Goal: Task Accomplishment & Management: Manage account settings

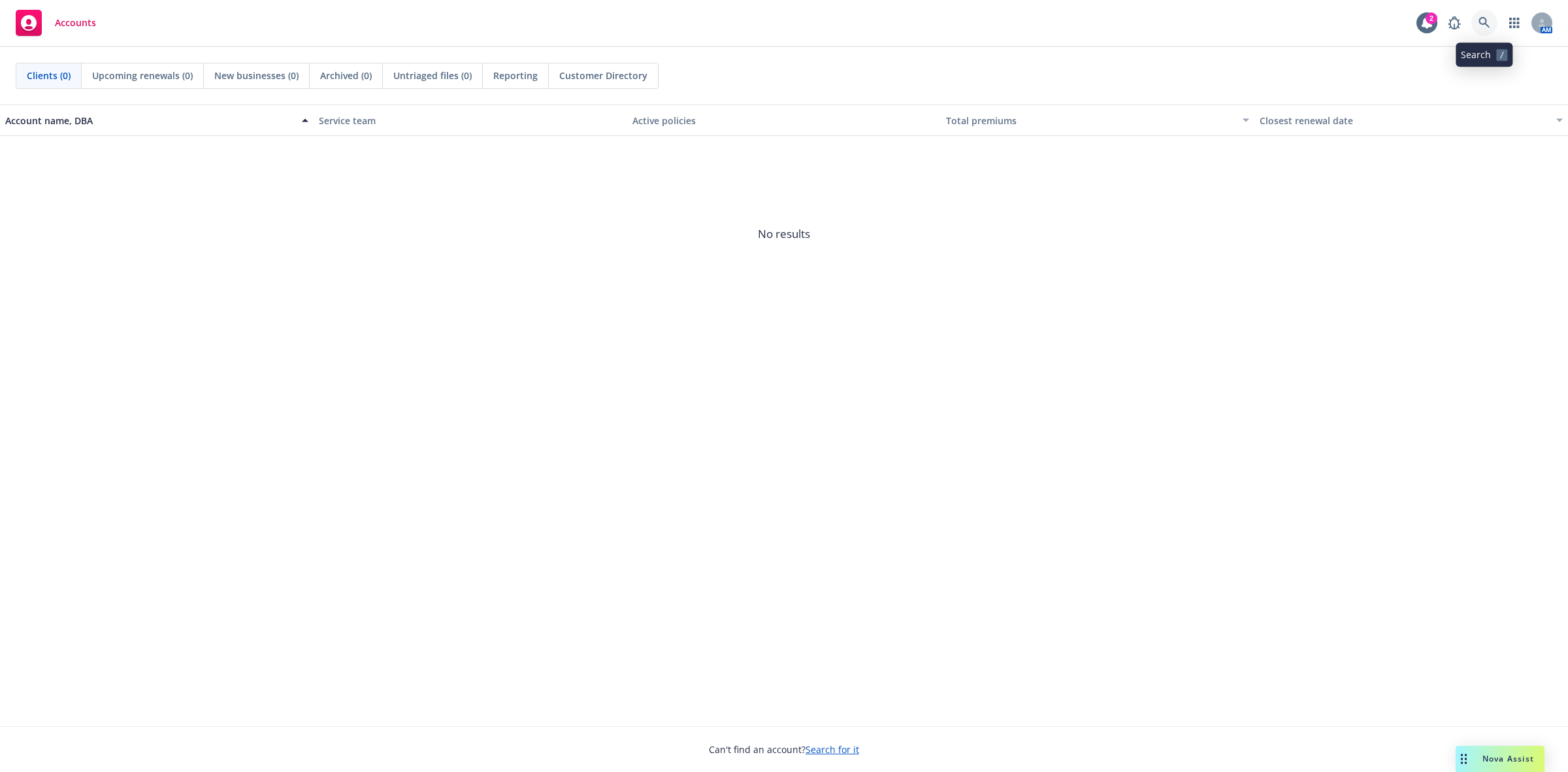
click at [1479, 25] on icon at bounding box center [1485, 22] width 11 height 11
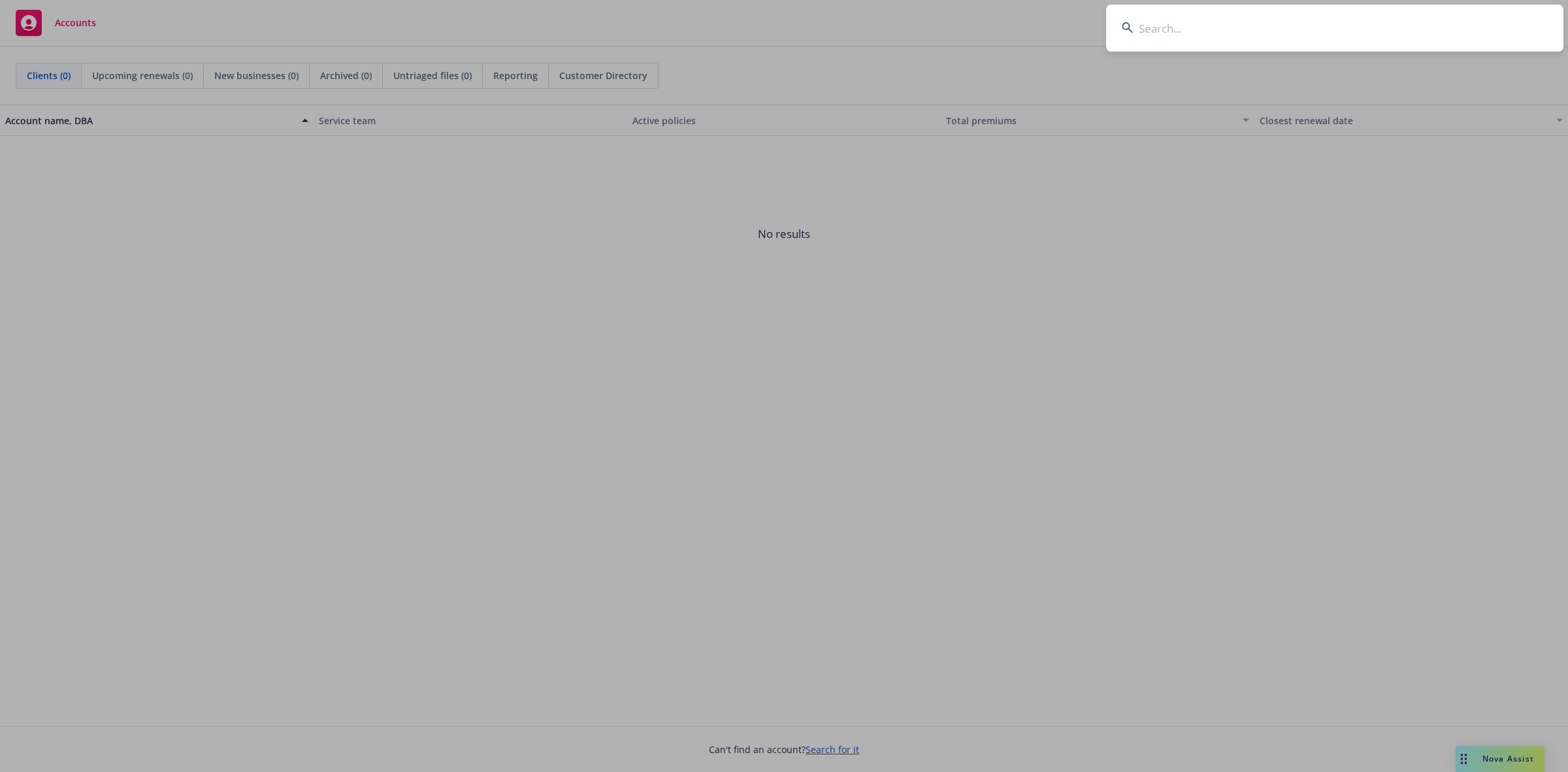
click at [1182, 32] on input at bounding box center [1334, 28] width 457 height 47
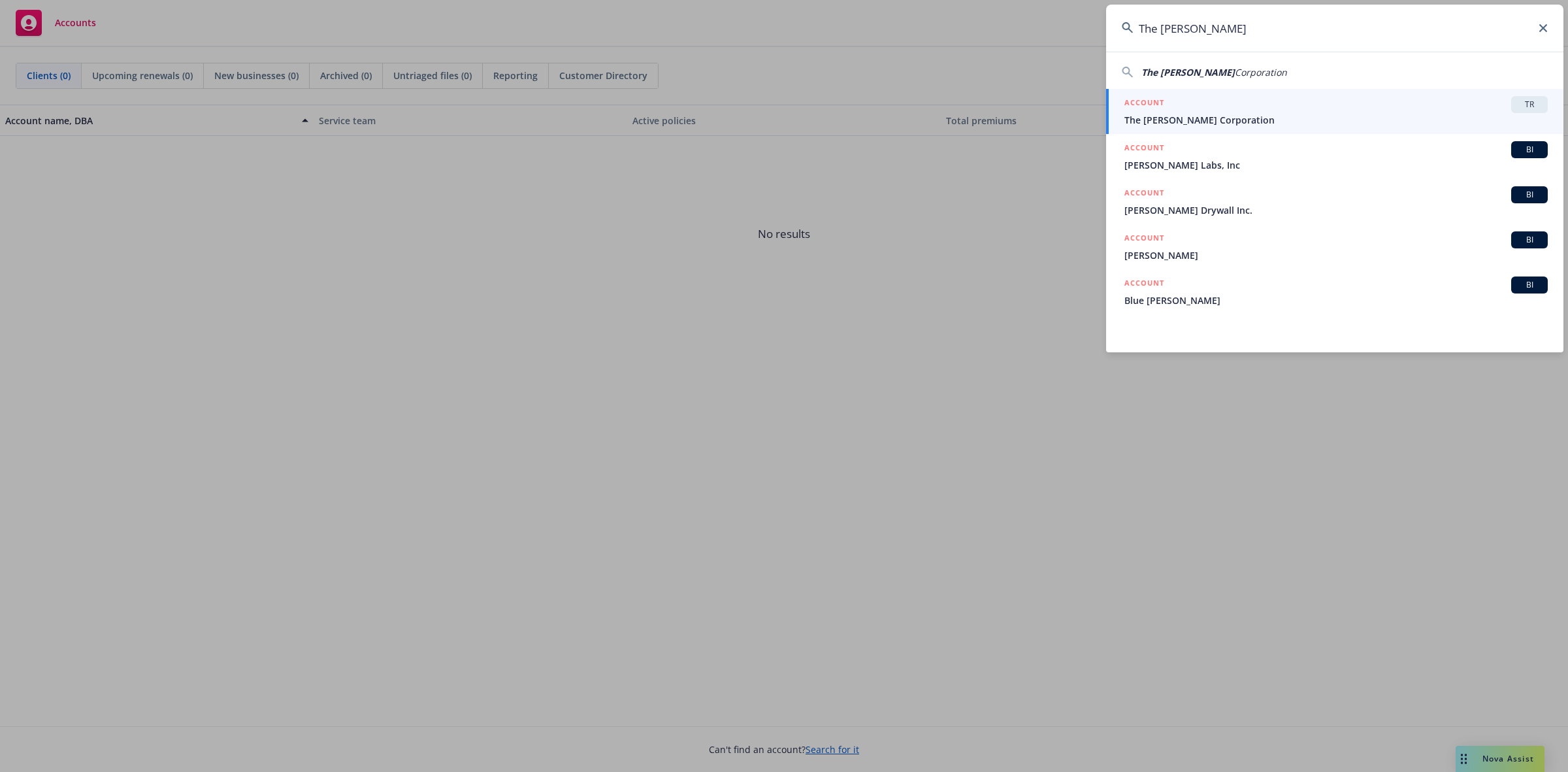
type input "The [PERSON_NAME]"
click at [1150, 122] on span "The [PERSON_NAME] Corporation" at bounding box center [1336, 120] width 423 height 14
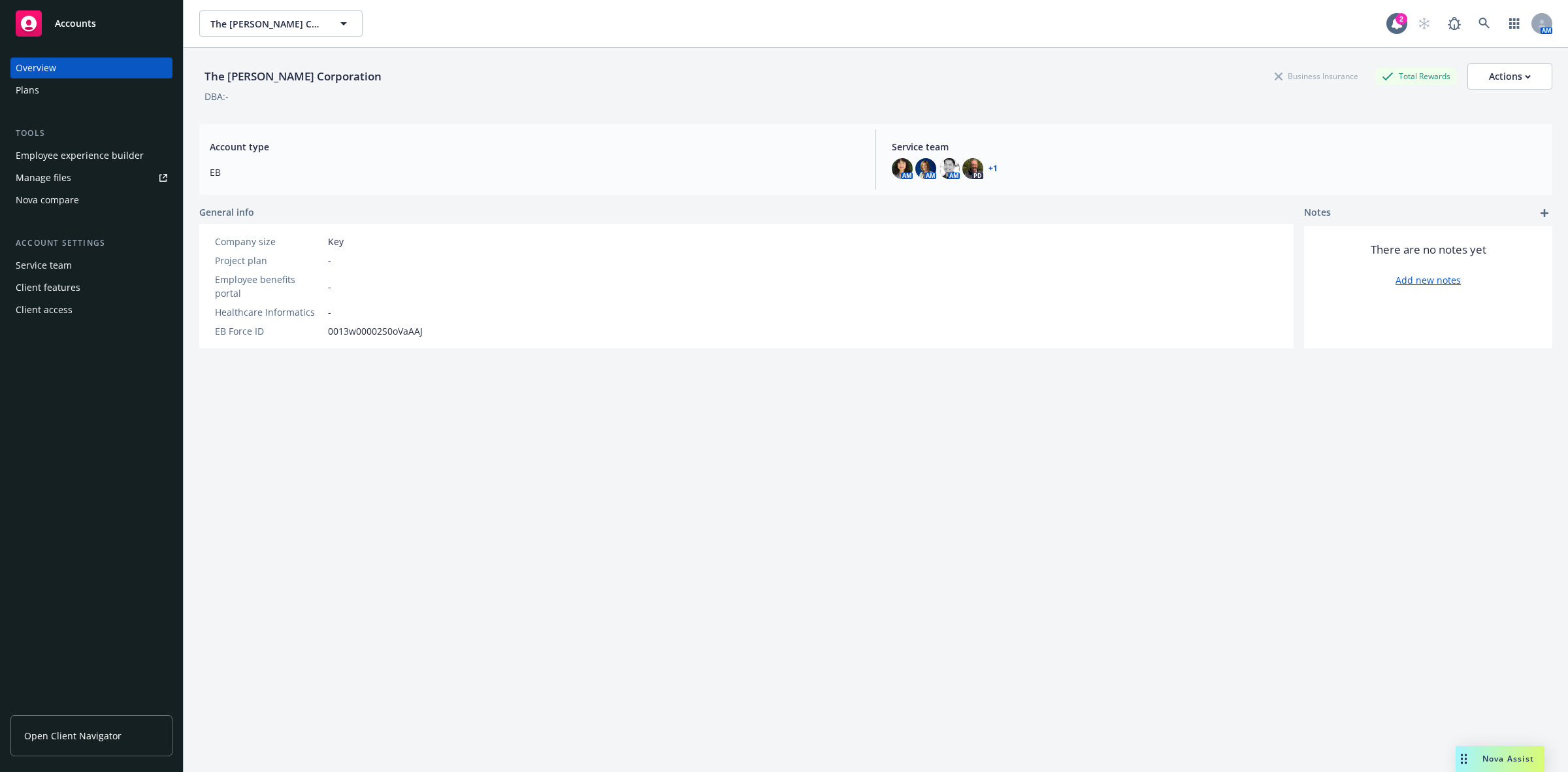
click at [43, 177] on div "Manage files" at bounding box center [43, 178] width 55 height 21
click at [24, 90] on div "Plans" at bounding box center [27, 90] width 24 height 21
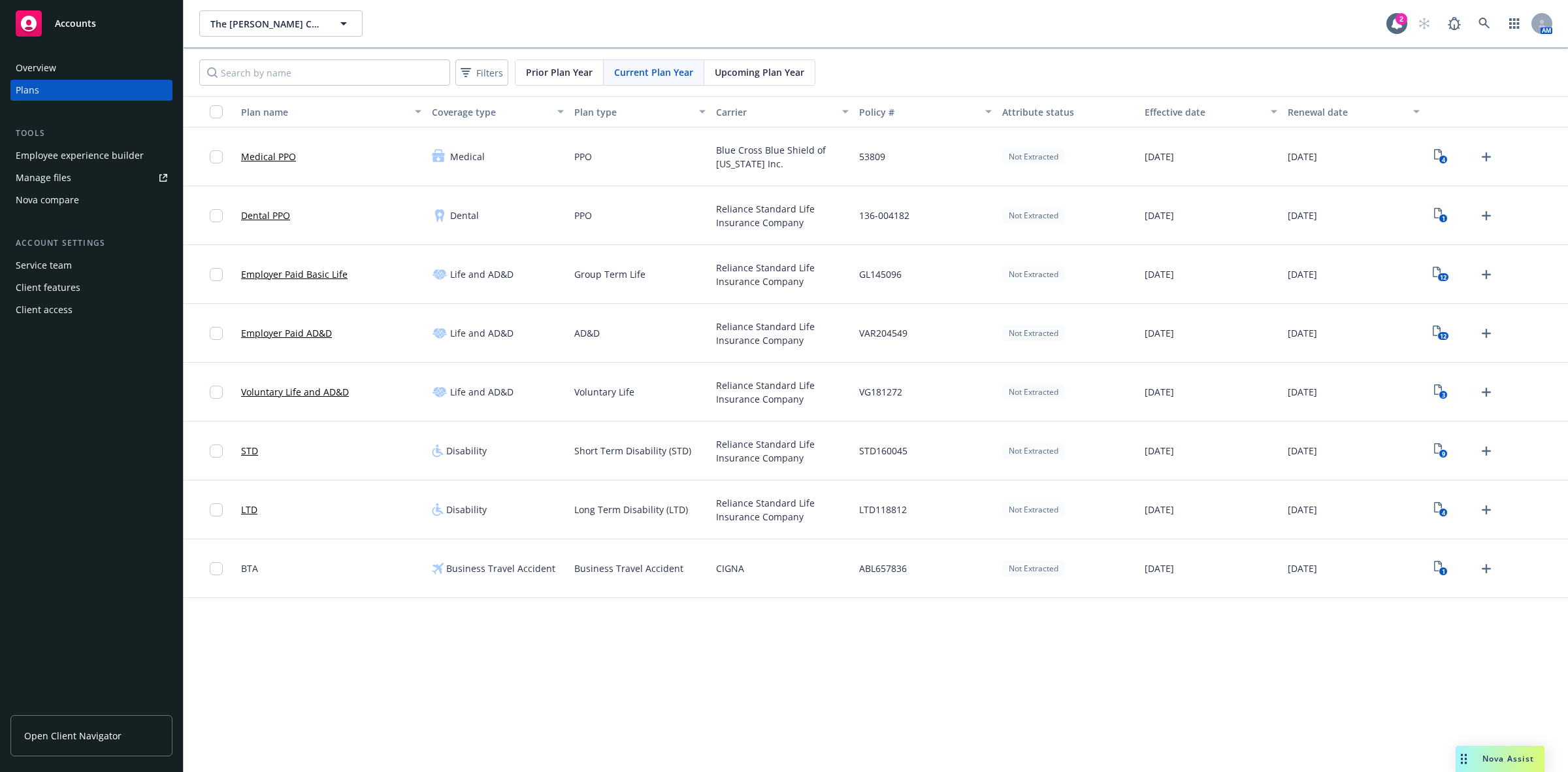
click at [766, 69] on span "Upcoming Plan Year" at bounding box center [759, 72] width 90 height 14
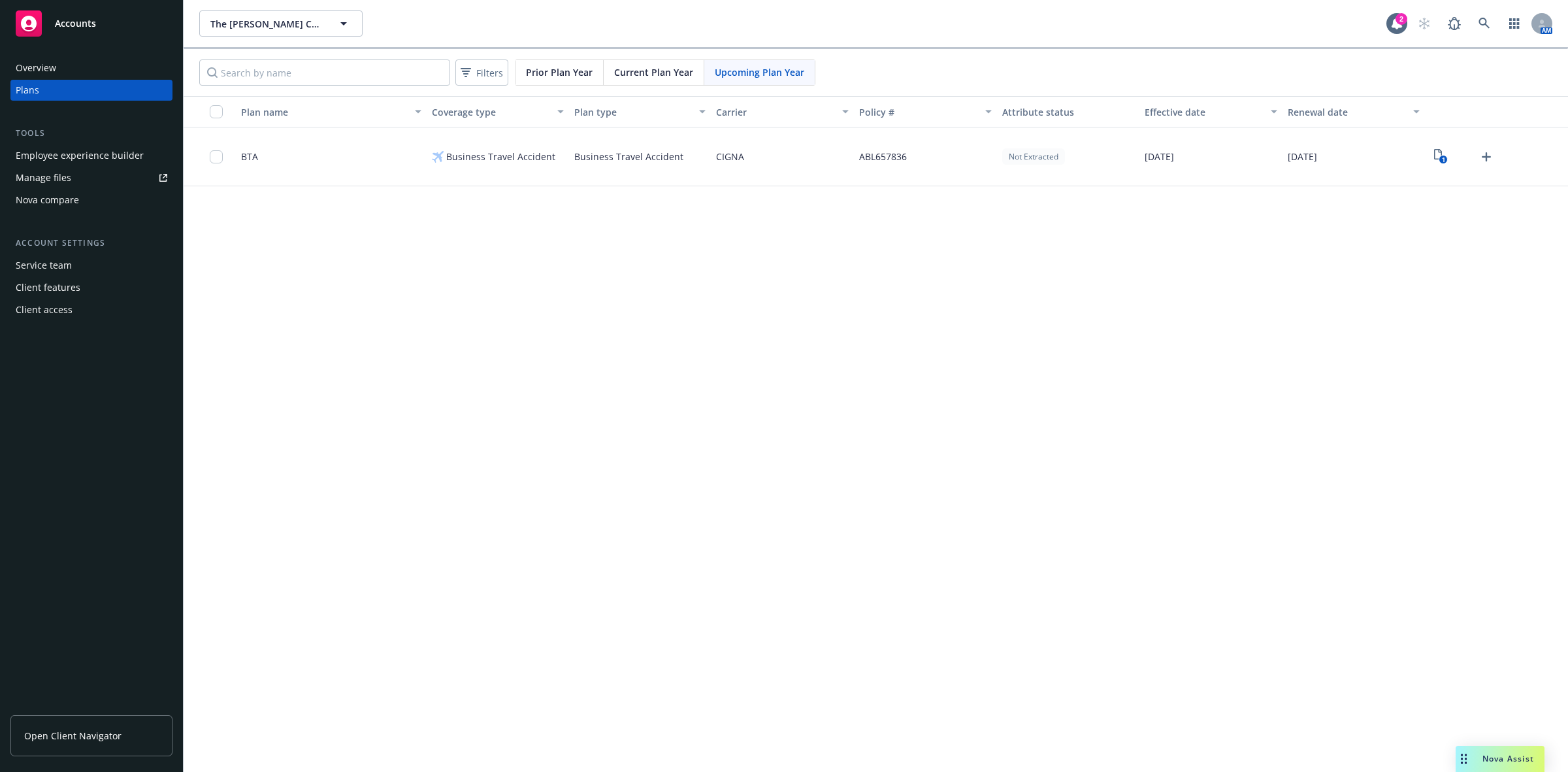
click at [642, 72] on span "Current Plan Year" at bounding box center [654, 72] width 79 height 14
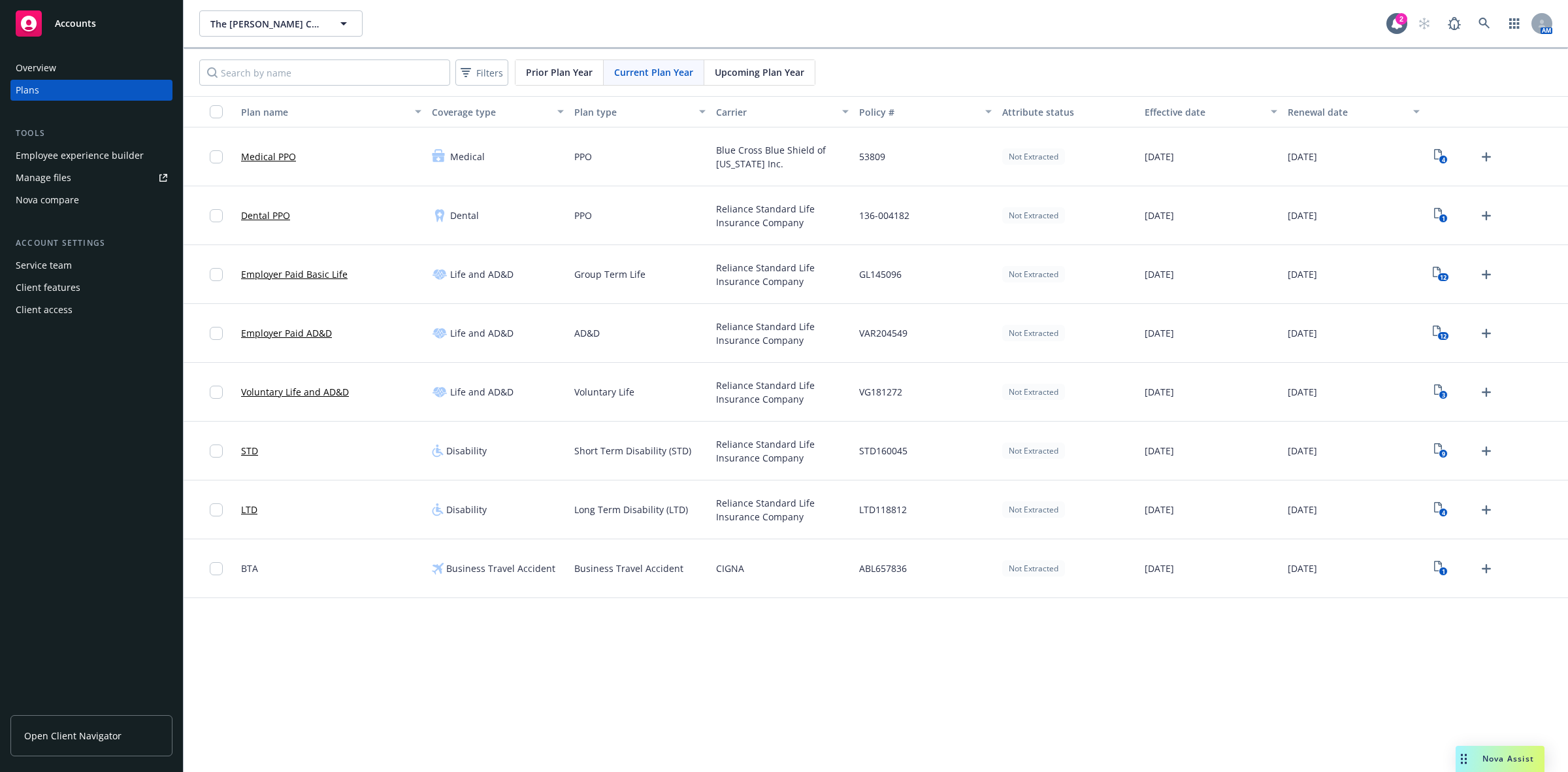
click at [44, 175] on div "Manage files" at bounding box center [43, 178] width 55 height 21
click at [41, 181] on div "Manage files" at bounding box center [43, 178] width 55 height 21
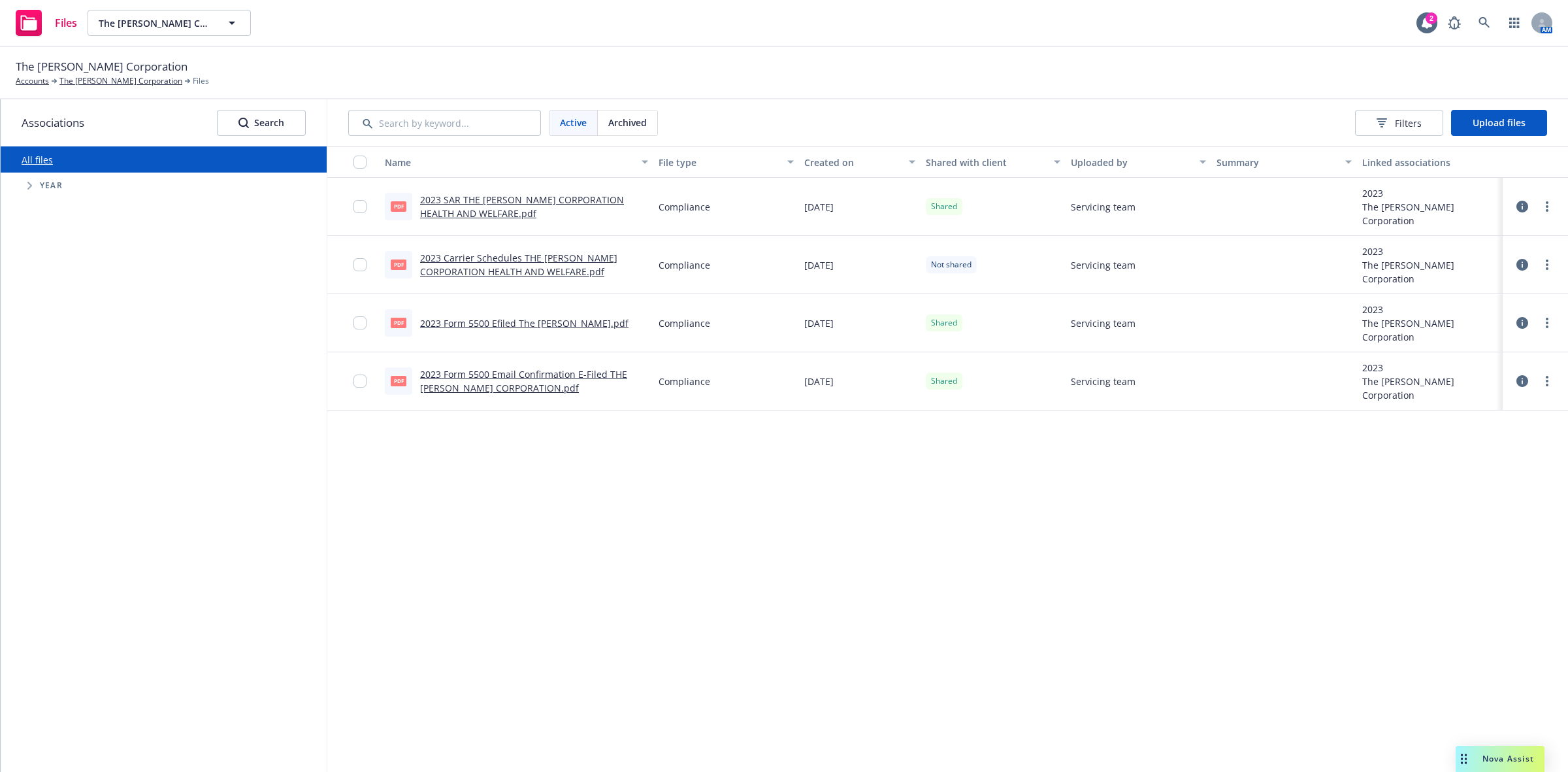
click at [25, 184] on span "Tree Example" at bounding box center [30, 185] width 21 height 21
click at [40, 395] on span "Tree Example" at bounding box center [46, 395] width 21 height 21
click at [64, 400] on div "2026 Year" at bounding box center [76, 394] width 40 height 25
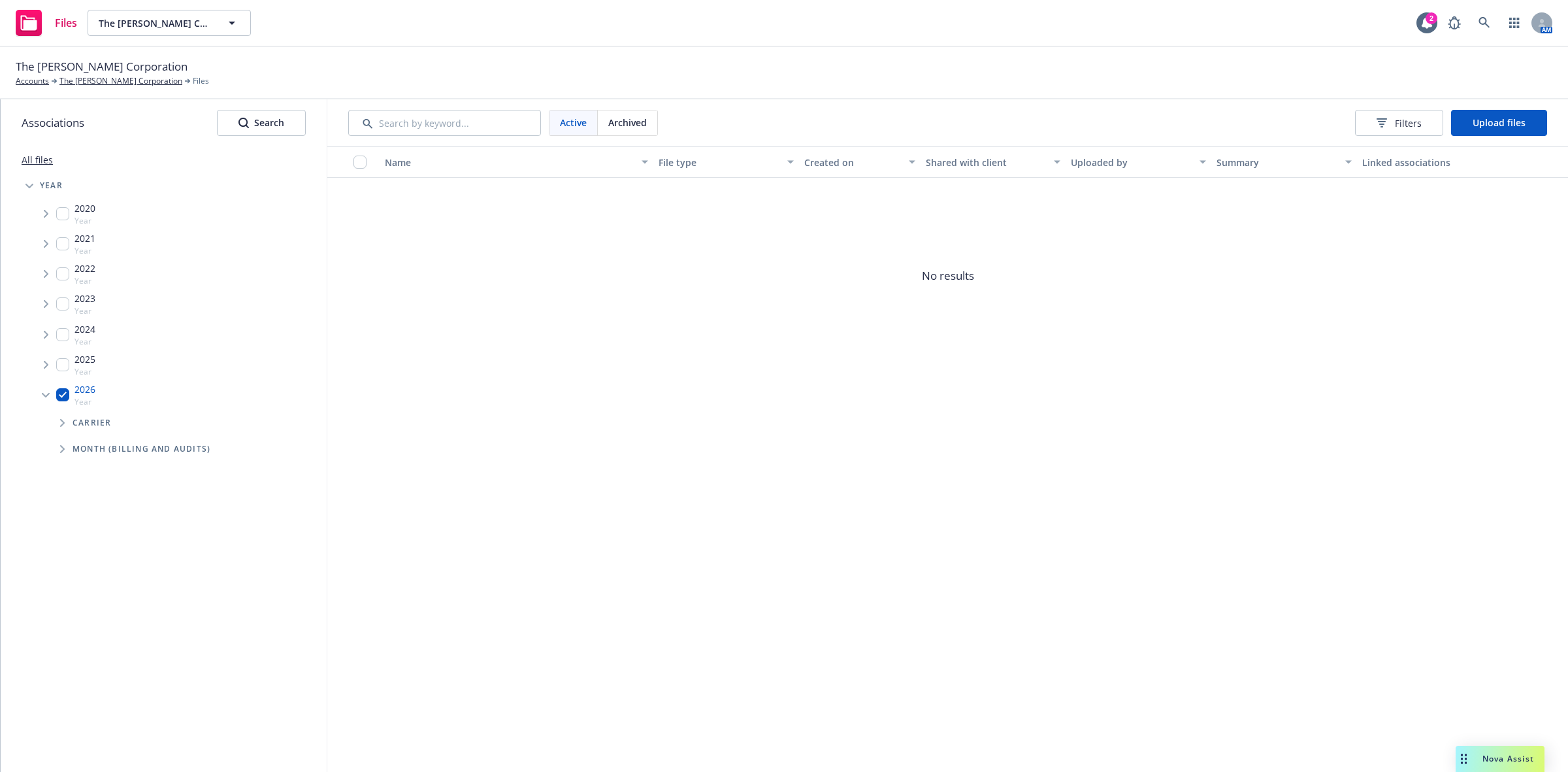
click at [62, 422] on icon "Tree Example" at bounding box center [61, 422] width 4 height 8
click at [96, 451] on input "Tree Example" at bounding box center [97, 451] width 13 height 13
click at [1498, 126] on span "Upload files" at bounding box center [1500, 122] width 53 height 12
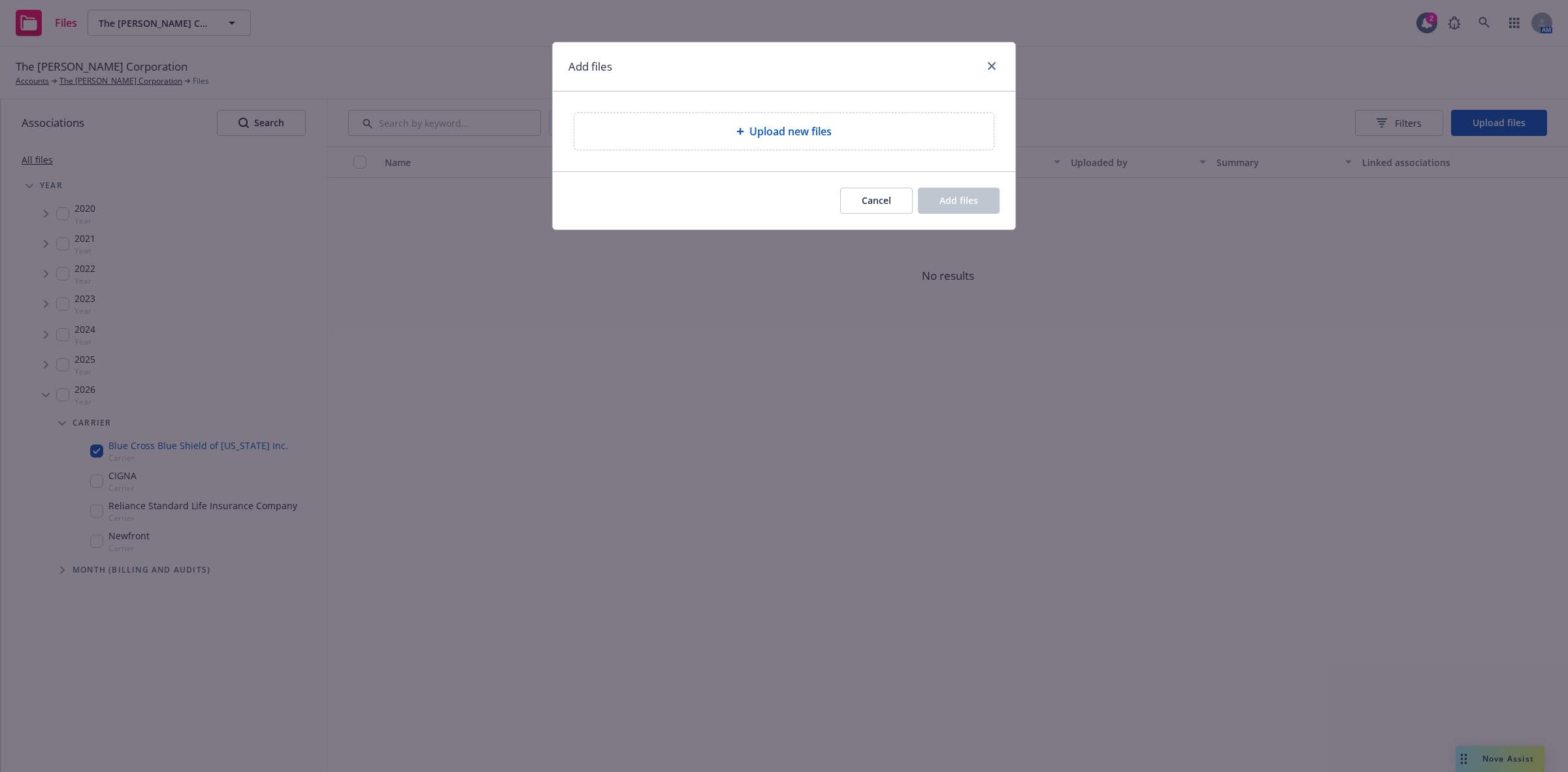
click at [766, 133] on span "Upload new files" at bounding box center [791, 132] width 83 height 16
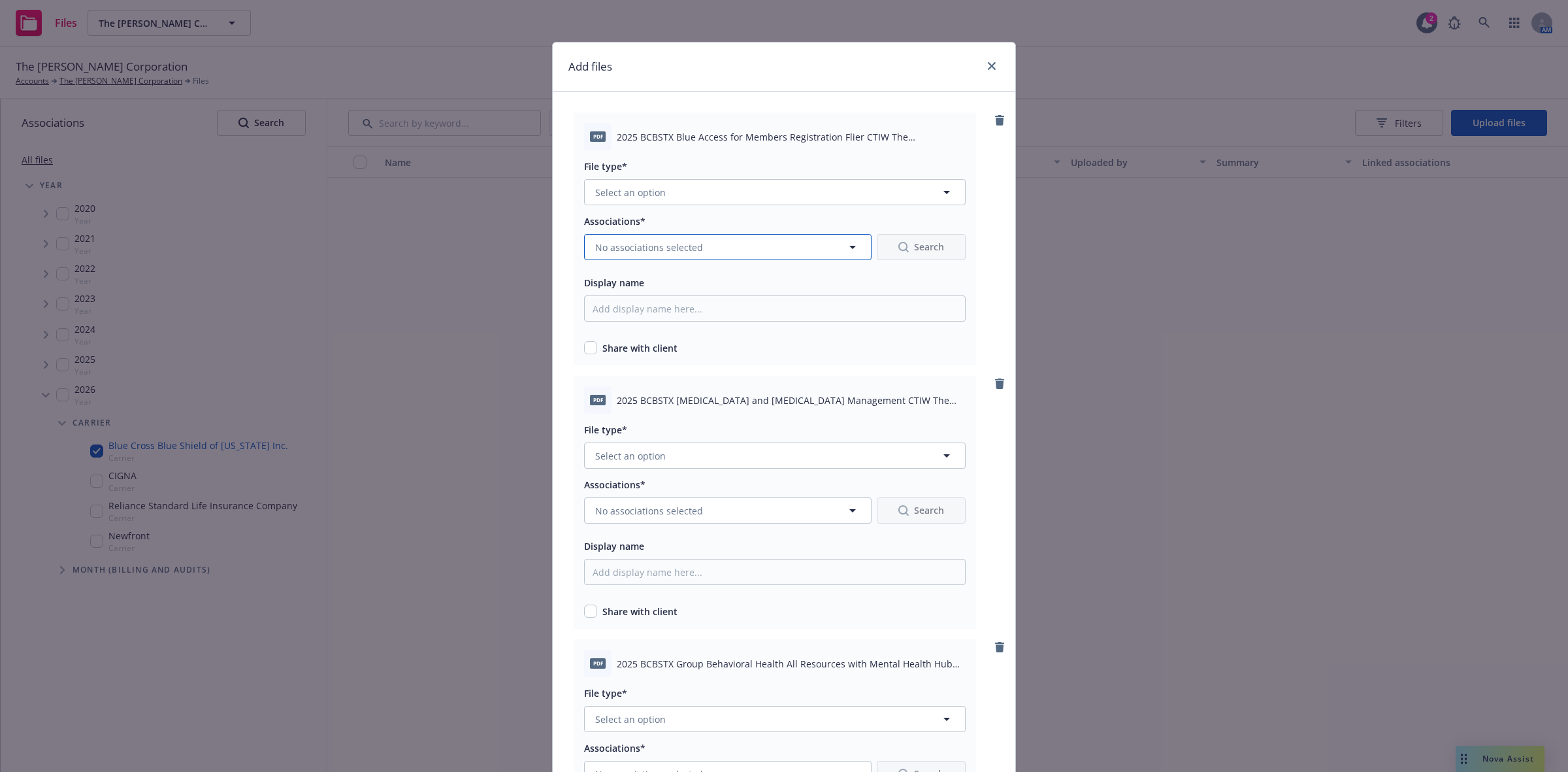
click at [845, 247] on icon "button" at bounding box center [852, 247] width 16 height 16
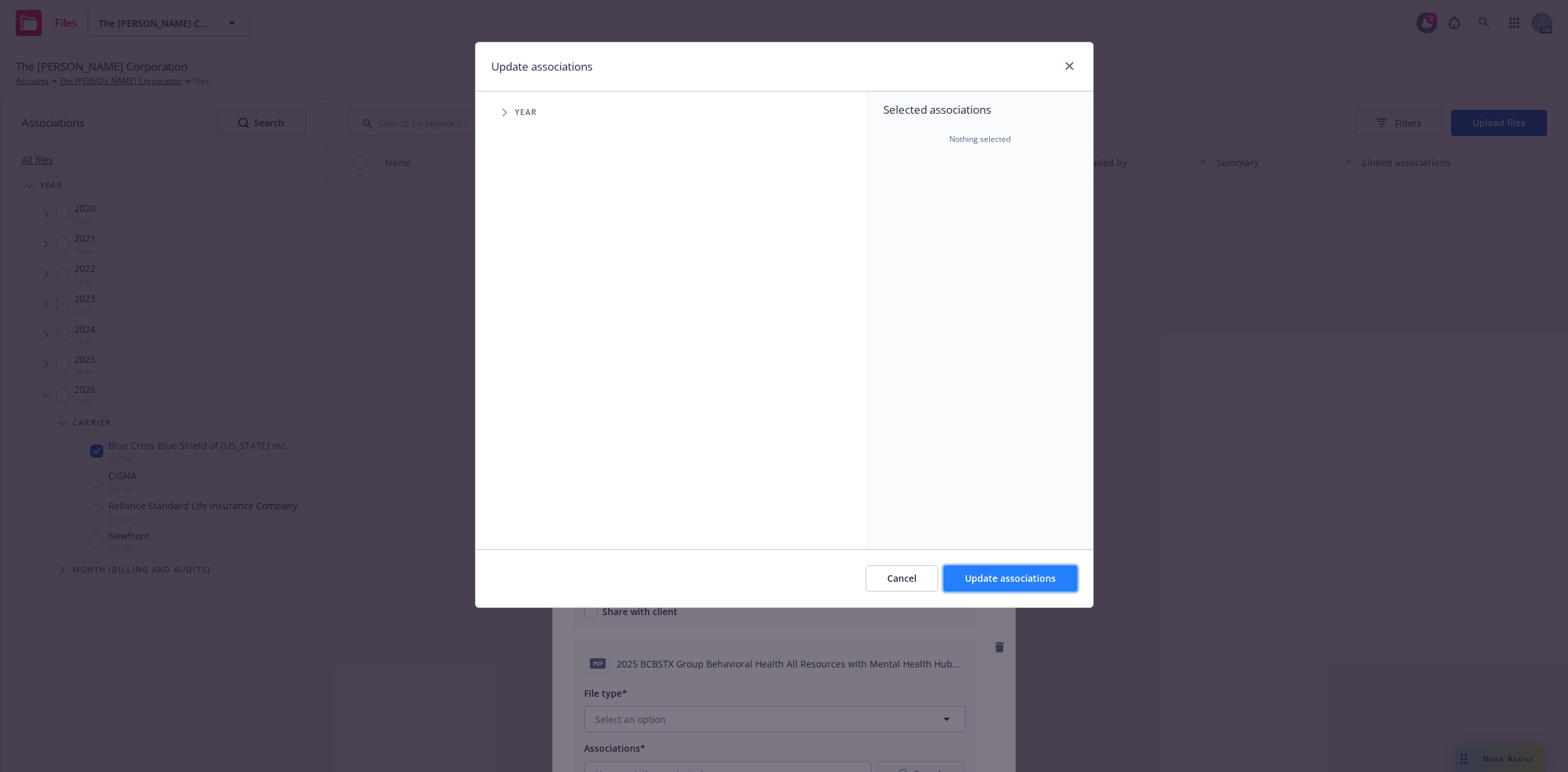
click at [991, 582] on span "Update associations" at bounding box center [1010, 578] width 90 height 12
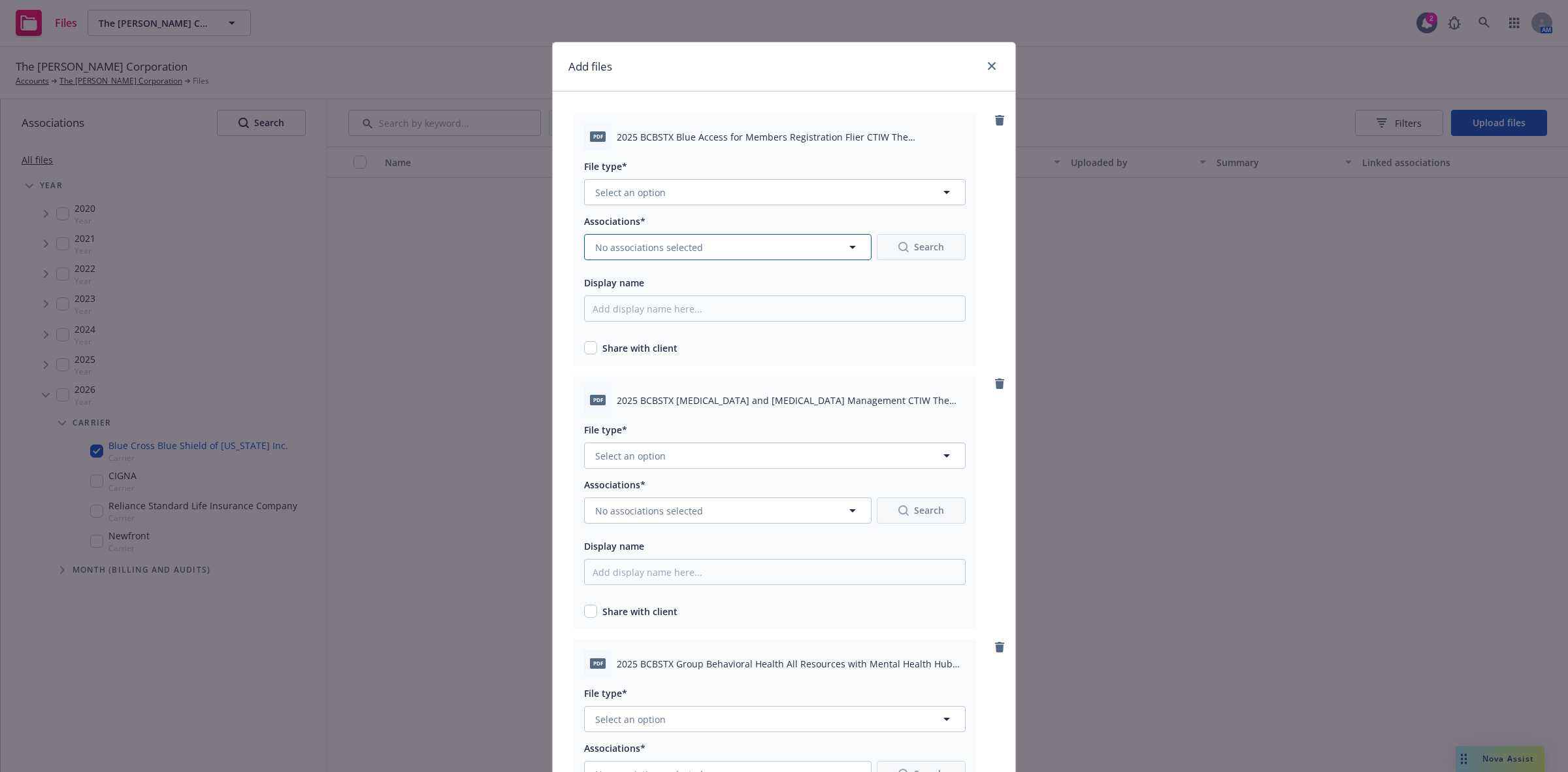
click at [846, 246] on icon "button" at bounding box center [852, 247] width 16 height 16
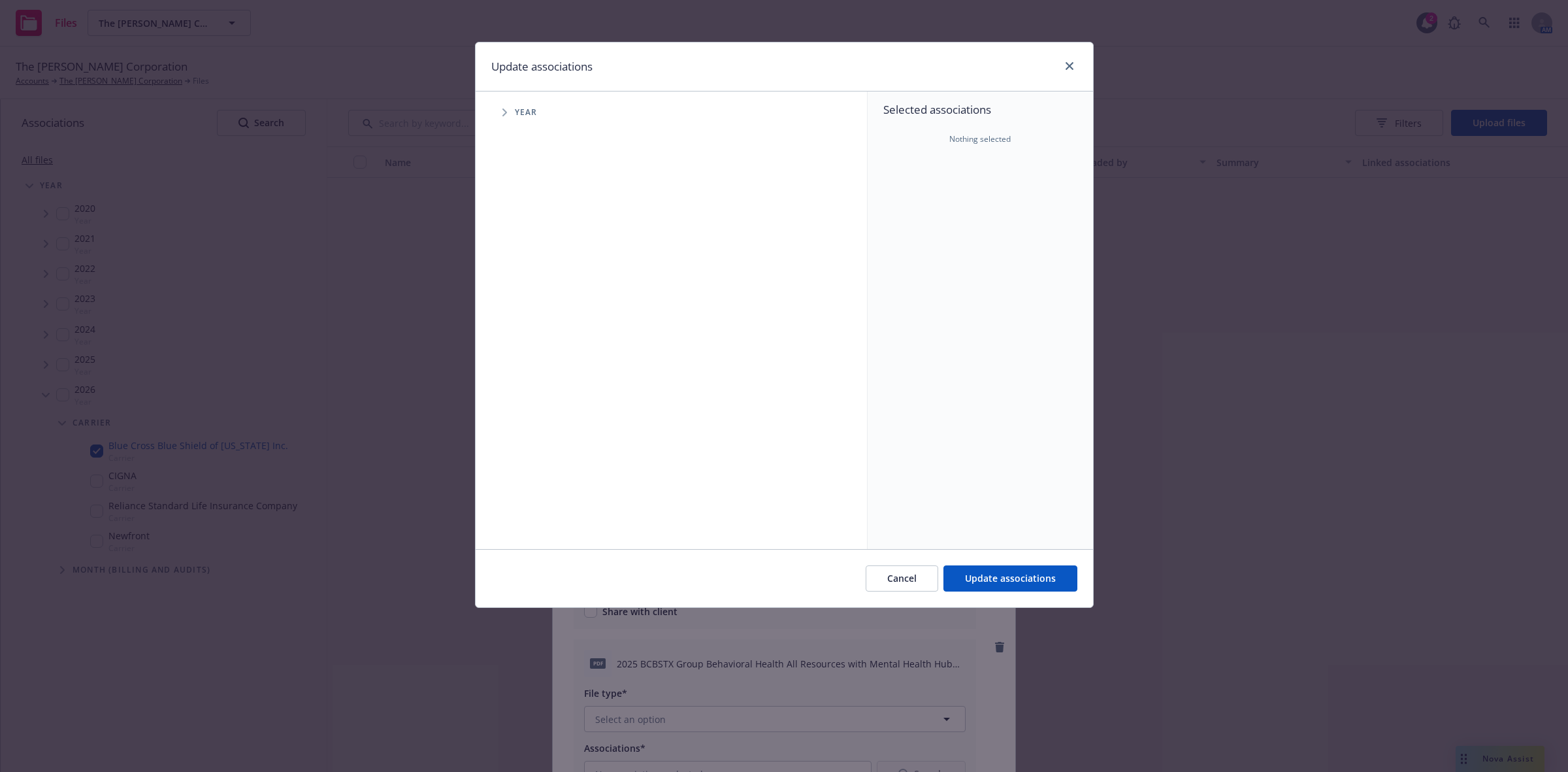
click at [507, 109] on icon "Tree Example" at bounding box center [505, 112] width 5 height 8
click at [535, 331] on div "2026 Year" at bounding box center [550, 321] width 40 height 25
checkbox input "true"
click at [992, 582] on span "Update associations" at bounding box center [1010, 578] width 90 height 12
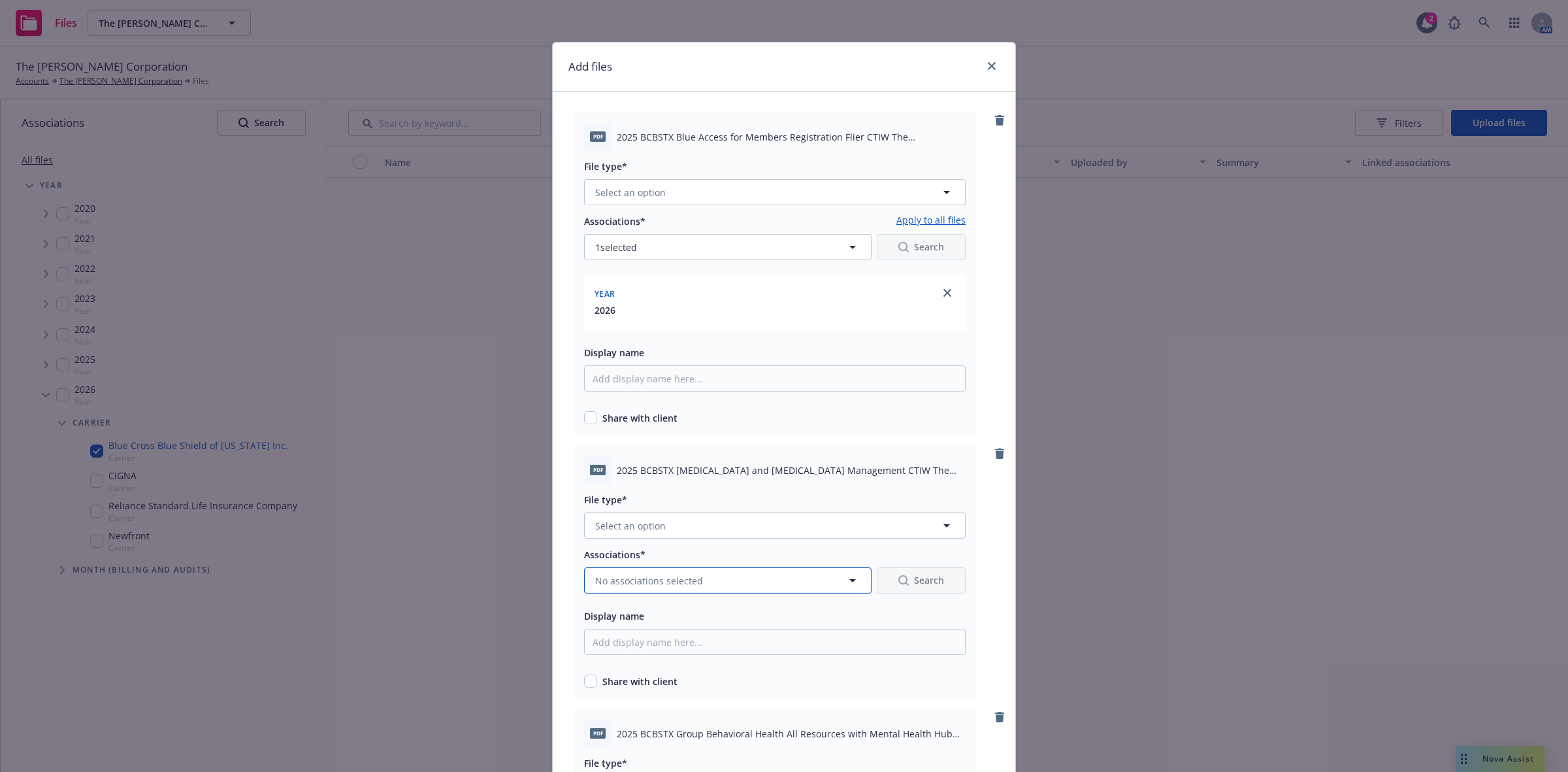
click at [850, 580] on icon "button" at bounding box center [852, 581] width 16 height 16
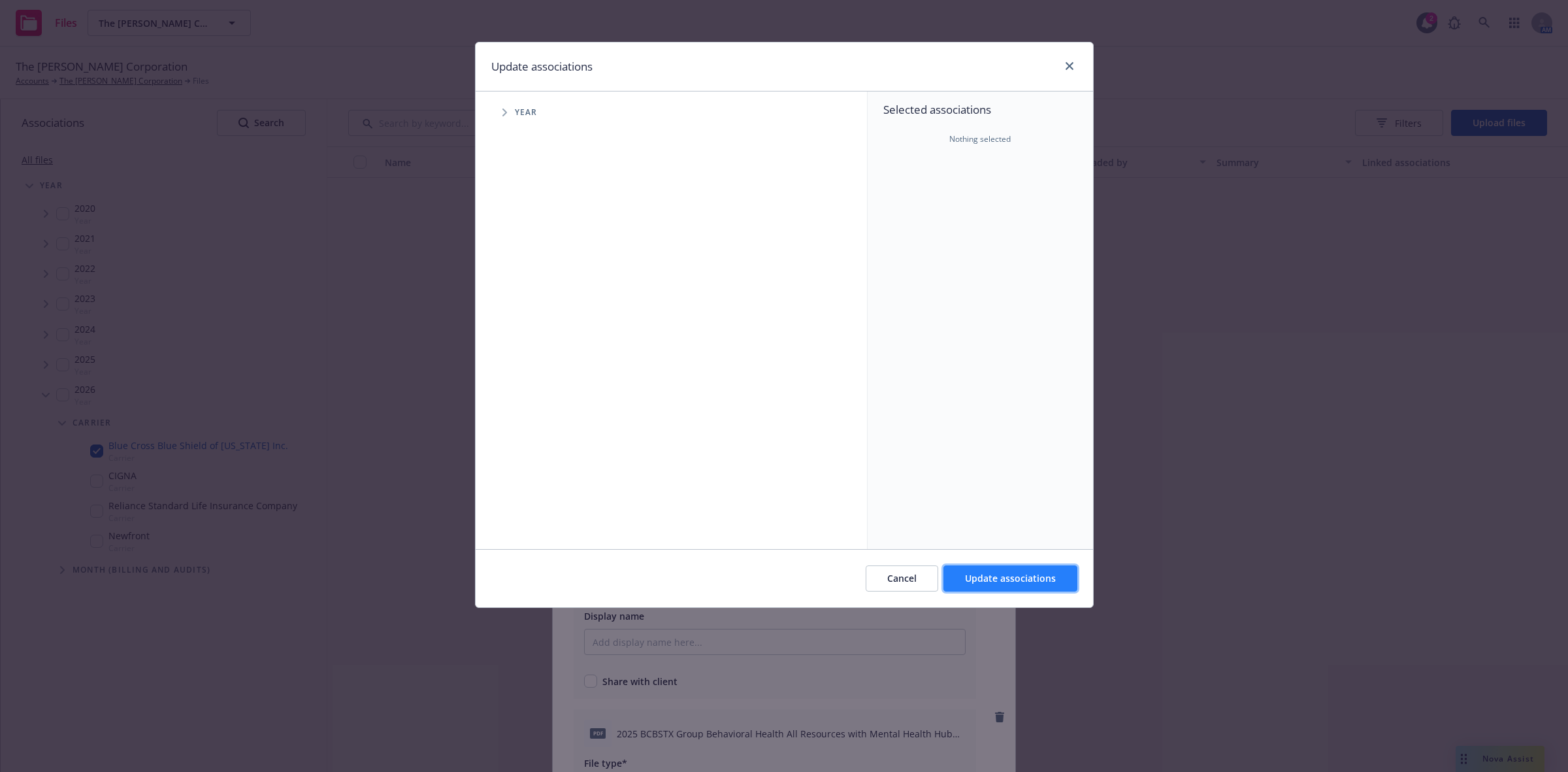
click at [996, 574] on span "Update associations" at bounding box center [1010, 578] width 90 height 12
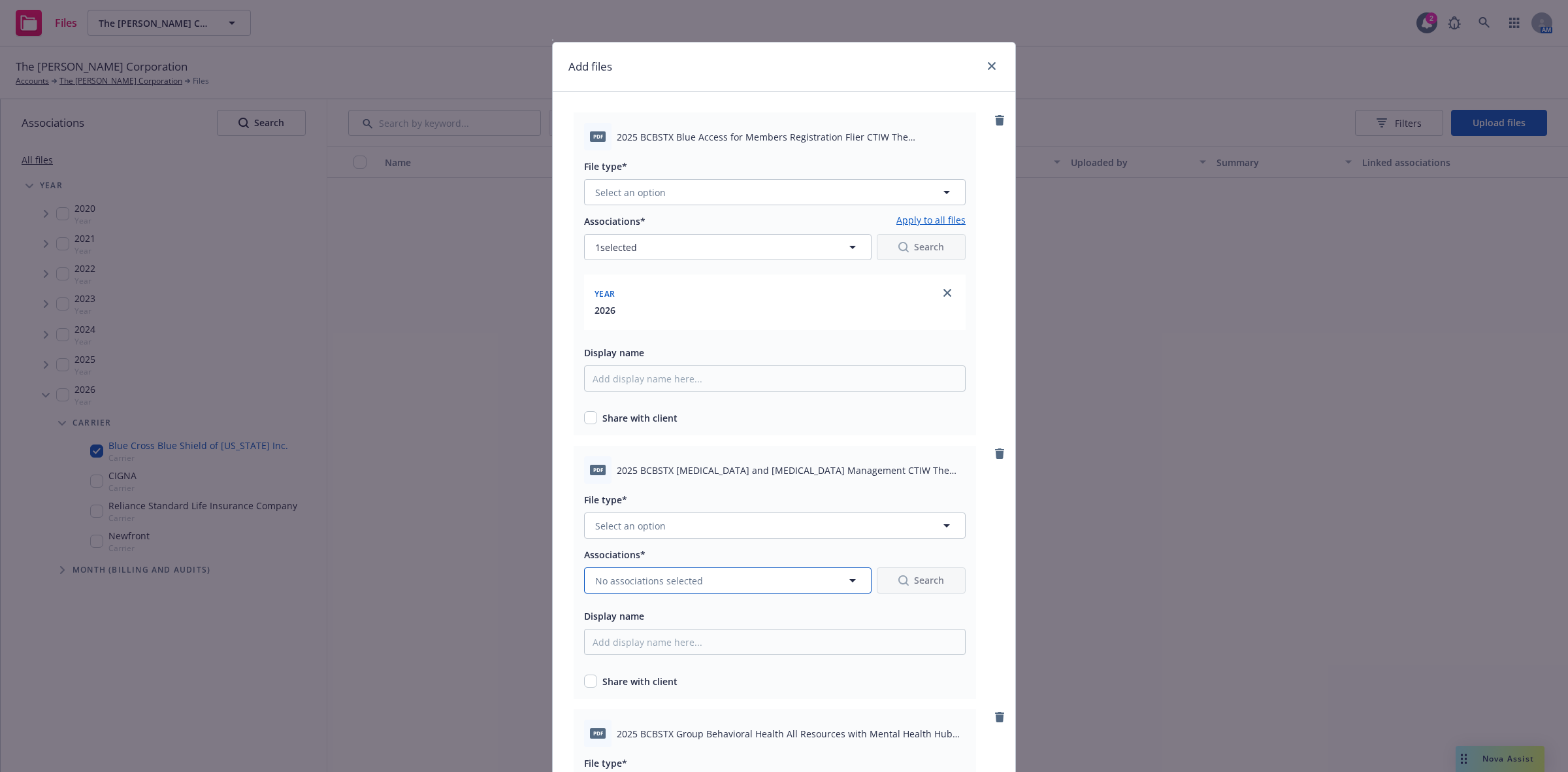
click at [850, 581] on icon "button" at bounding box center [852, 581] width 16 height 16
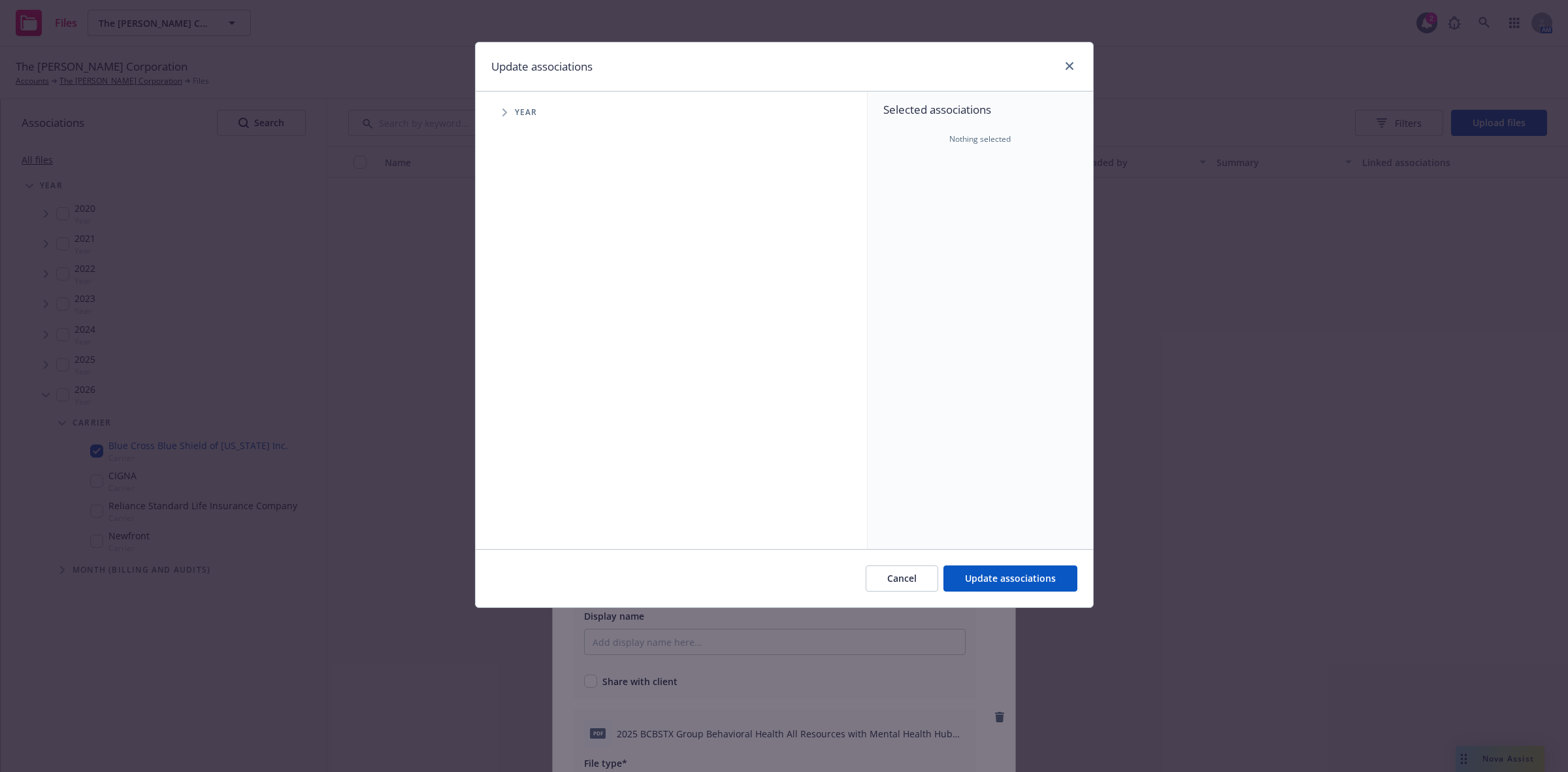
click at [500, 112] on span "Tree Example" at bounding box center [505, 112] width 21 height 21
click at [538, 326] on input "Tree Example" at bounding box center [537, 321] width 13 height 13
checkbox input "true"
click at [984, 579] on span "Update associations" at bounding box center [1010, 578] width 90 height 12
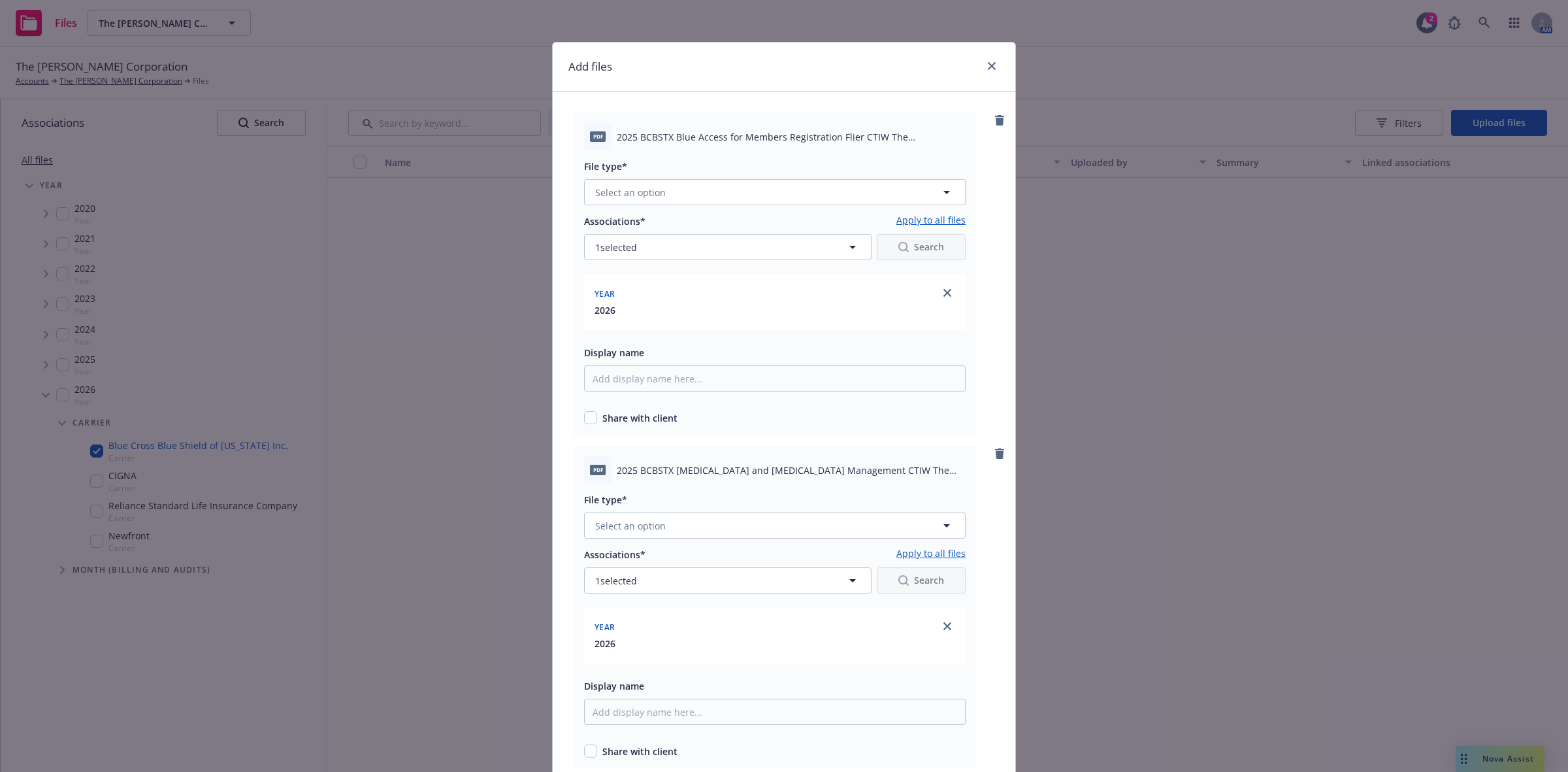
click at [990, 57] on div "Add files" at bounding box center [784, 67] width 463 height 49
click at [988, 63] on icon "close" at bounding box center [991, 66] width 8 height 8
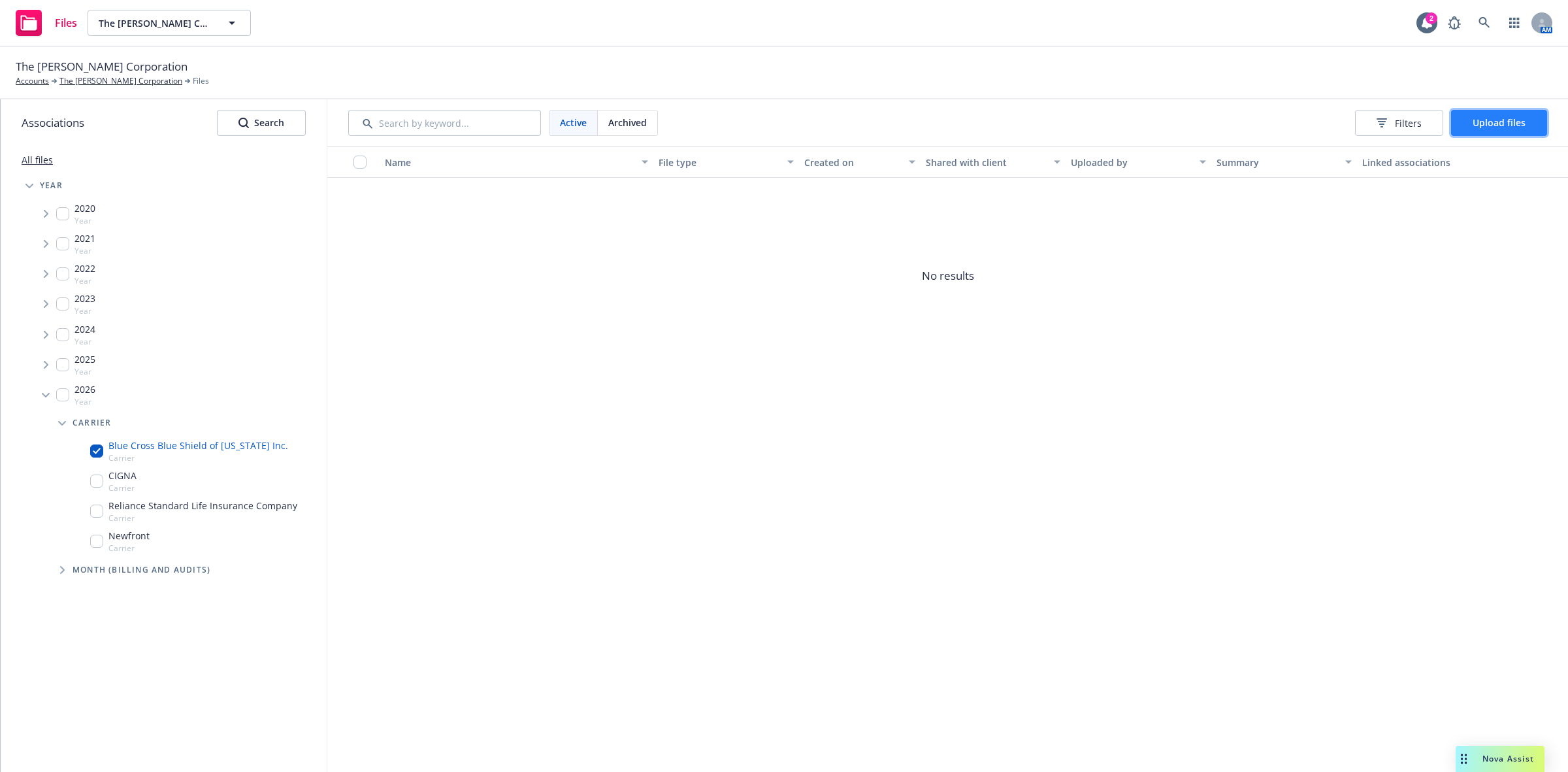
click at [1477, 121] on span "Upload files" at bounding box center [1500, 122] width 53 height 12
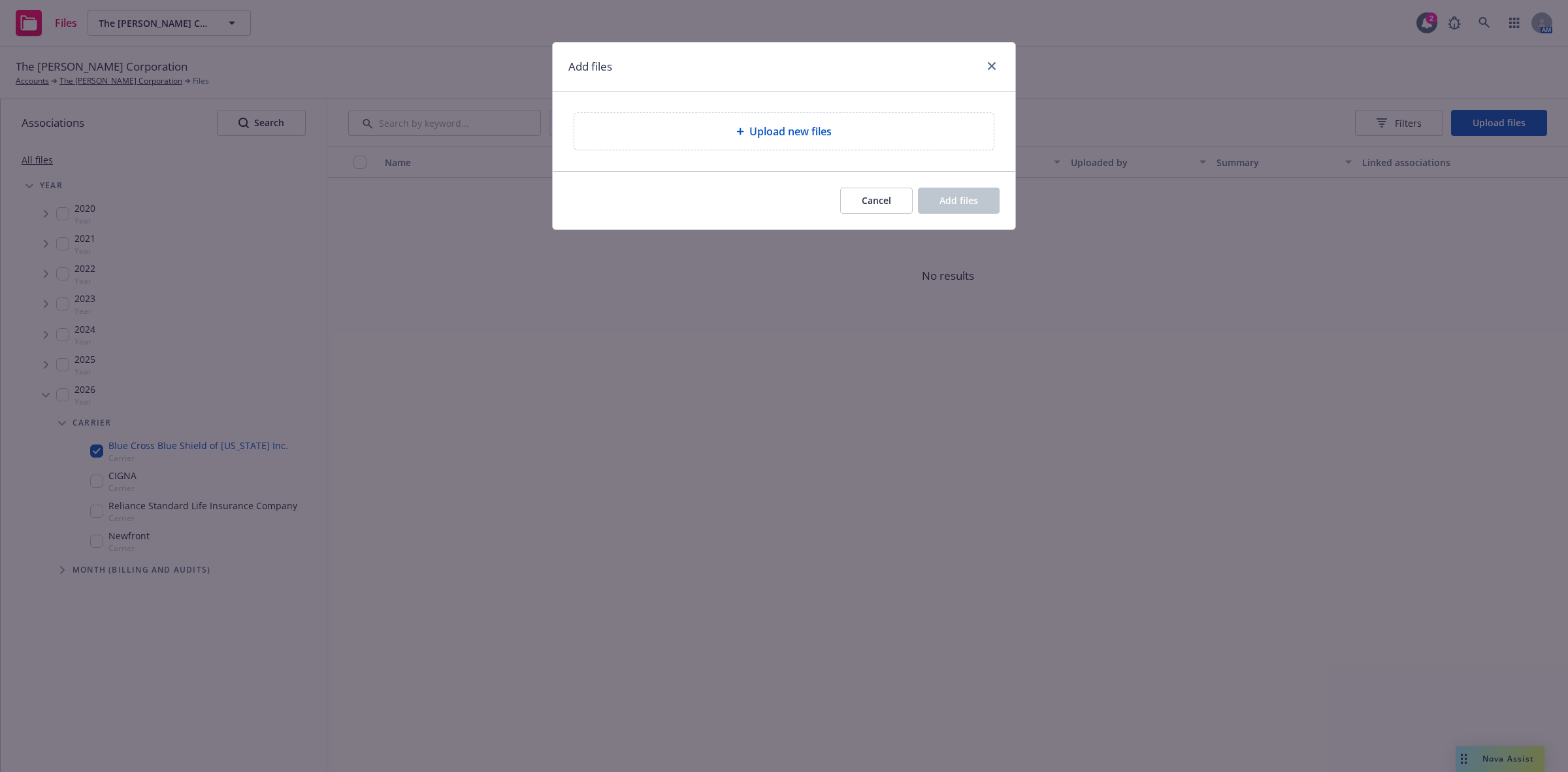
click at [814, 138] on span "Upload new files" at bounding box center [791, 132] width 83 height 16
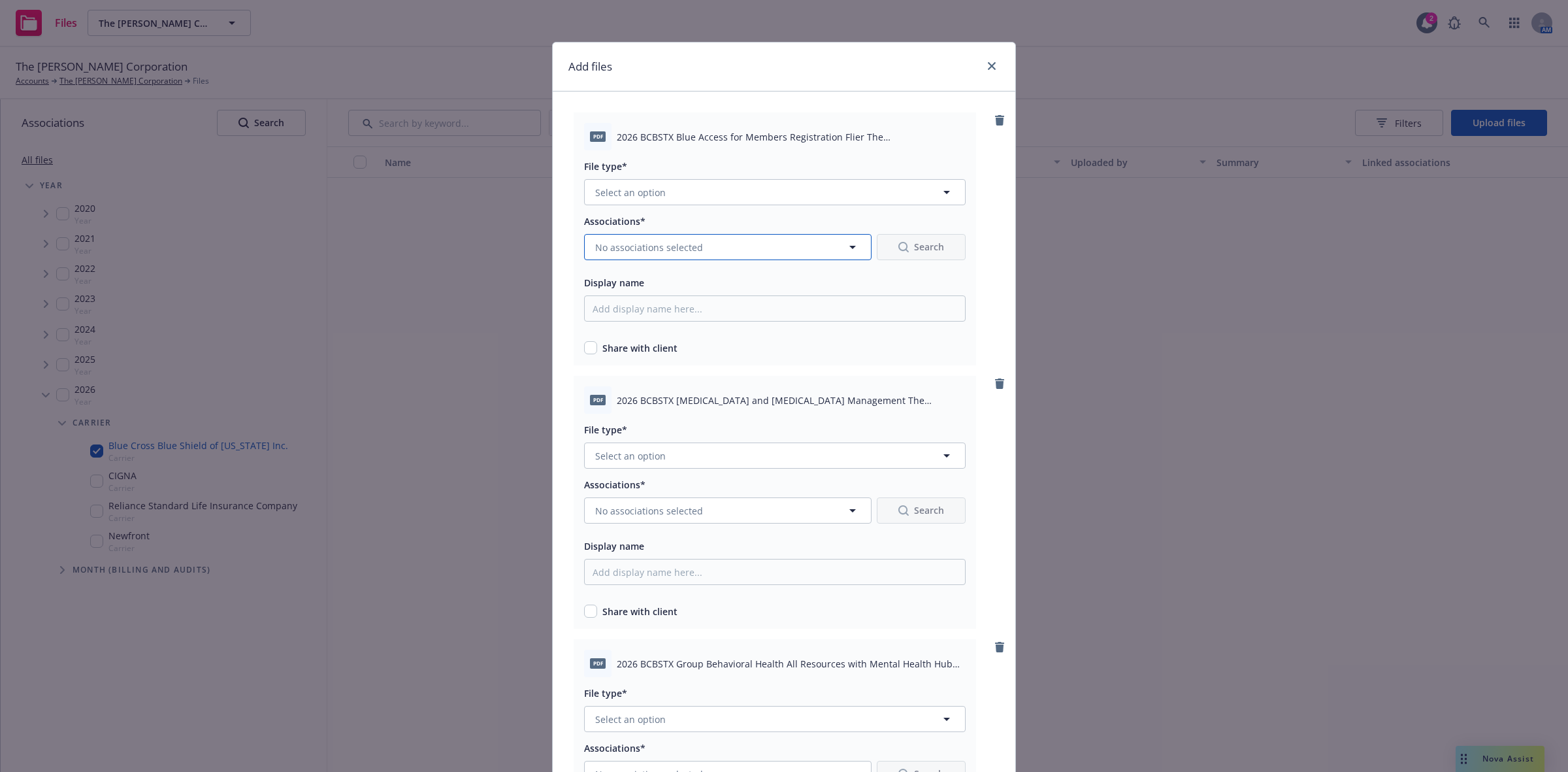
click at [845, 247] on icon "button" at bounding box center [852, 247] width 16 height 16
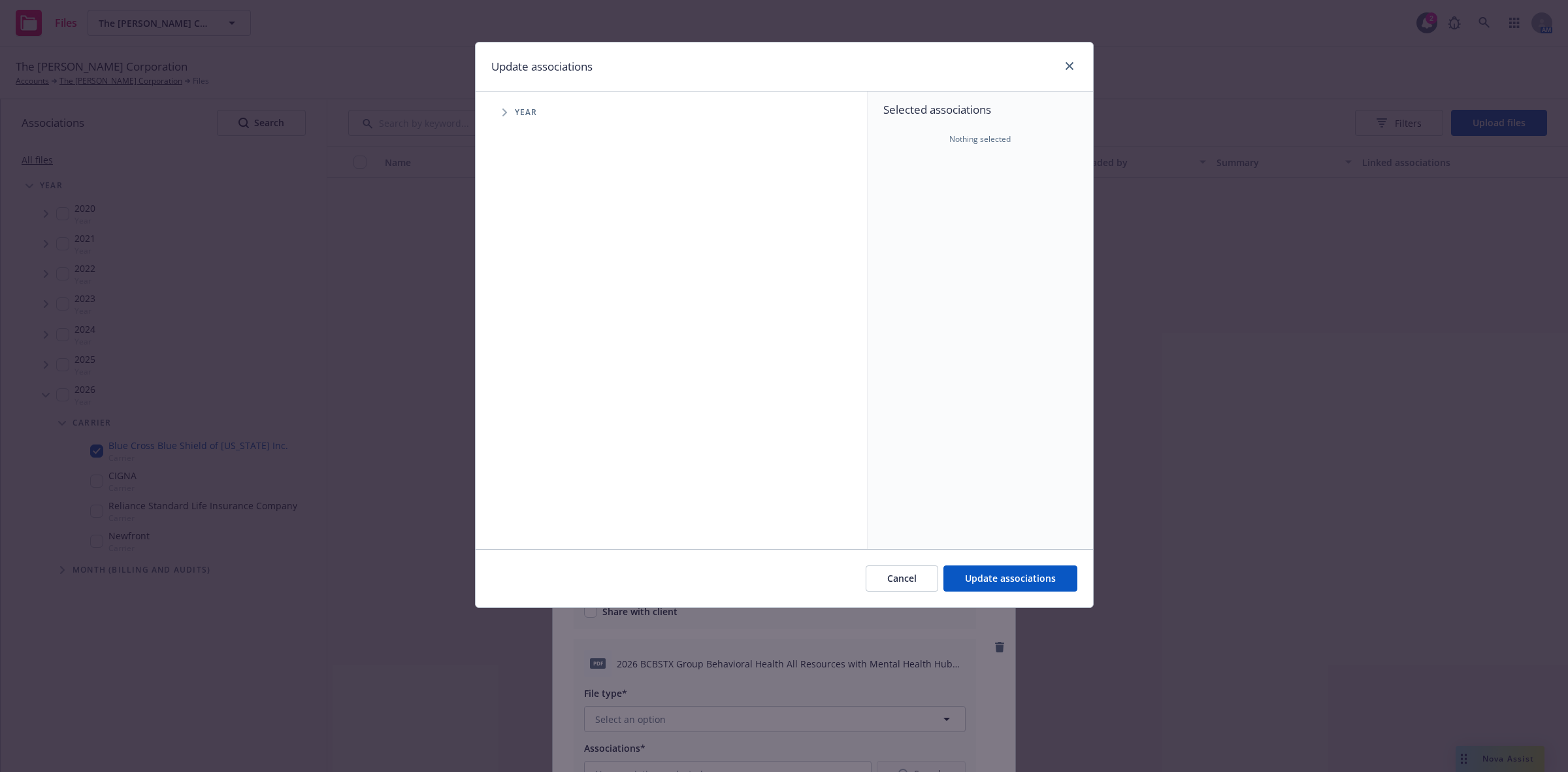
click at [500, 113] on span "Tree Example" at bounding box center [505, 112] width 21 height 21
click at [536, 319] on input "Tree Example" at bounding box center [537, 321] width 13 height 13
checkbox input "true"
click at [1021, 573] on span "Update associations" at bounding box center [1010, 578] width 90 height 12
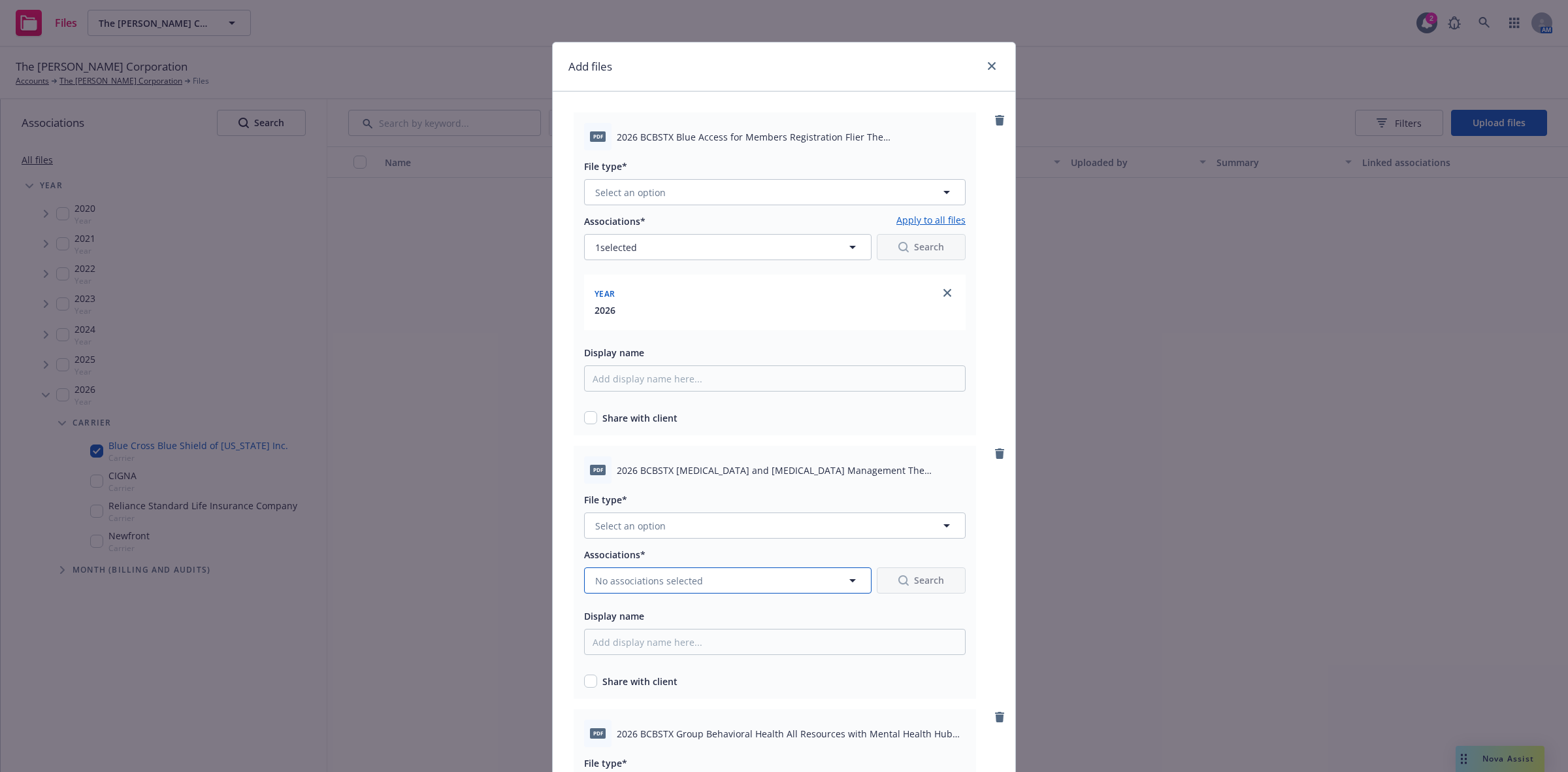
click at [851, 581] on icon "button" at bounding box center [852, 581] width 16 height 16
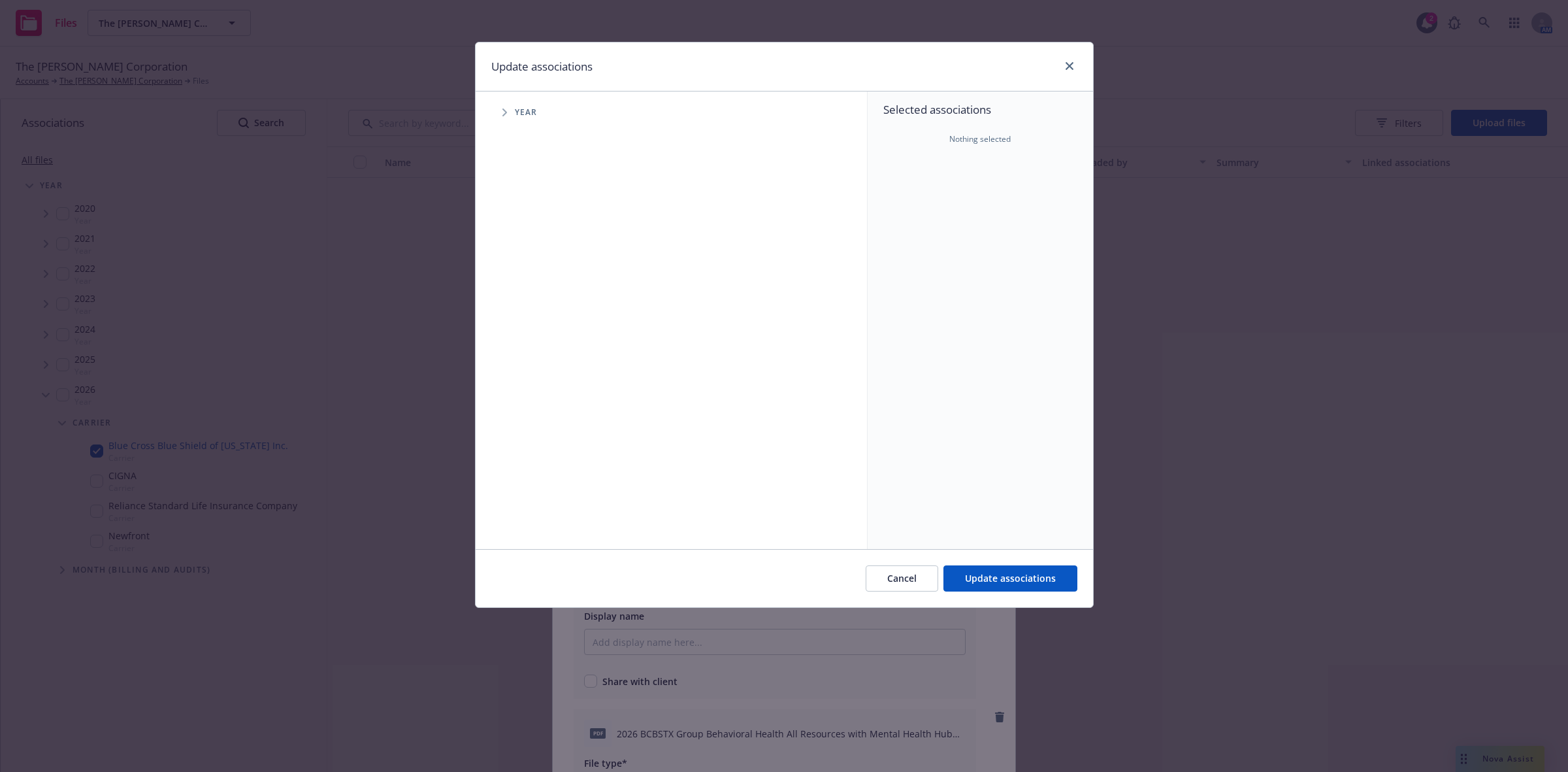
click at [500, 109] on span "Tree Example" at bounding box center [505, 112] width 21 height 21
click at [539, 321] on input "Tree Example" at bounding box center [537, 321] width 13 height 13
checkbox input "true"
click at [1013, 577] on span "Update associations" at bounding box center [1010, 578] width 90 height 12
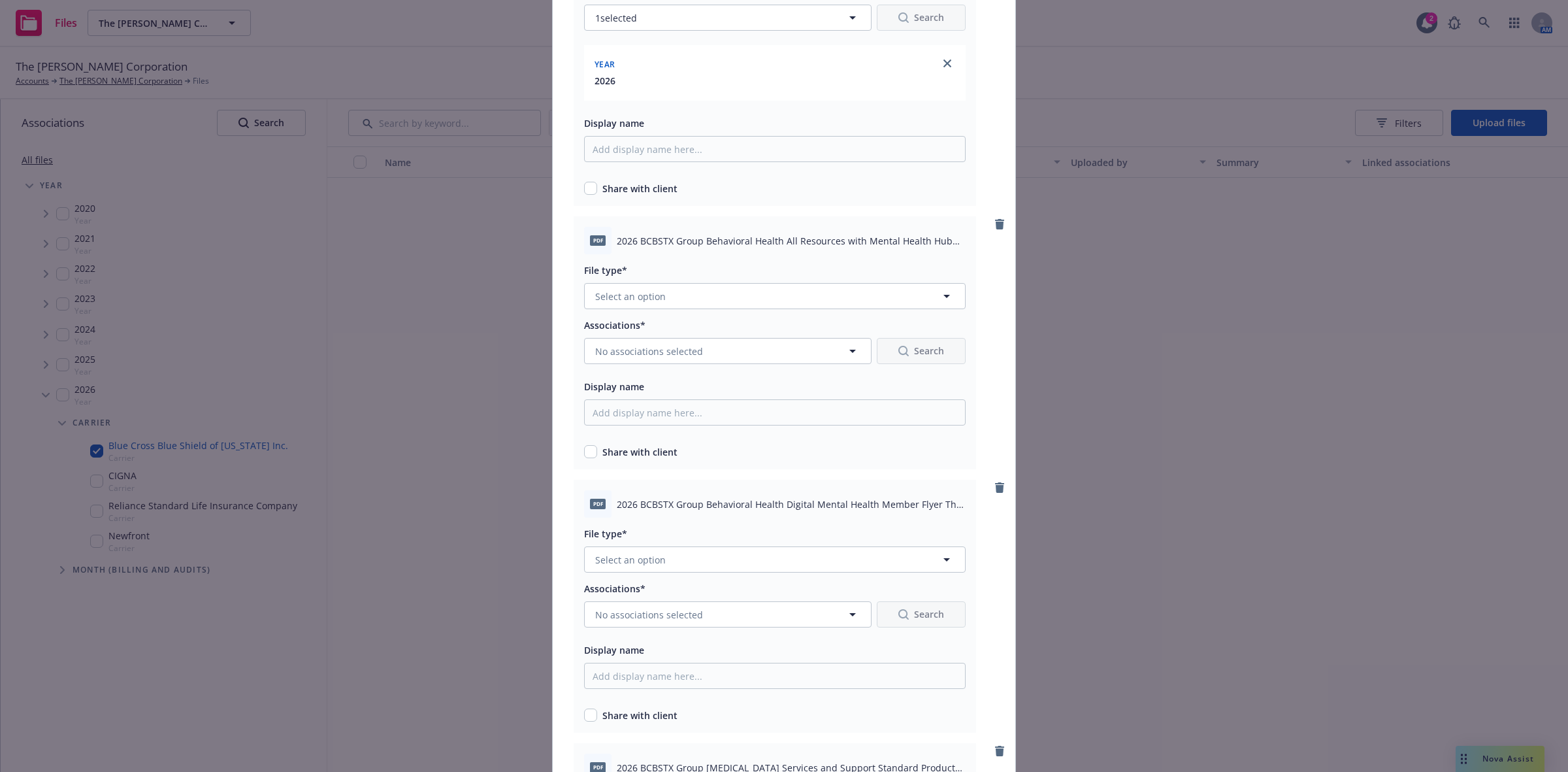
scroll to position [600, 0]
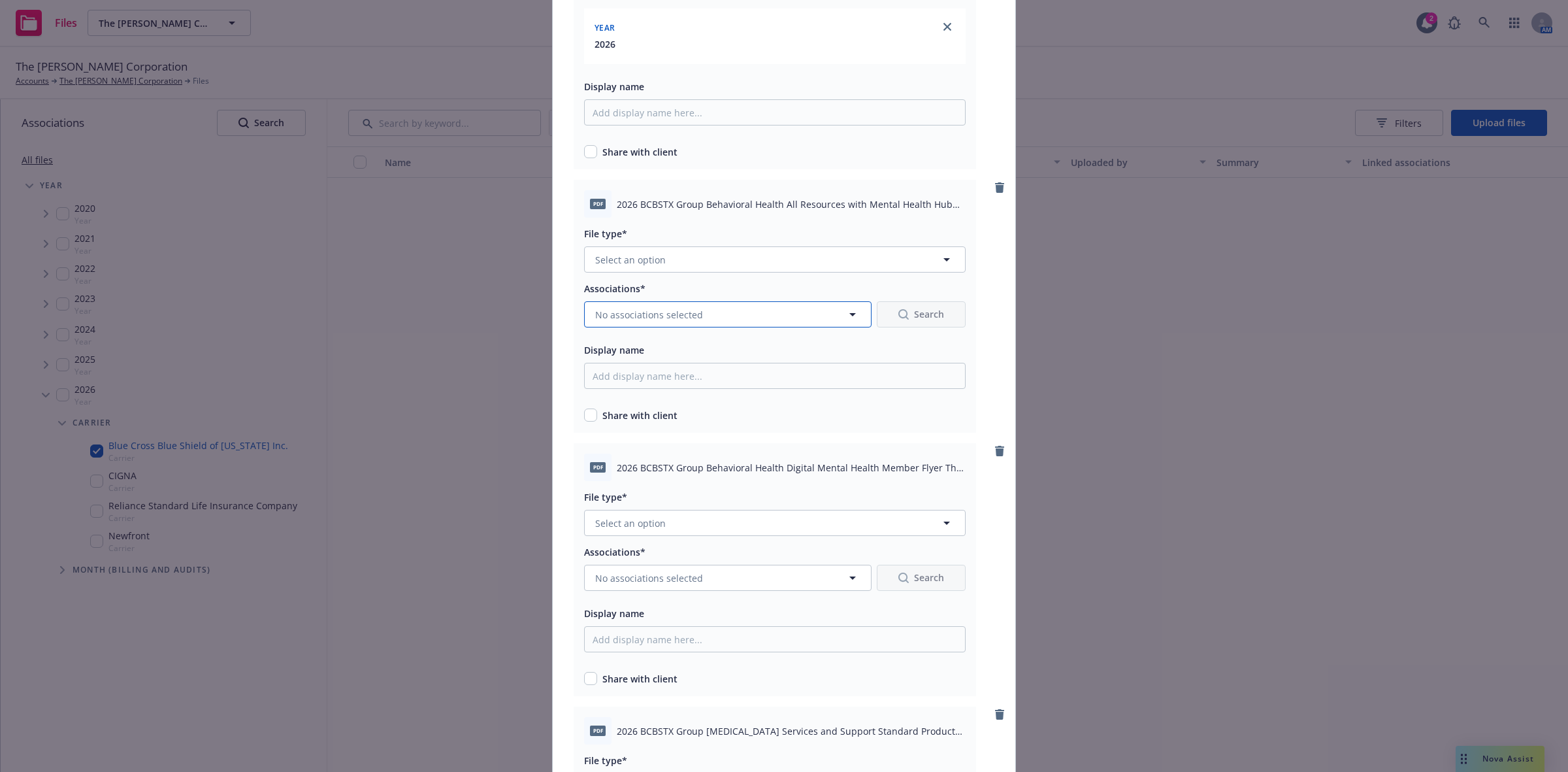
click at [845, 319] on icon "button" at bounding box center [852, 314] width 16 height 16
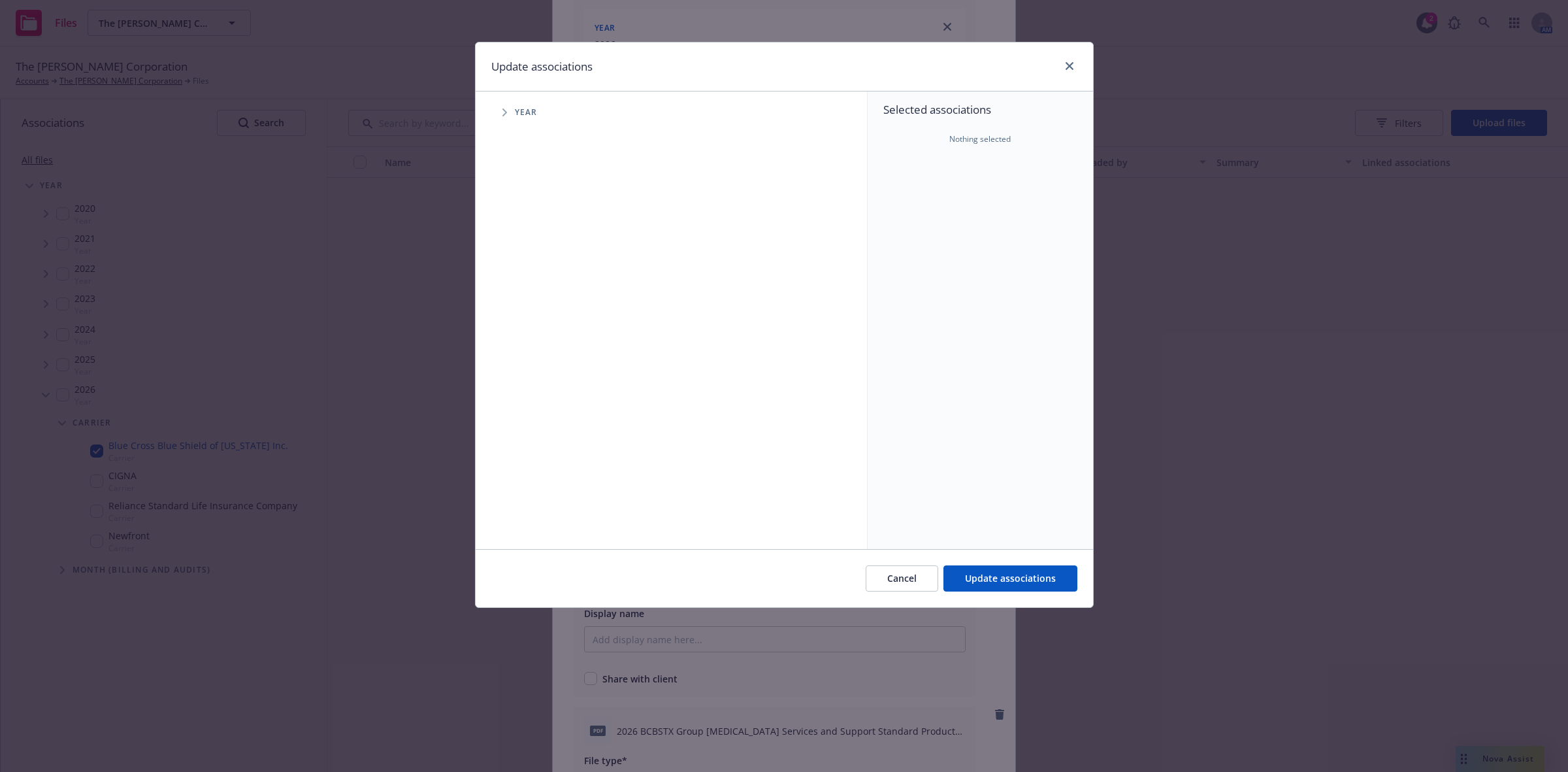
click at [505, 114] on icon "Tree Example" at bounding box center [504, 112] width 4 height 8
click at [540, 326] on input "Tree Example" at bounding box center [537, 321] width 13 height 13
checkbox input "true"
click at [990, 584] on span "Update associations" at bounding box center [1010, 578] width 90 height 12
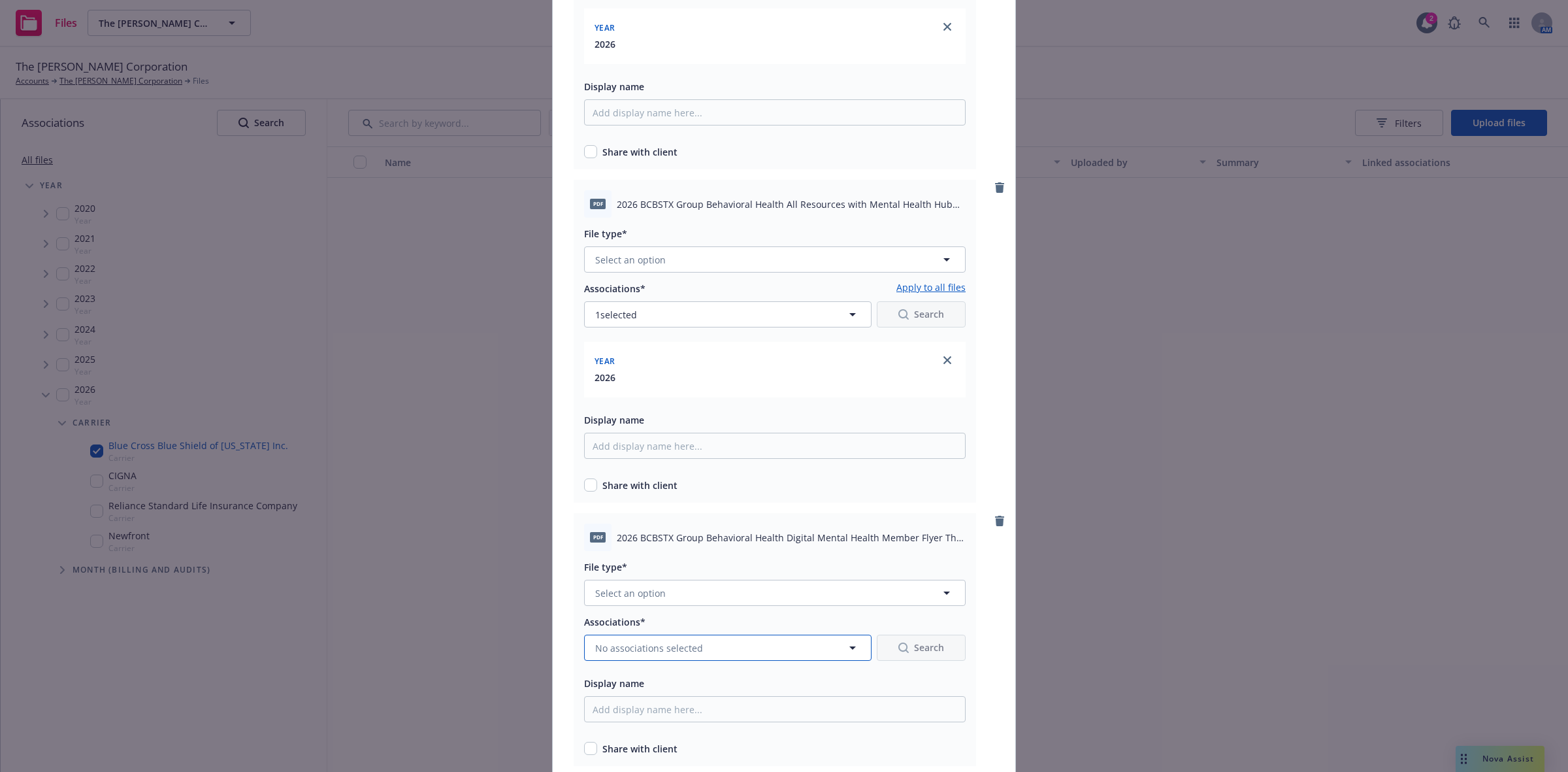
click at [851, 648] on icon "button" at bounding box center [852, 648] width 16 height 16
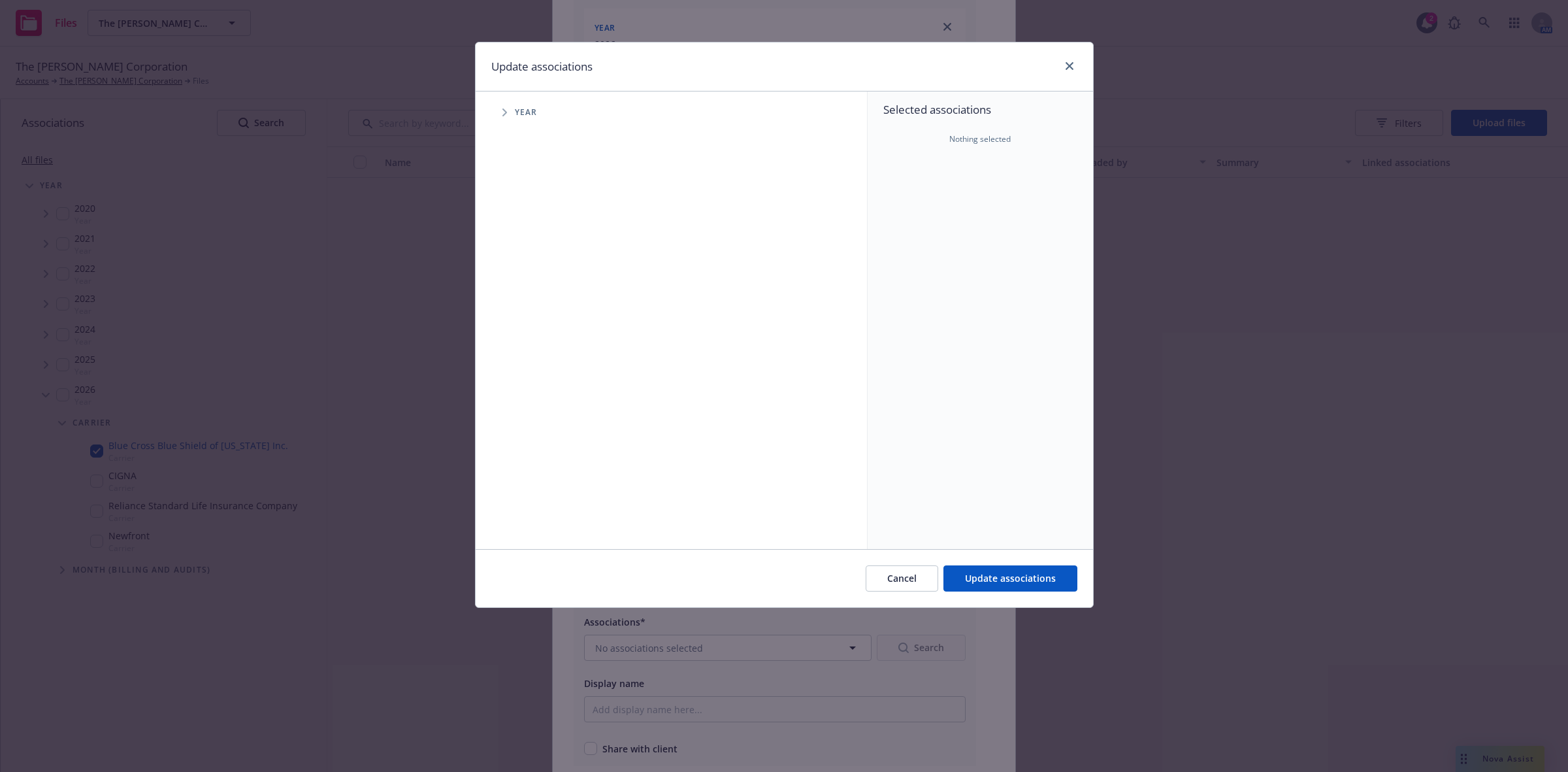
click at [505, 112] on icon "Tree Example" at bounding box center [504, 112] width 4 height 8
click at [536, 321] on input "Tree Example" at bounding box center [537, 321] width 13 height 13
checkbox input "true"
click at [989, 582] on span "Update associations" at bounding box center [1010, 578] width 90 height 12
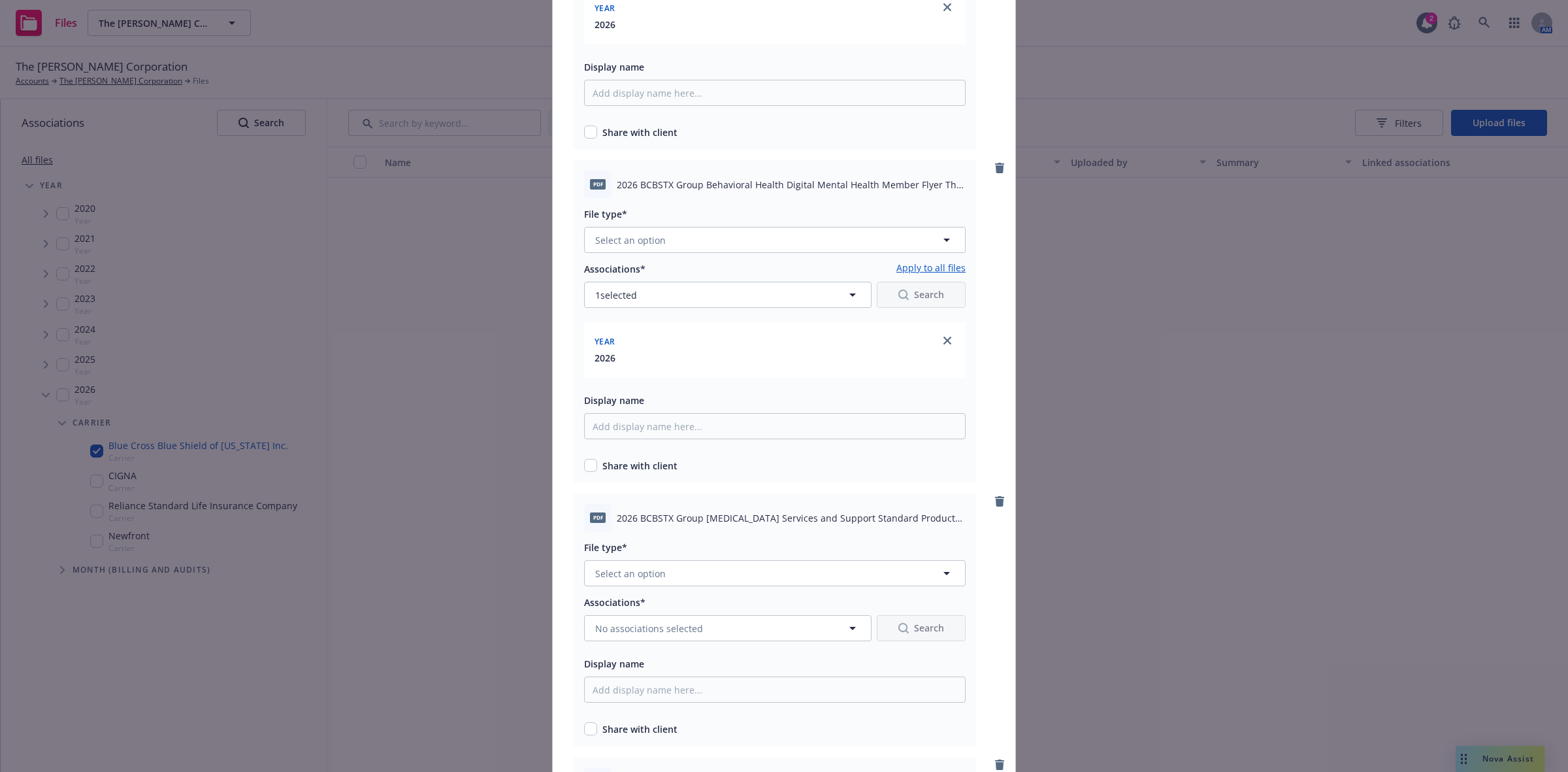
scroll to position [1004, 0]
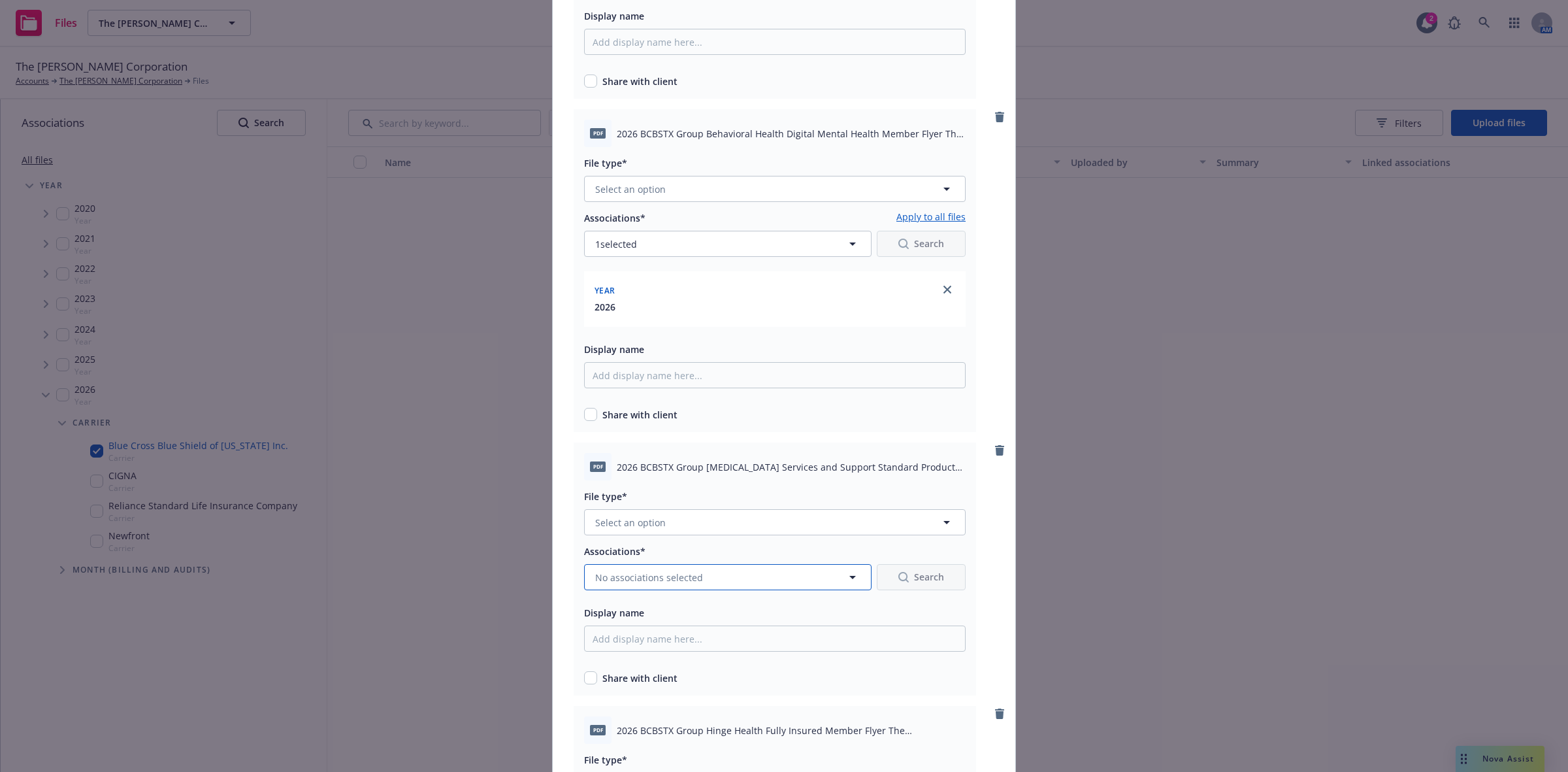
click at [846, 571] on icon "button" at bounding box center [852, 577] width 16 height 16
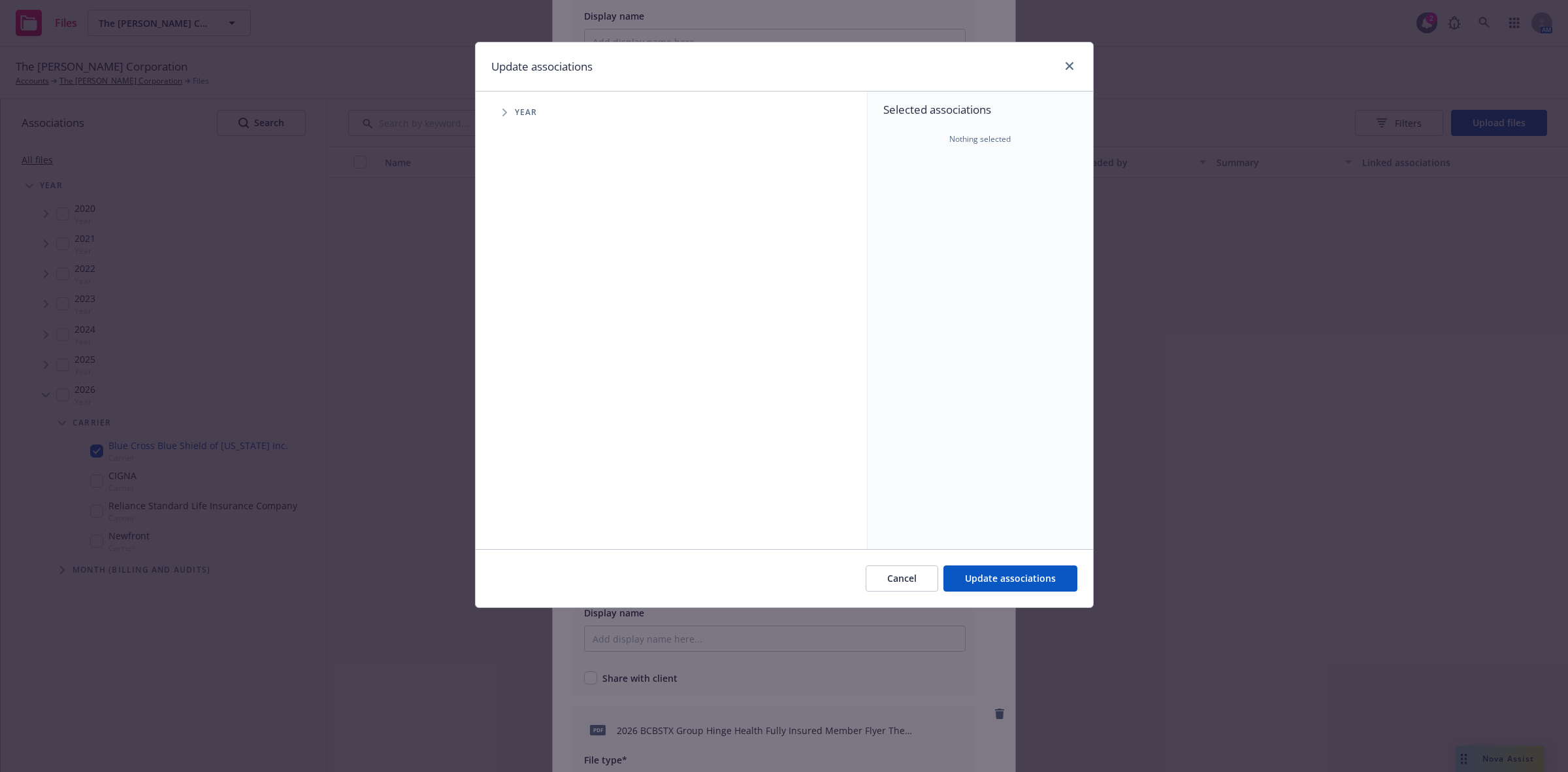
click at [504, 110] on icon "Tree Example" at bounding box center [504, 112] width 4 height 8
click at [535, 323] on input "Tree Example" at bounding box center [537, 321] width 13 height 13
checkbox input "true"
click at [977, 580] on span "Update associations" at bounding box center [1010, 578] width 90 height 12
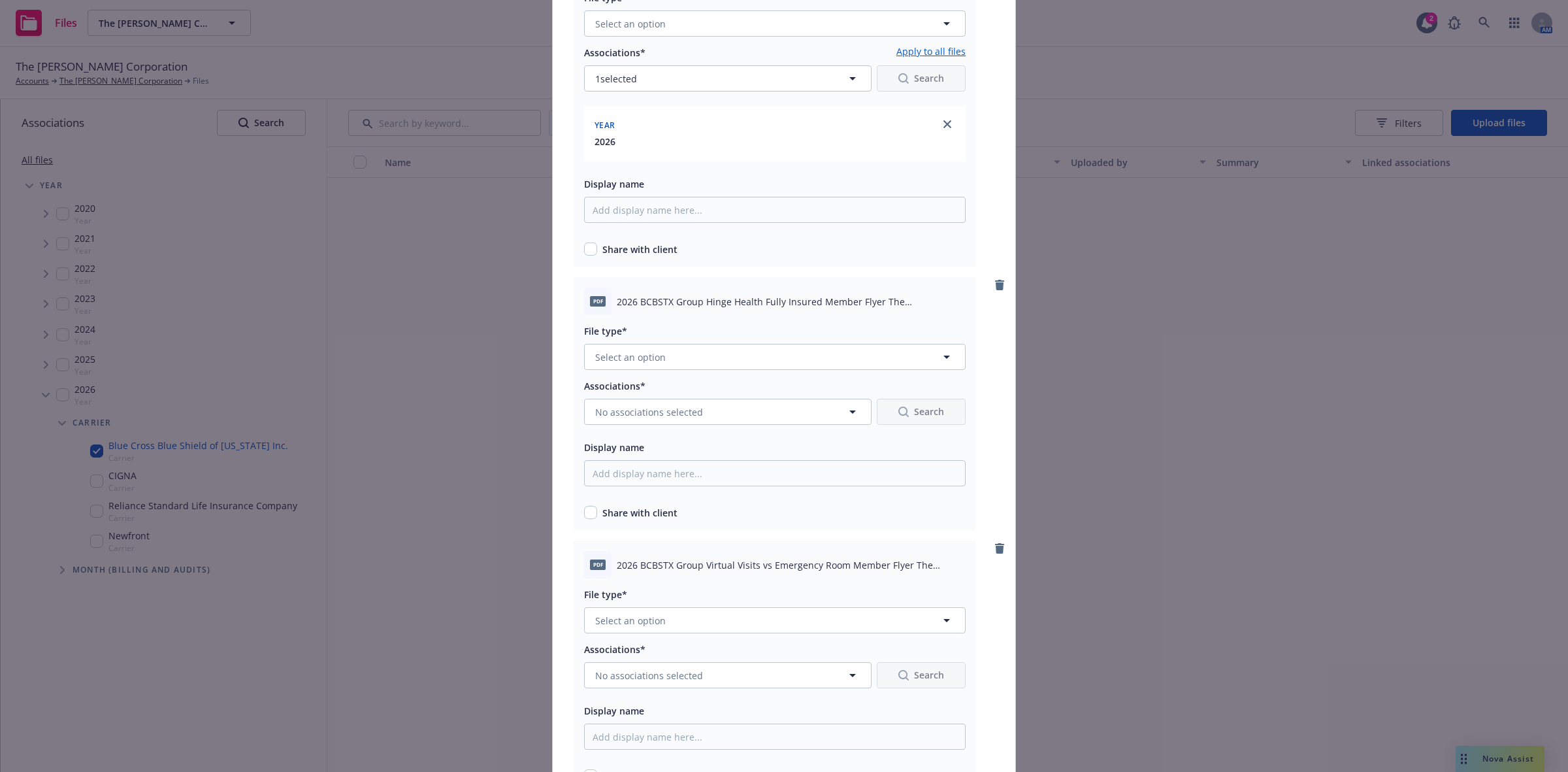
scroll to position [1534, 0]
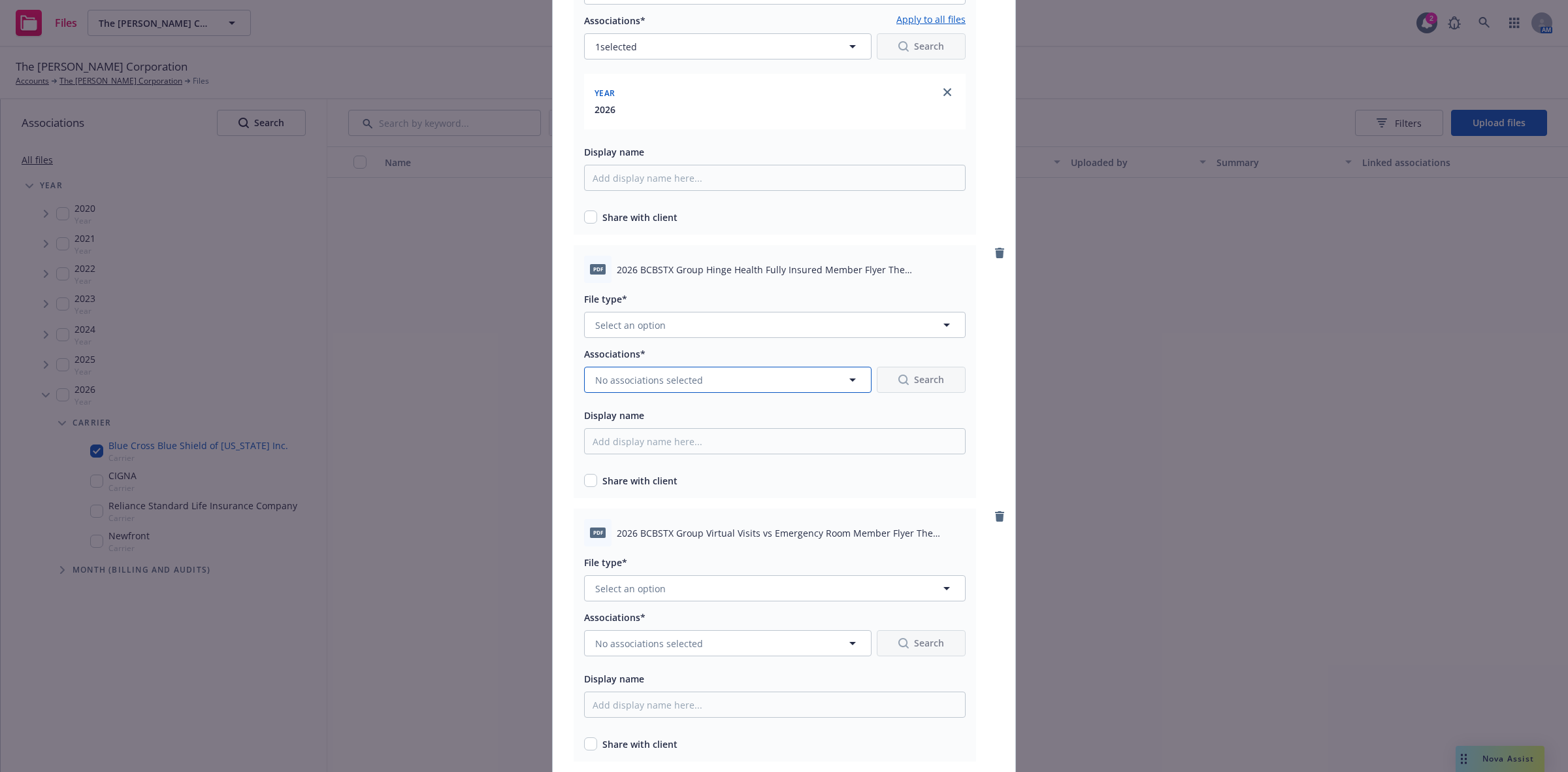
click at [835, 379] on button "No associations selected" at bounding box center [728, 380] width 288 height 26
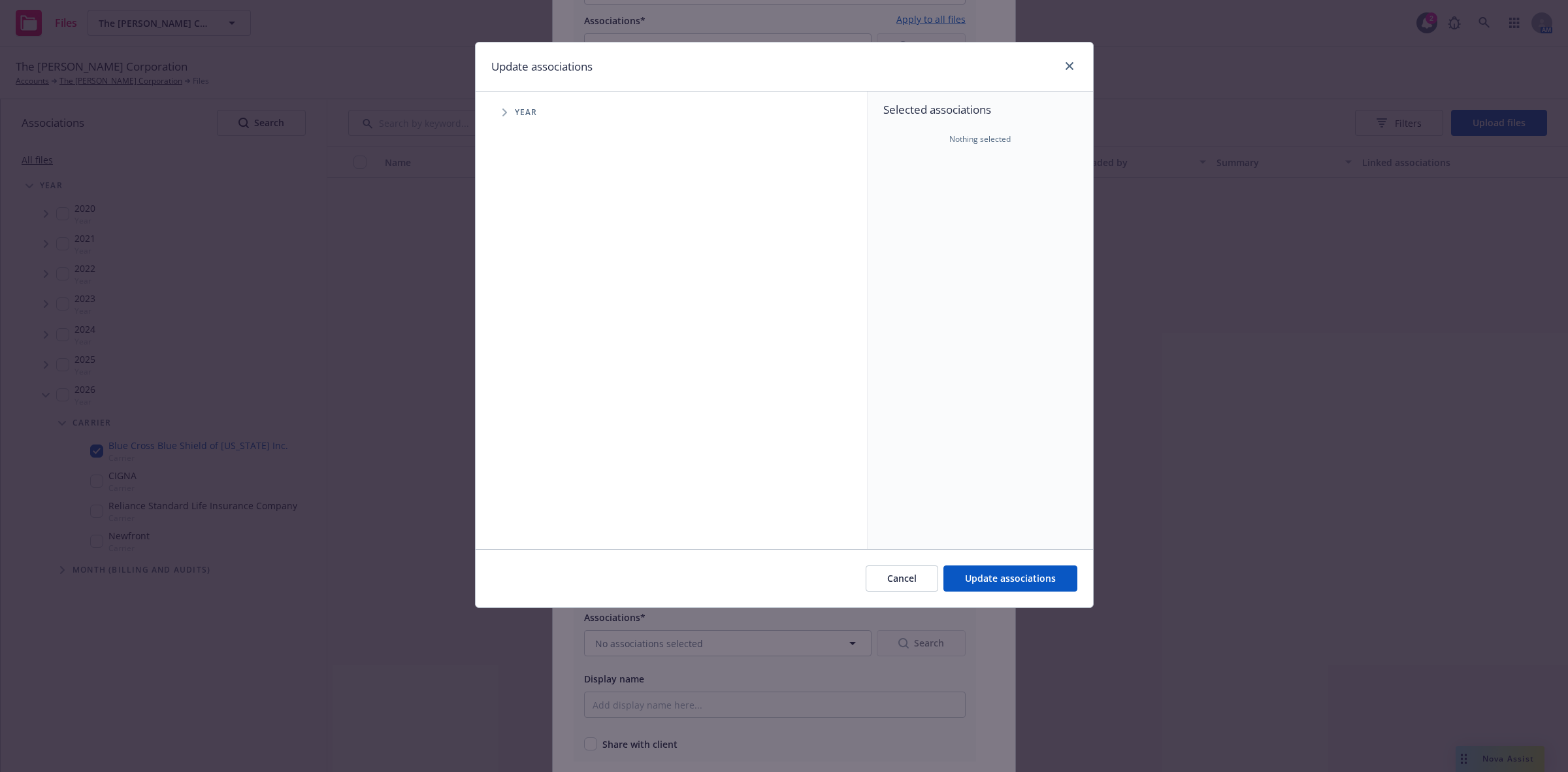
click at [507, 114] on icon "Tree Example" at bounding box center [505, 112] width 5 height 8
click at [540, 321] on input "Tree Example" at bounding box center [537, 321] width 13 height 13
checkbox input "true"
click at [1009, 580] on span "Update associations" at bounding box center [1010, 578] width 90 height 12
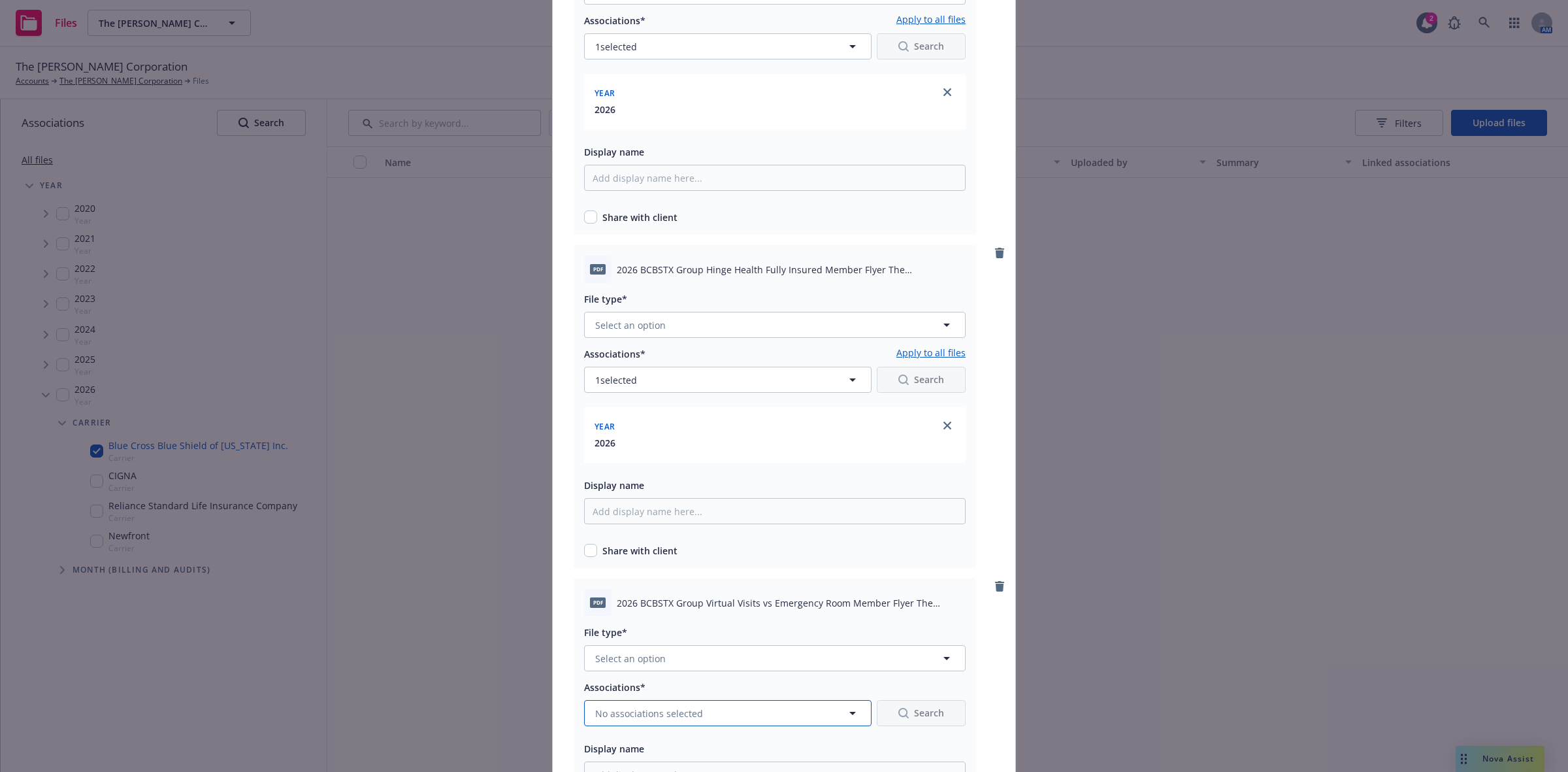
click at [745, 717] on button "No associations selected" at bounding box center [728, 713] width 288 height 26
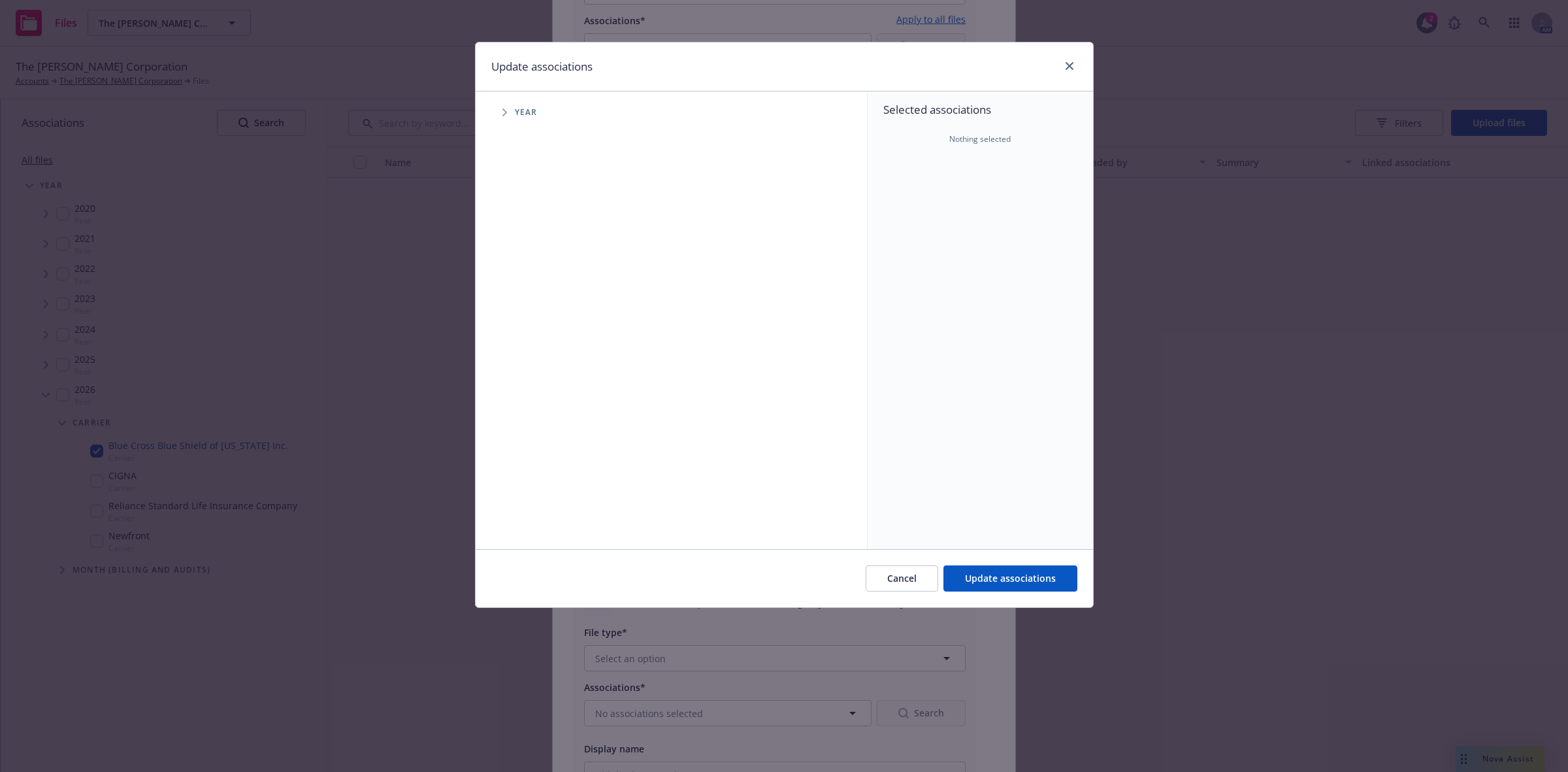
click at [507, 114] on span "Tree Example" at bounding box center [505, 112] width 21 height 21
click at [536, 321] on input "Tree Example" at bounding box center [537, 321] width 13 height 13
checkbox input "true"
click at [990, 574] on span "Update associations" at bounding box center [1010, 578] width 90 height 12
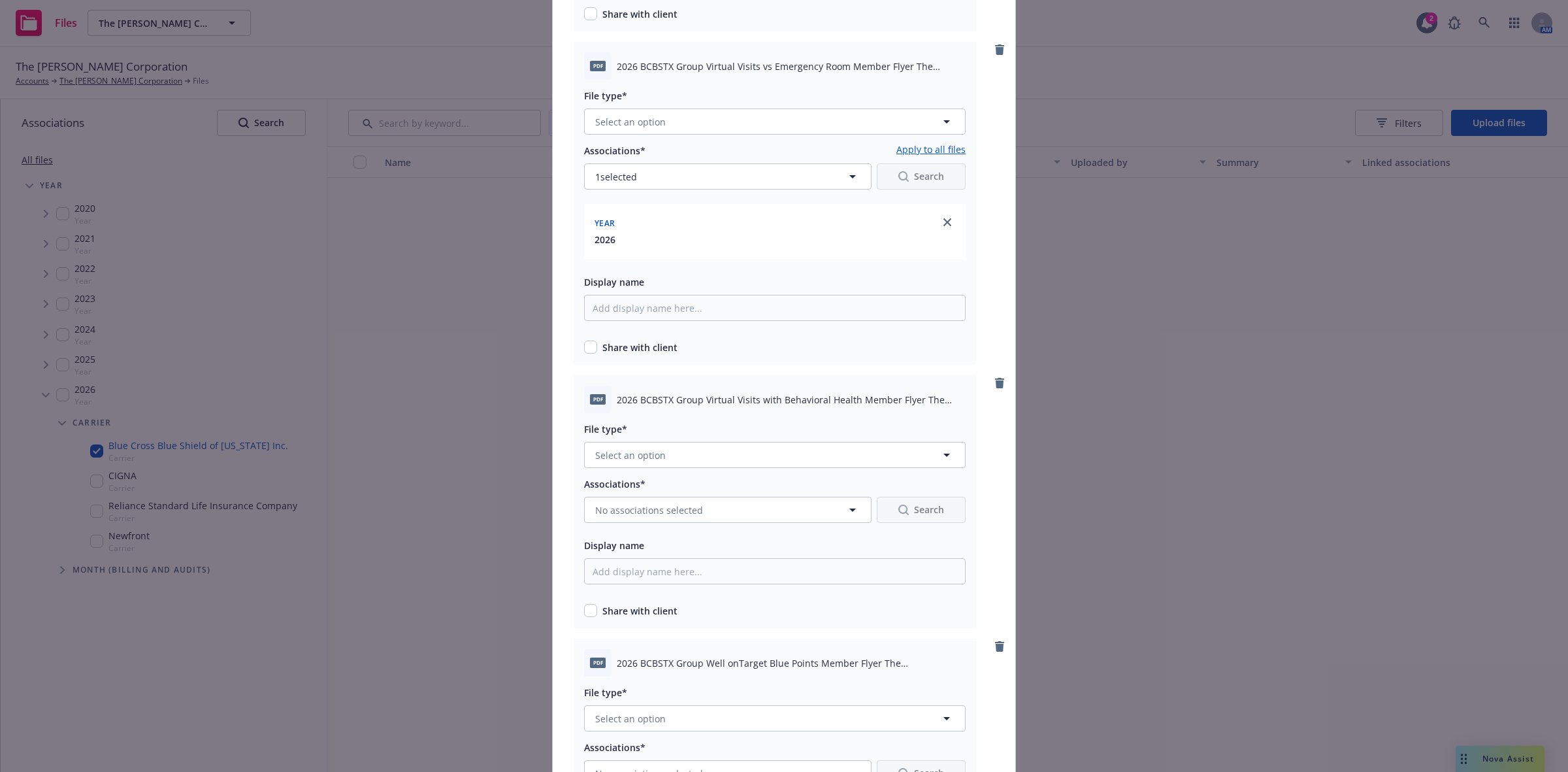
scroll to position [2079, 0]
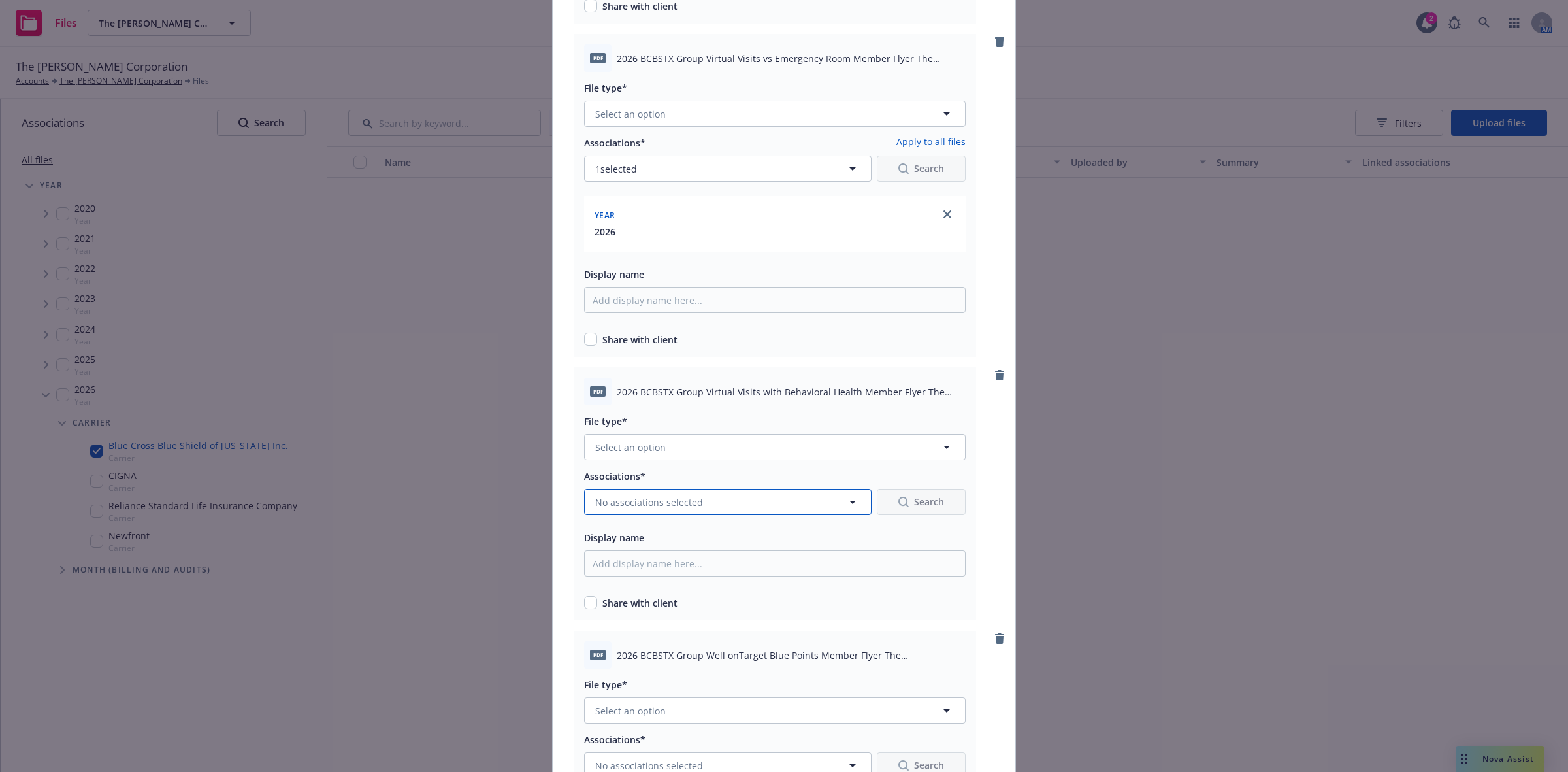
click at [845, 499] on icon "button" at bounding box center [852, 502] width 16 height 16
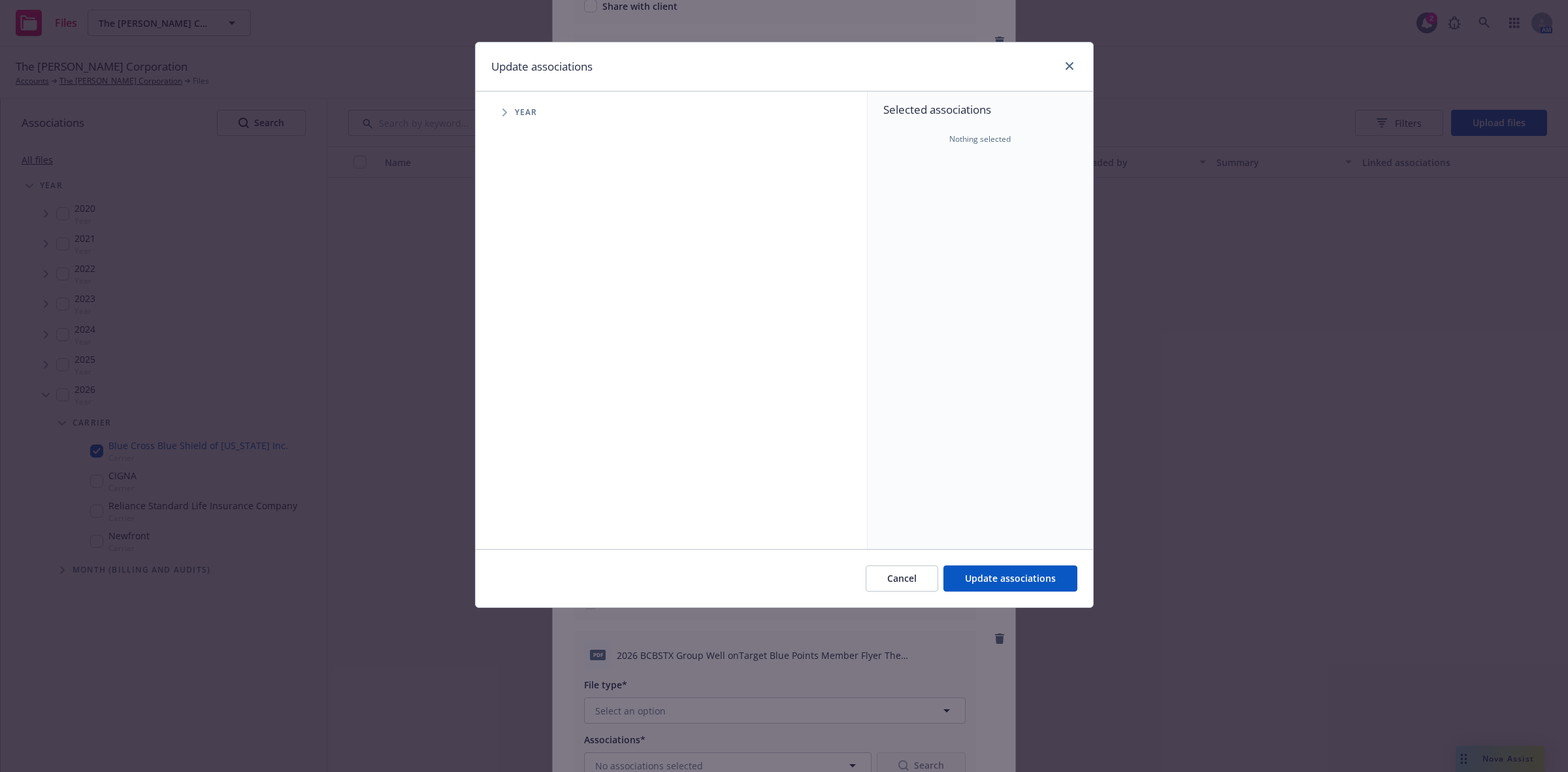
click at [507, 110] on span "Tree Example" at bounding box center [505, 112] width 21 height 21
click at [536, 319] on input "Tree Example" at bounding box center [537, 321] width 13 height 13
checkbox input "true"
click at [988, 584] on span "Update associations" at bounding box center [1010, 578] width 90 height 12
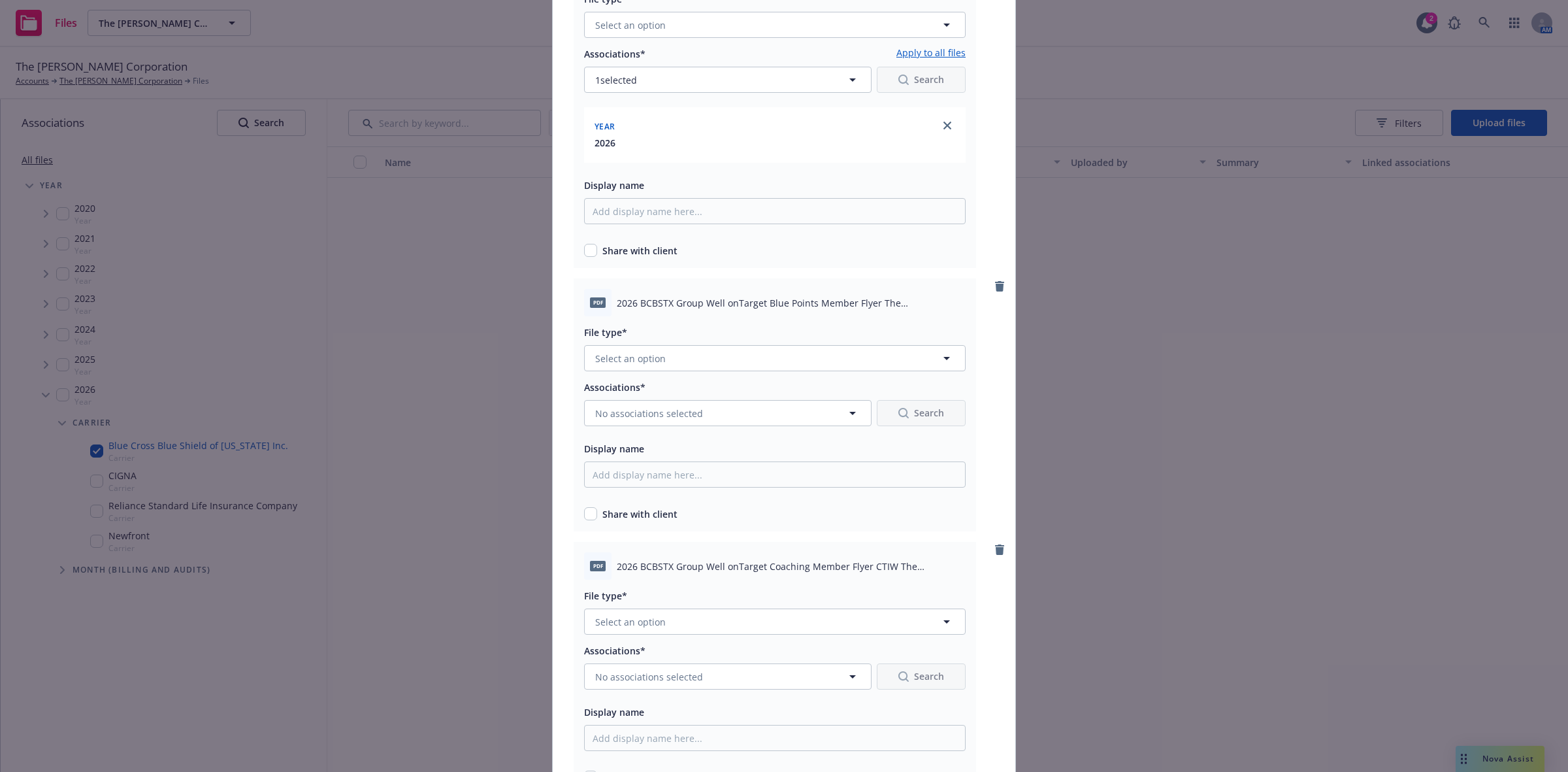
scroll to position [2541, 0]
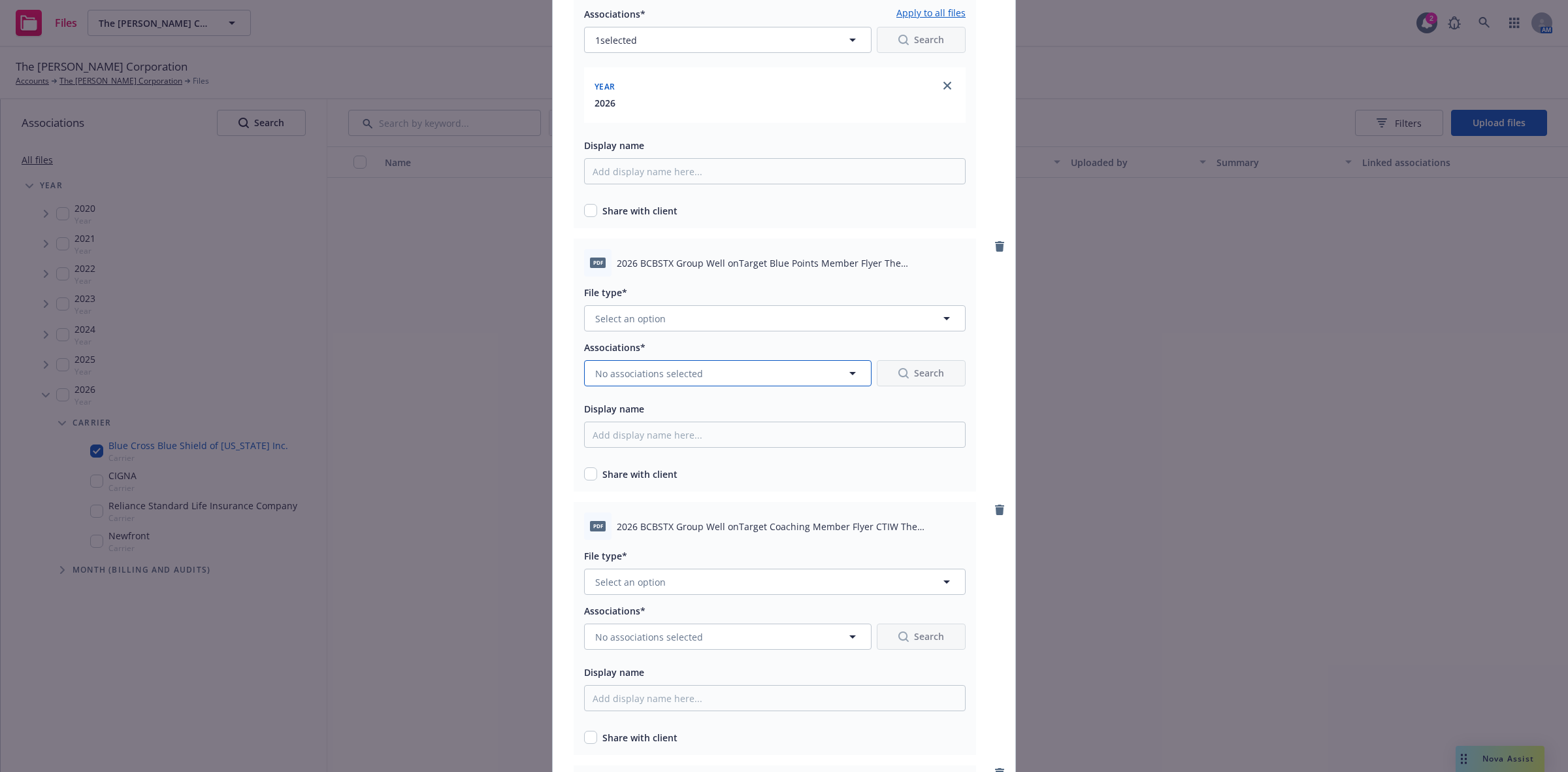
click at [850, 372] on icon "button" at bounding box center [852, 374] width 6 height 4
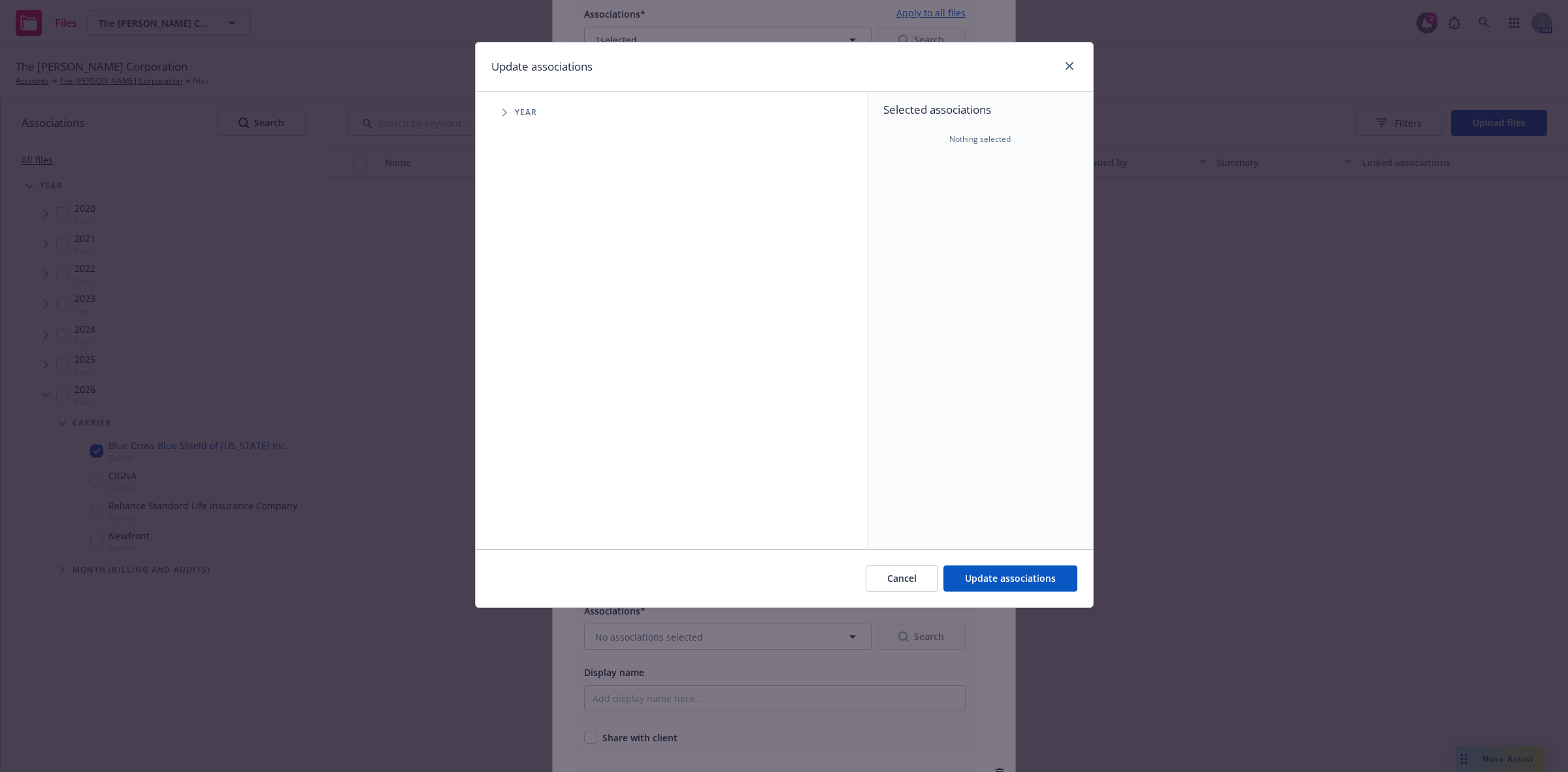
click at [505, 112] on icon "Tree Example" at bounding box center [504, 112] width 4 height 8
click at [540, 322] on input "Tree Example" at bounding box center [537, 321] width 13 height 13
checkbox input "true"
click at [989, 559] on div "Cancel Update associations" at bounding box center [784, 578] width 617 height 58
click at [1001, 581] on span "Update associations" at bounding box center [1010, 578] width 90 height 12
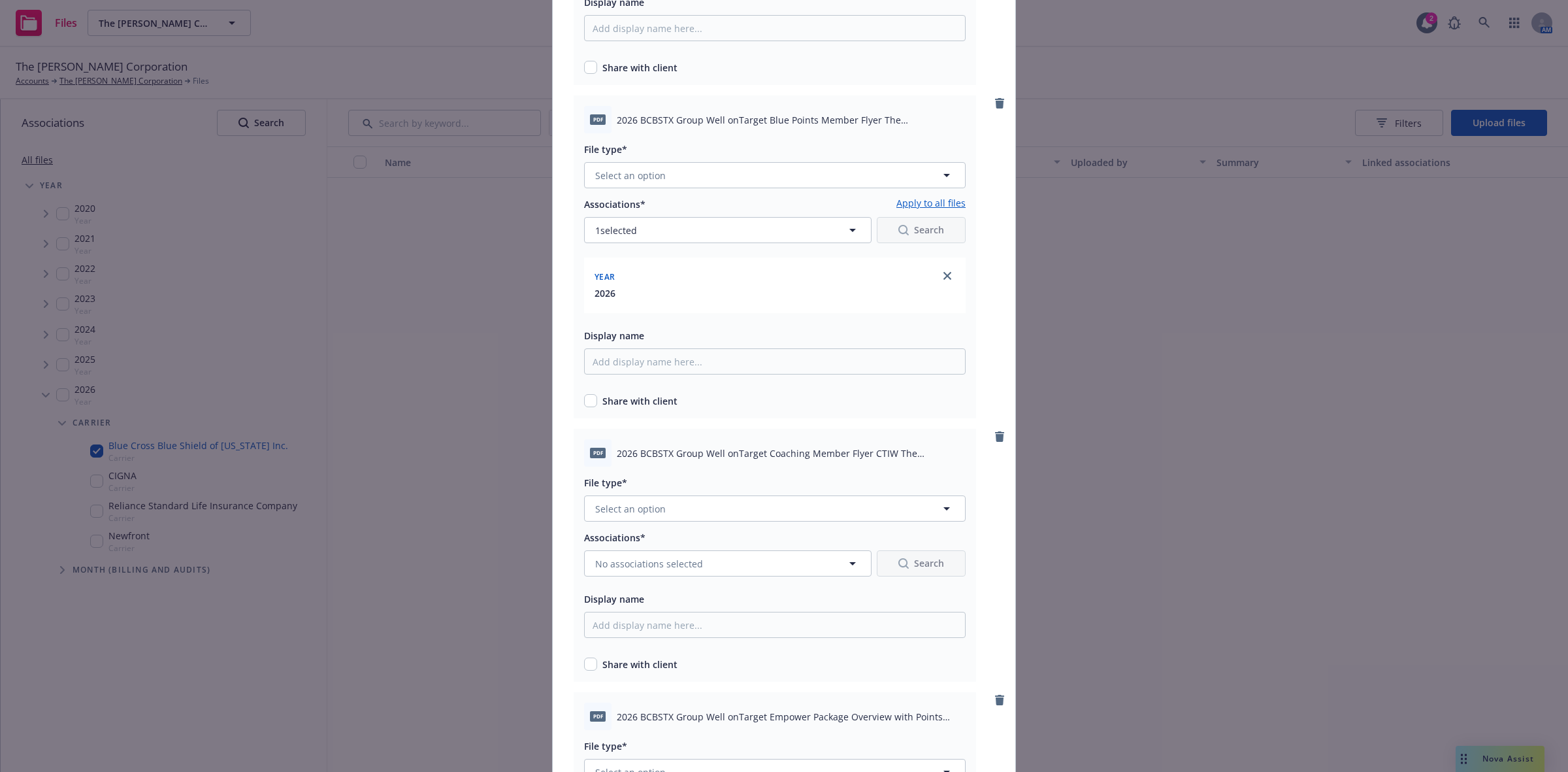
scroll to position [2717, 0]
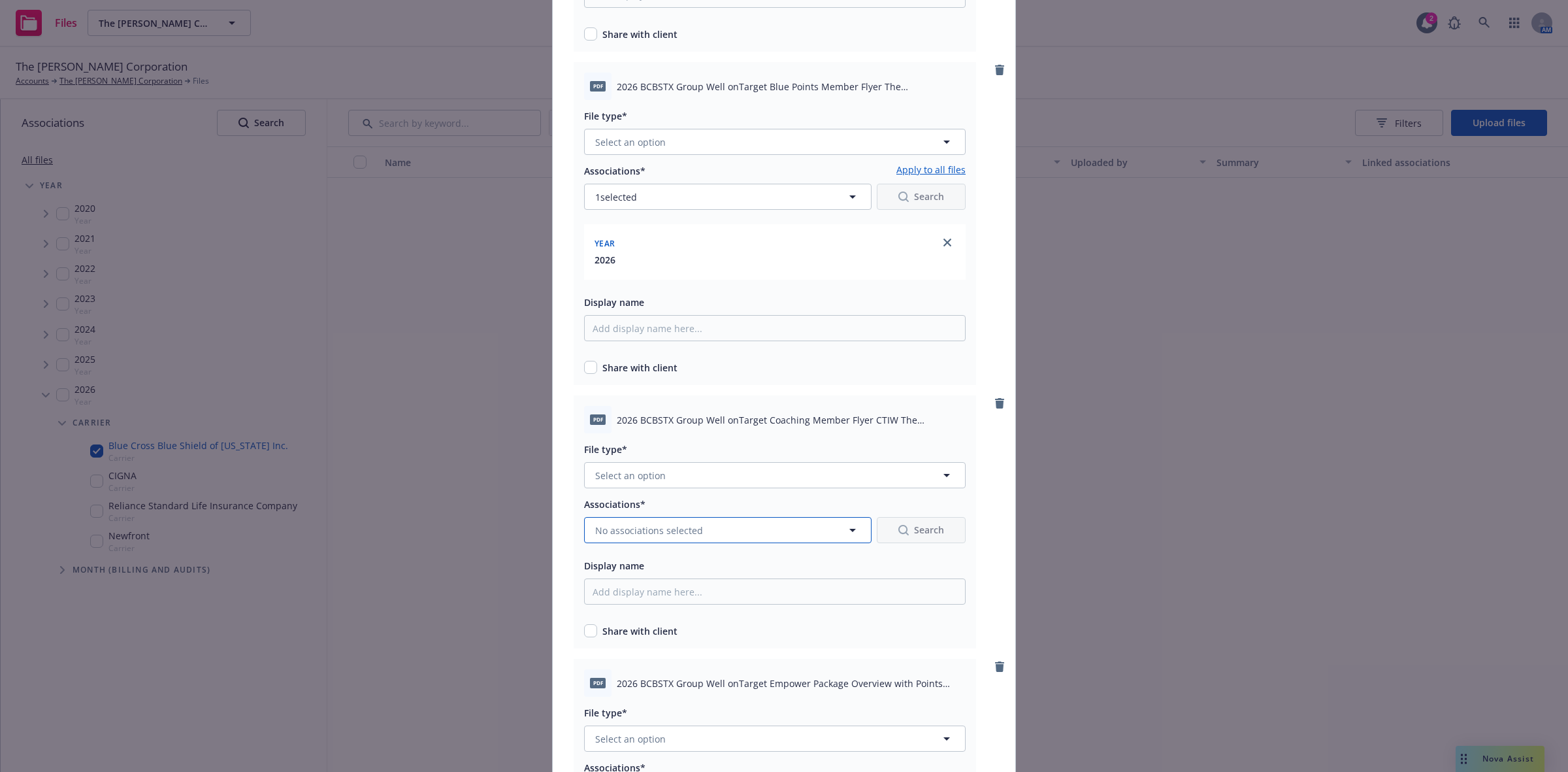
click at [786, 530] on button "No associations selected" at bounding box center [728, 530] width 288 height 26
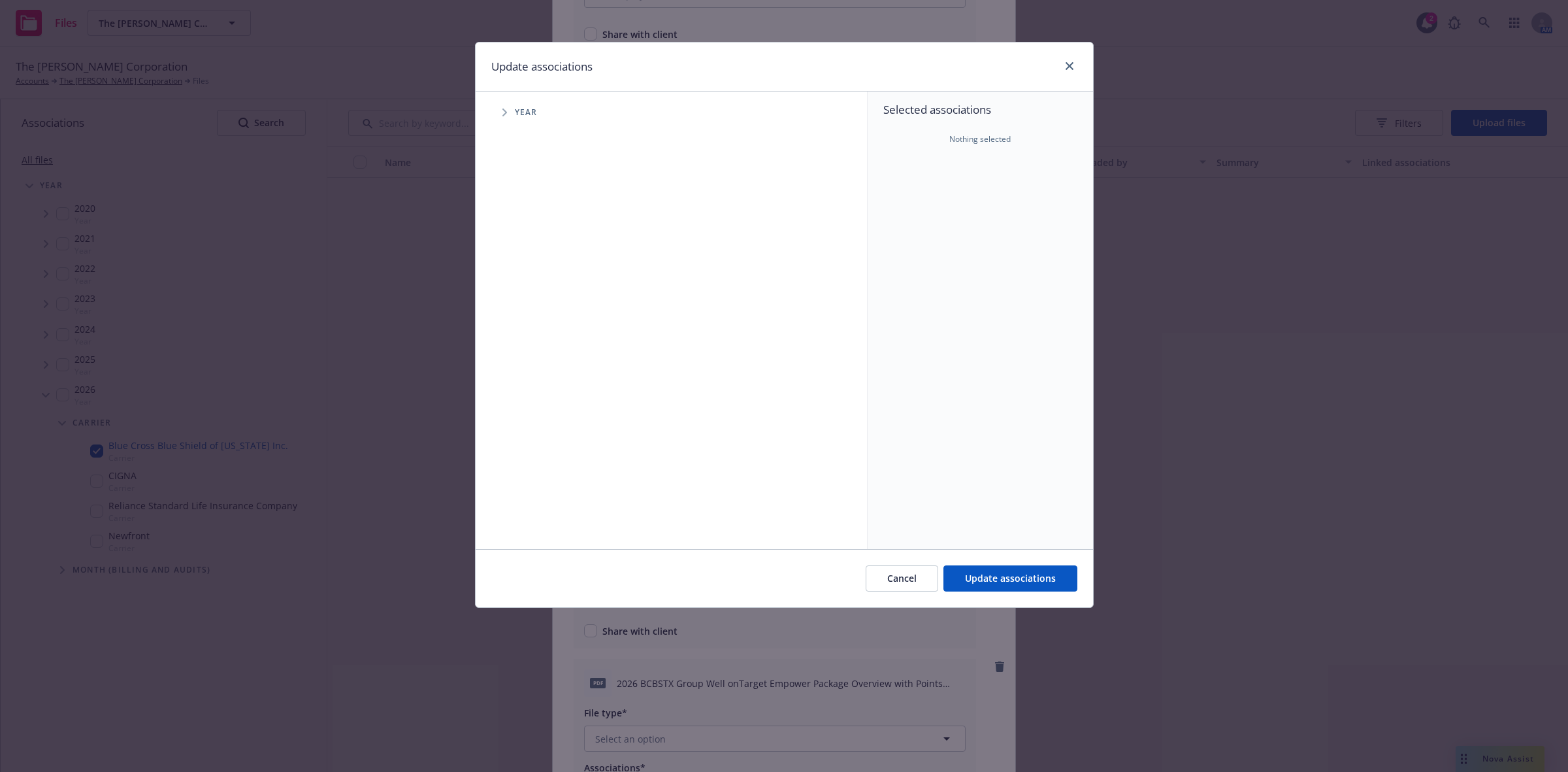
click at [504, 109] on icon "Tree Example" at bounding box center [504, 112] width 4 height 8
click at [541, 323] on input "Tree Example" at bounding box center [537, 321] width 13 height 13
checkbox input "true"
click at [996, 574] on span "Update associations" at bounding box center [1010, 578] width 90 height 12
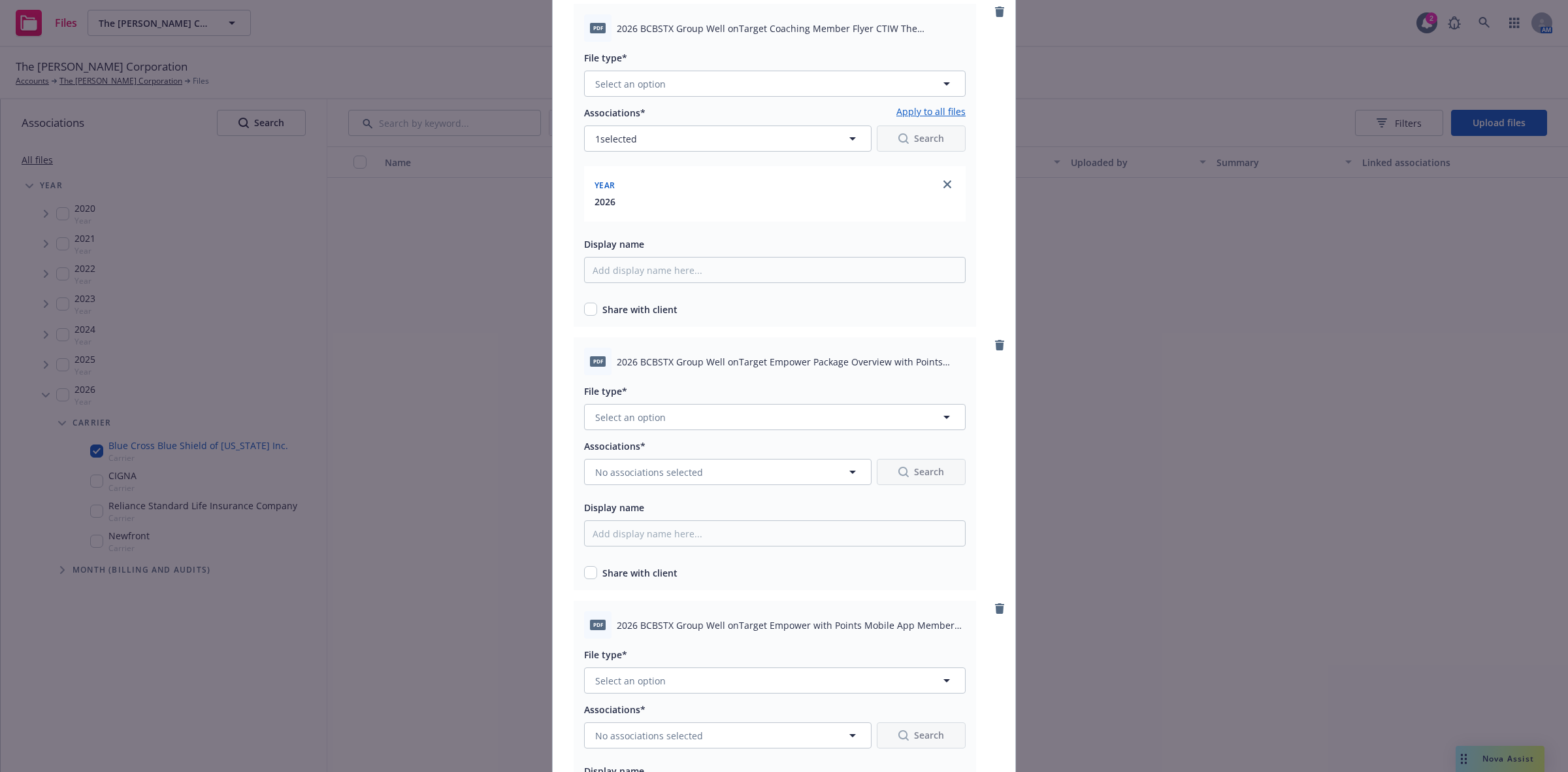
scroll to position [3123, 0]
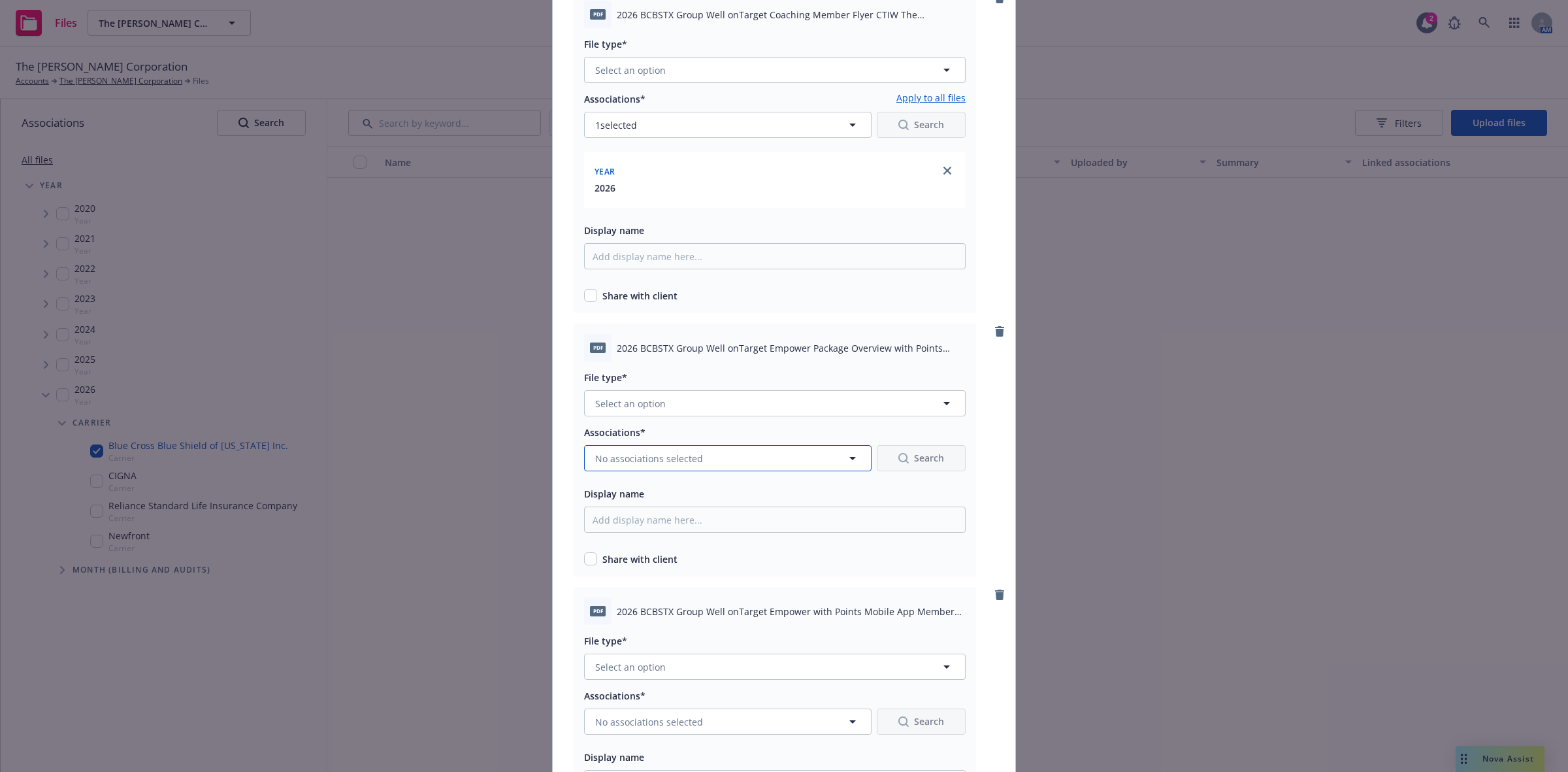
click at [845, 459] on icon "button" at bounding box center [852, 458] width 16 height 16
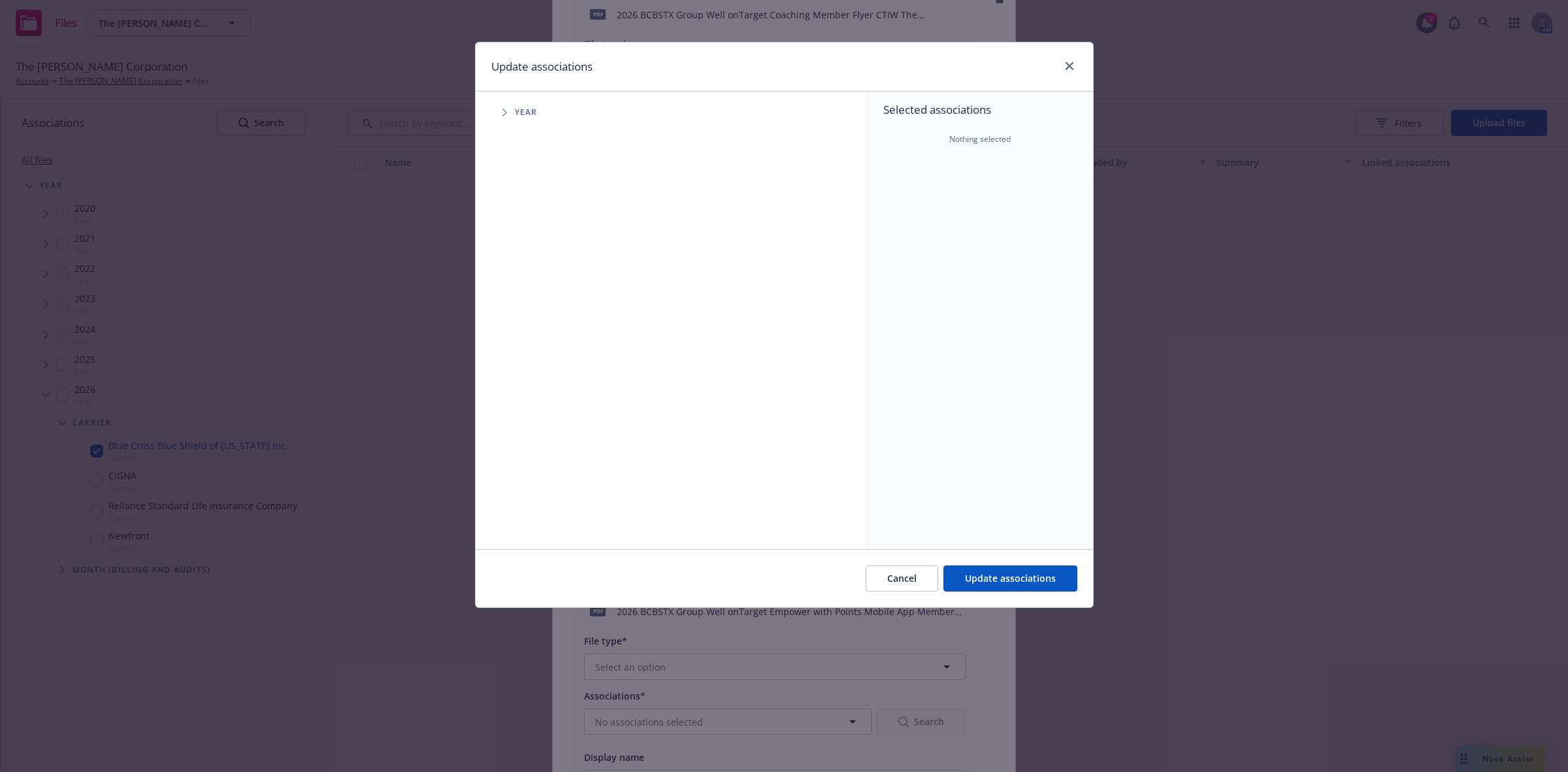
click at [505, 112] on icon "Tree Example" at bounding box center [505, 112] width 5 height 8
click at [541, 321] on input "Tree Example" at bounding box center [537, 321] width 13 height 13
checkbox input "true"
click at [1032, 576] on span "Update associations" at bounding box center [1010, 578] width 90 height 12
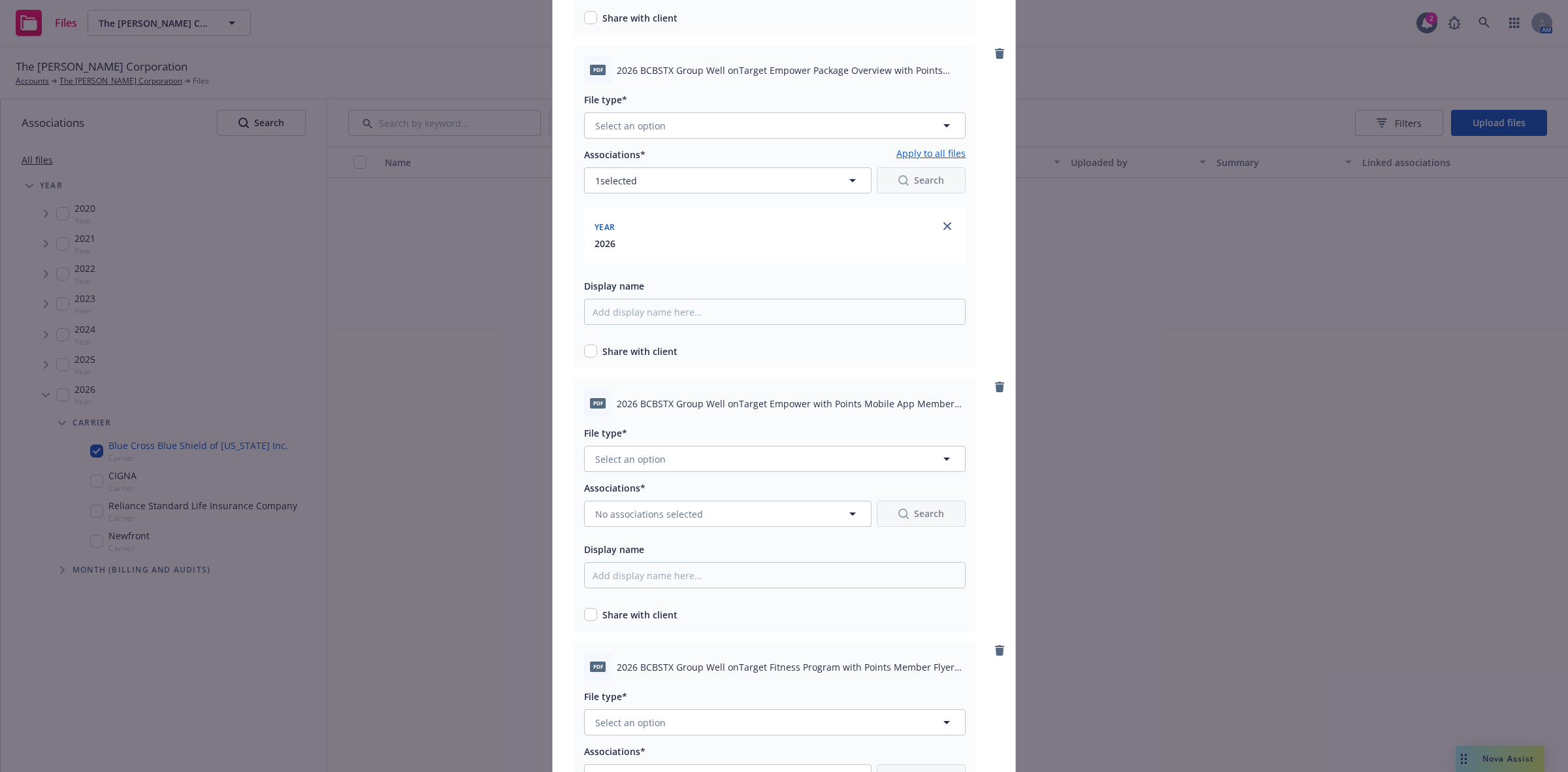
scroll to position [3456, 0]
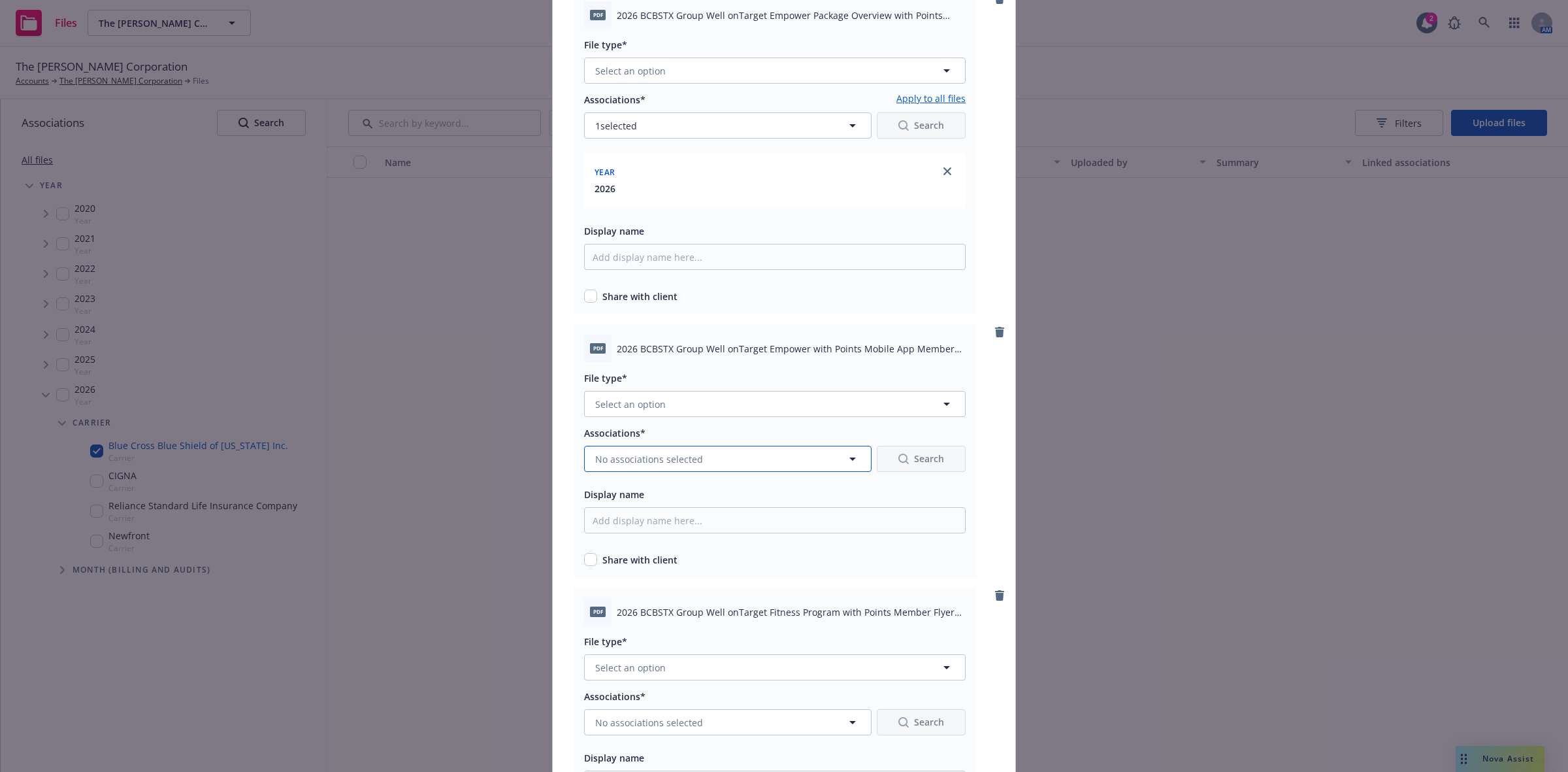
click at [793, 455] on button "No associations selected" at bounding box center [728, 459] width 288 height 26
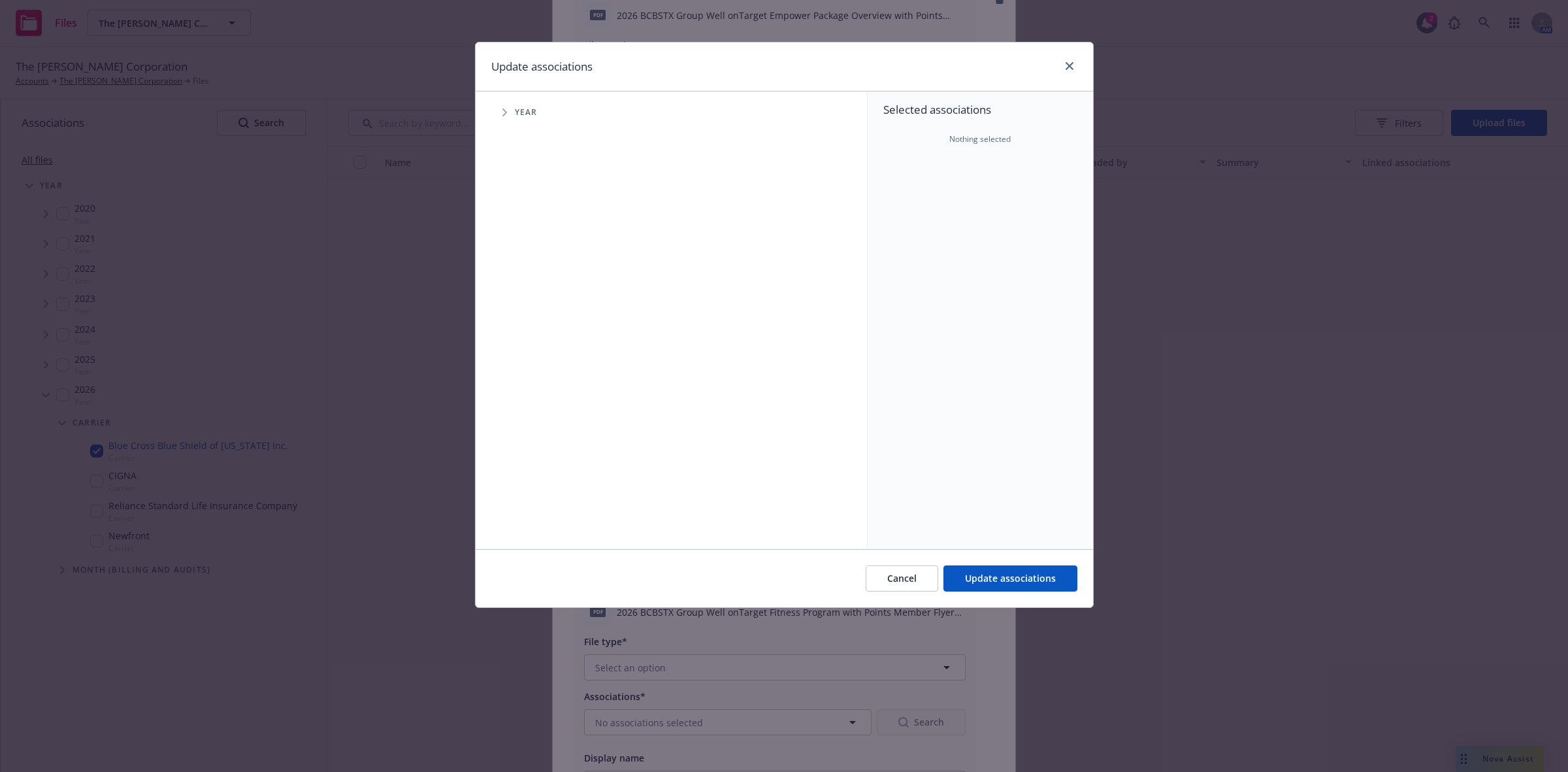
click at [501, 110] on span "Tree Example" at bounding box center [505, 112] width 21 height 21
click at [537, 321] on input "Tree Example" at bounding box center [537, 321] width 13 height 13
checkbox input "true"
click at [1018, 574] on span "Update associations" at bounding box center [1010, 578] width 90 height 12
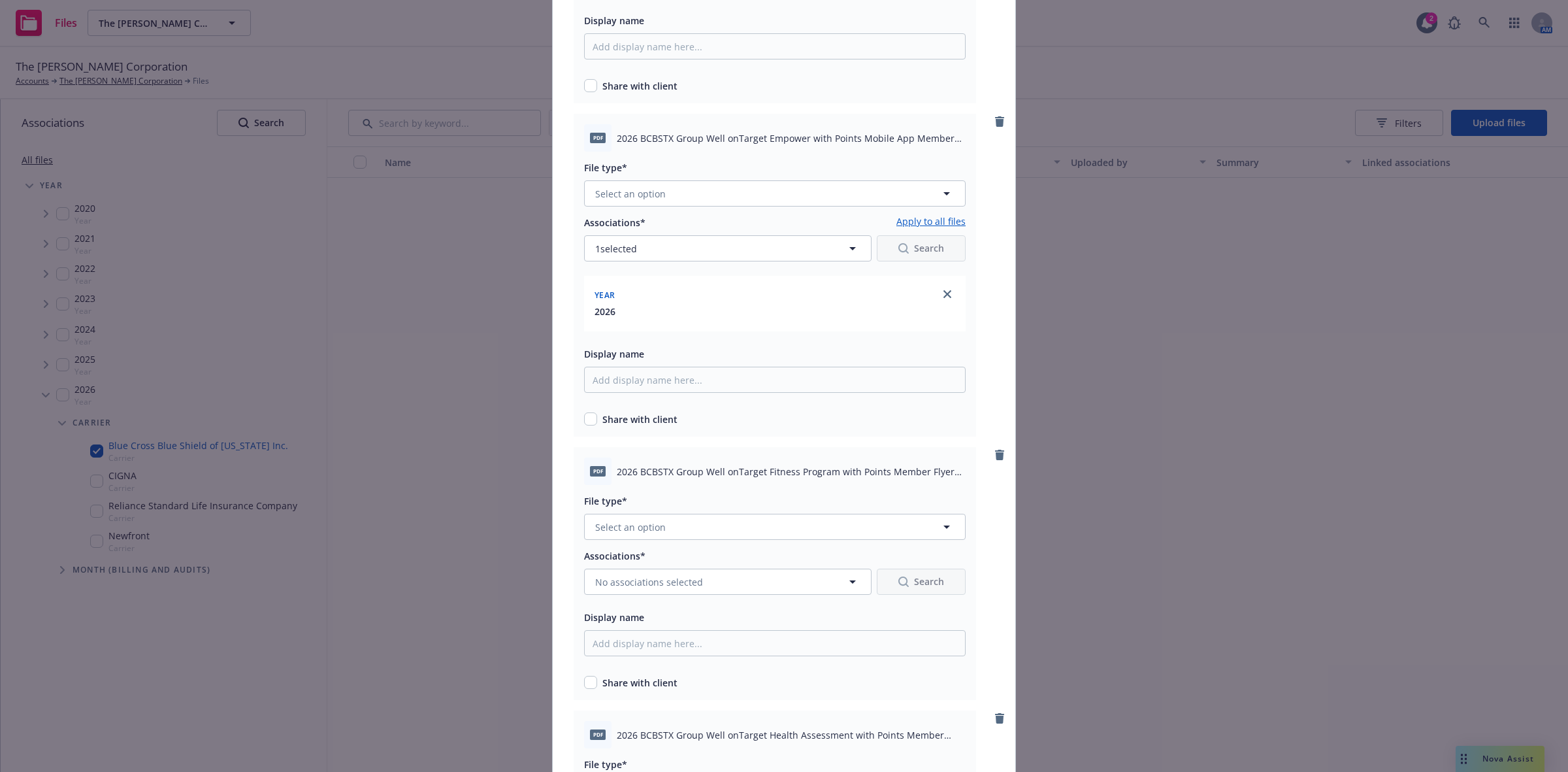
scroll to position [3694, 0]
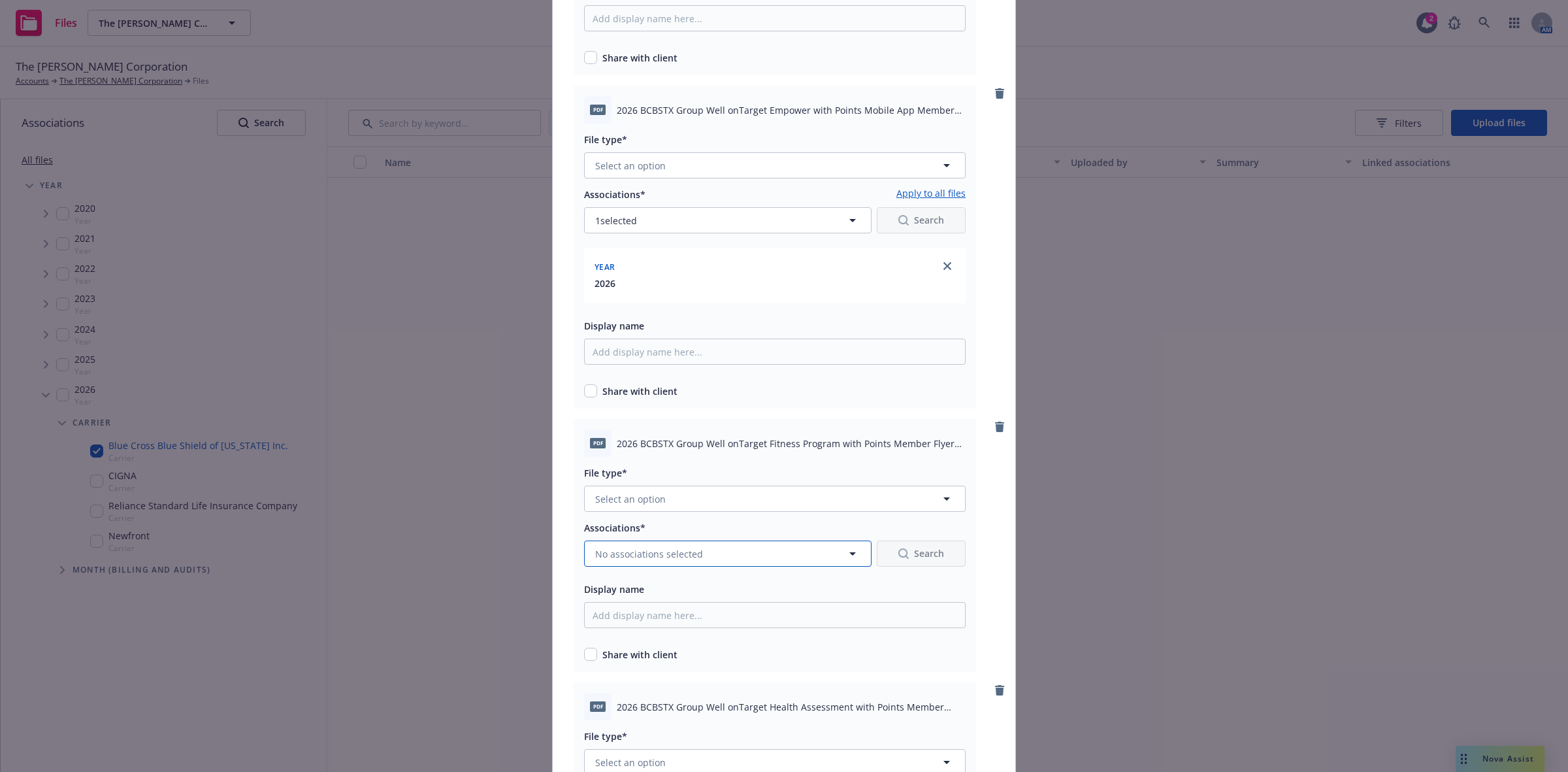
click at [824, 556] on button "No associations selected" at bounding box center [728, 554] width 288 height 26
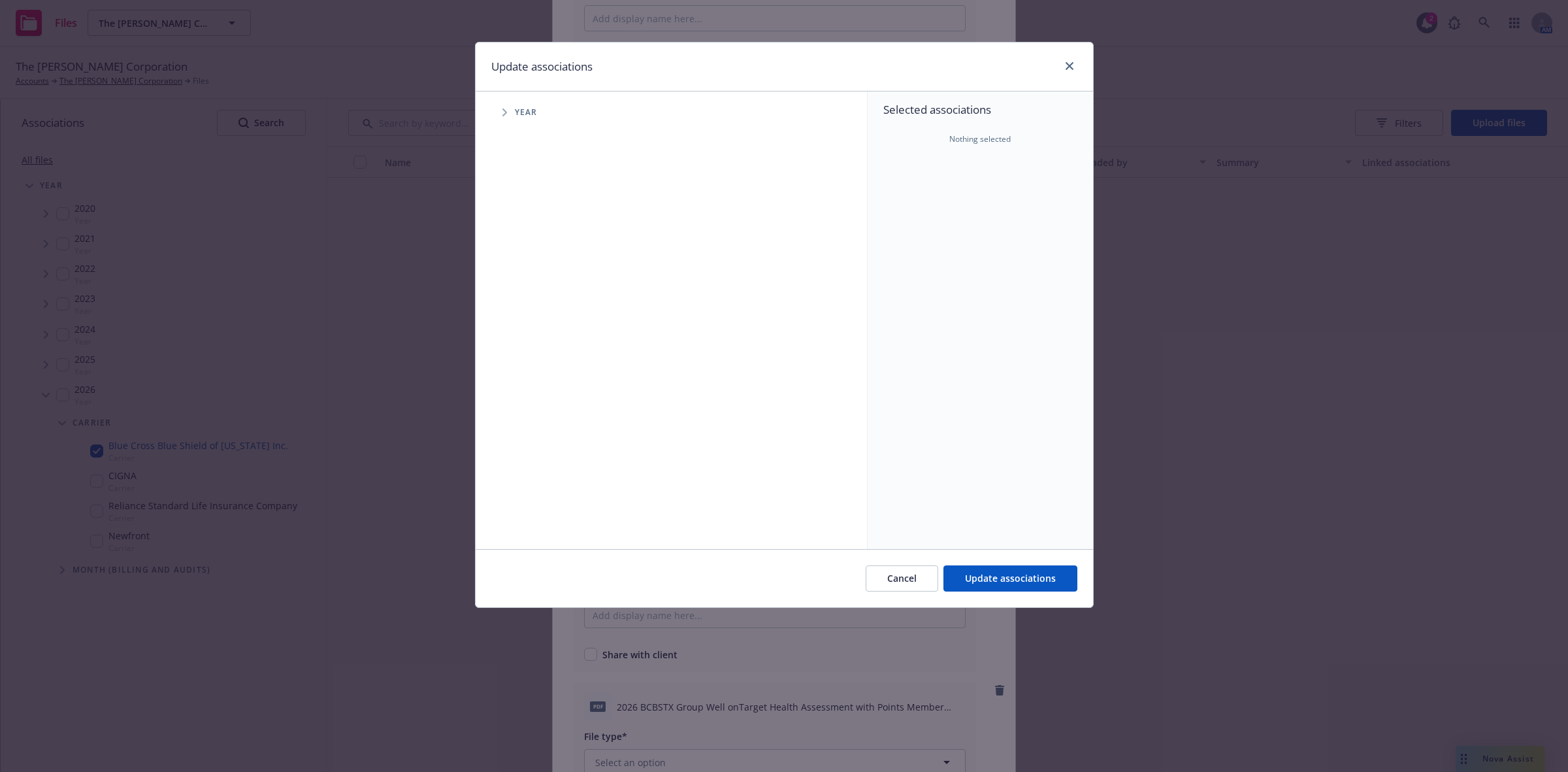
click at [507, 112] on icon "Tree Example" at bounding box center [504, 112] width 4 height 8
click at [535, 325] on div "2026 Year" at bounding box center [550, 321] width 40 height 25
checkbox input "true"
click at [998, 570] on button "Update associations" at bounding box center [1011, 579] width 134 height 26
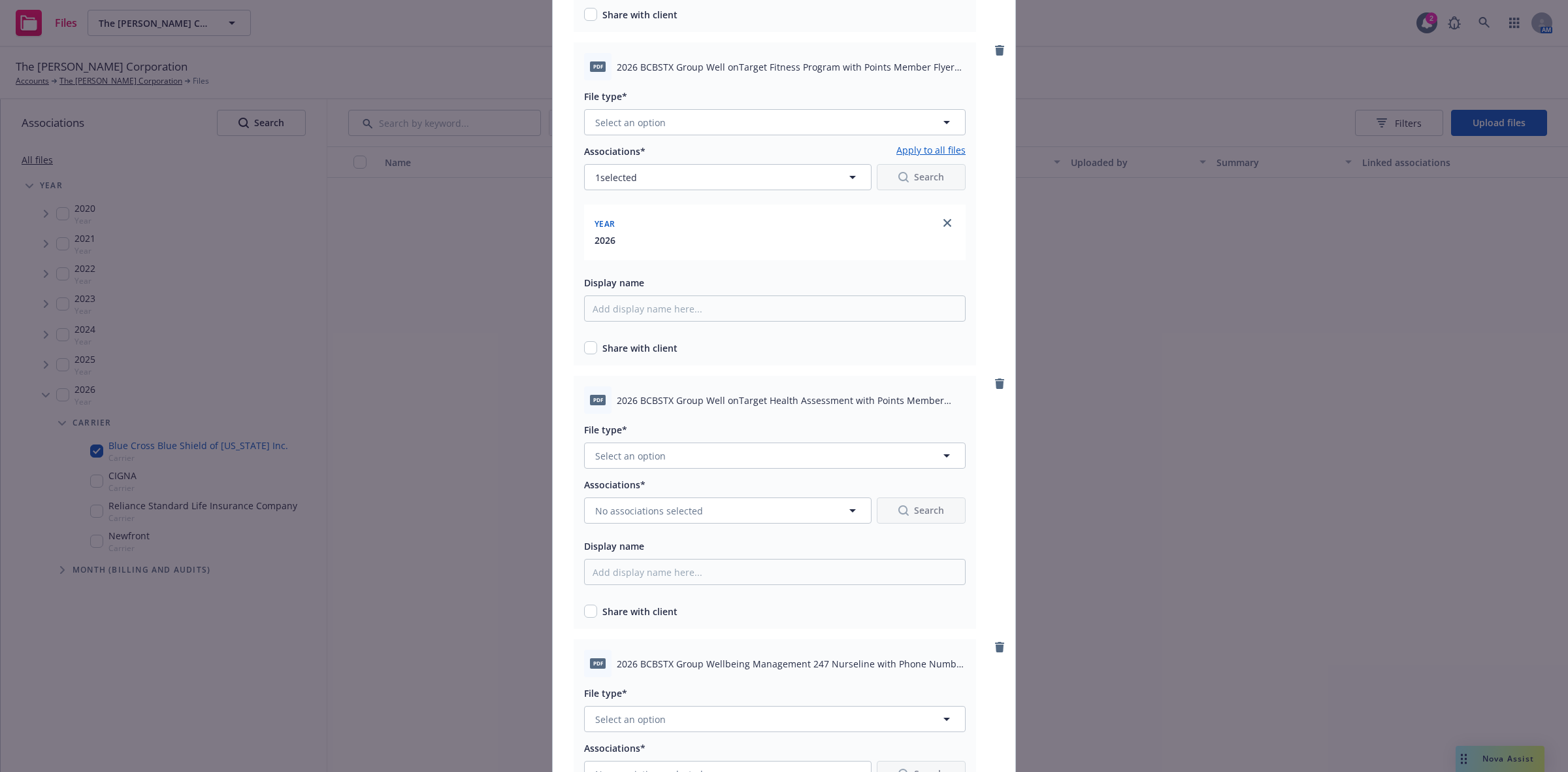
scroll to position [4078, 0]
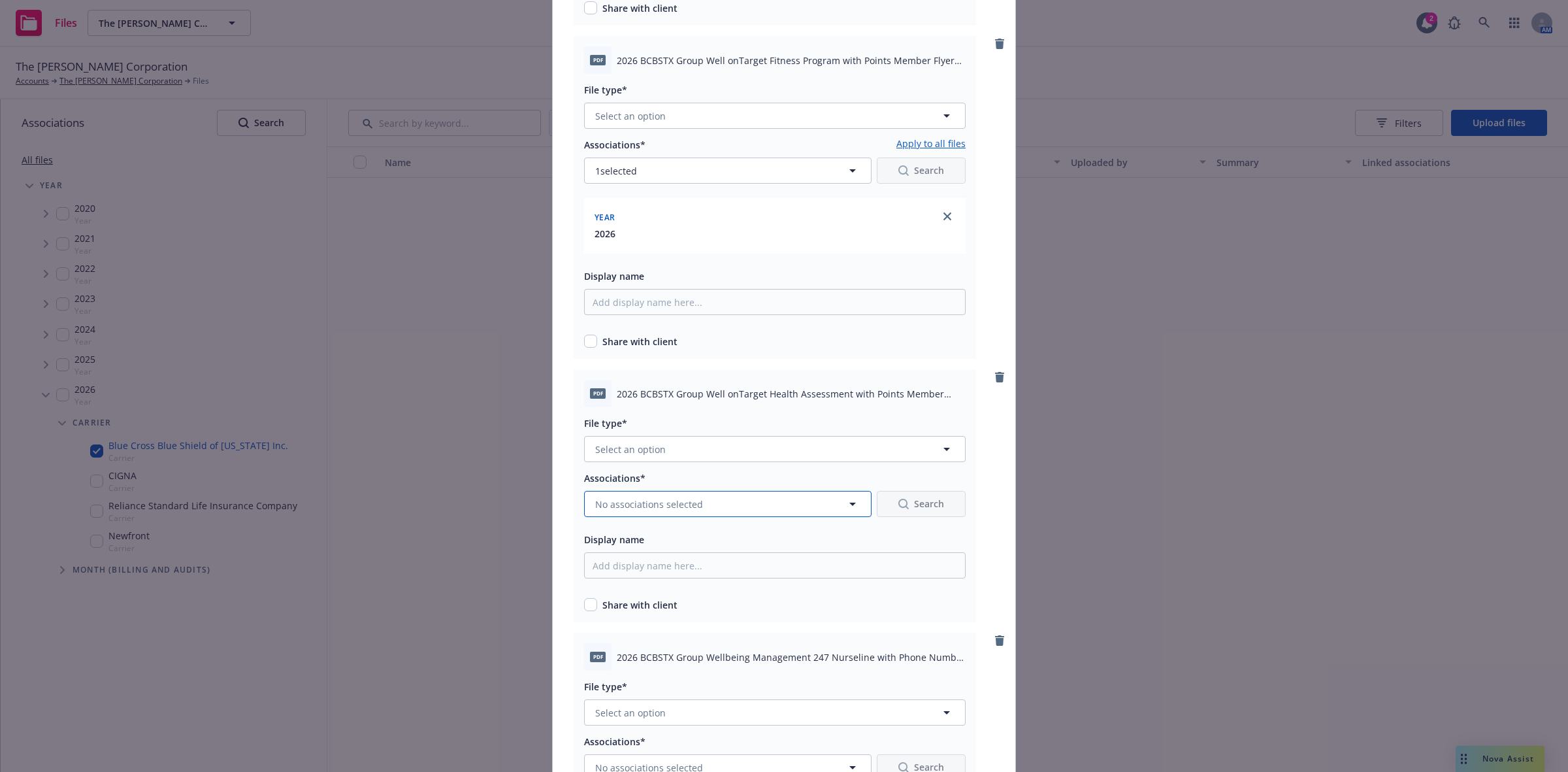
click at [845, 508] on icon "button" at bounding box center [852, 504] width 16 height 16
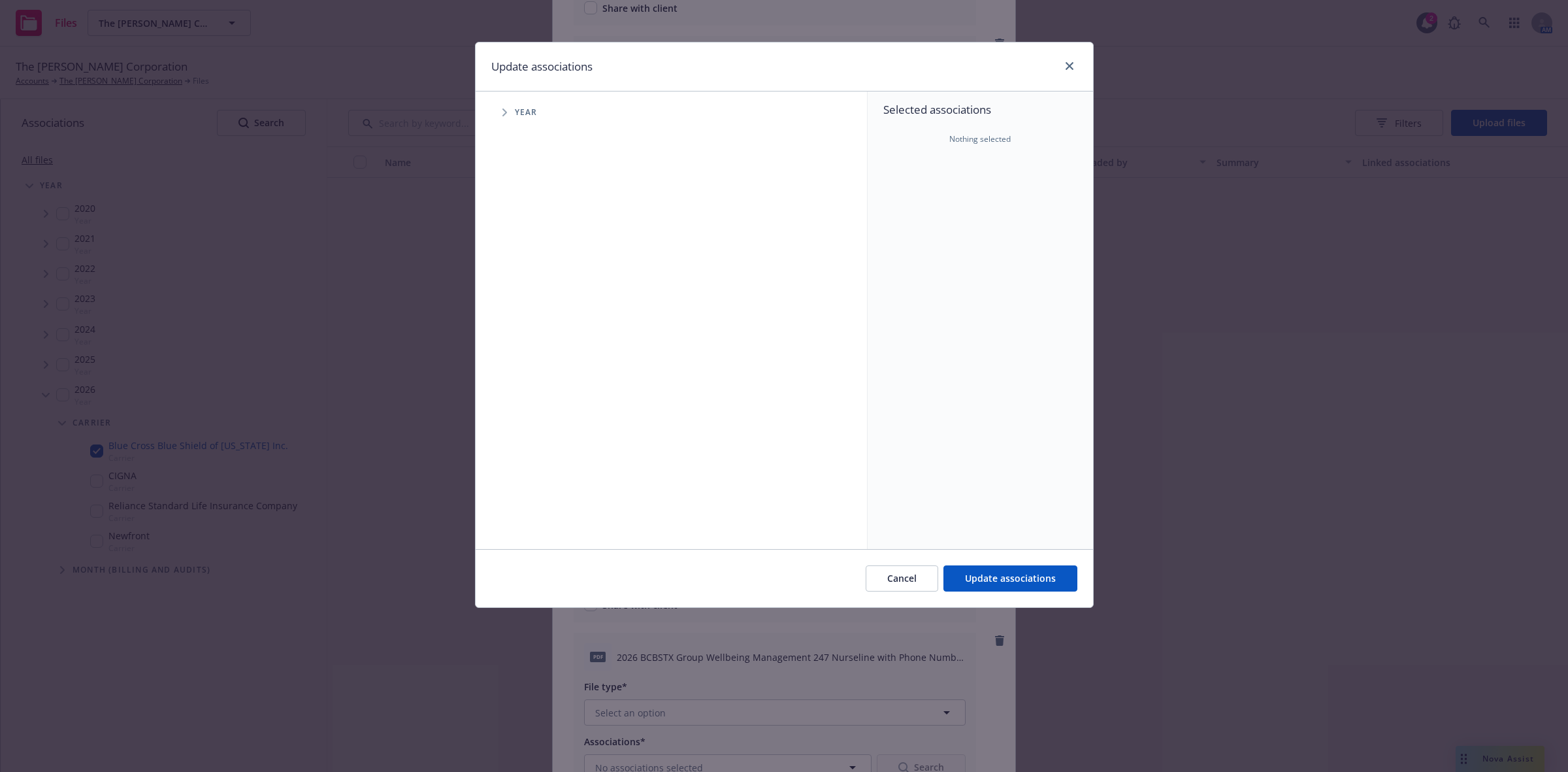
click at [500, 112] on span "Tree Example" at bounding box center [505, 112] width 21 height 21
click at [538, 321] on input "Tree Example" at bounding box center [537, 321] width 13 height 13
checkbox input "true"
click at [1006, 581] on span "Update associations" at bounding box center [1010, 578] width 90 height 12
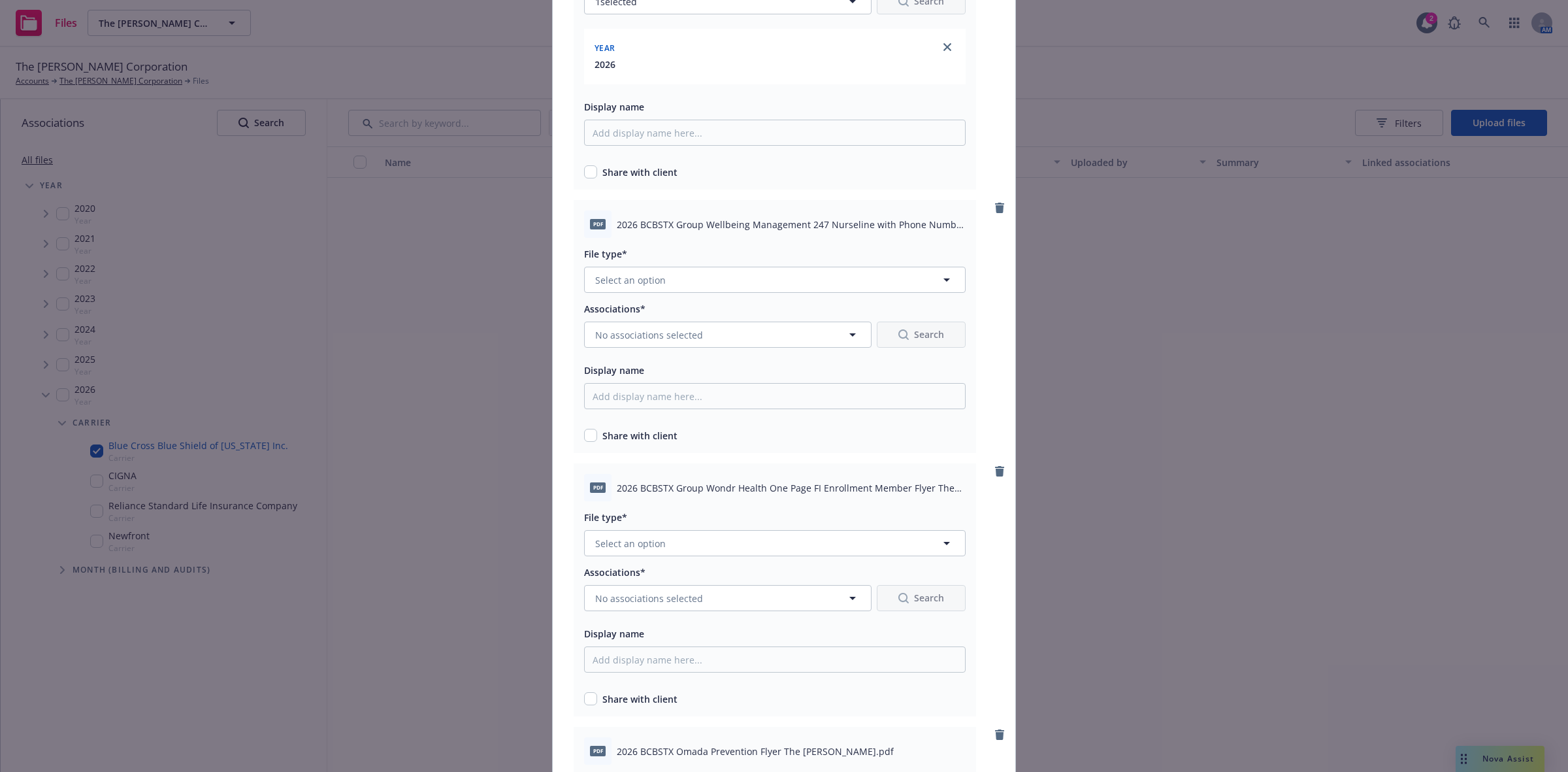
scroll to position [4609, 0]
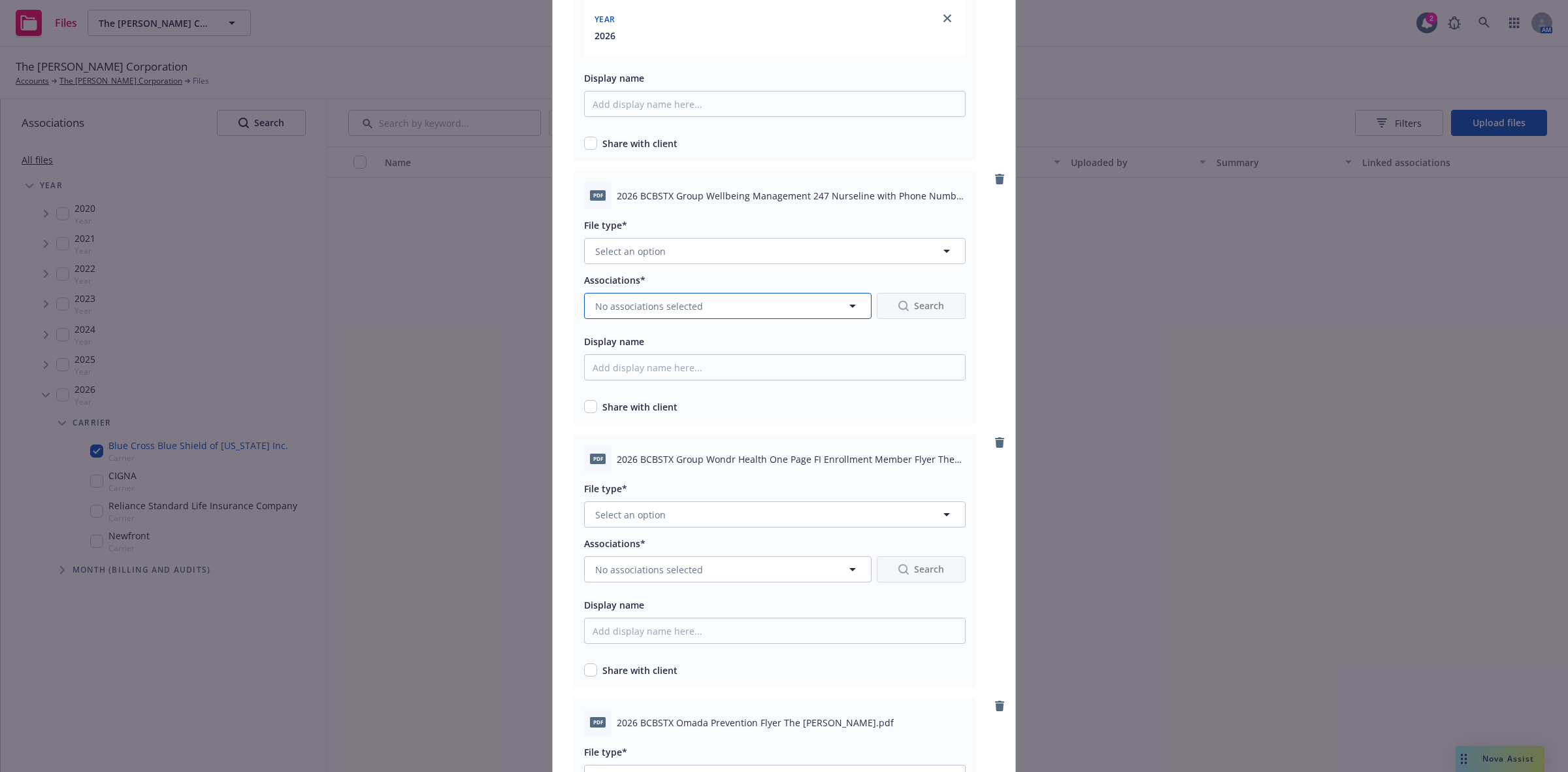
click at [848, 302] on icon "button" at bounding box center [852, 306] width 16 height 16
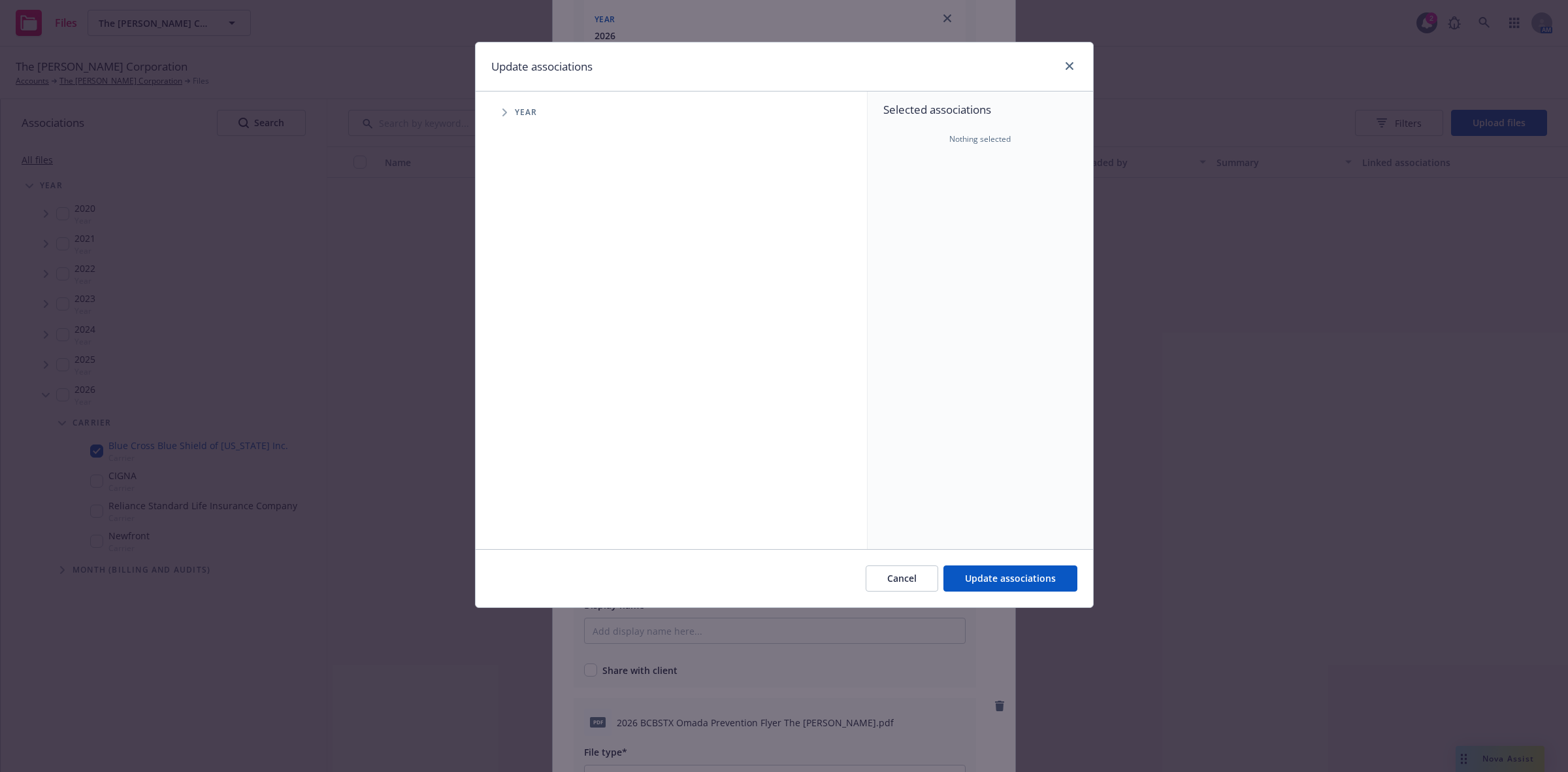
click at [502, 112] on icon "Tree Example" at bounding box center [505, 112] width 5 height 8
click at [536, 321] on input "Tree Example" at bounding box center [537, 321] width 13 height 13
checkbox input "true"
click at [1011, 576] on span "Update associations" at bounding box center [1010, 578] width 90 height 12
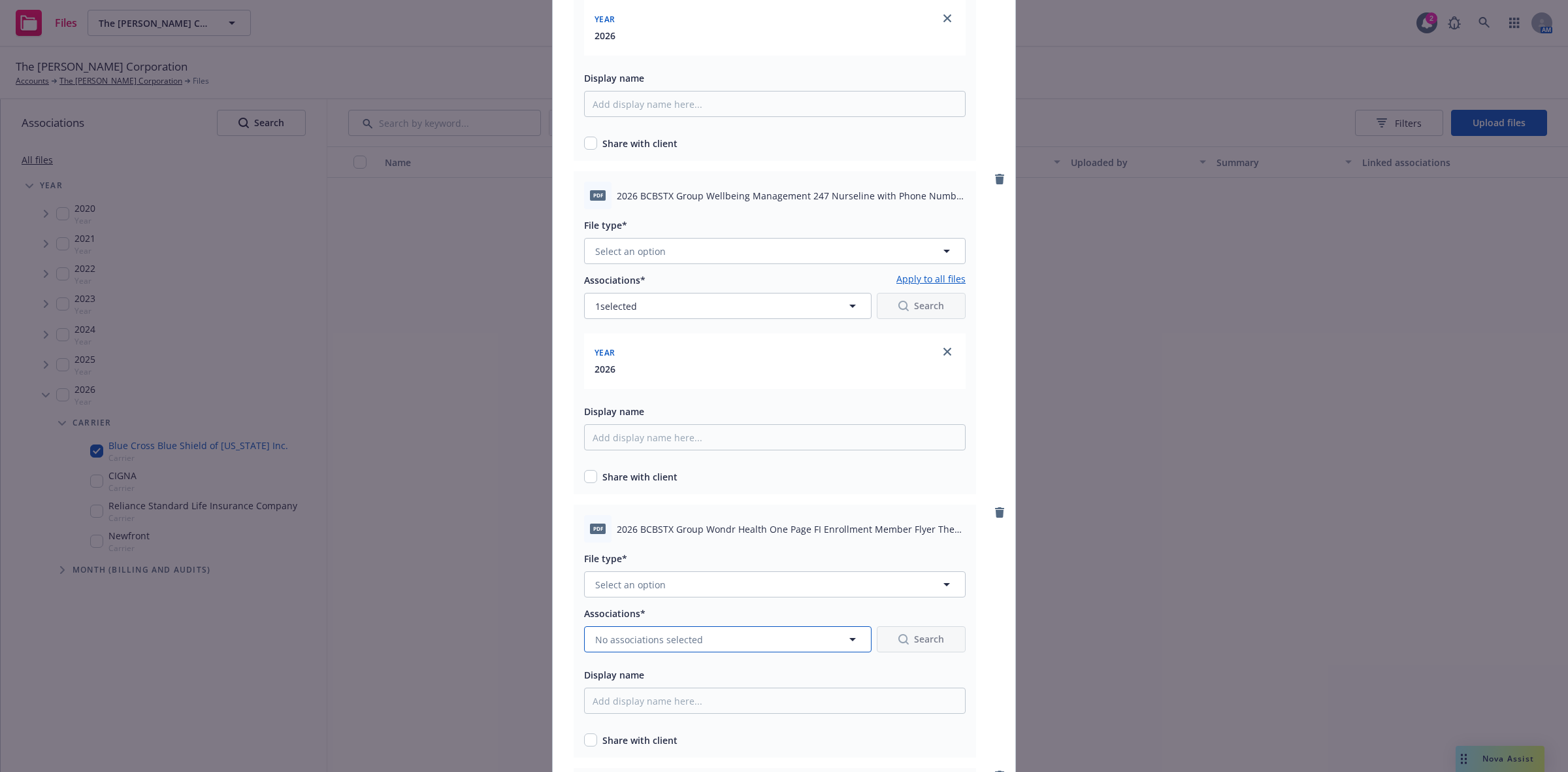
click at [788, 639] on button "No associations selected" at bounding box center [728, 639] width 288 height 26
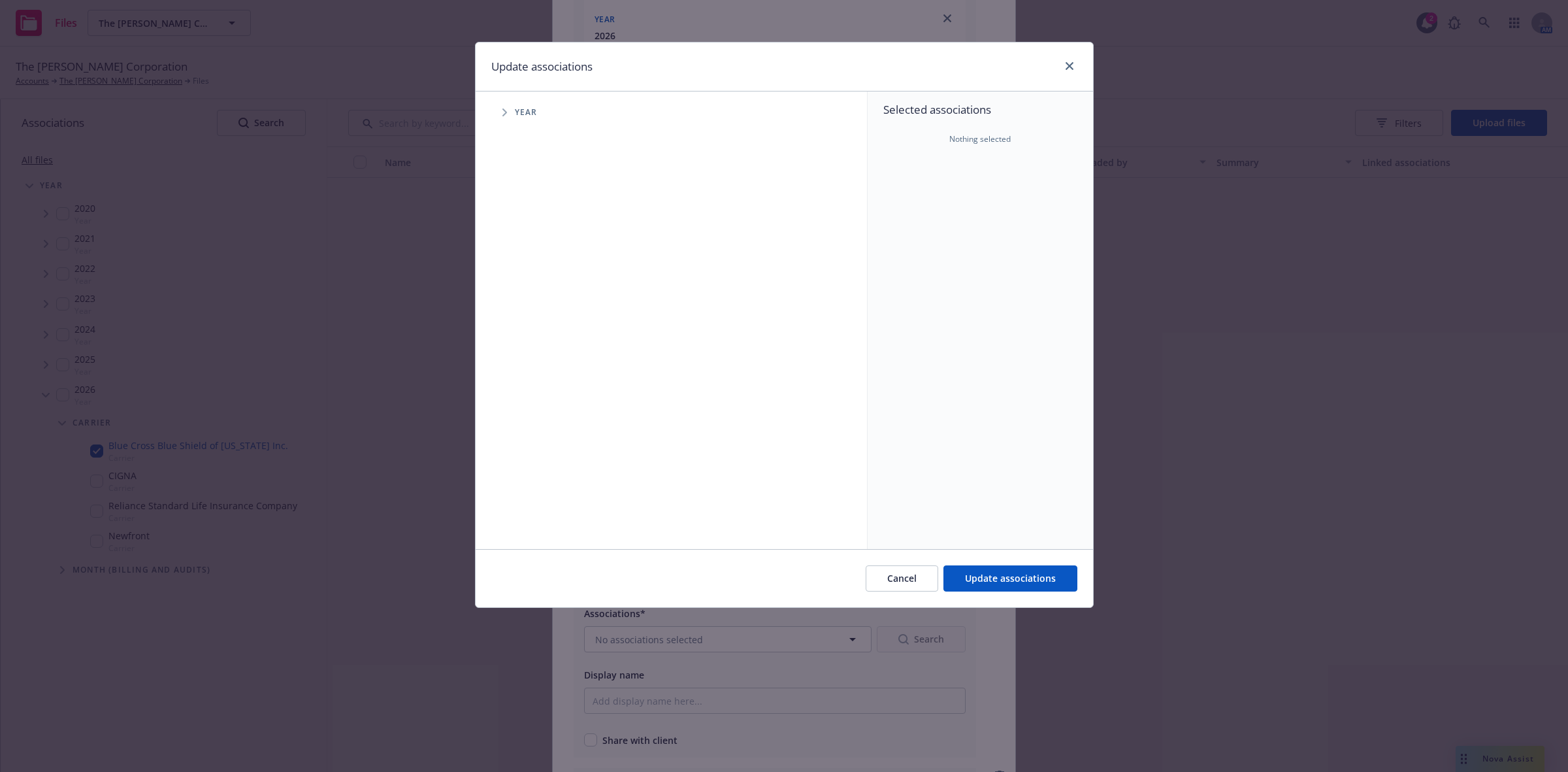
click at [501, 113] on span "Tree Example" at bounding box center [505, 112] width 21 height 21
click at [536, 321] on input "Tree Example" at bounding box center [537, 321] width 13 height 13
checkbox input "true"
click at [993, 581] on span "Update associations" at bounding box center [1010, 578] width 90 height 12
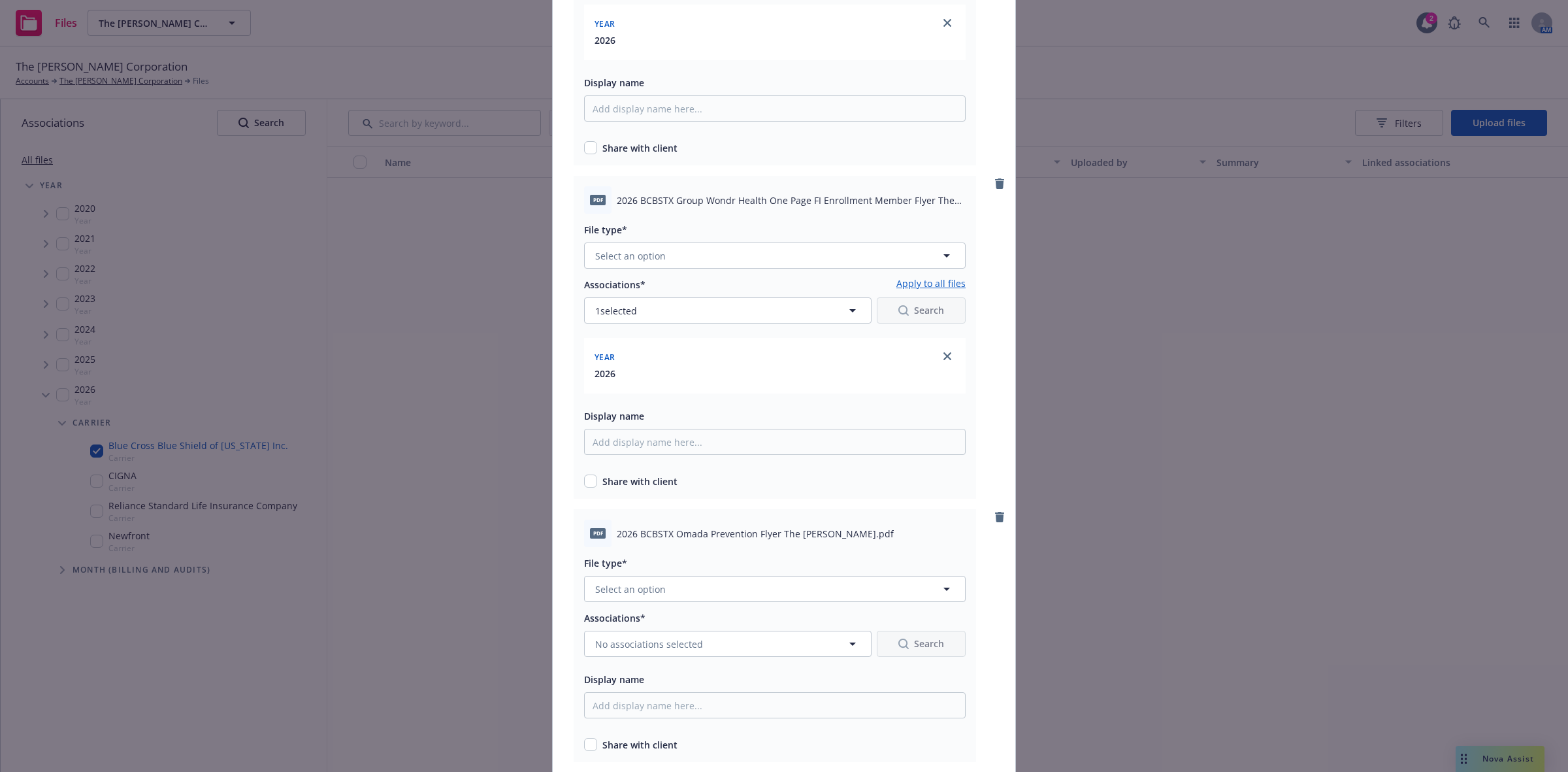
scroll to position [5041, 0]
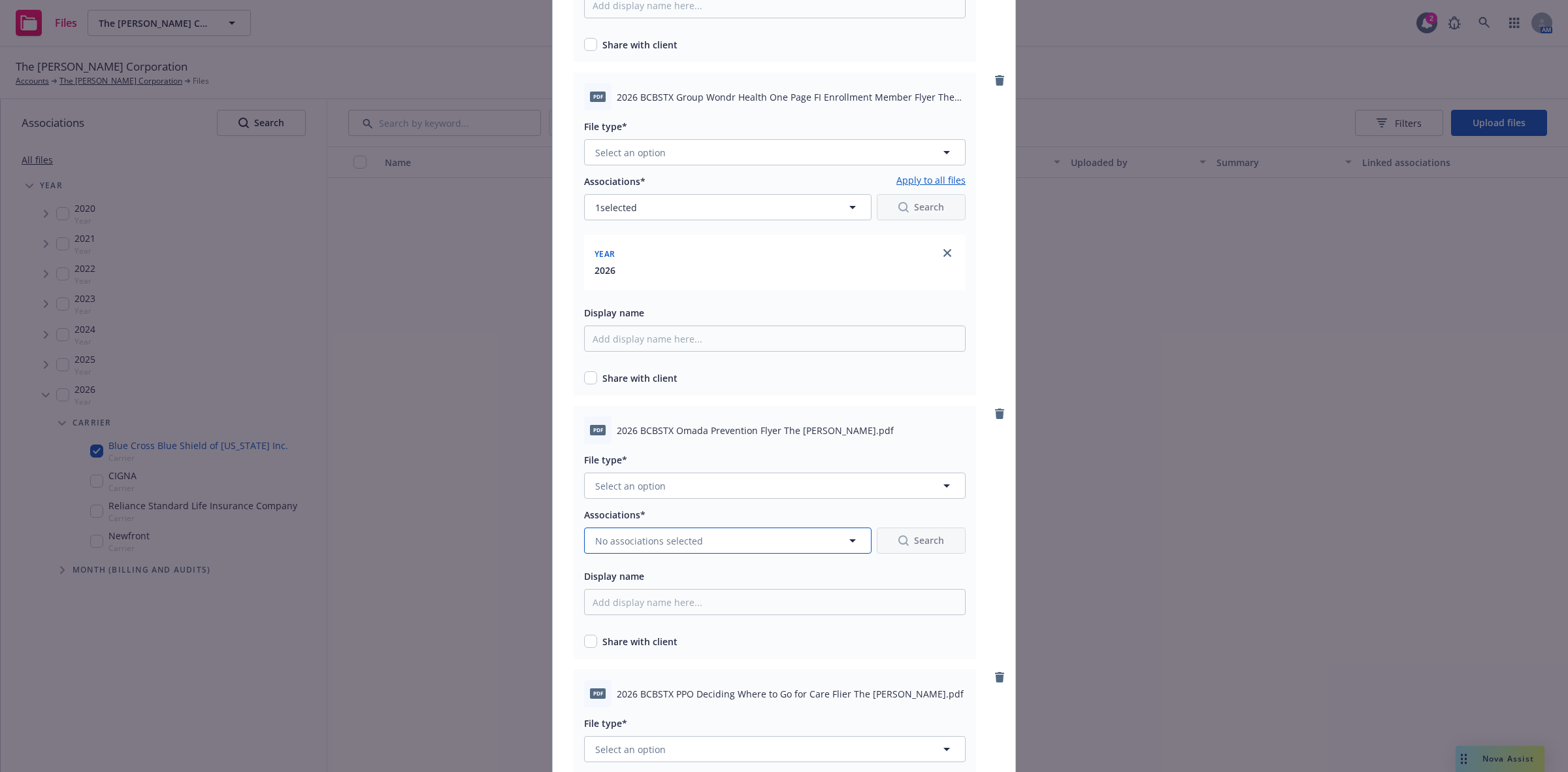
click at [835, 537] on button "No associations selected" at bounding box center [728, 541] width 288 height 26
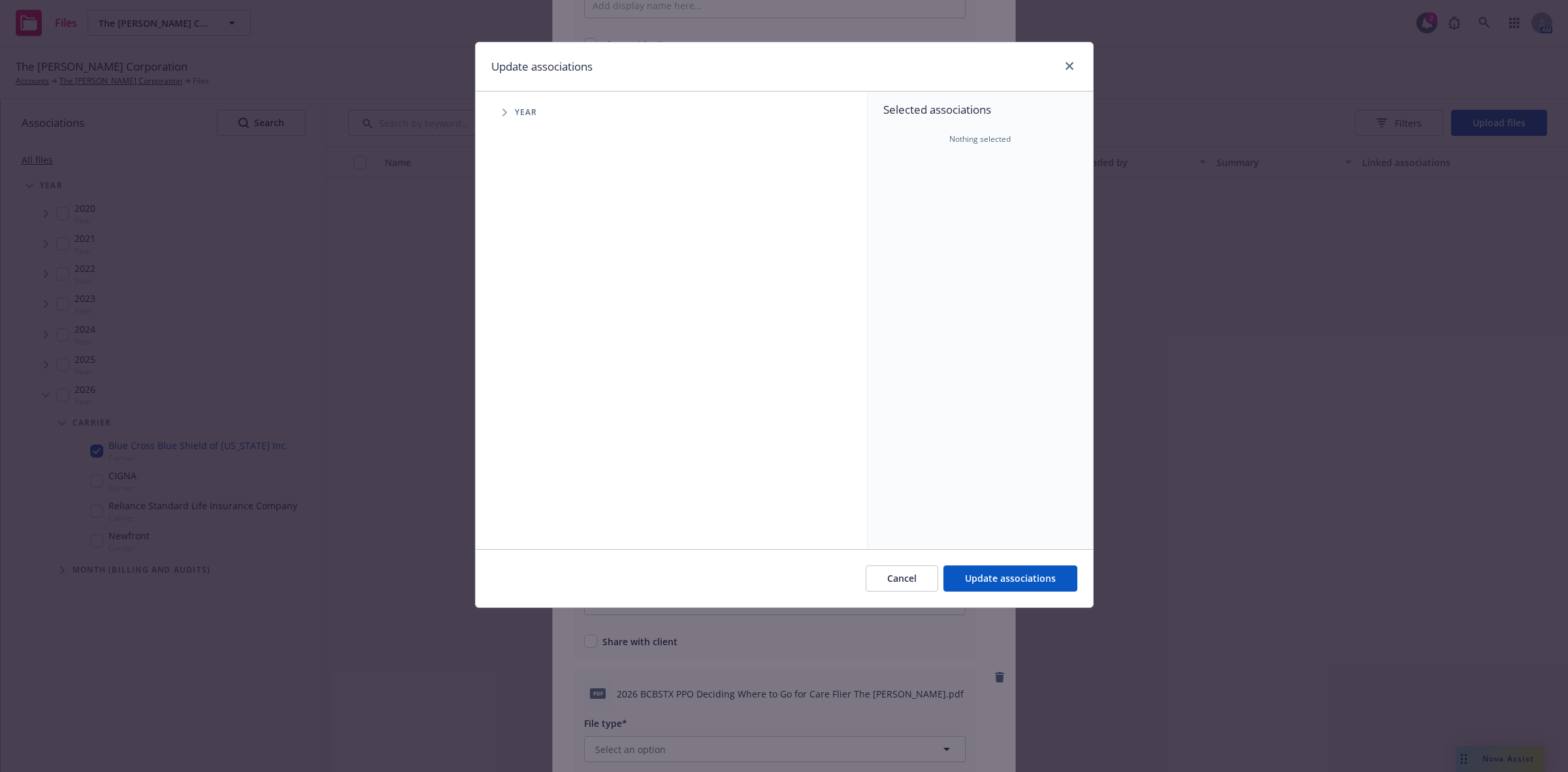
click at [505, 112] on icon "Tree Example" at bounding box center [504, 112] width 4 height 8
click at [537, 321] on input "Tree Example" at bounding box center [537, 321] width 13 height 13
checkbox input "true"
click at [1021, 577] on span "Update associations" at bounding box center [1010, 578] width 90 height 12
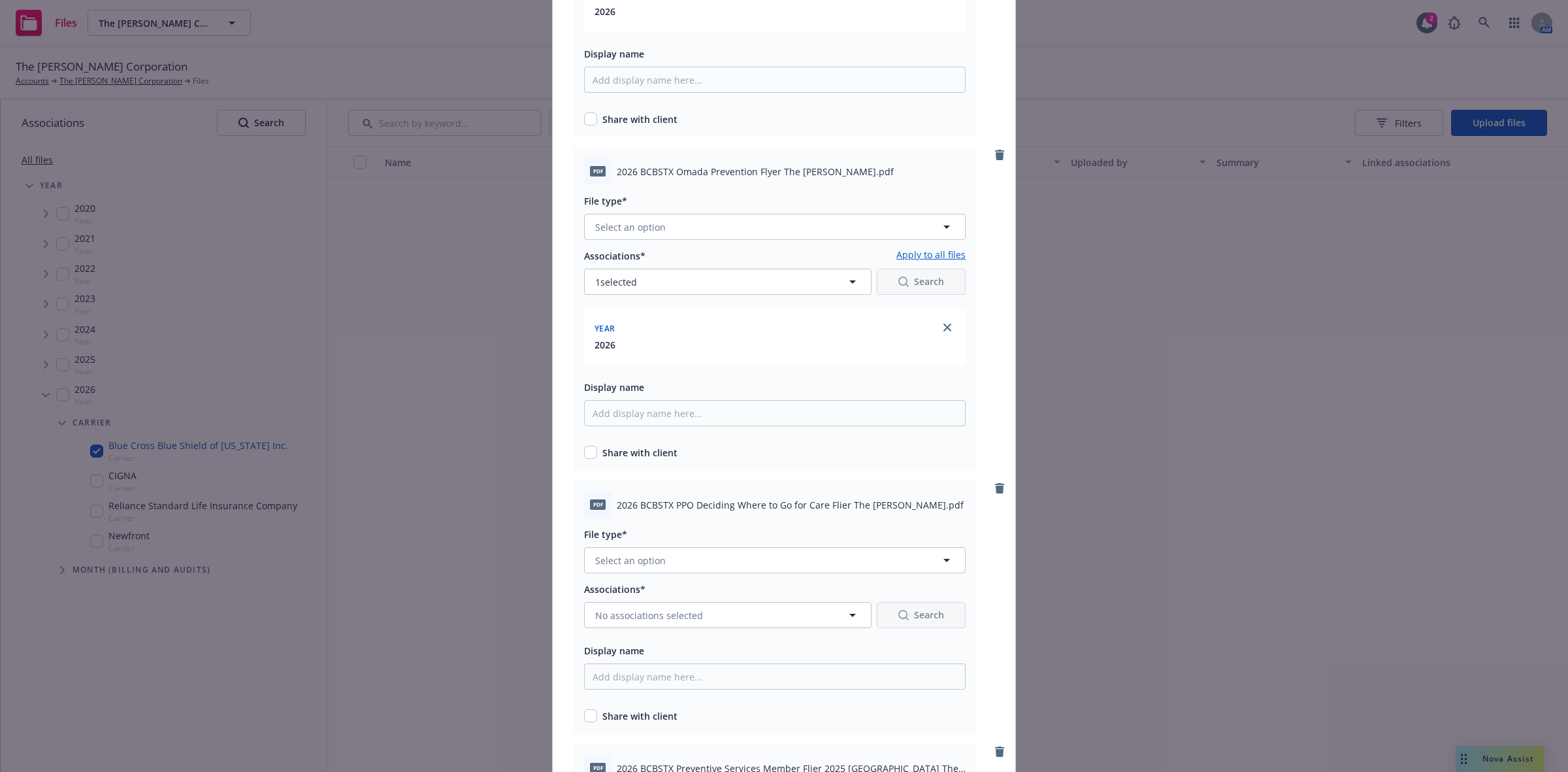
scroll to position [5410, 0]
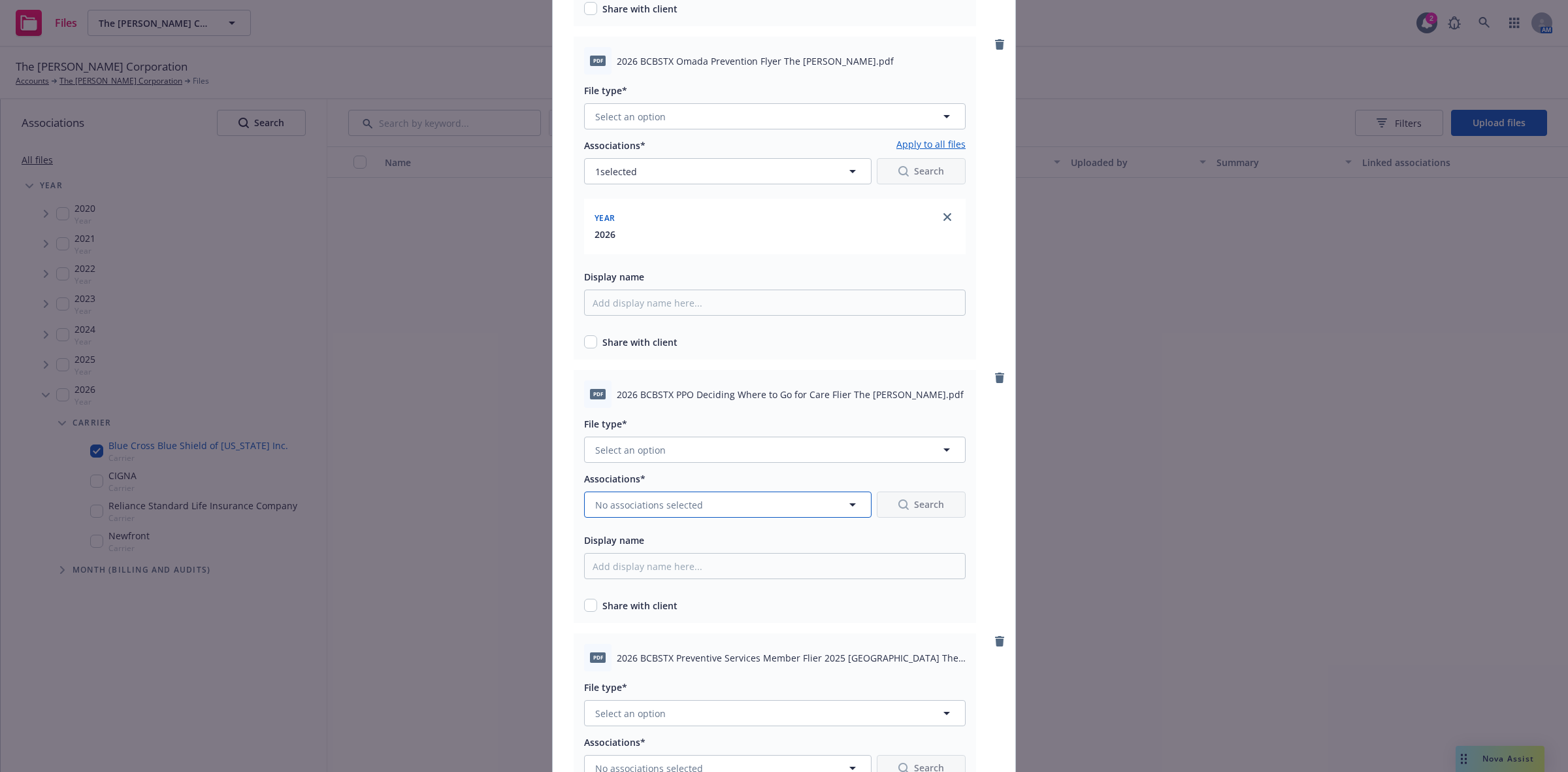
click at [766, 501] on button "No associations selected" at bounding box center [728, 505] width 288 height 26
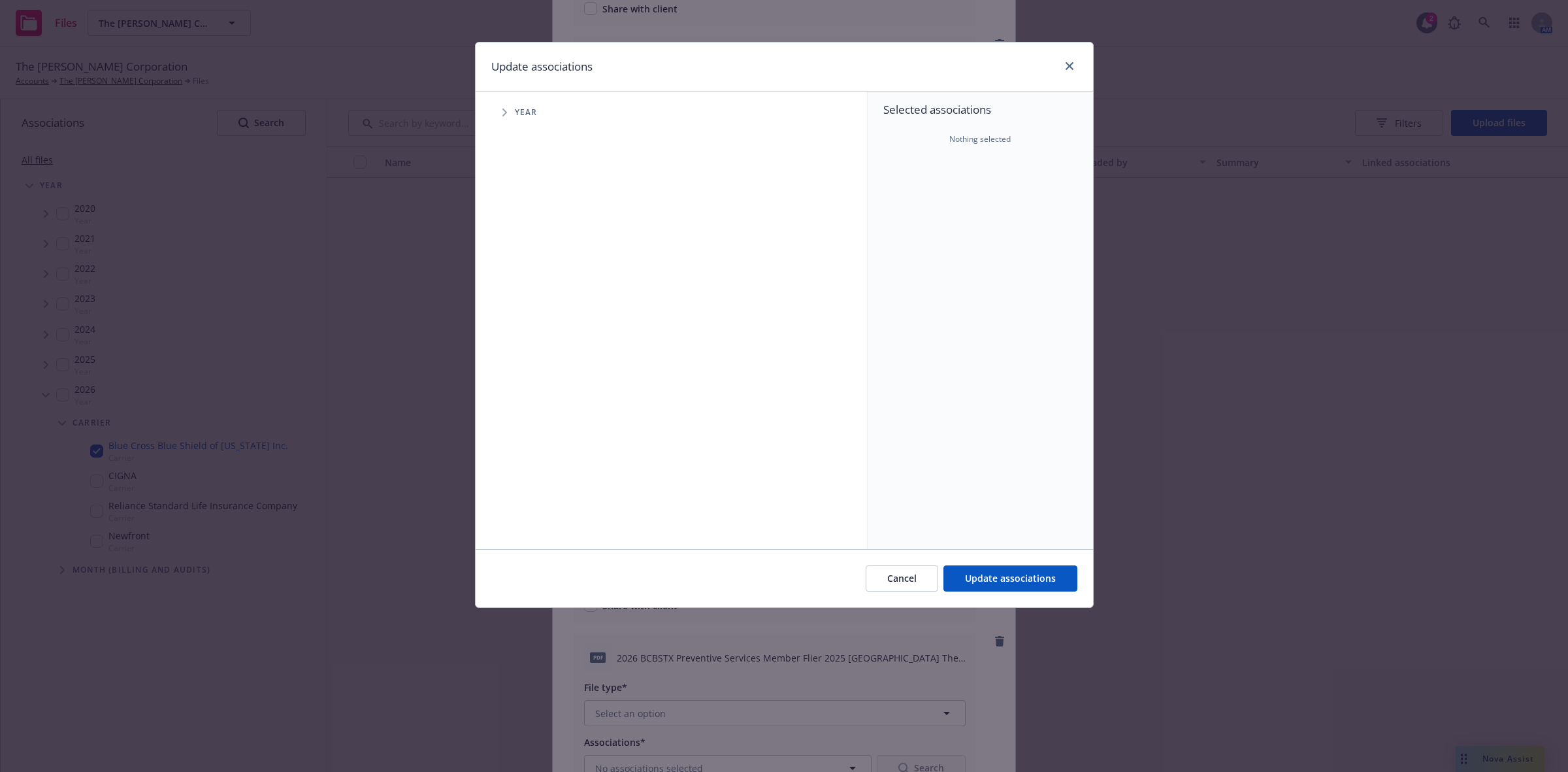
click at [502, 112] on icon "Tree Example" at bounding box center [505, 112] width 5 height 8
click at [534, 324] on input "Tree Example" at bounding box center [537, 321] width 13 height 13
checkbox input "true"
click at [997, 575] on span "Update associations" at bounding box center [1010, 578] width 90 height 12
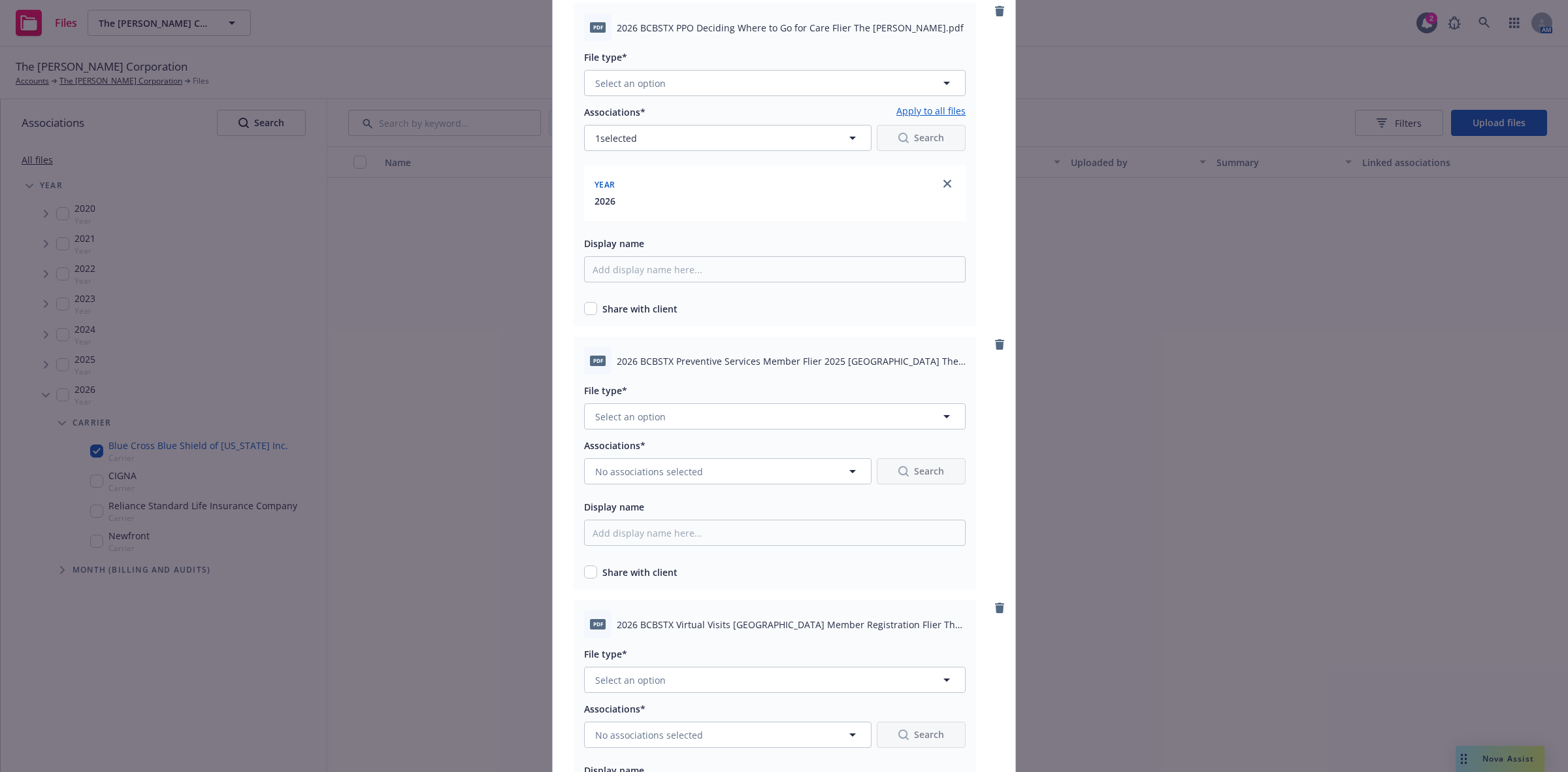
scroll to position [5761, 0]
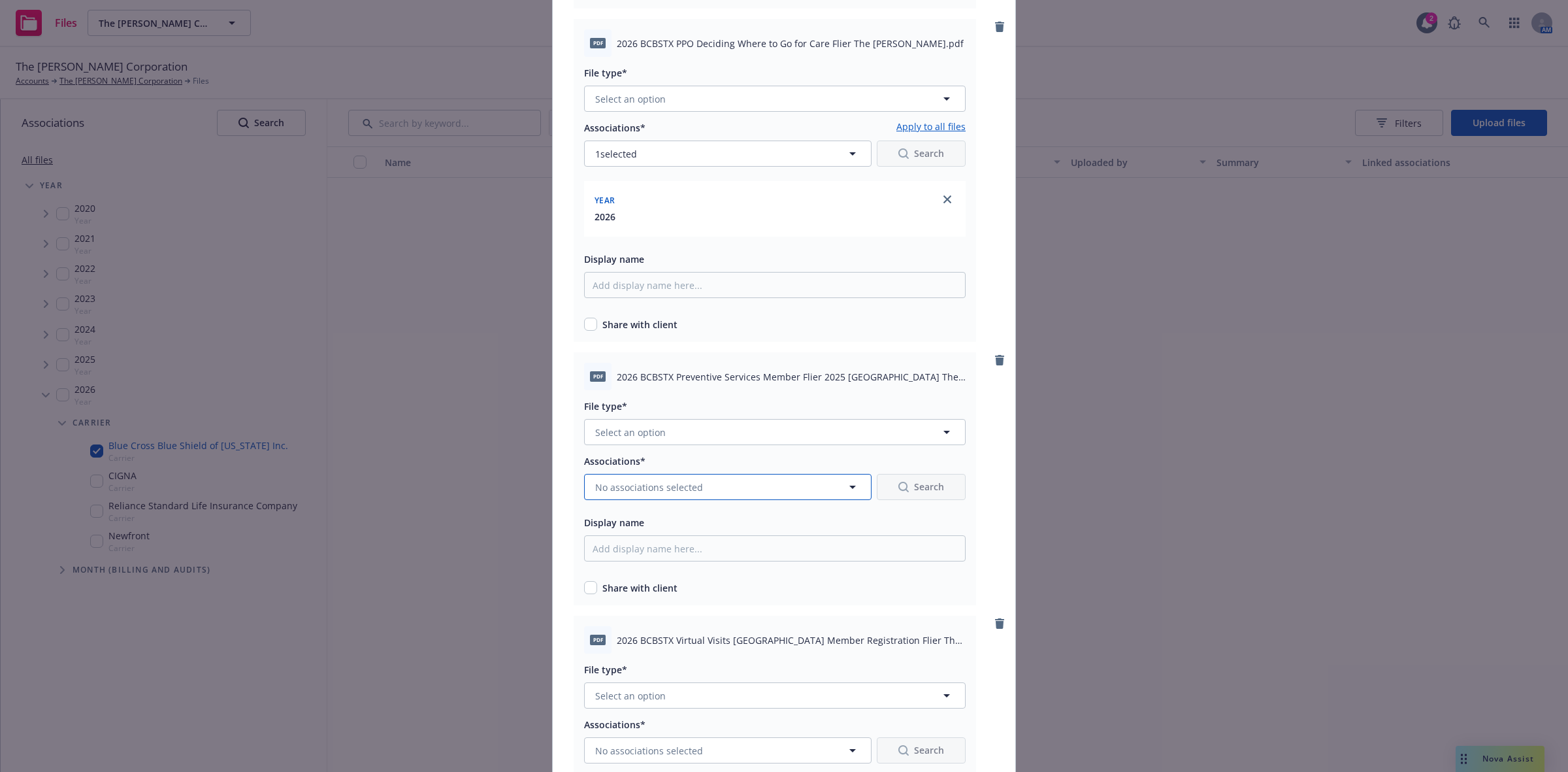
click at [808, 481] on button "No associations selected" at bounding box center [728, 487] width 288 height 26
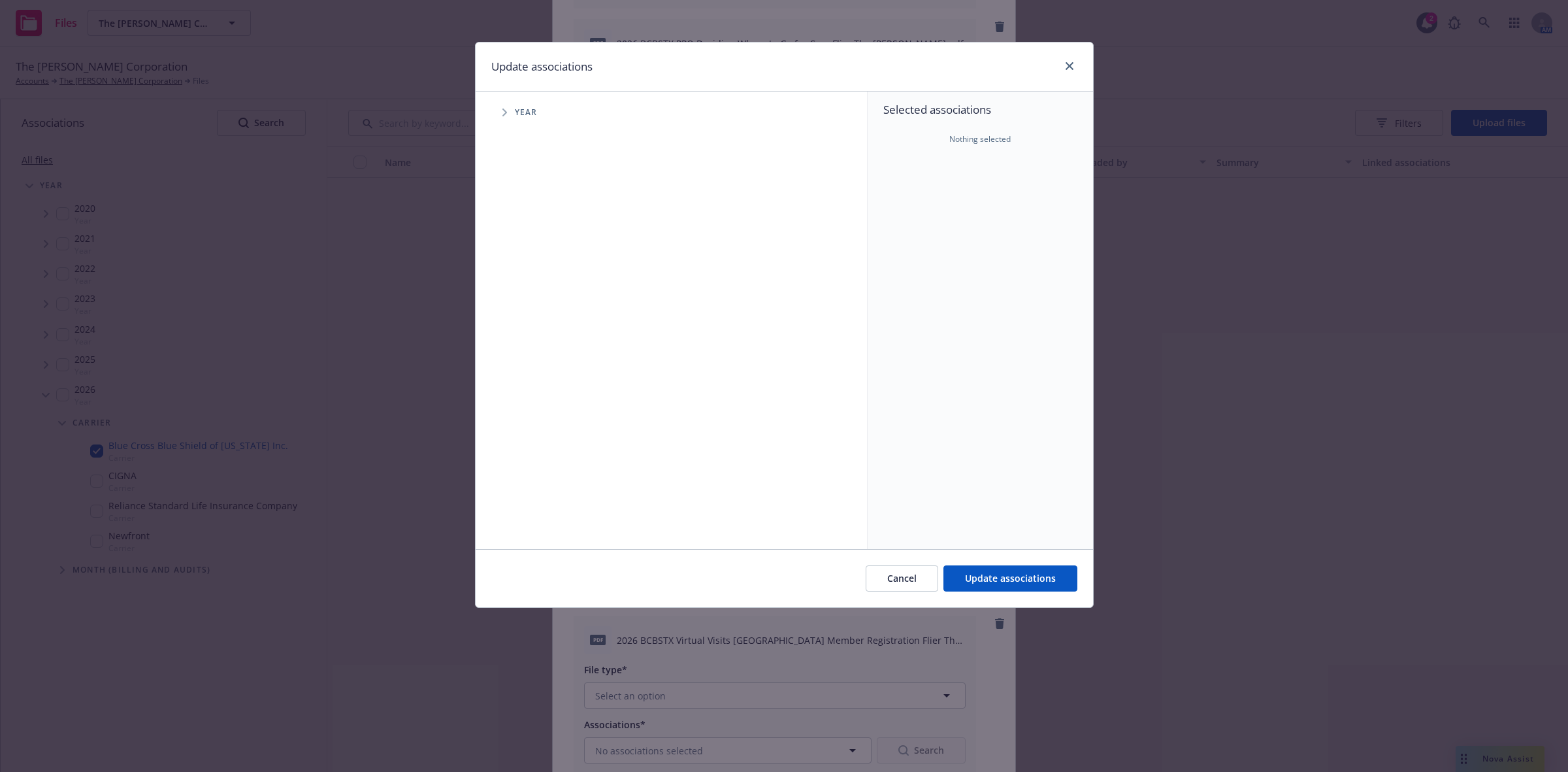
click at [505, 114] on icon "Tree Example" at bounding box center [504, 112] width 4 height 8
click at [546, 324] on div "2026 Year" at bounding box center [550, 321] width 40 height 25
checkbox input "true"
click at [993, 576] on span "Update associations" at bounding box center [1010, 578] width 90 height 12
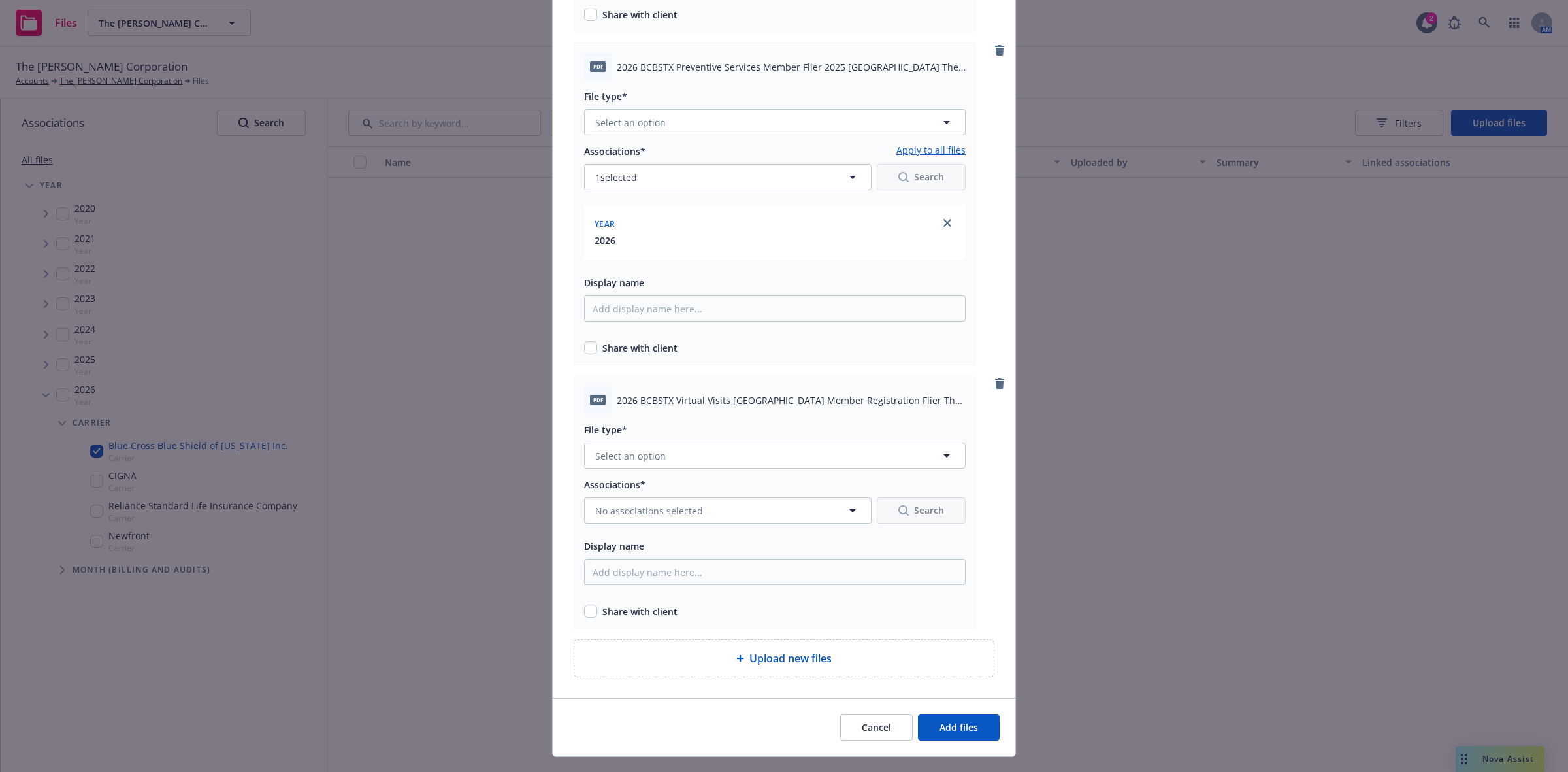
scroll to position [6096, 0]
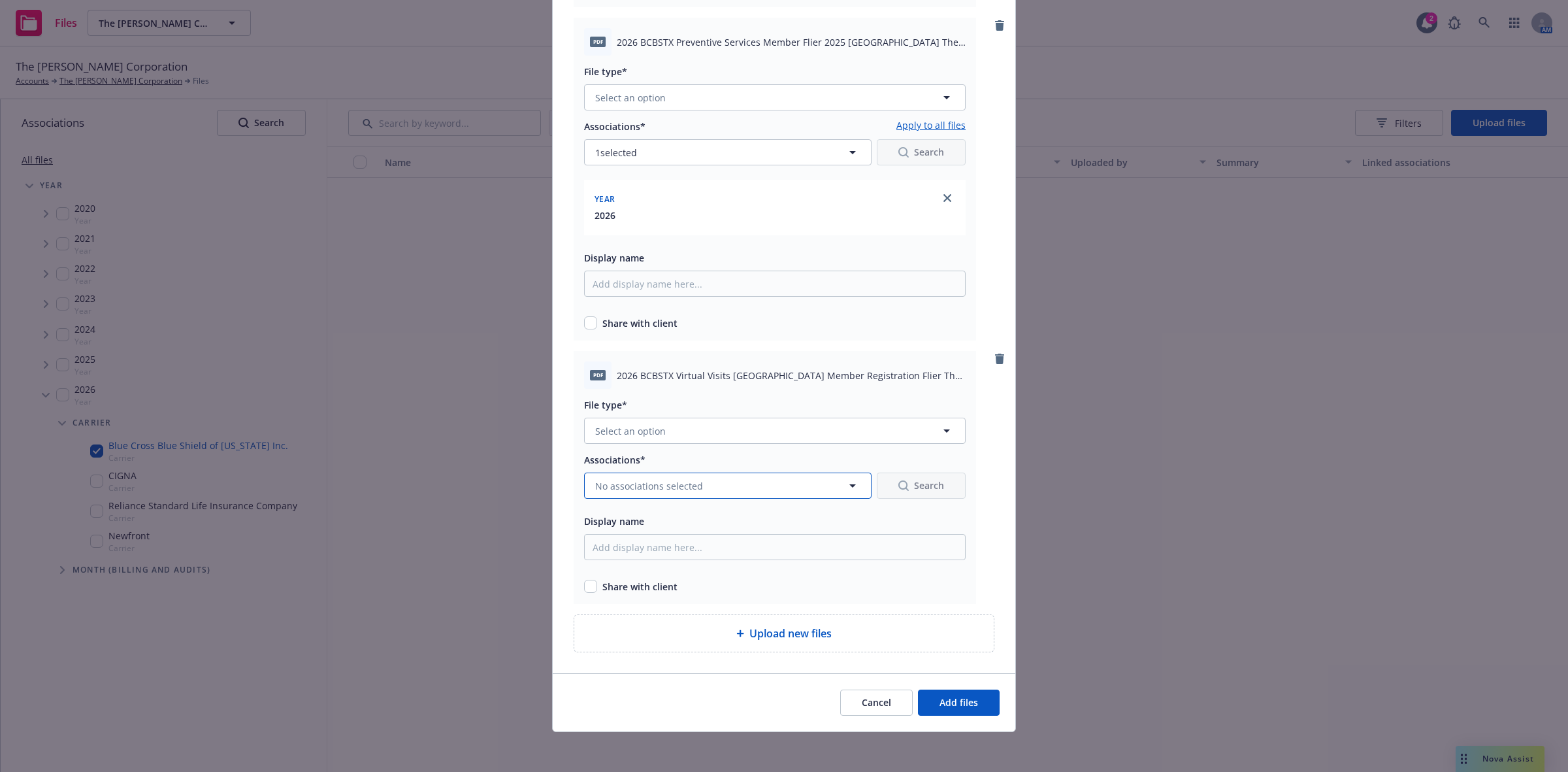
click at [845, 487] on icon "button" at bounding box center [852, 486] width 16 height 16
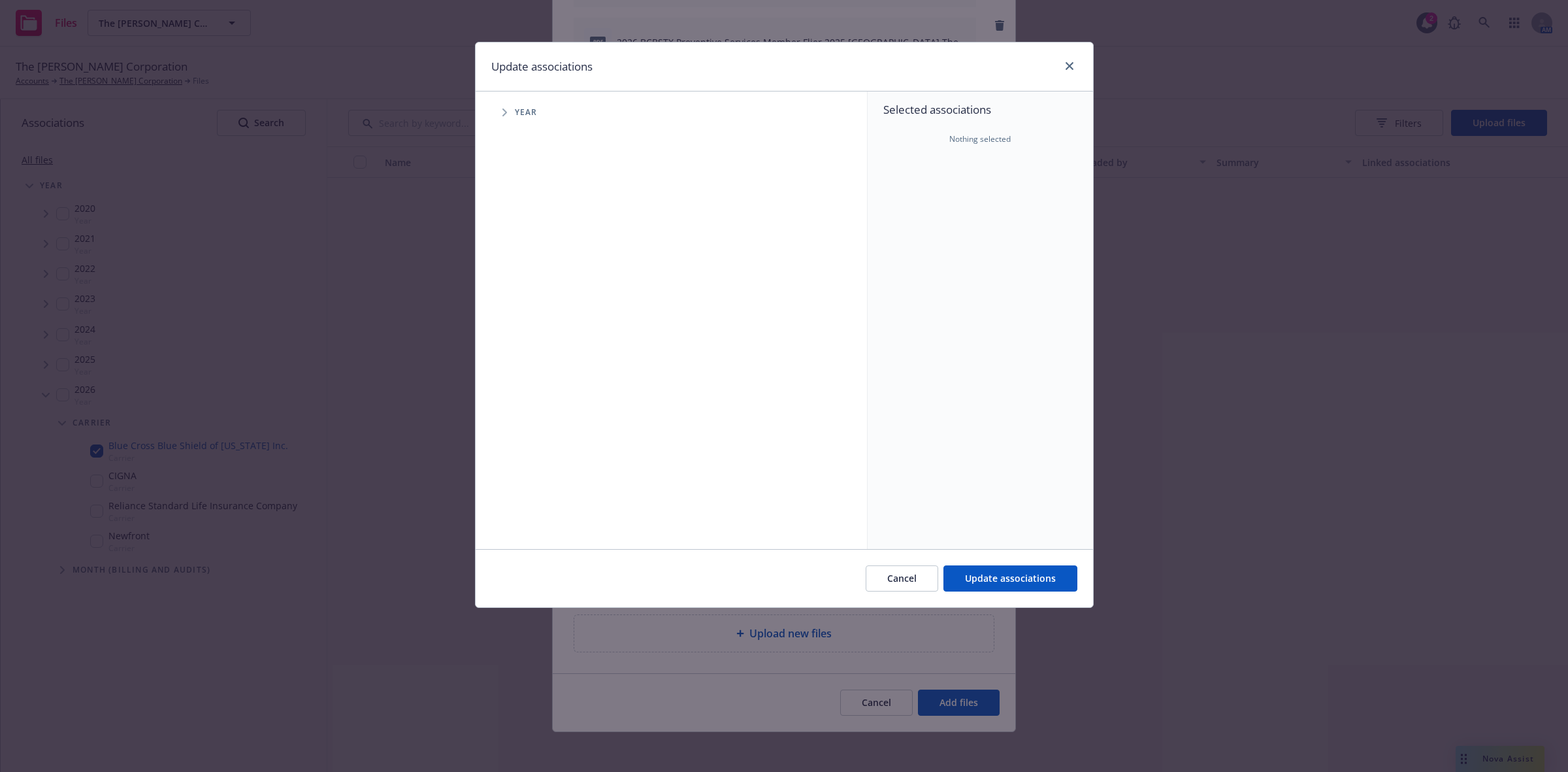
click at [503, 109] on icon "Tree Example" at bounding box center [504, 112] width 4 height 8
click at [535, 323] on input "Tree Example" at bounding box center [537, 321] width 13 height 13
checkbox input "true"
click at [979, 575] on span "Update associations" at bounding box center [1010, 578] width 90 height 12
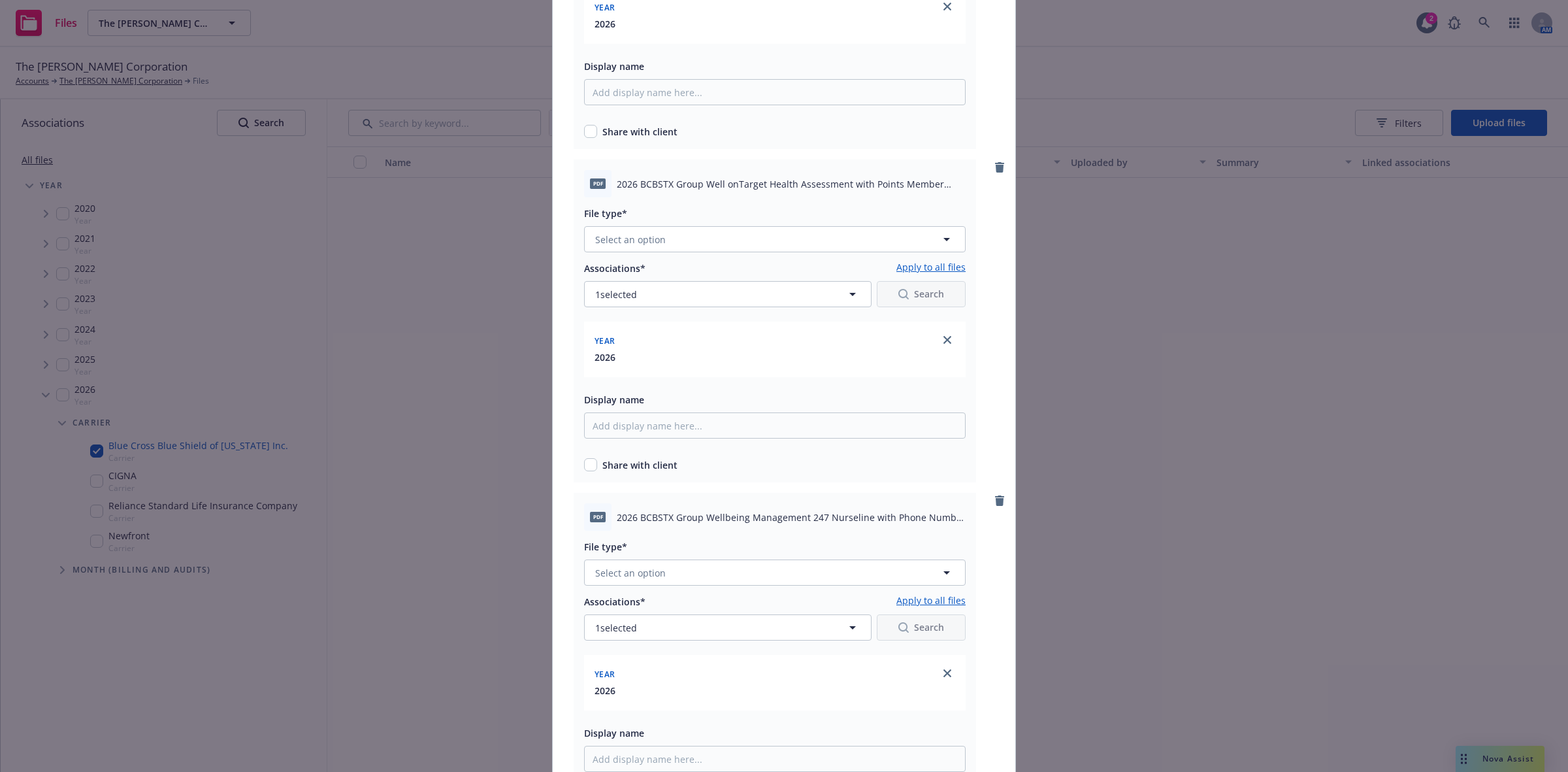
scroll to position [6165, 0]
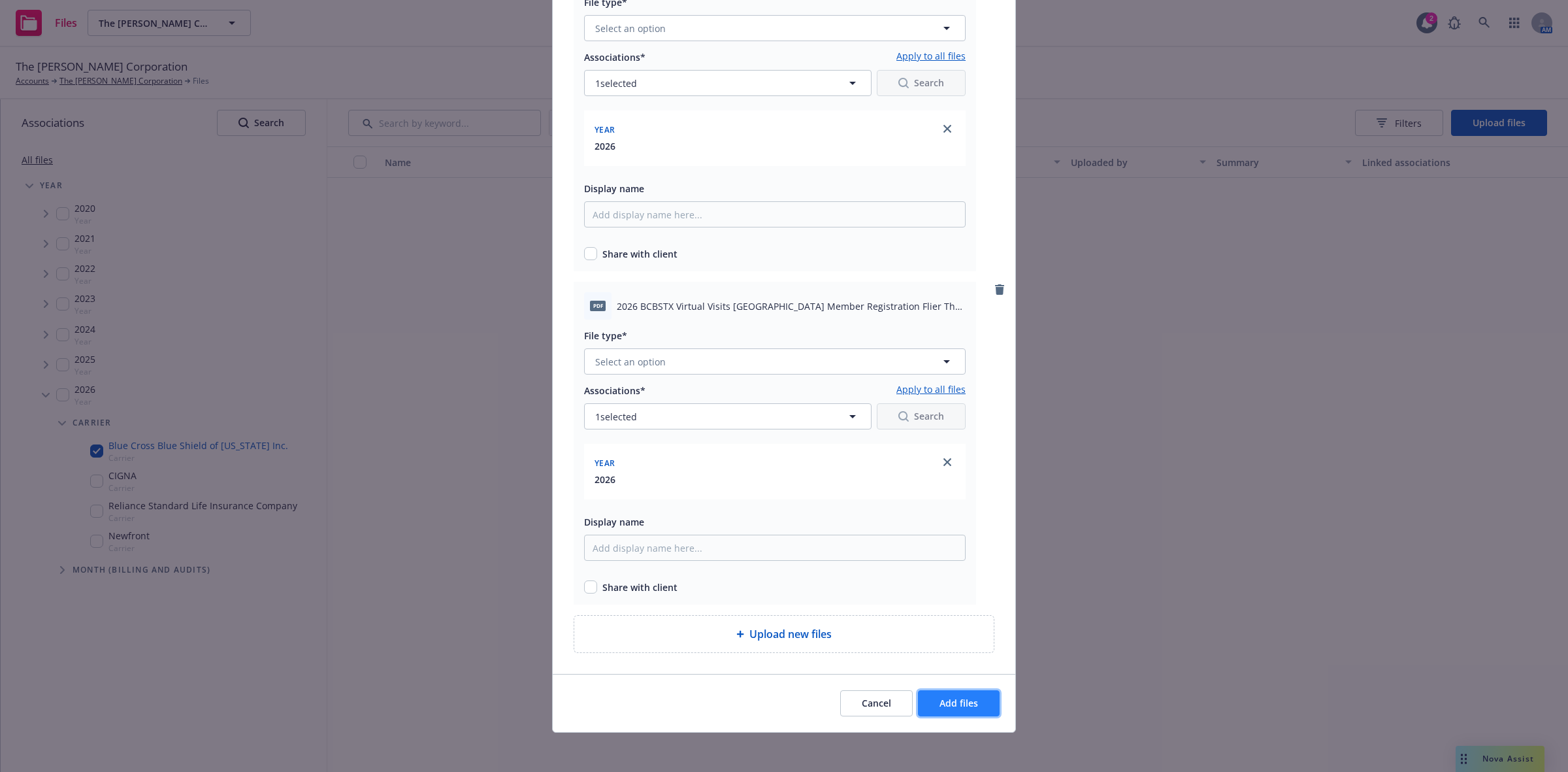
click at [949, 701] on span "Add files" at bounding box center [959, 703] width 39 height 12
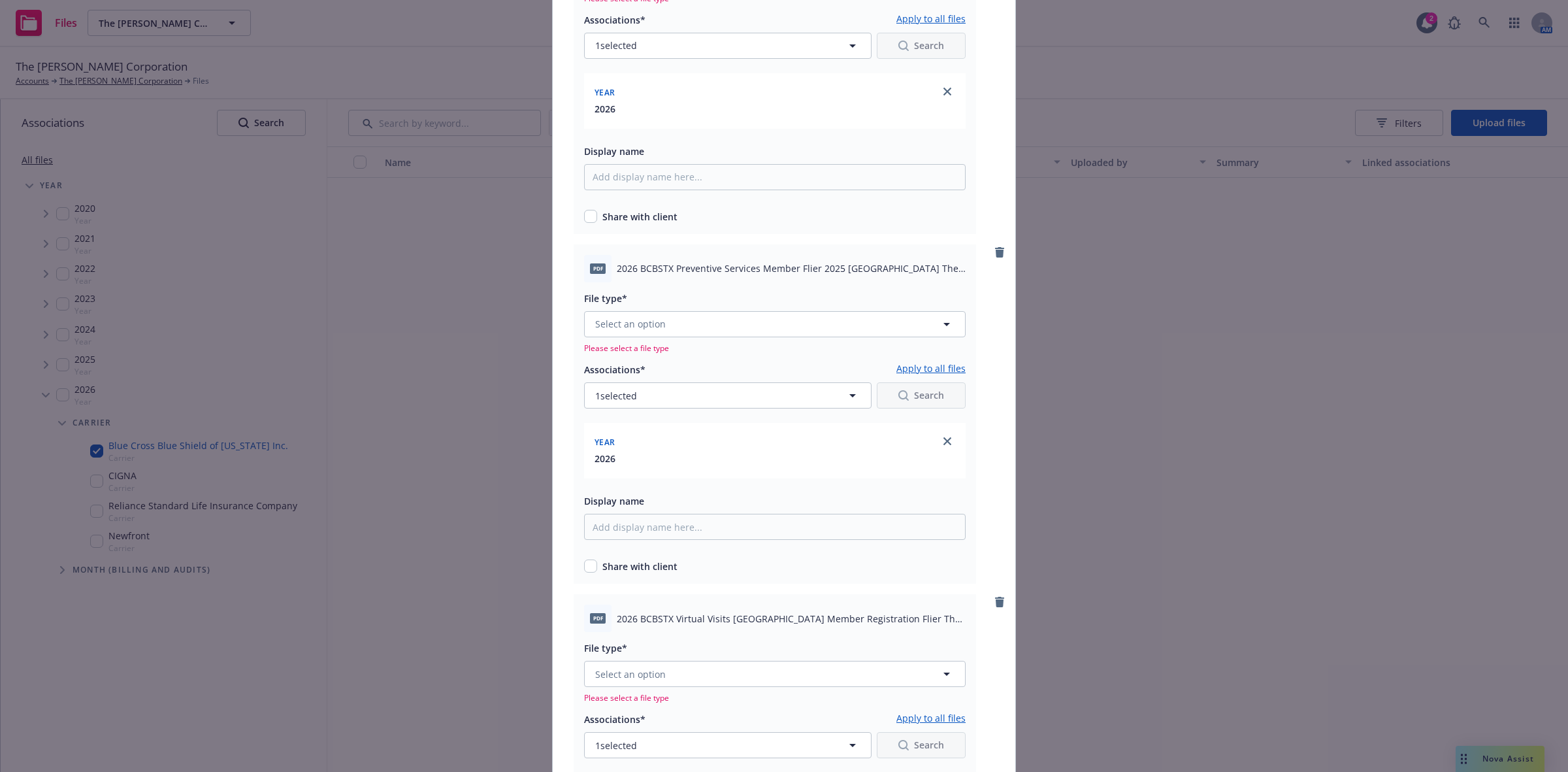
scroll to position [6461, 0]
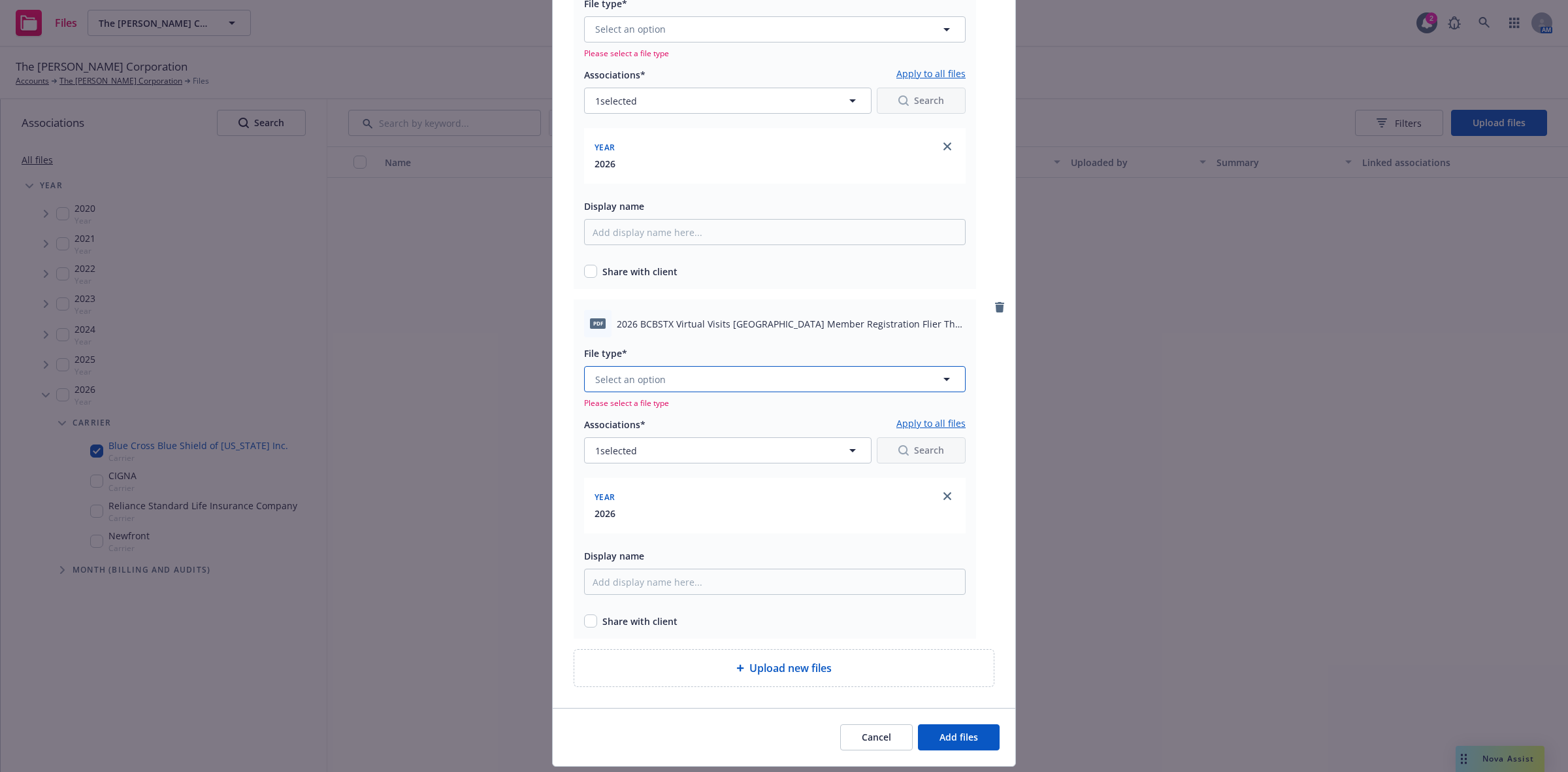
click at [939, 378] on icon "button" at bounding box center [947, 379] width 16 height 16
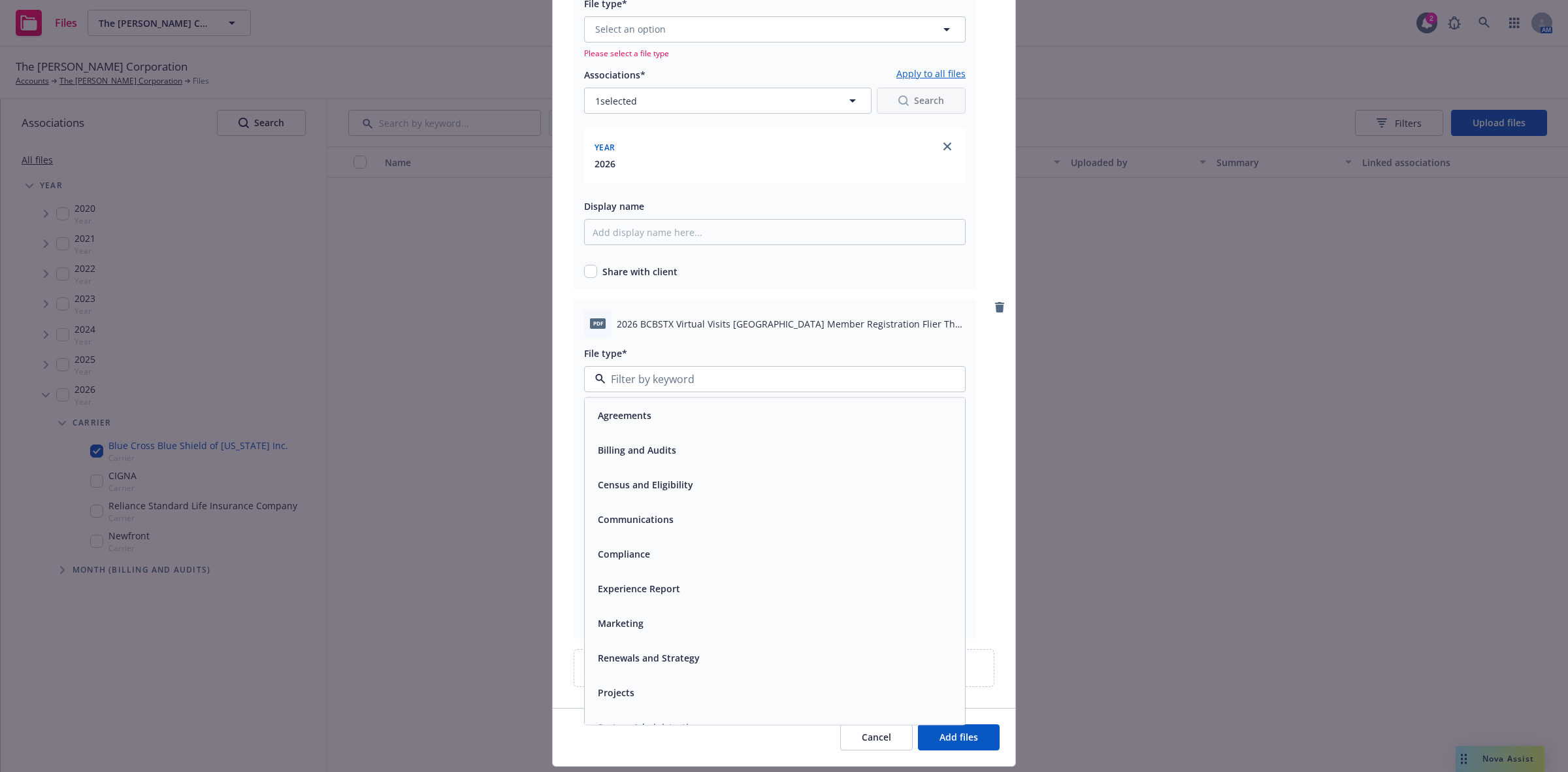
scroll to position [19, 0]
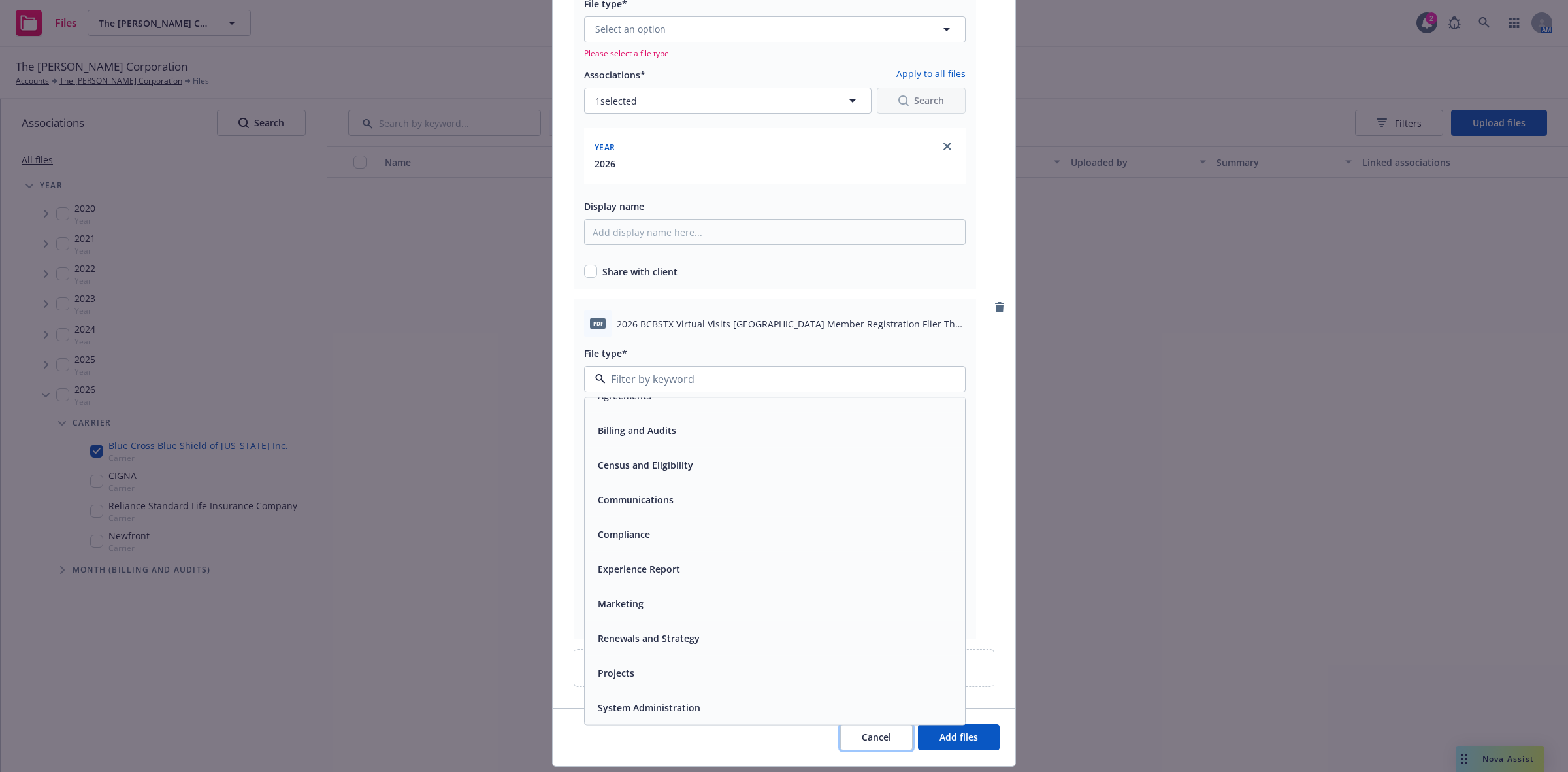
click at [867, 734] on span "Cancel" at bounding box center [876, 737] width 29 height 12
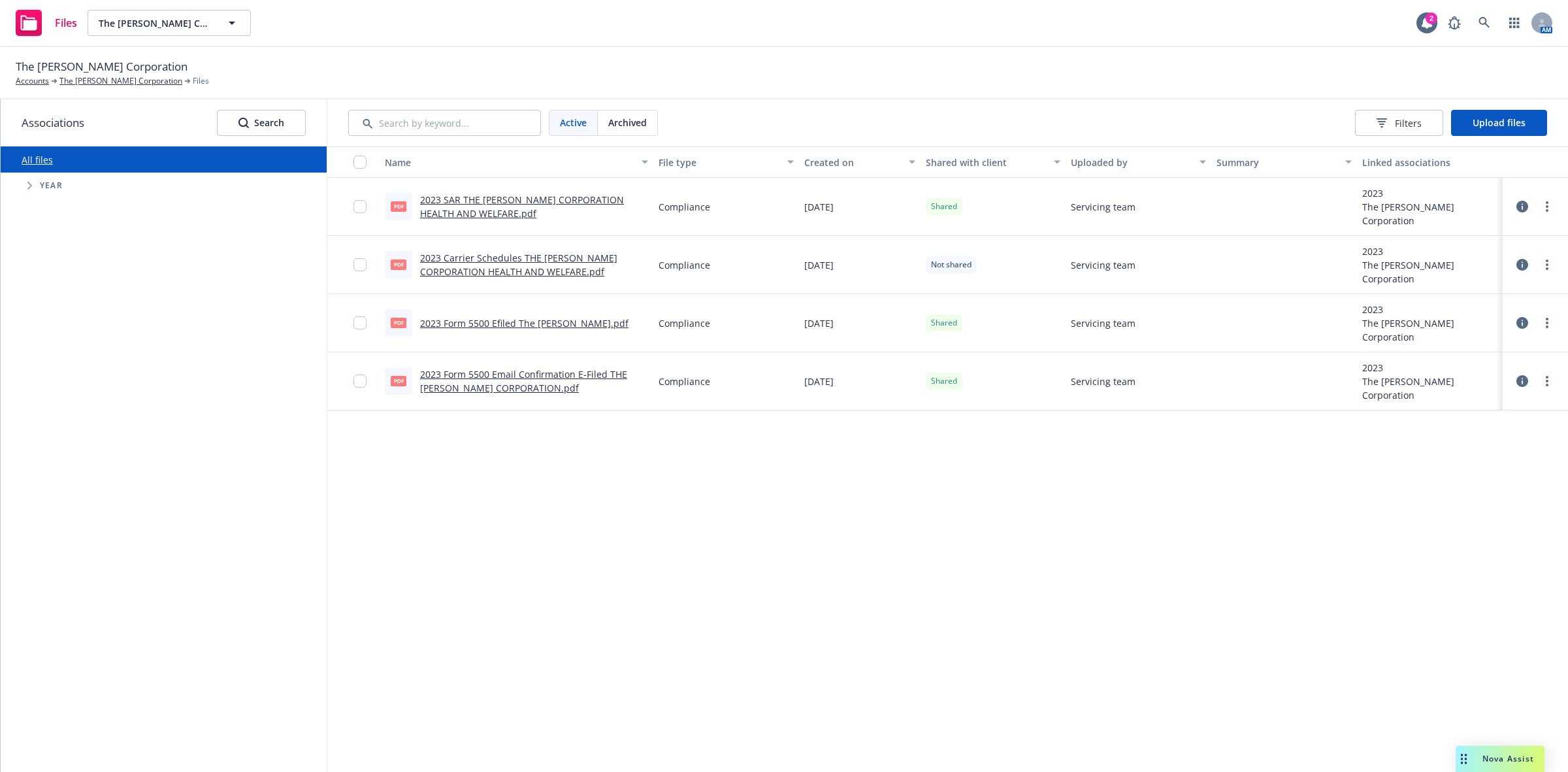
click at [32, 183] on icon "Tree Example" at bounding box center [30, 185] width 5 height 8
click at [46, 393] on icon "Tree Example" at bounding box center [47, 394] width 5 height 8
click at [60, 398] on input "Tree Example" at bounding box center [62, 394] width 13 height 13
checkbox input "true"
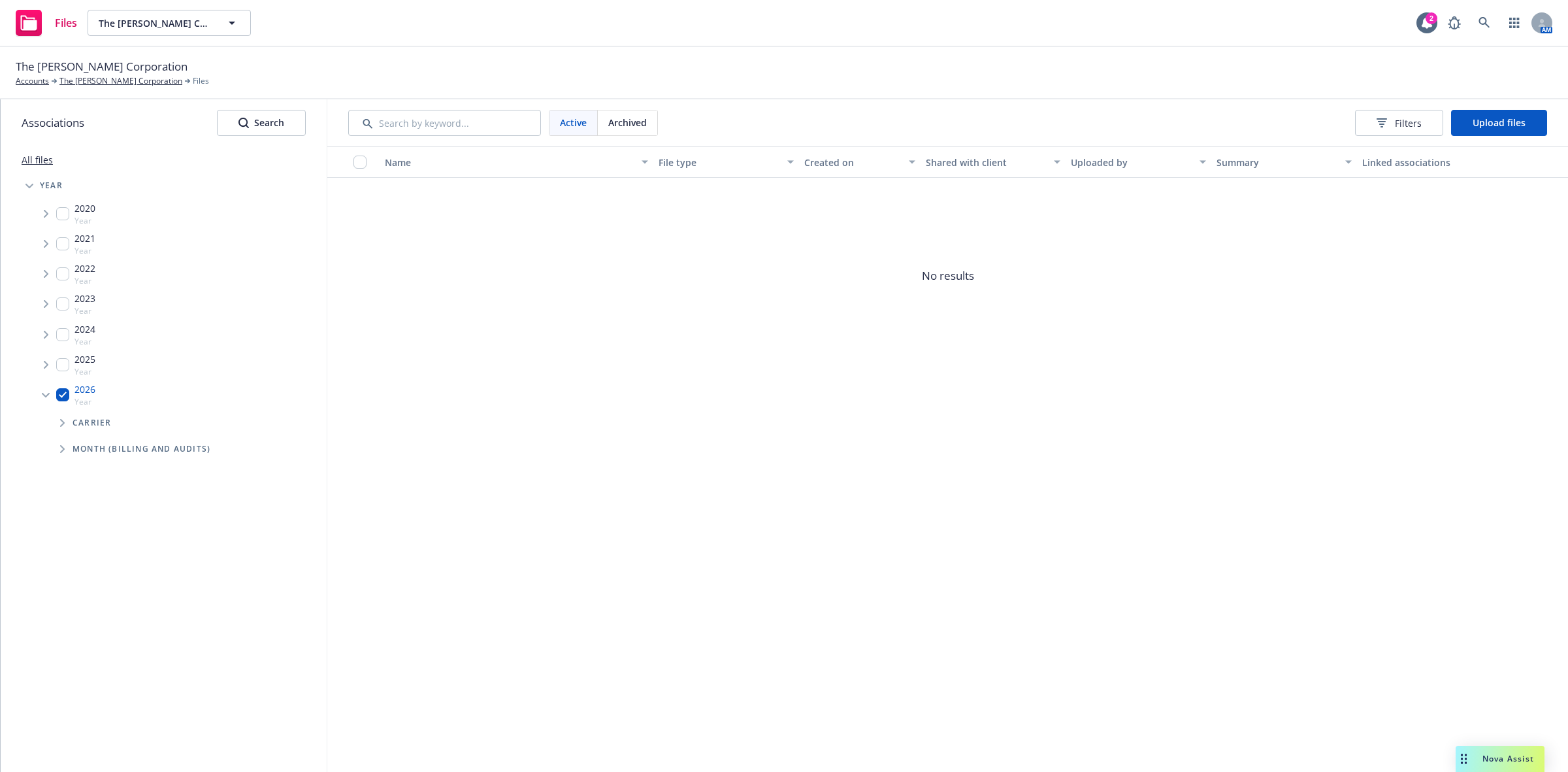
click at [62, 423] on icon "Tree Example" at bounding box center [61, 422] width 4 height 8
click at [98, 451] on input "Tree Example" at bounding box center [97, 451] width 13 height 13
click at [1491, 121] on span "Upload files" at bounding box center [1500, 122] width 53 height 12
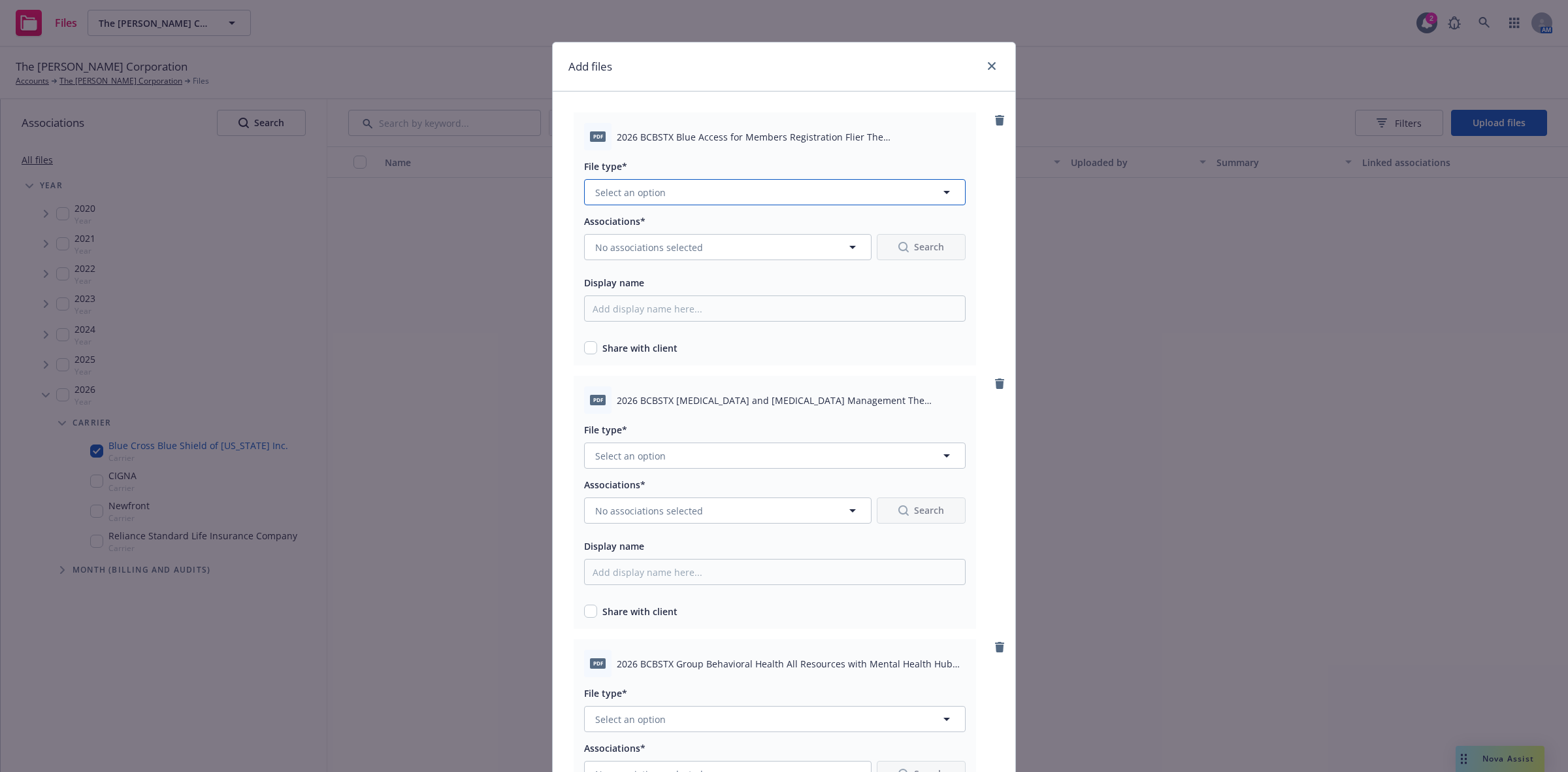
click at [745, 195] on button "Select an option" at bounding box center [774, 192] width 382 height 26
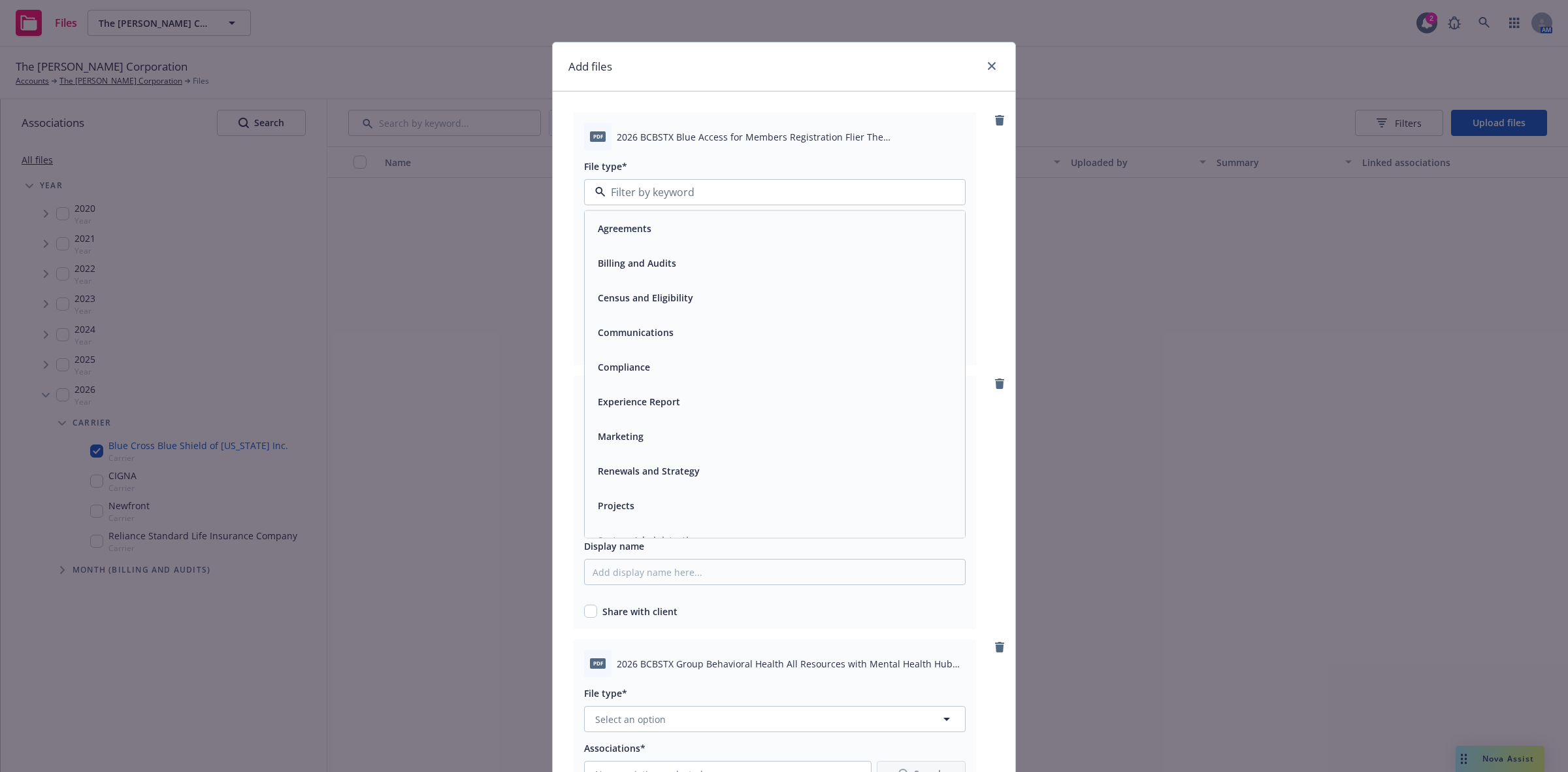
click at [678, 328] on div "Communications" at bounding box center [774, 333] width 364 height 19
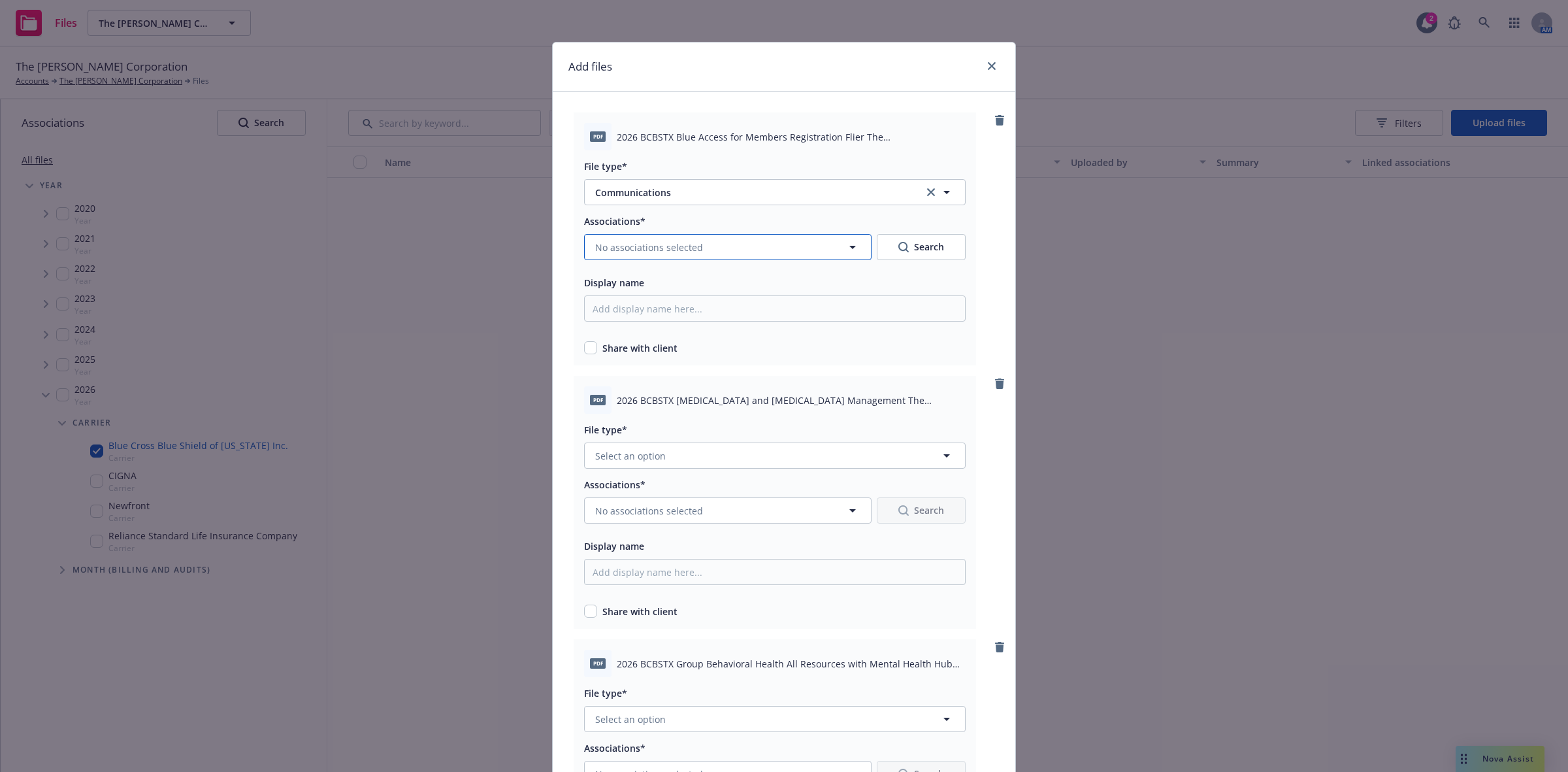
click at [812, 247] on button "No associations selected" at bounding box center [728, 247] width 288 height 26
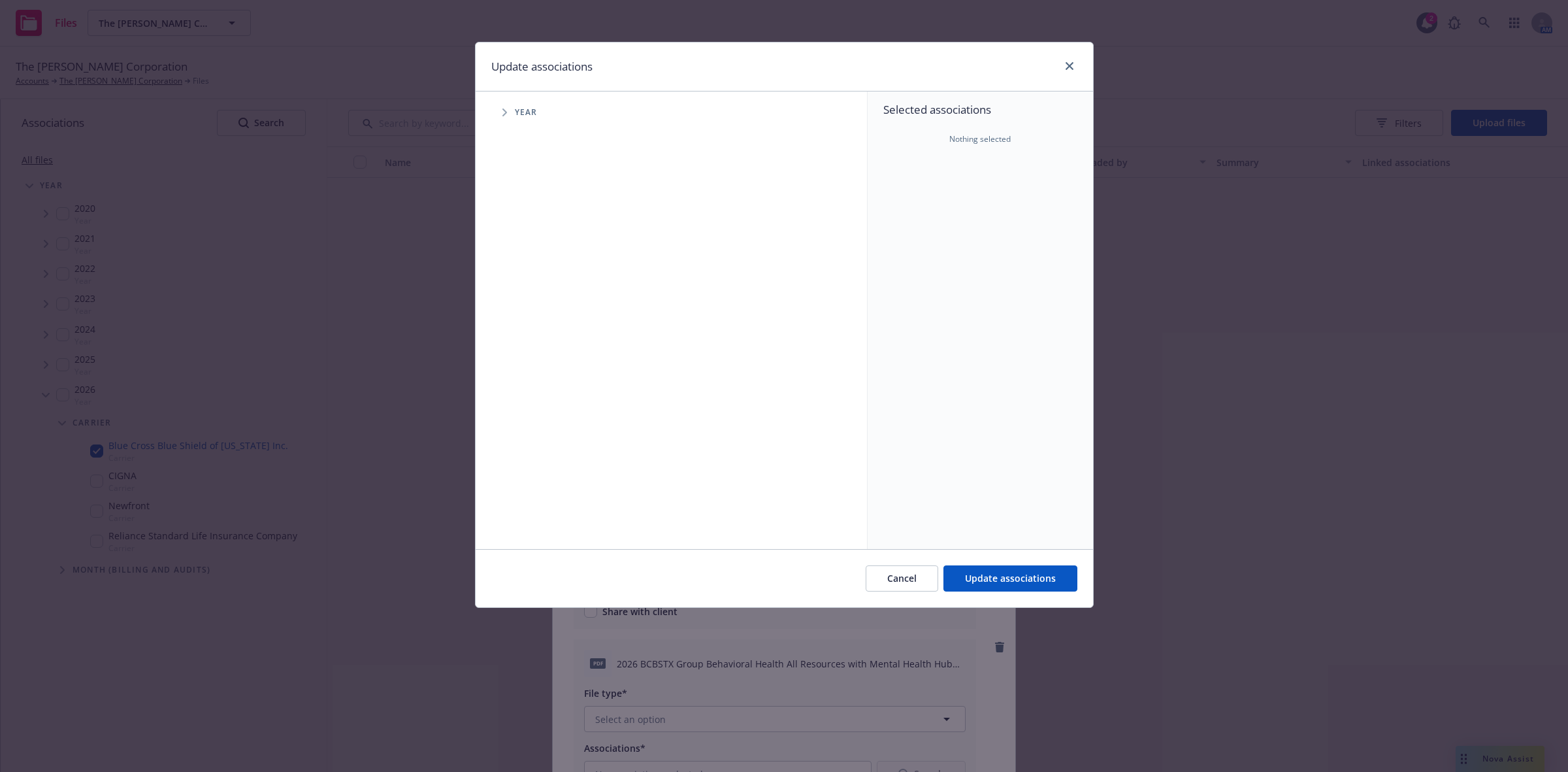
click at [507, 112] on icon "Tree Example" at bounding box center [505, 112] width 5 height 8
click at [538, 321] on input "Tree Example" at bounding box center [537, 321] width 13 height 13
checkbox input "true"
click at [521, 323] on icon "Tree Example" at bounding box center [521, 321] width 4 height 8
click at [540, 353] on icon "Tree Example" at bounding box center [538, 350] width 5 height 8
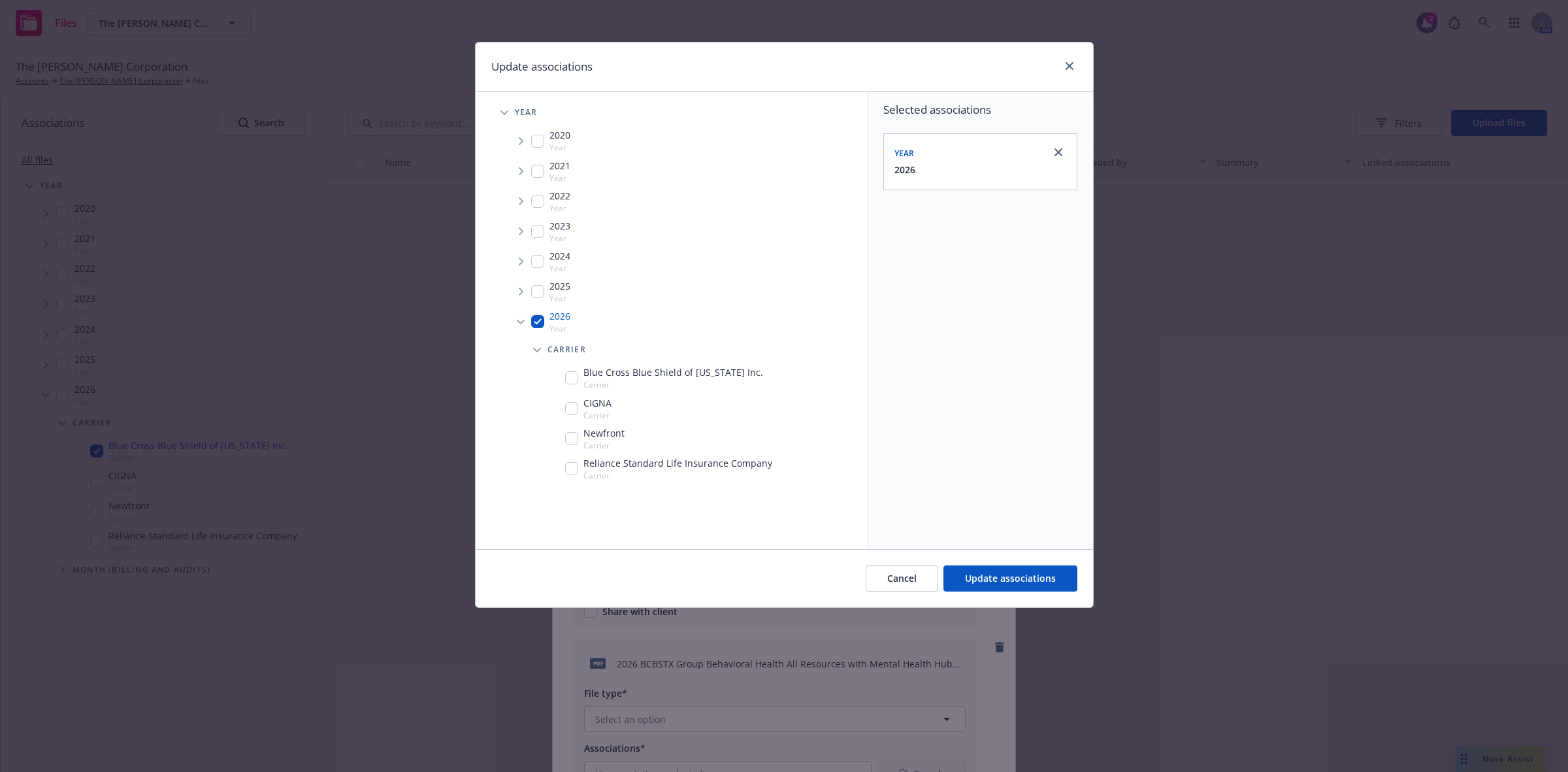
click at [573, 379] on input "Tree Example" at bounding box center [572, 378] width 13 height 13
checkbox input "true"
click at [997, 577] on span "Update associations" at bounding box center [1010, 578] width 90 height 12
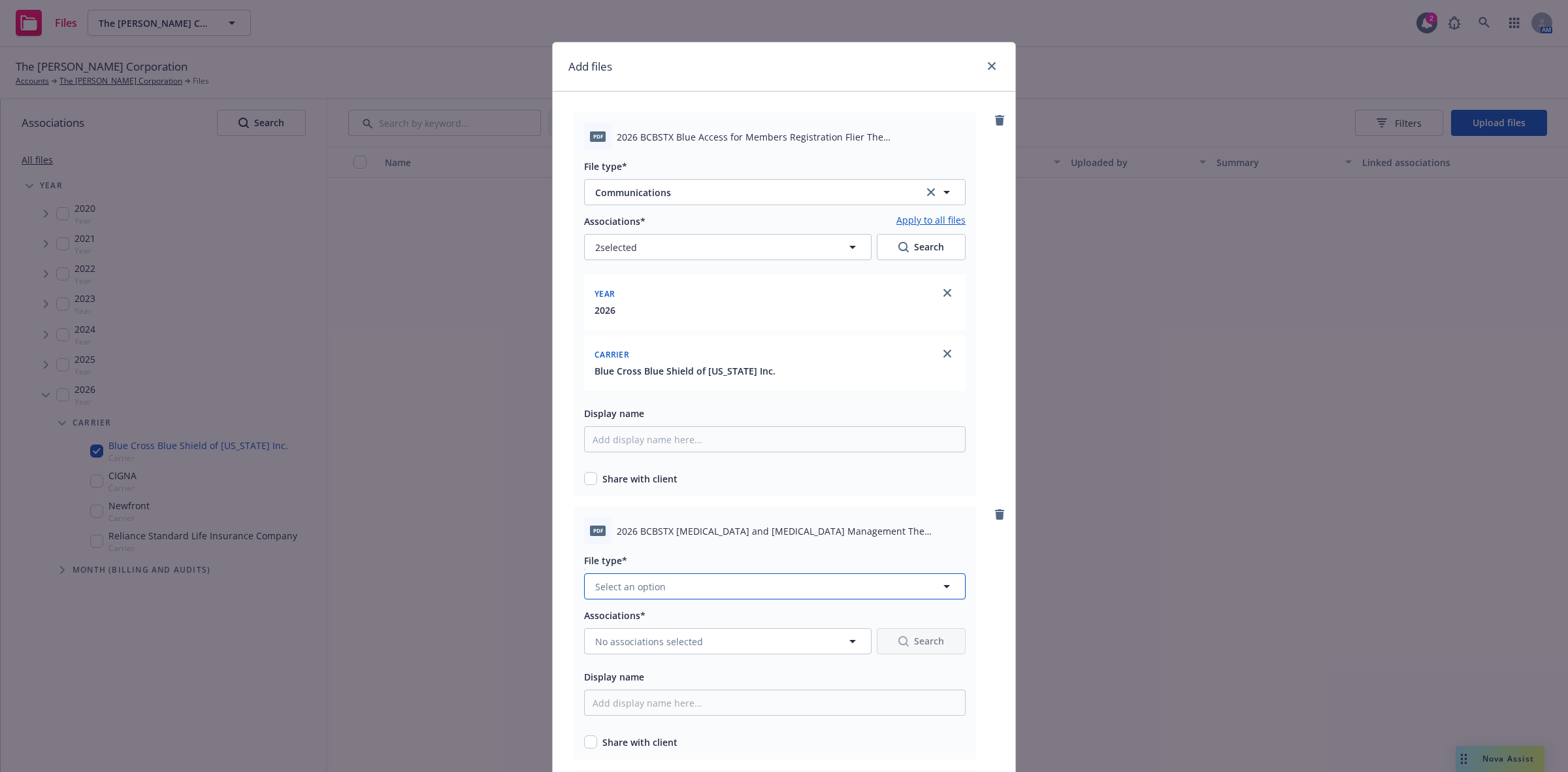
click at [942, 590] on icon "button" at bounding box center [947, 587] width 16 height 16
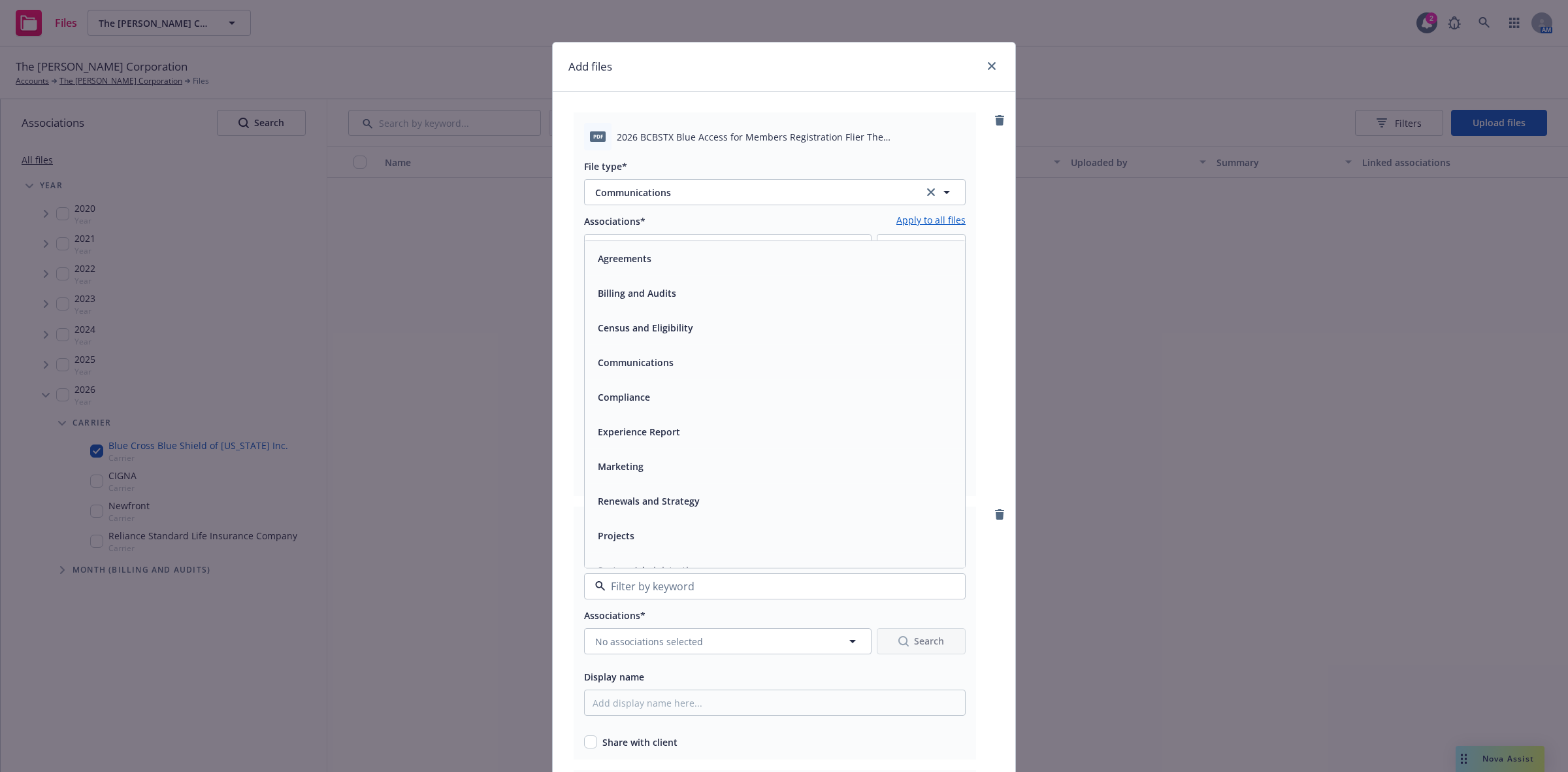
click at [758, 354] on div "Communications" at bounding box center [774, 363] width 364 height 19
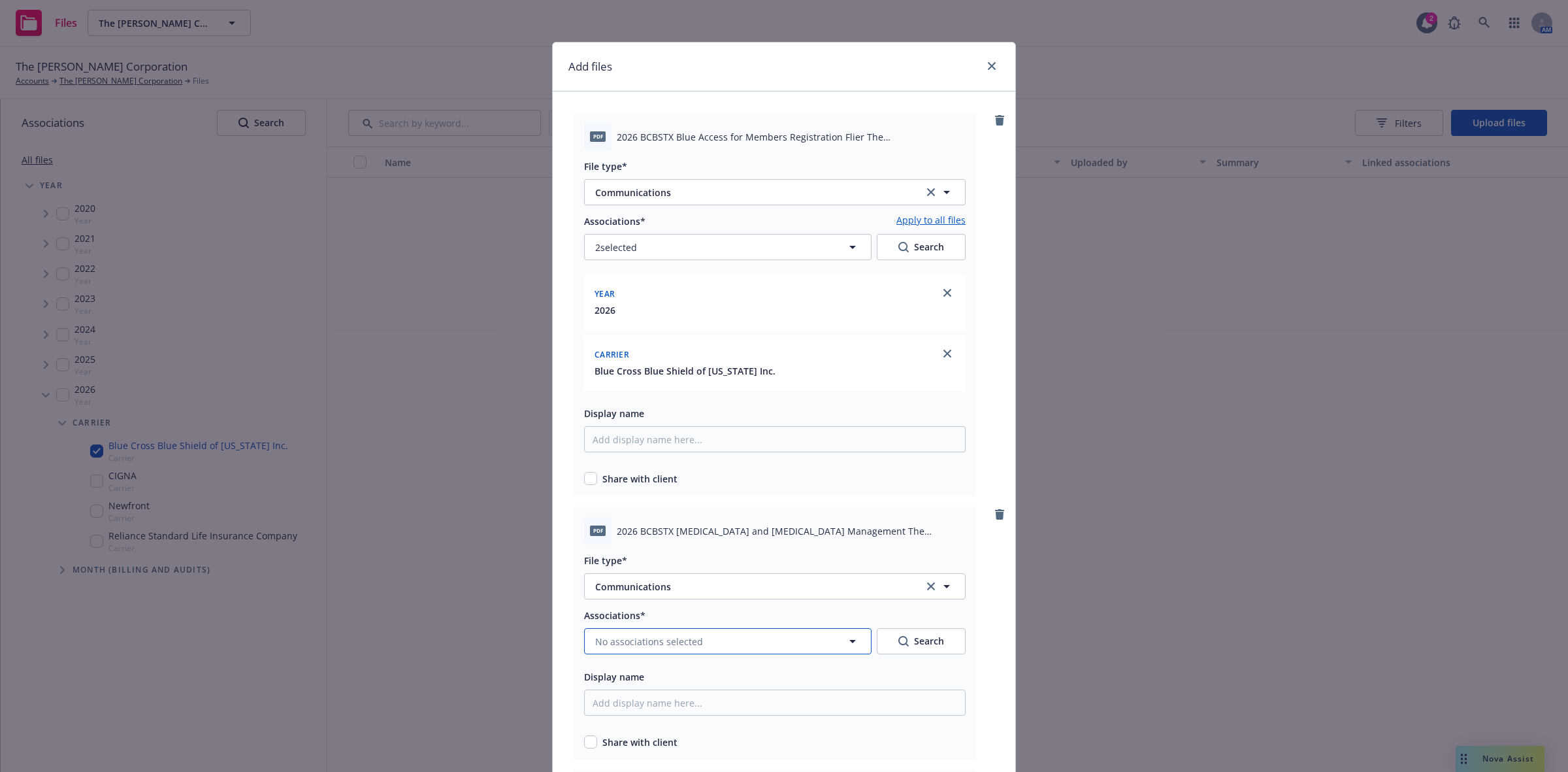
click at [755, 632] on button "No associations selected" at bounding box center [728, 641] width 288 height 26
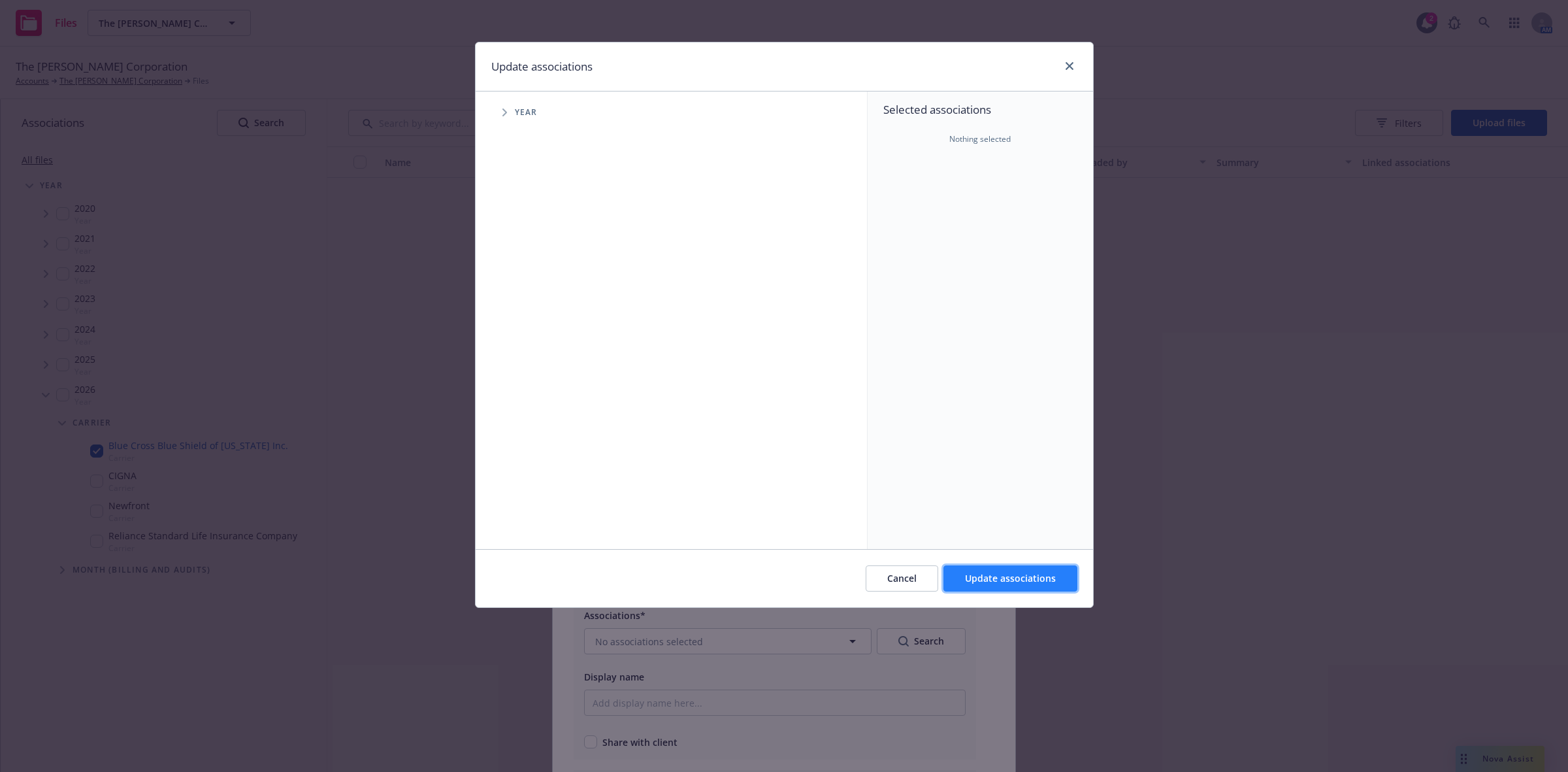
click at [975, 580] on span "Update associations" at bounding box center [1010, 578] width 90 height 12
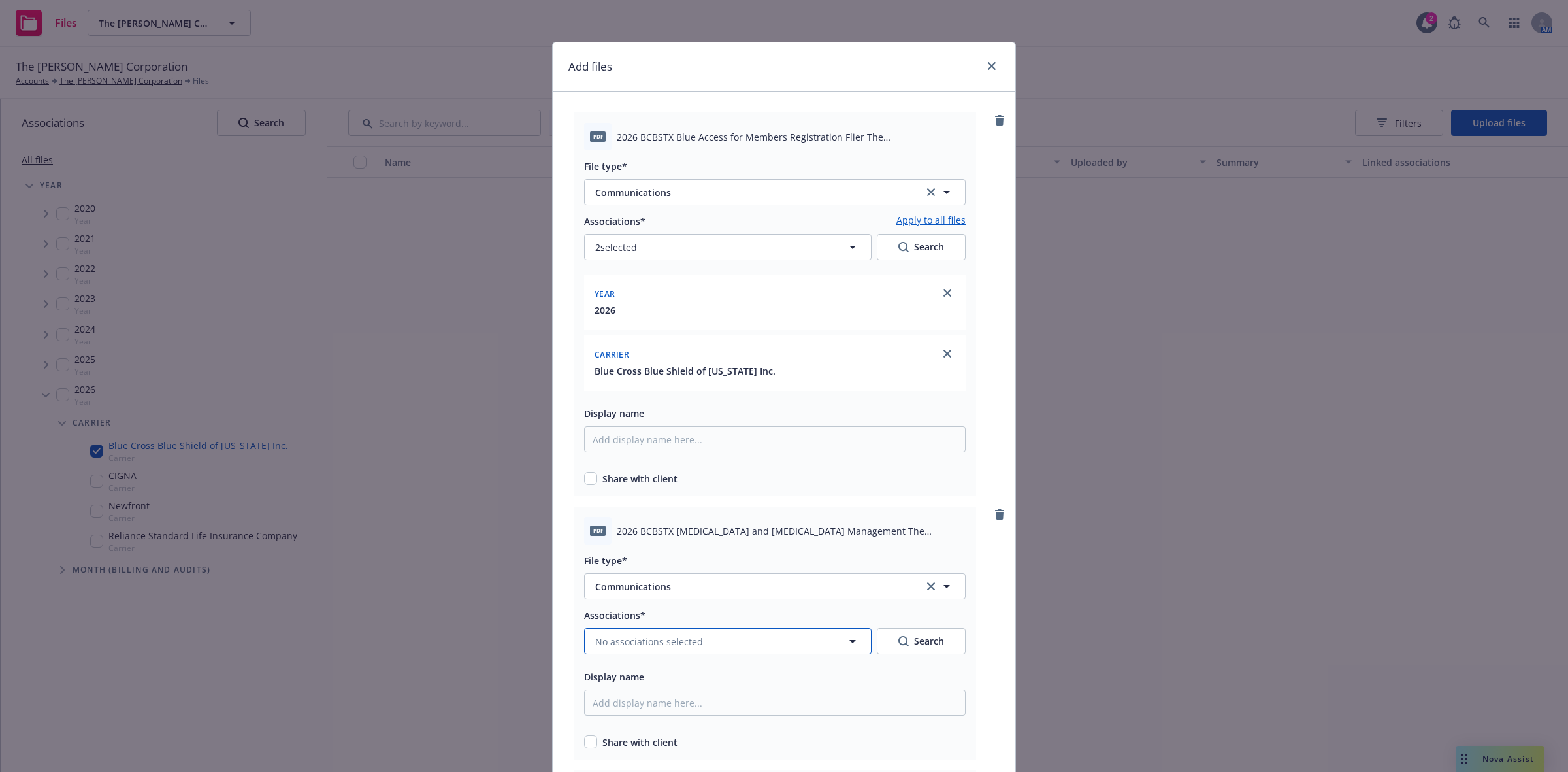
click at [845, 642] on icon "button" at bounding box center [852, 641] width 16 height 16
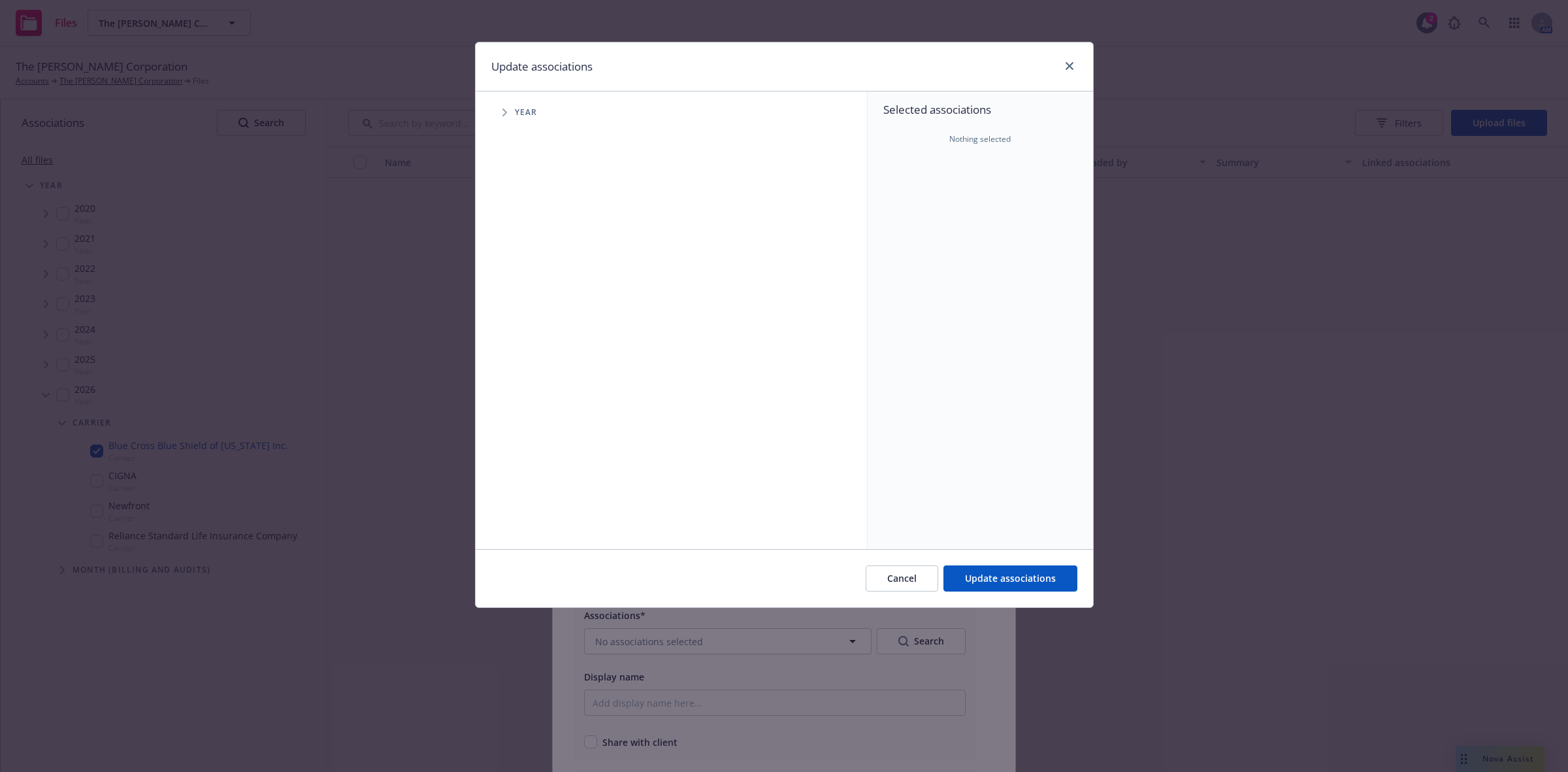
click at [507, 112] on icon "Tree Example" at bounding box center [505, 112] width 5 height 8
click at [522, 321] on icon "Tree Example" at bounding box center [521, 321] width 4 height 8
click at [536, 324] on input "Tree Example" at bounding box center [537, 321] width 13 height 13
checkbox input "true"
click at [541, 351] on span "Tree Example" at bounding box center [537, 350] width 21 height 21
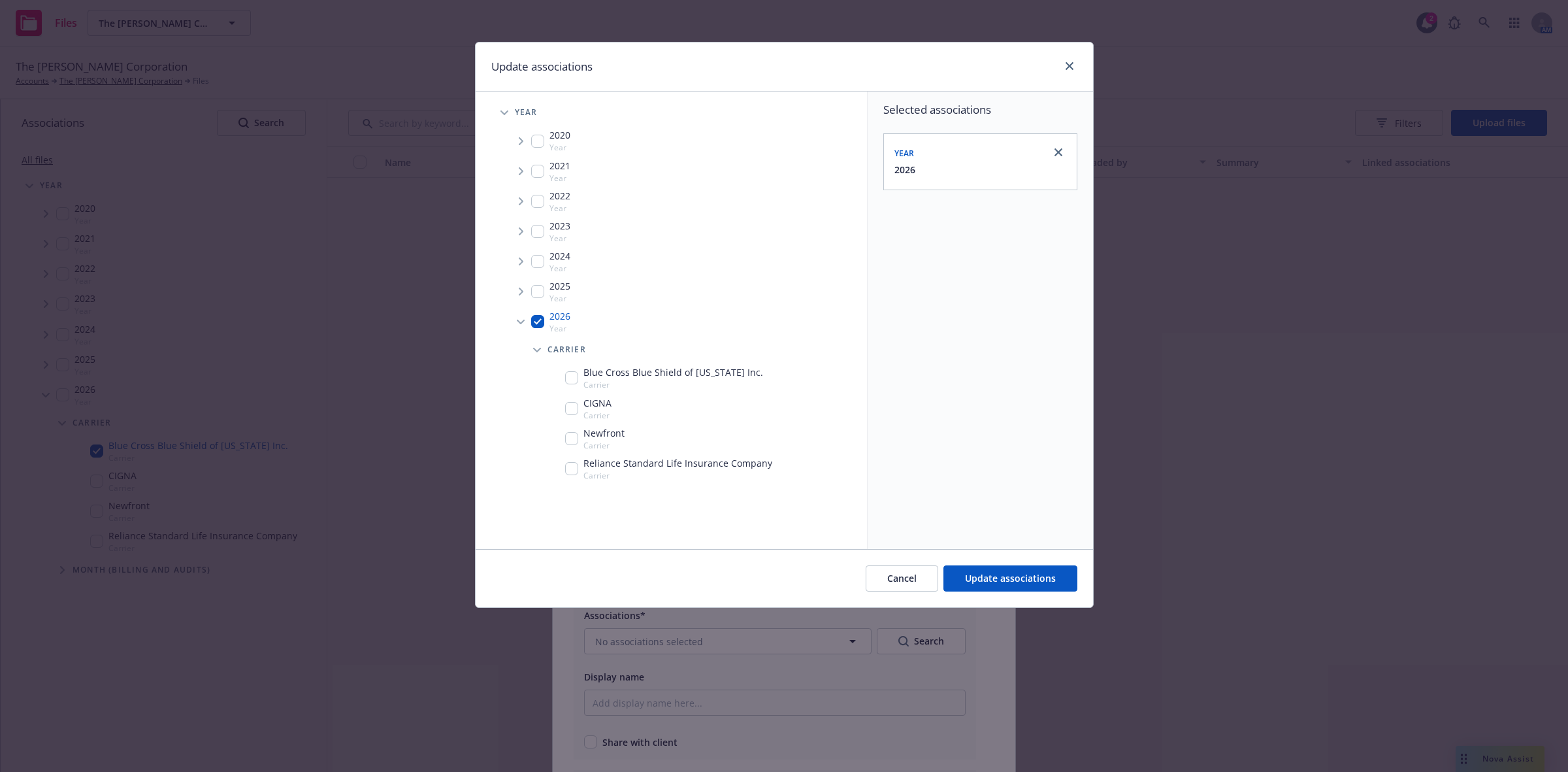
click at [566, 379] on input "Tree Example" at bounding box center [572, 378] width 13 height 13
checkbox input "true"
click at [977, 571] on button "Update associations" at bounding box center [1011, 579] width 134 height 26
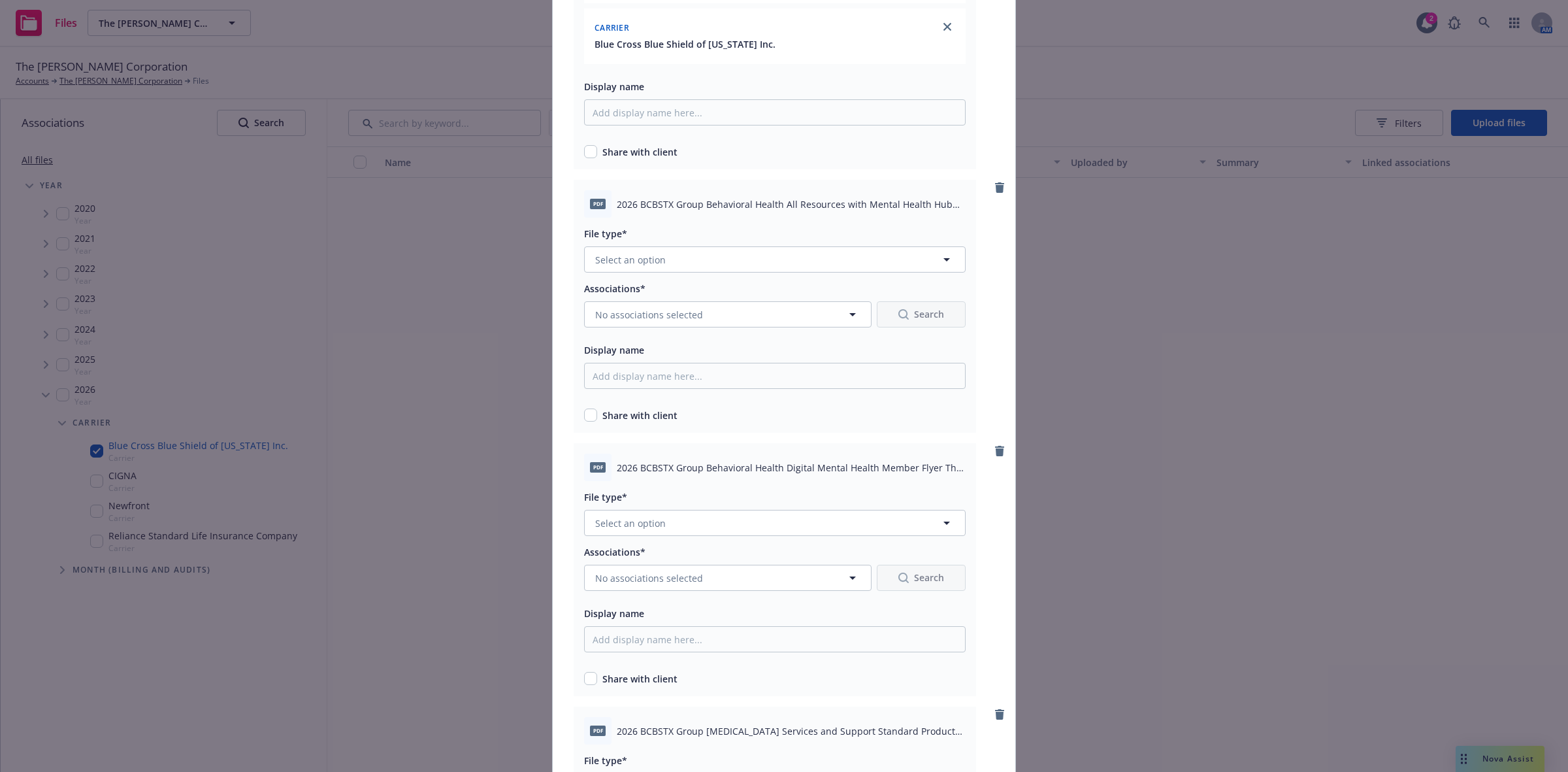
scroll to position [733, 0]
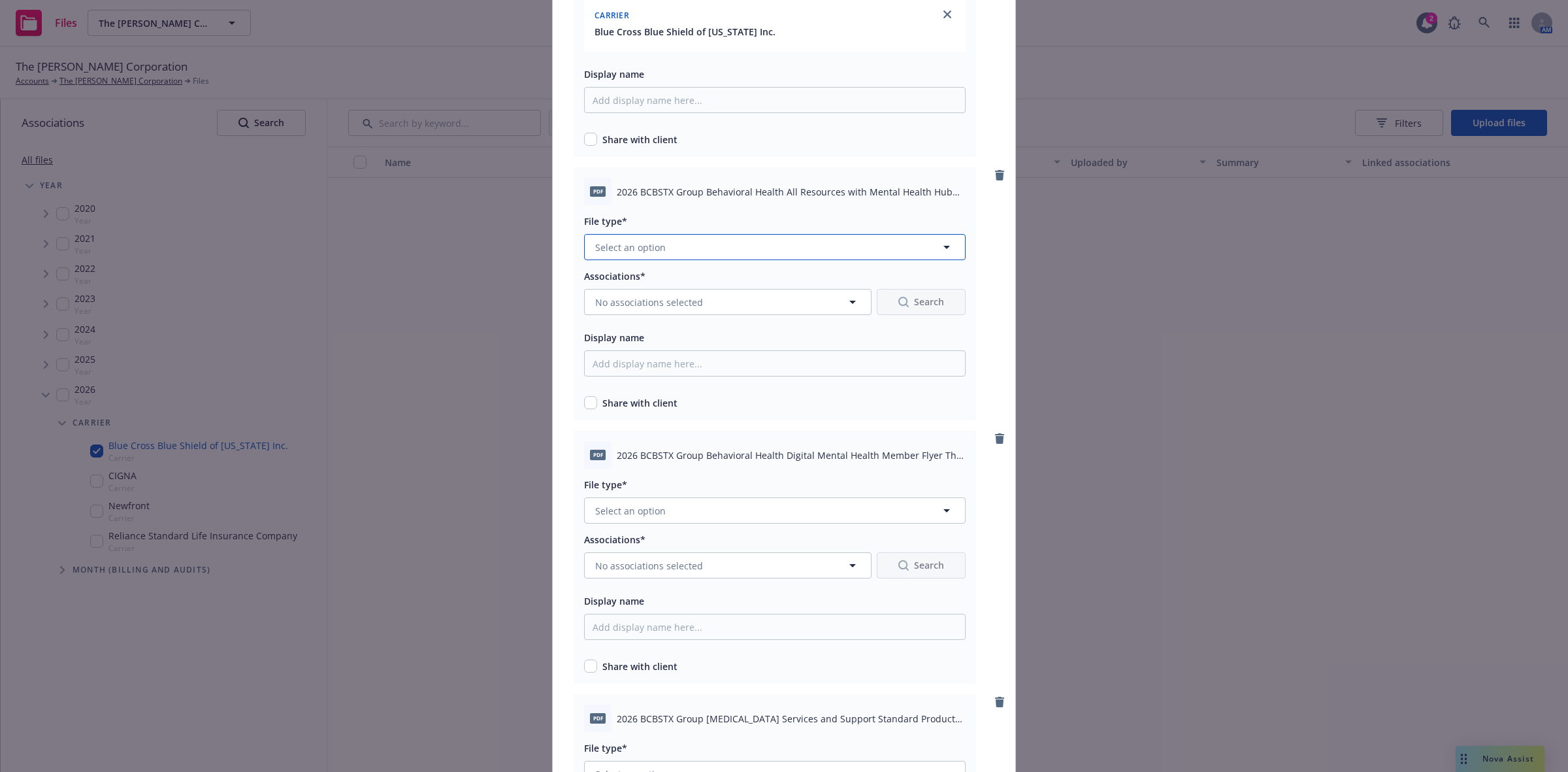
click at [941, 243] on icon "button" at bounding box center [947, 247] width 16 height 16
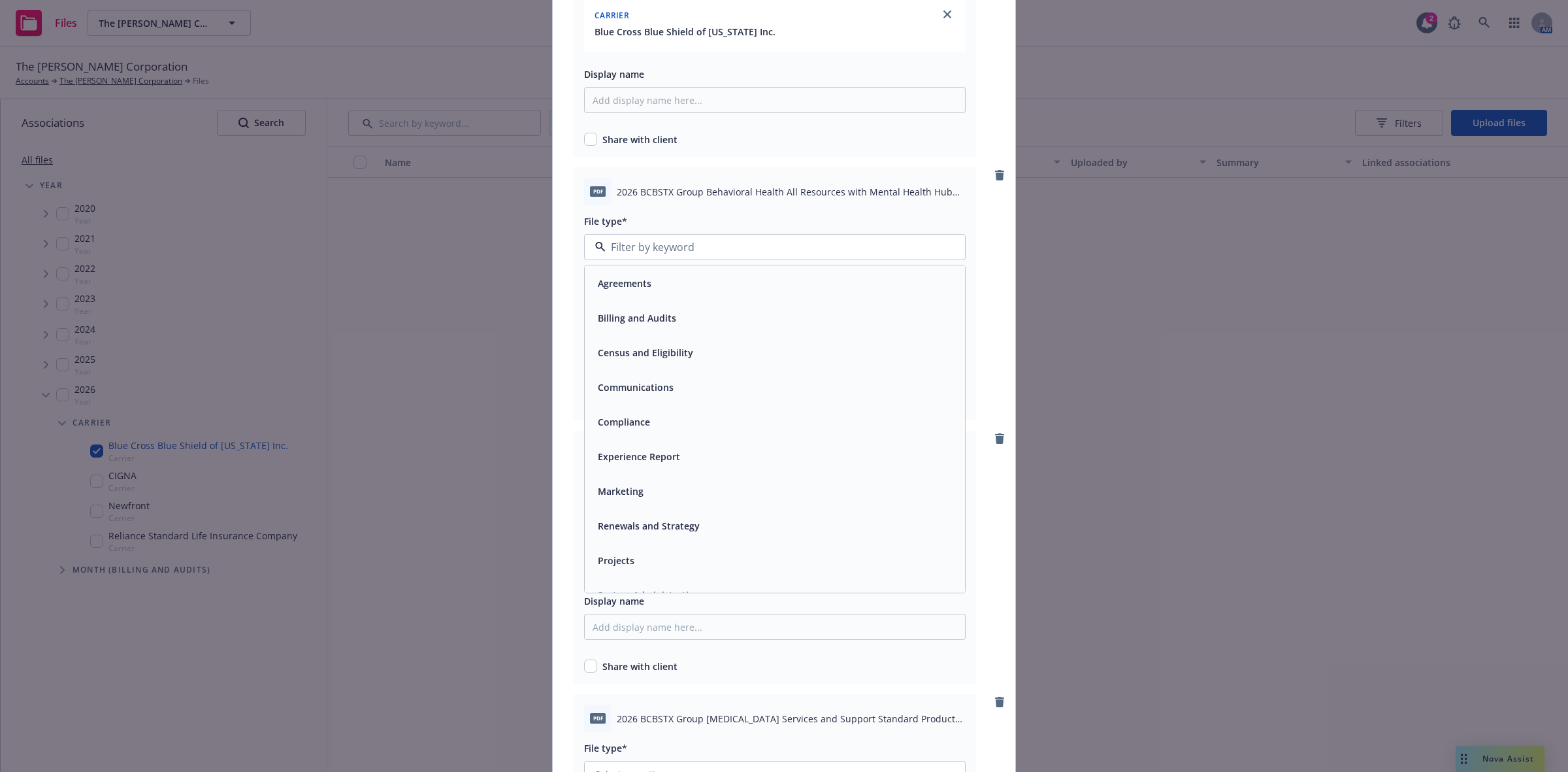
click at [712, 391] on div "Communications" at bounding box center [774, 387] width 364 height 19
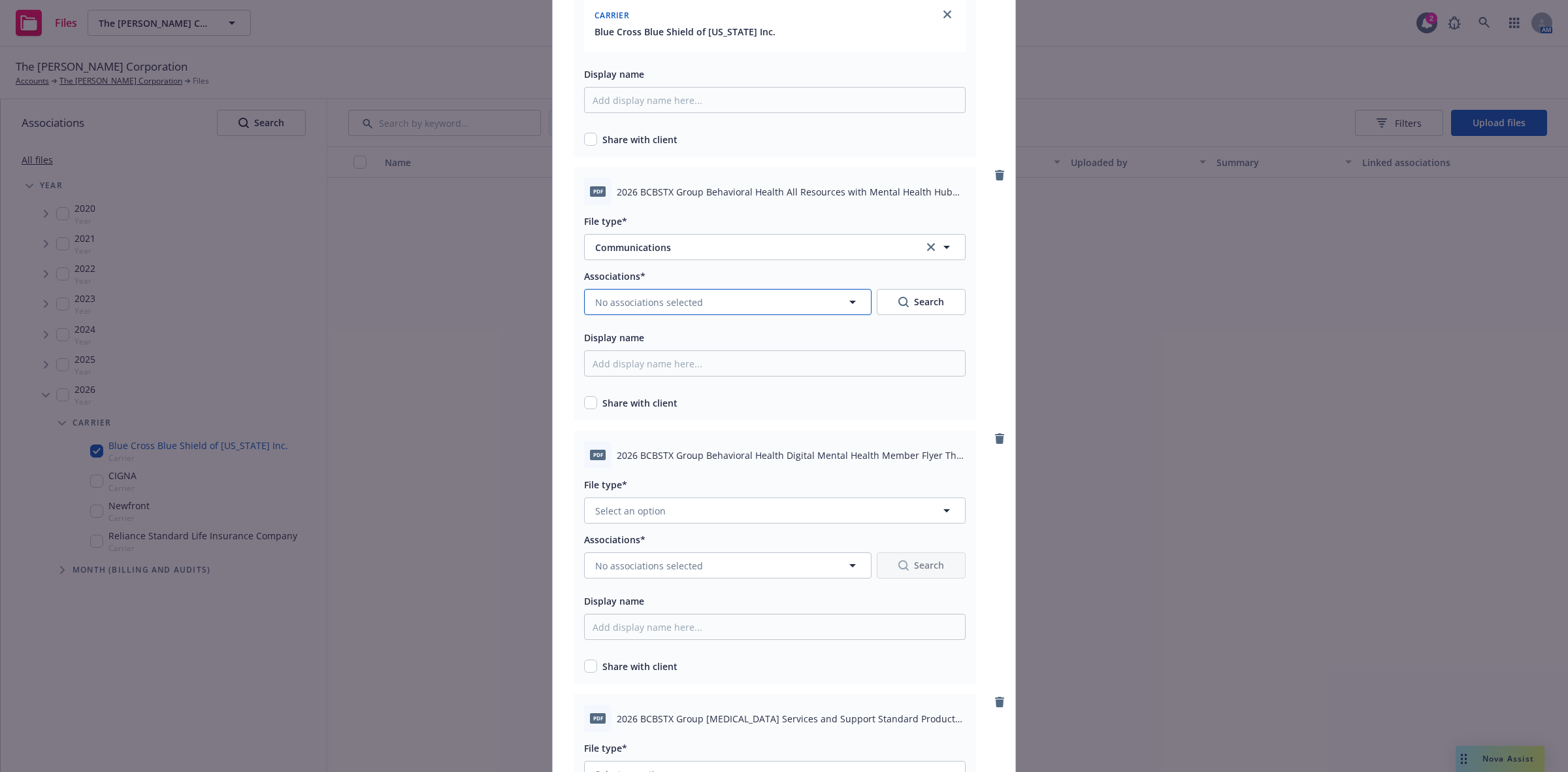
click at [694, 305] on button "No associations selected" at bounding box center [728, 302] width 288 height 26
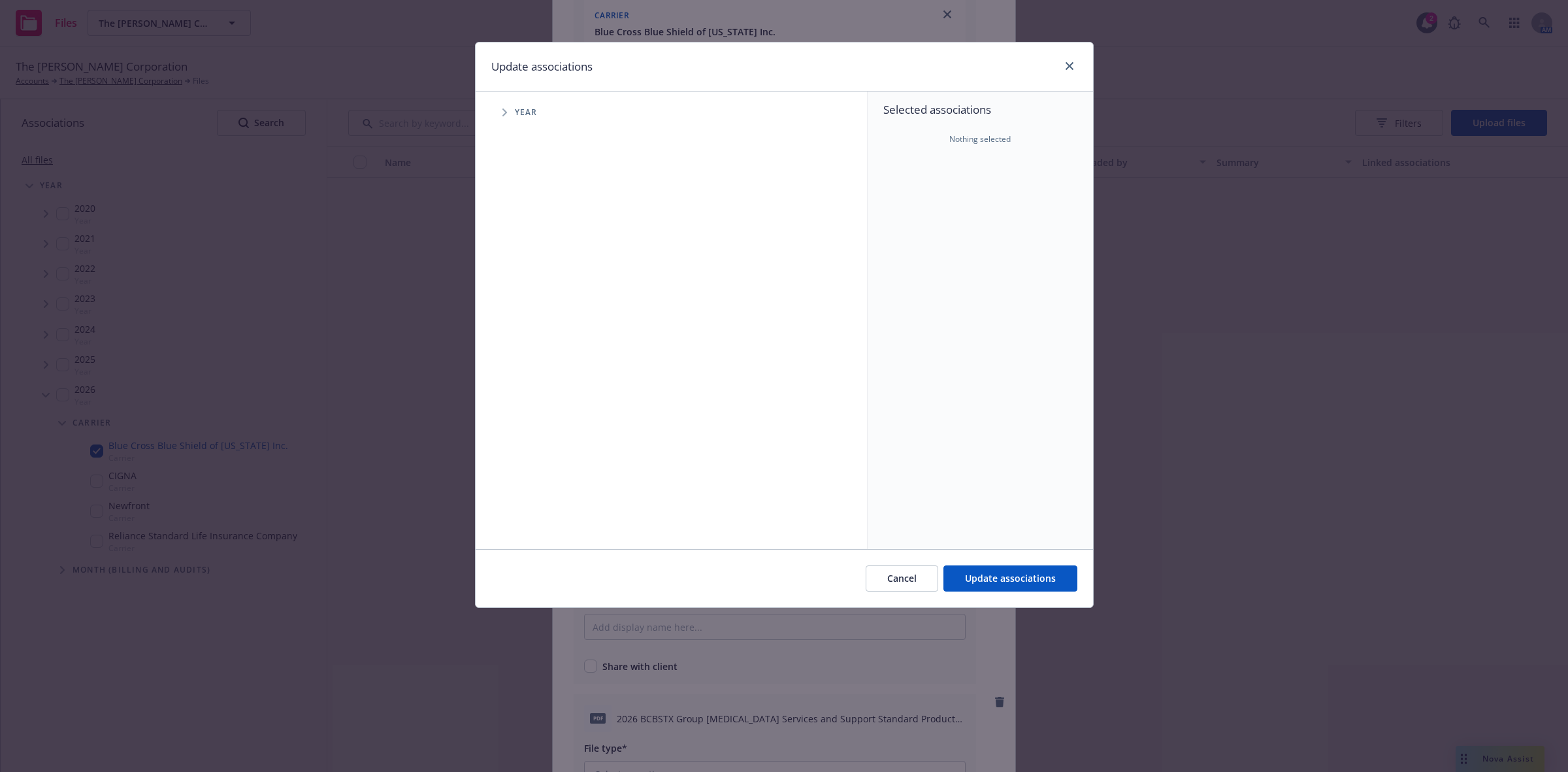
click at [507, 112] on span "Tree Example" at bounding box center [505, 112] width 21 height 21
click at [536, 324] on input "Tree Example" at bounding box center [537, 321] width 13 height 13
checkbox input "true"
click at [521, 319] on icon "Tree Example" at bounding box center [521, 321] width 5 height 8
click at [533, 350] on span "Tree Example" at bounding box center [537, 350] width 21 height 21
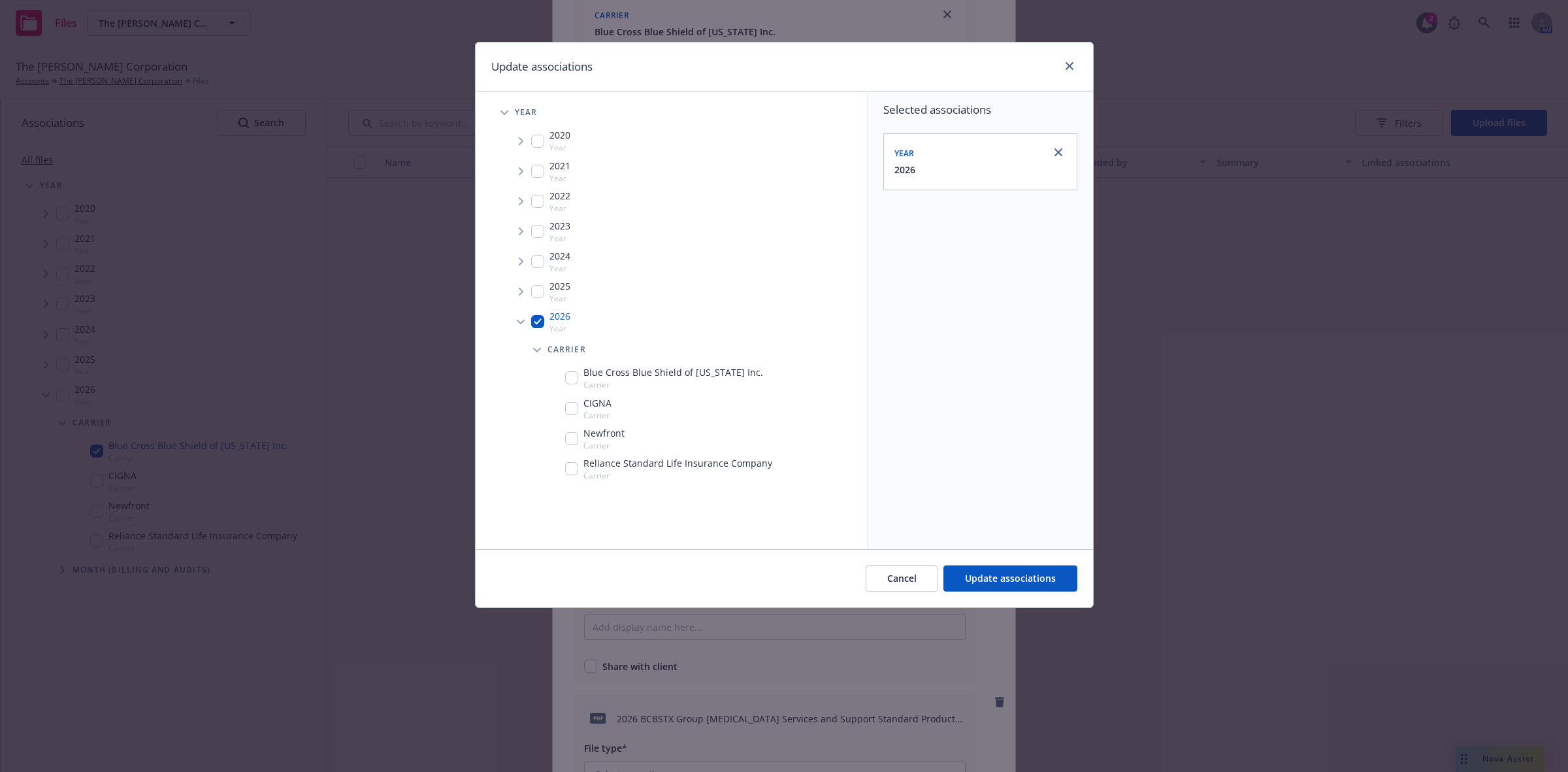
click at [573, 379] on input "Tree Example" at bounding box center [572, 378] width 13 height 13
checkbox input "true"
click at [982, 582] on span "Update associations" at bounding box center [1010, 578] width 90 height 12
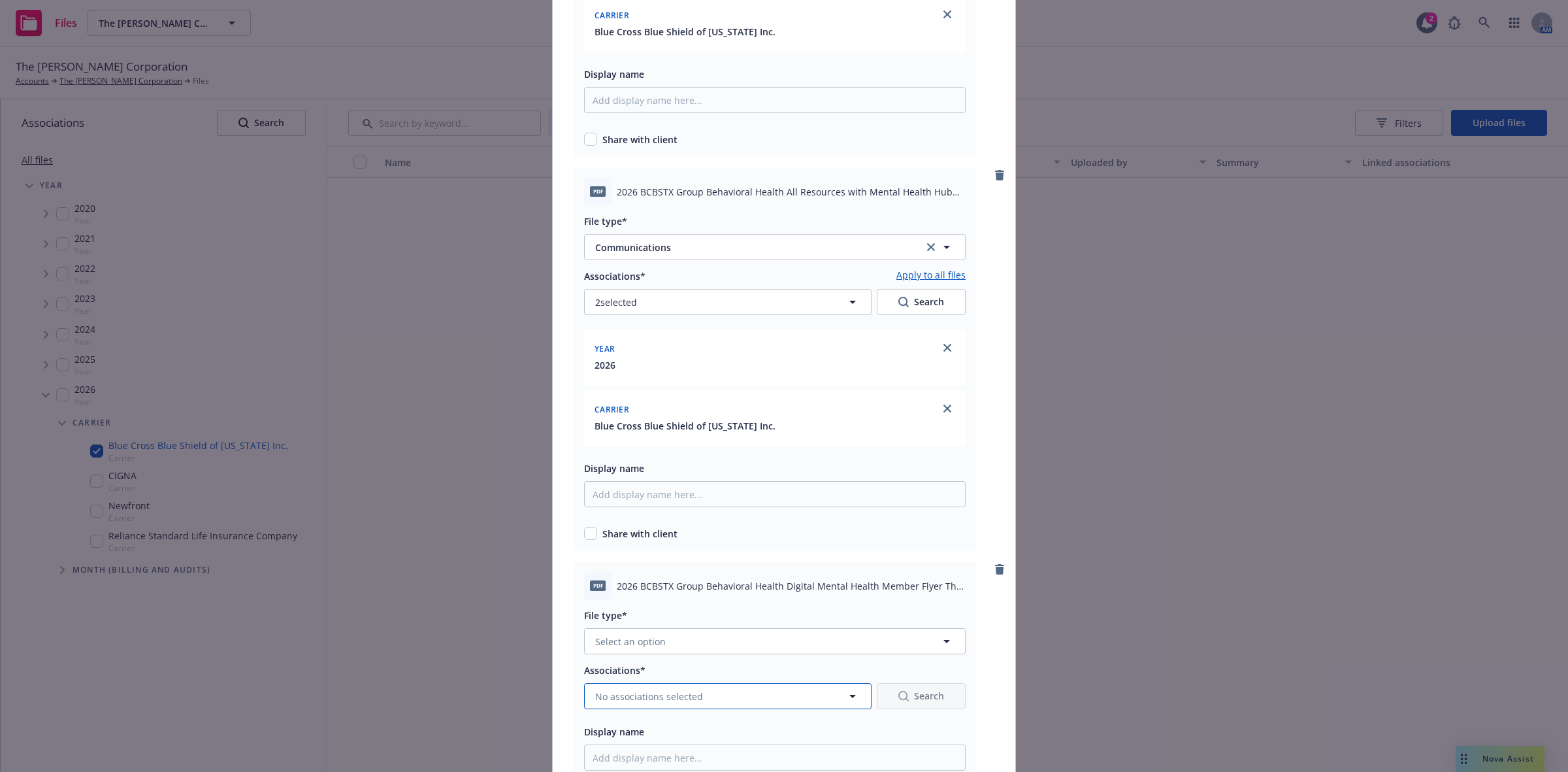
click at [691, 695] on span "No associations selected" at bounding box center [649, 696] width 108 height 14
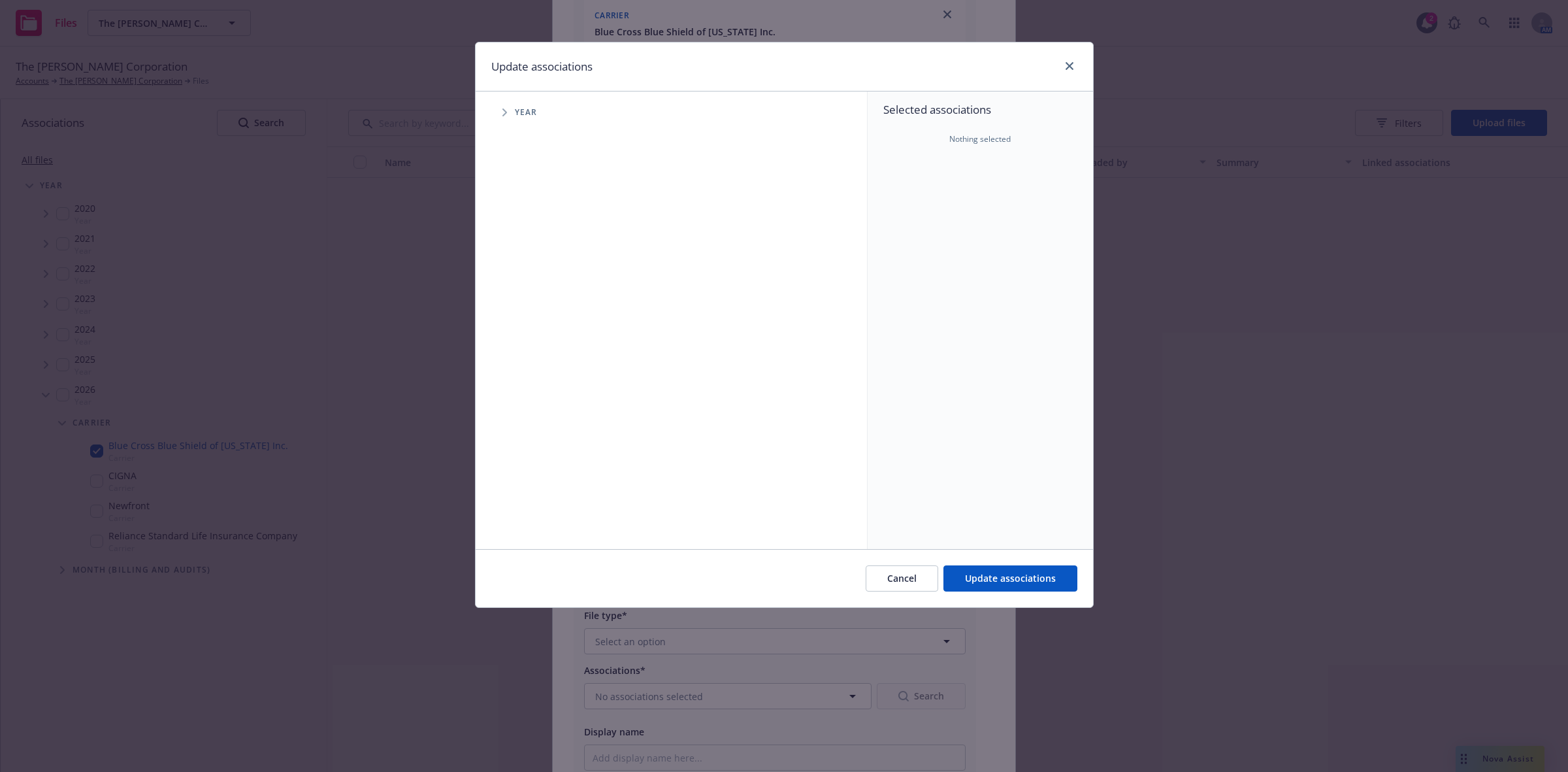
click at [499, 110] on span "Tree Example" at bounding box center [505, 112] width 21 height 21
click at [535, 325] on input "Tree Example" at bounding box center [537, 321] width 13 height 13
checkbox input "true"
click at [521, 325] on icon "Tree Example" at bounding box center [521, 321] width 5 height 8
click at [541, 350] on span "Tree Example" at bounding box center [537, 350] width 21 height 21
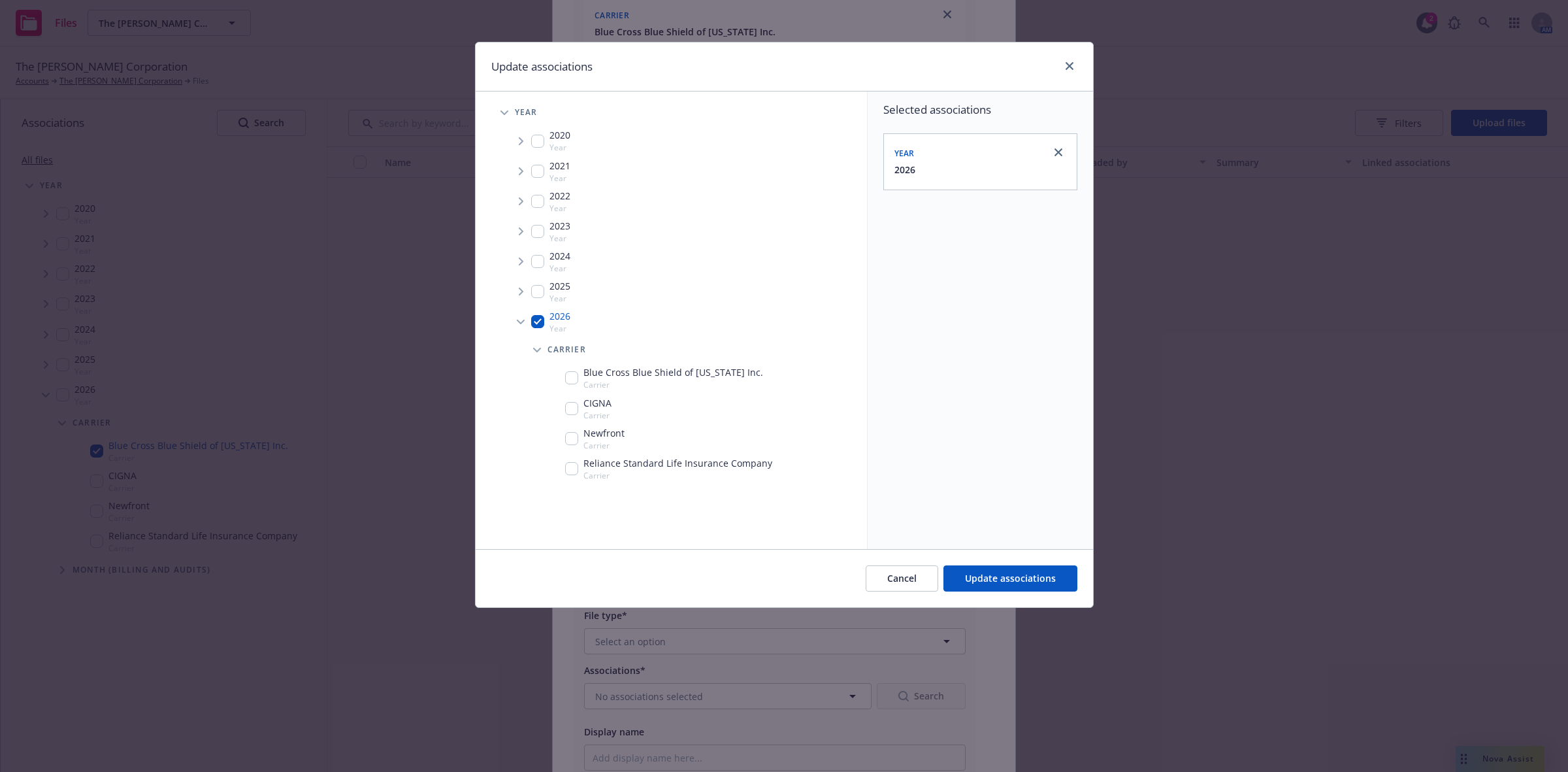
click at [577, 379] on input "Tree Example" at bounding box center [572, 378] width 13 height 13
checkbox input "true"
click at [990, 582] on span "Update associations" at bounding box center [1010, 578] width 90 height 12
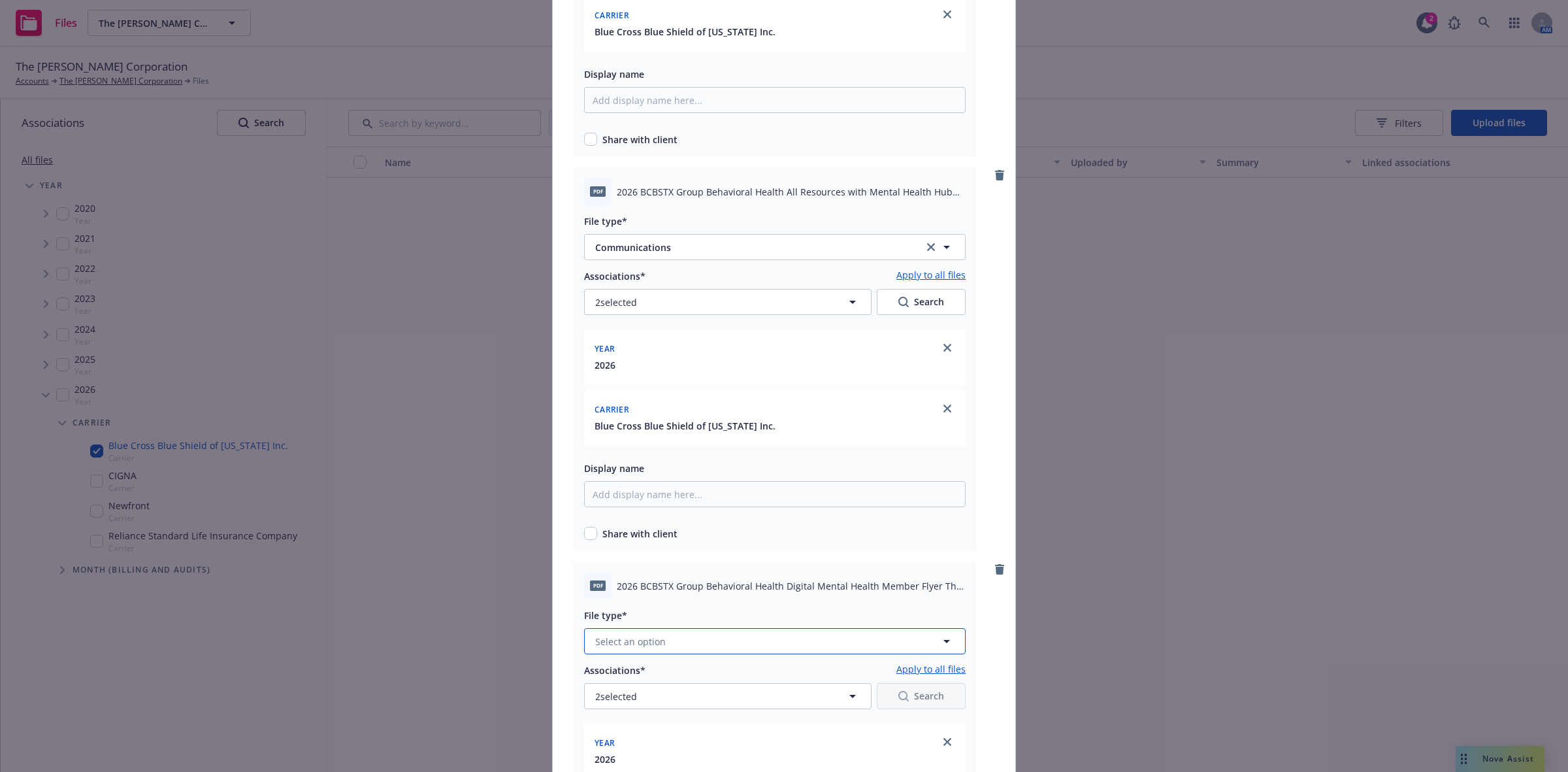
click at [781, 639] on button "Select an option" at bounding box center [774, 641] width 382 height 26
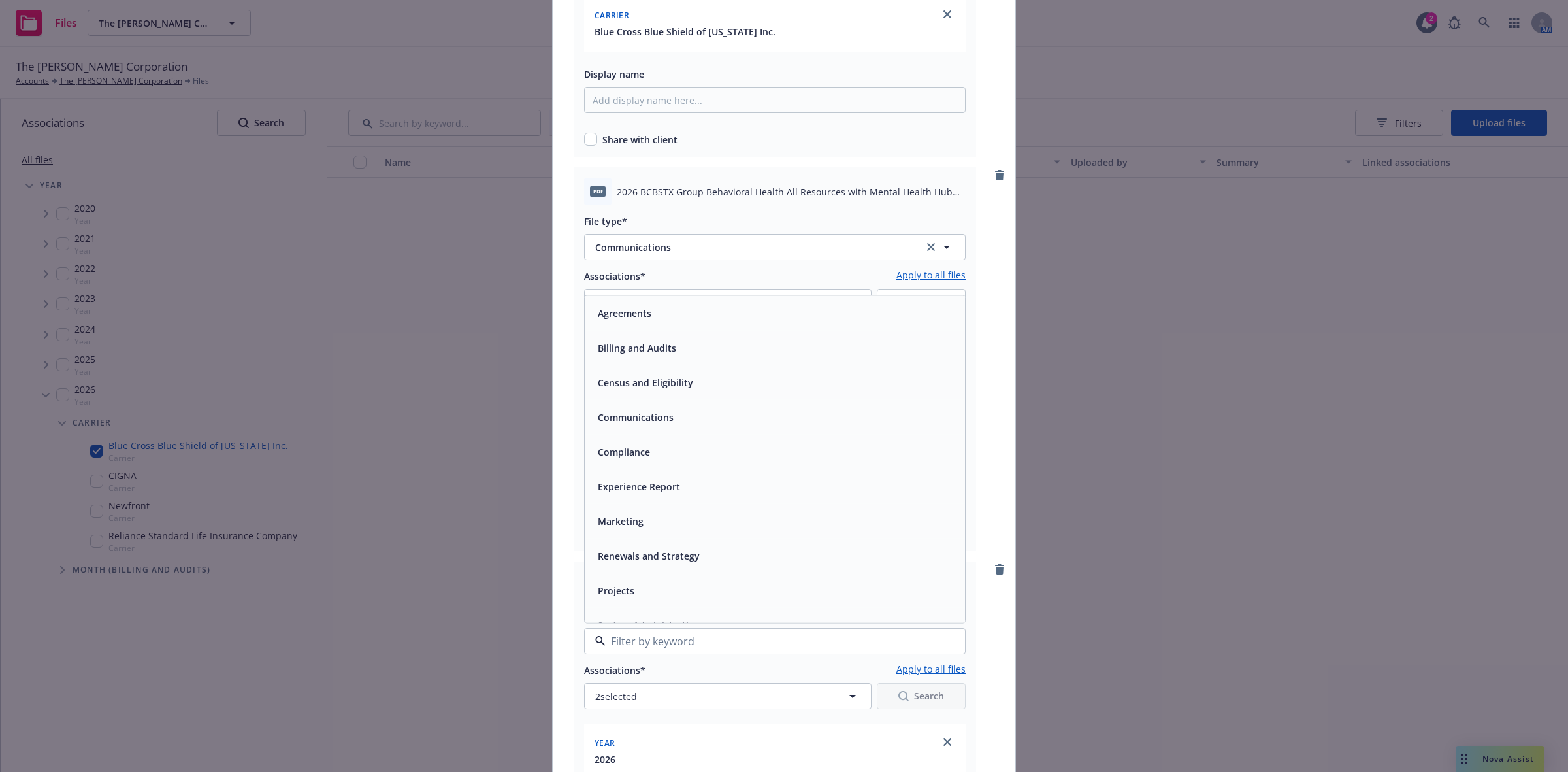
click at [651, 408] on div "Communications" at bounding box center [634, 417] width 83 height 19
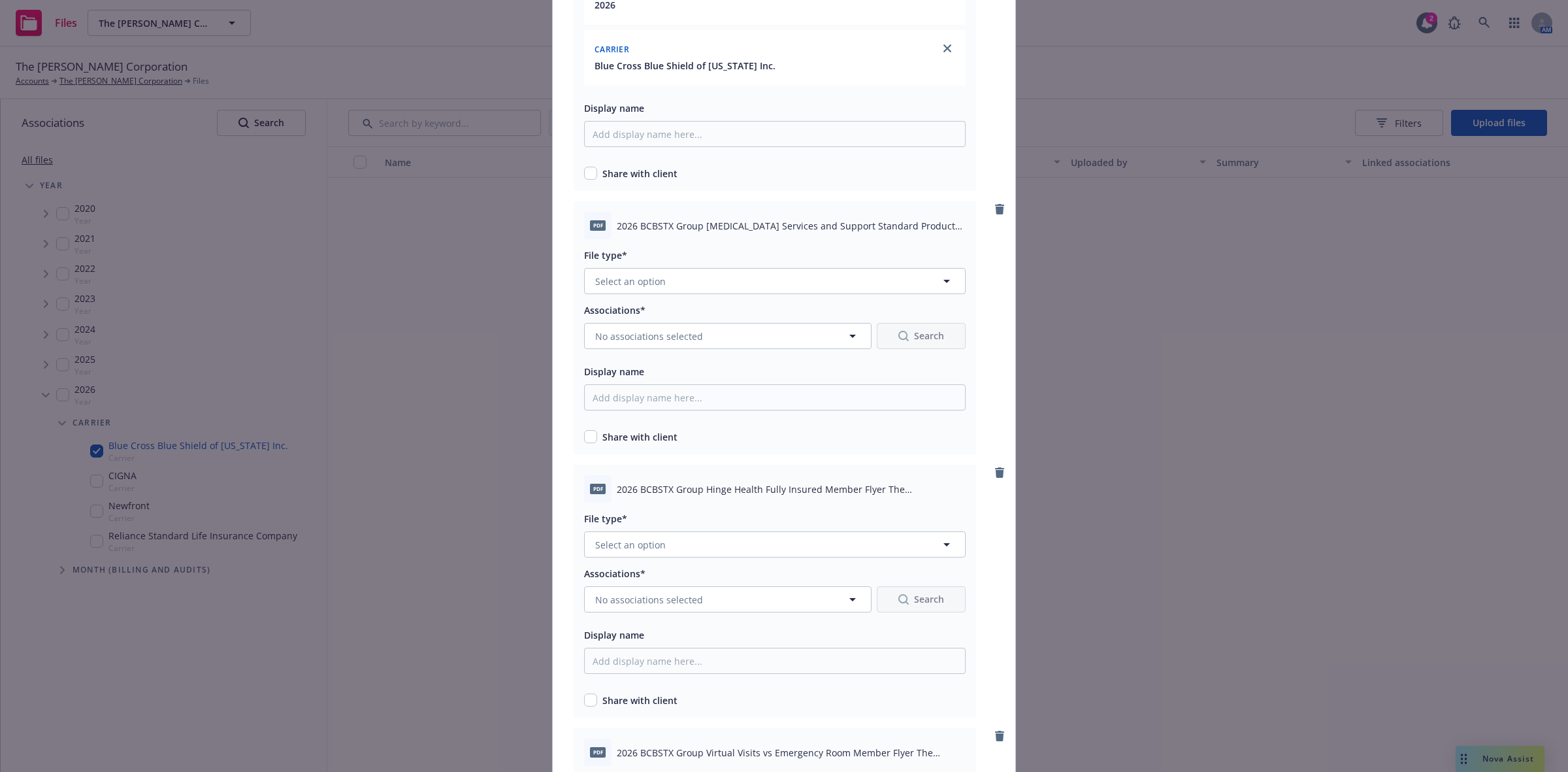
scroll to position [1495, 0]
click at [939, 271] on icon "button" at bounding box center [947, 275] width 16 height 16
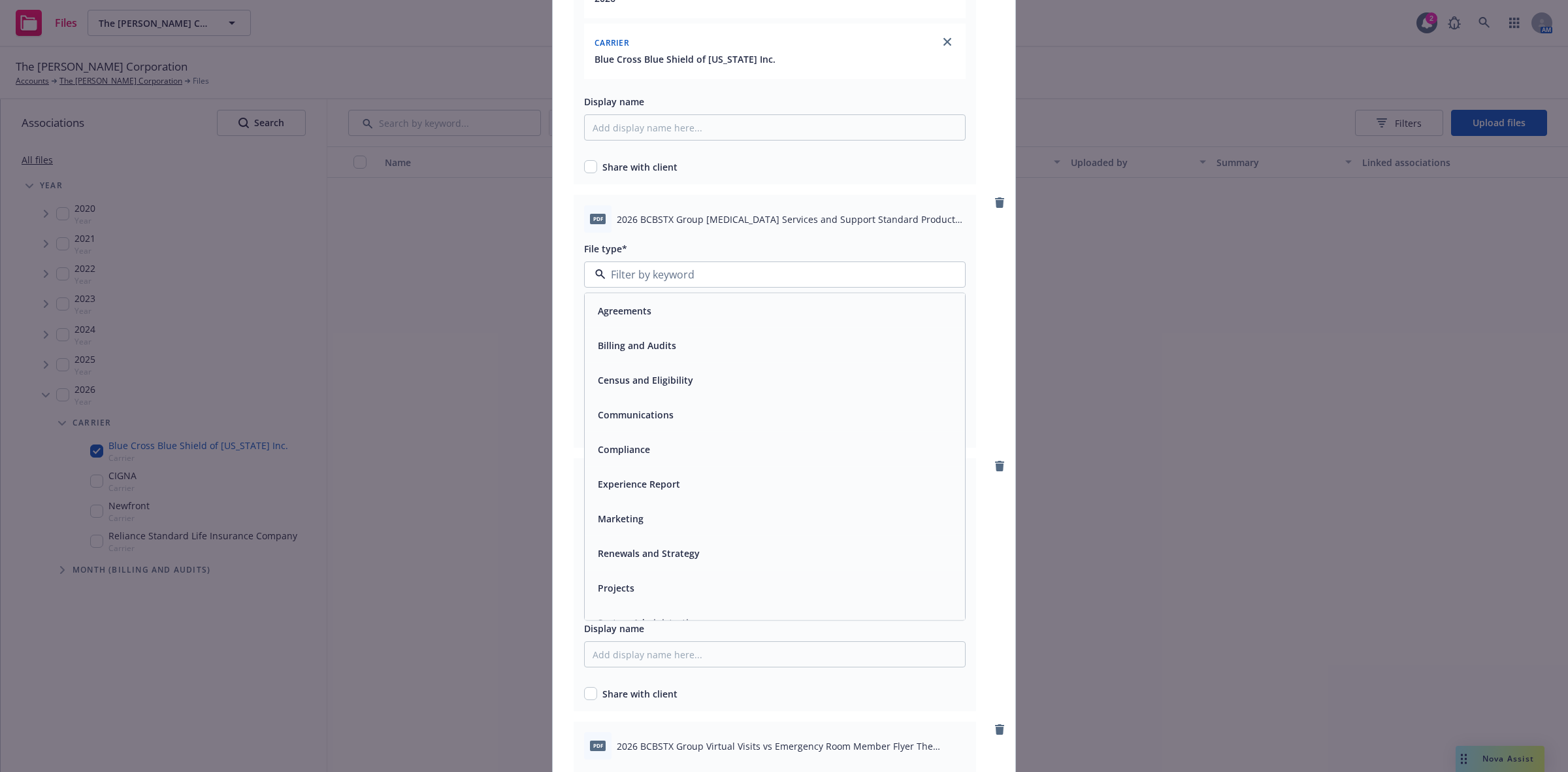
click at [673, 410] on div "Communications" at bounding box center [774, 415] width 364 height 19
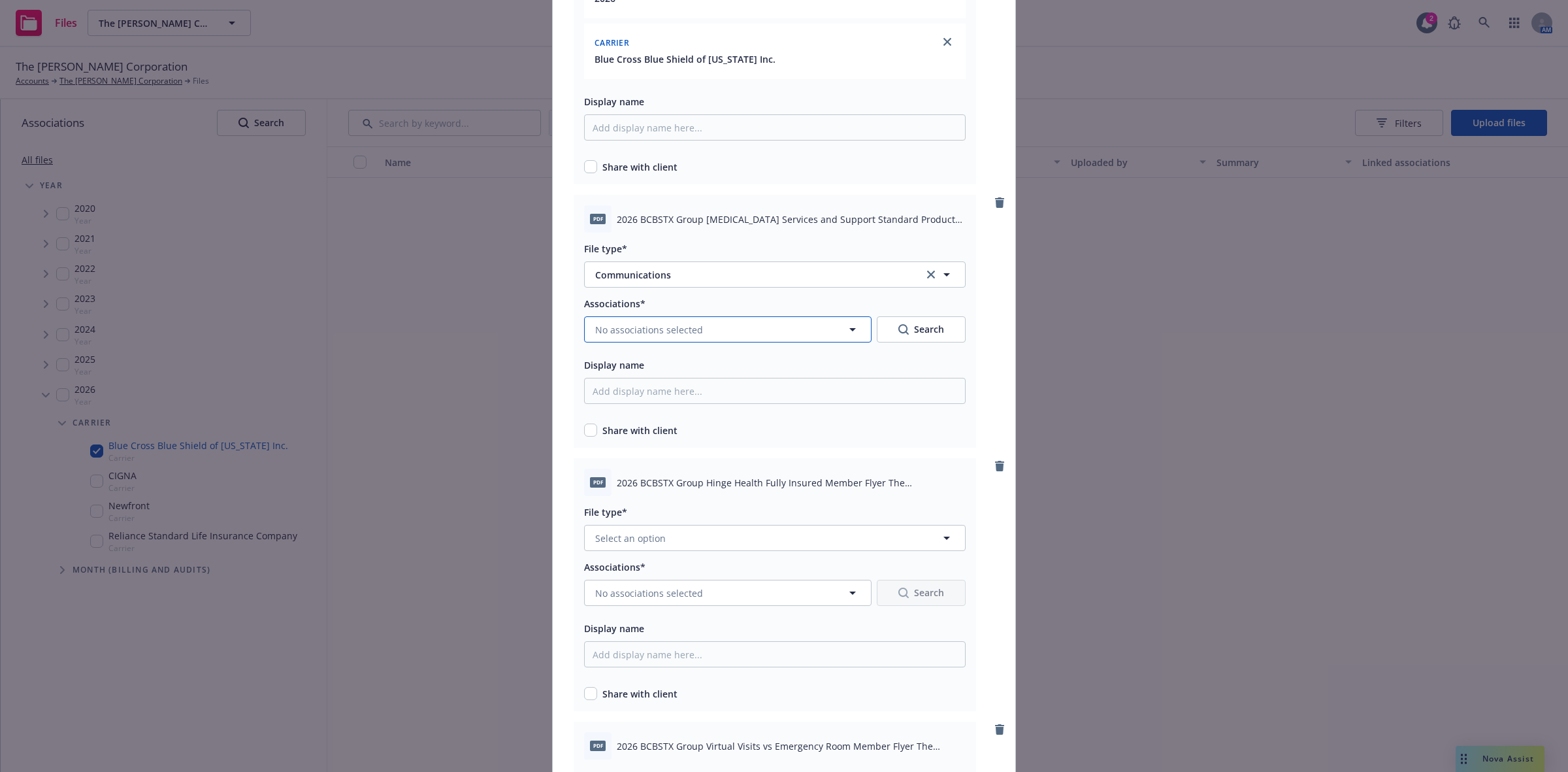
click at [848, 328] on icon "button" at bounding box center [852, 329] width 16 height 16
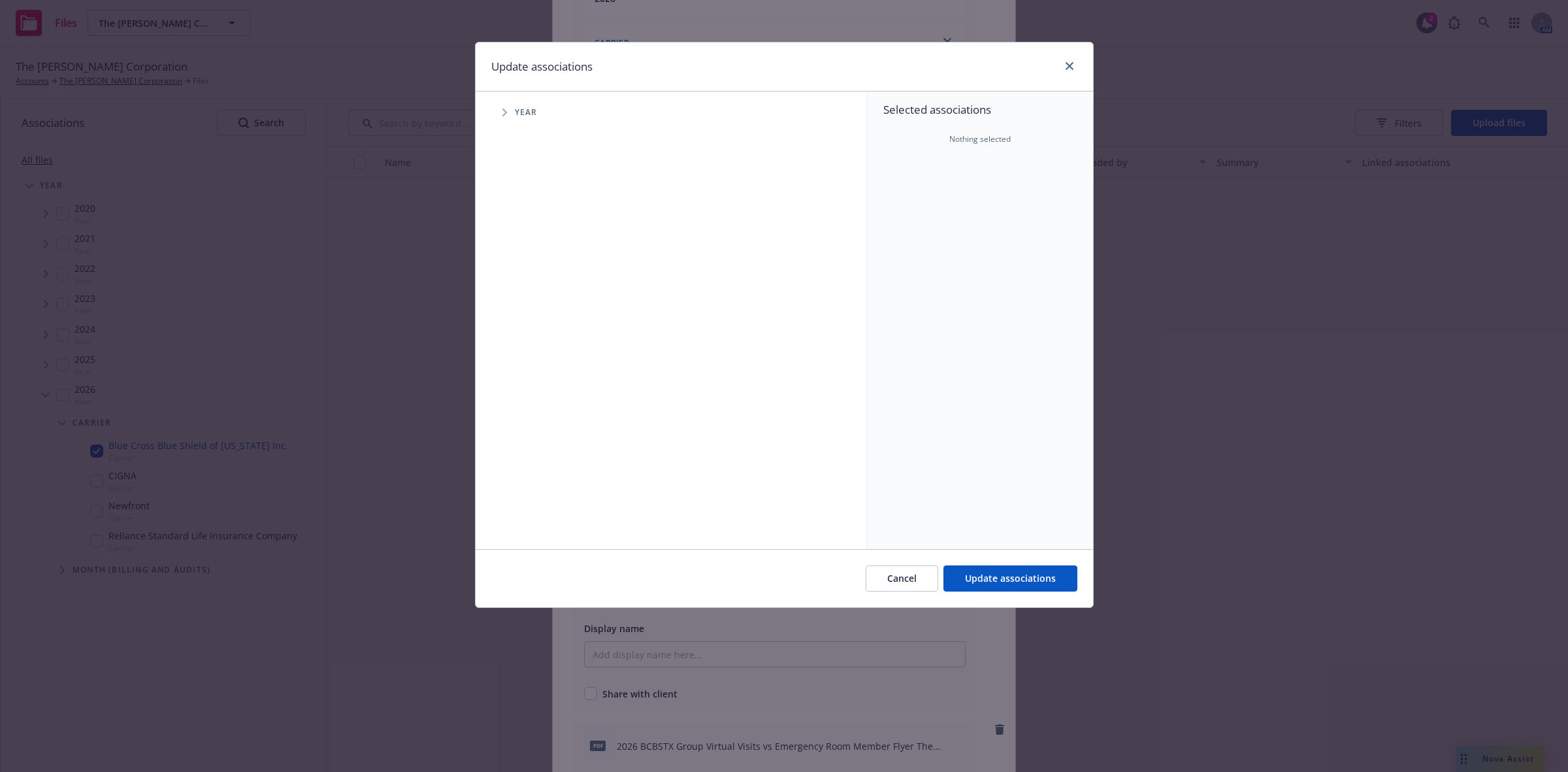
click at [503, 114] on icon "Tree Example" at bounding box center [505, 112] width 5 height 8
click at [537, 319] on input "Tree Example" at bounding box center [537, 321] width 13 height 13
checkbox input "true"
click at [521, 321] on icon "Tree Example" at bounding box center [521, 321] width 4 height 8
click at [541, 350] on span "Tree Example" at bounding box center [537, 350] width 21 height 21
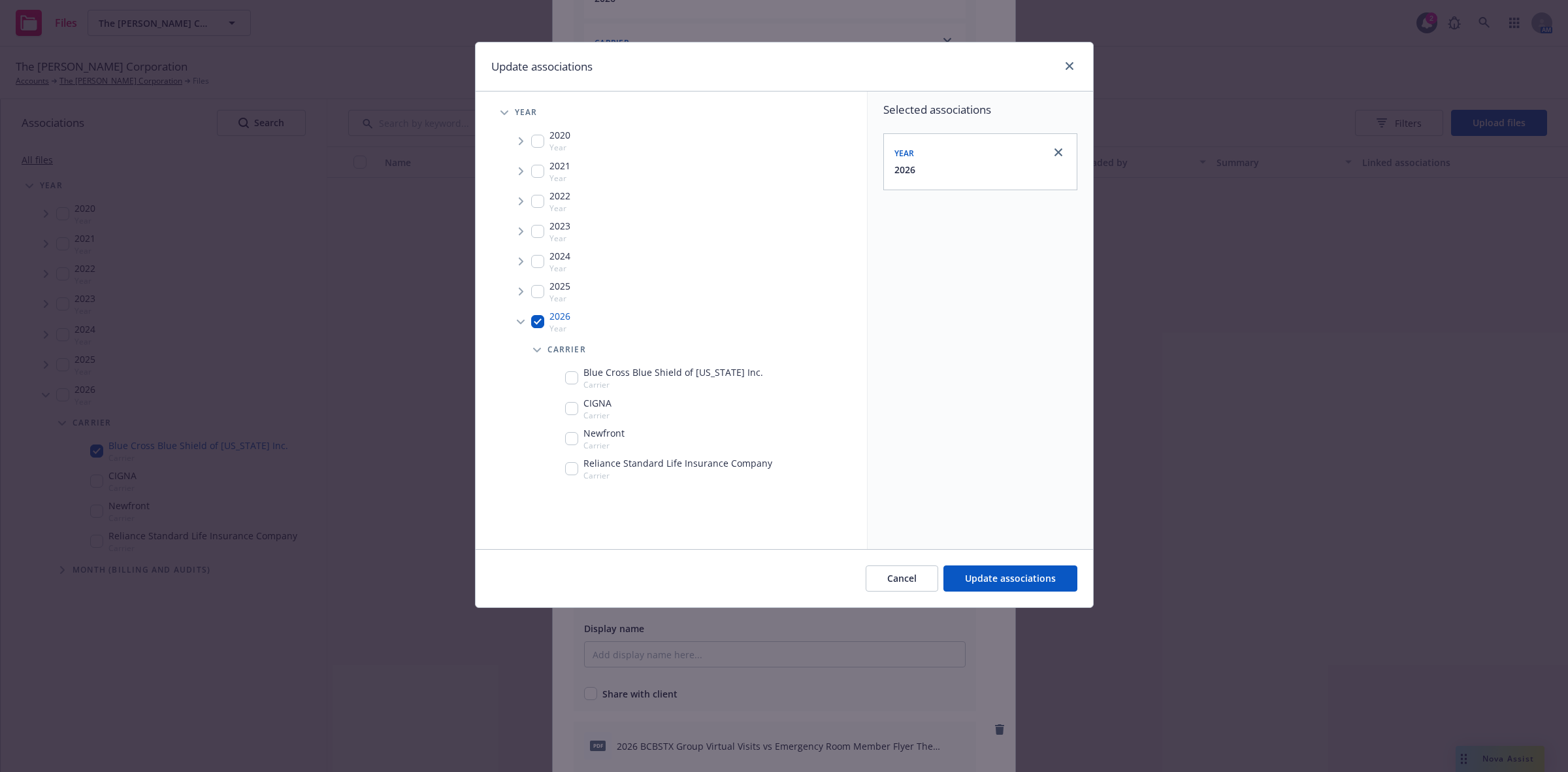
click at [572, 375] on input "Tree Example" at bounding box center [572, 378] width 13 height 13
checkbox input "true"
click at [1019, 579] on span "Update associations" at bounding box center [1010, 578] width 90 height 12
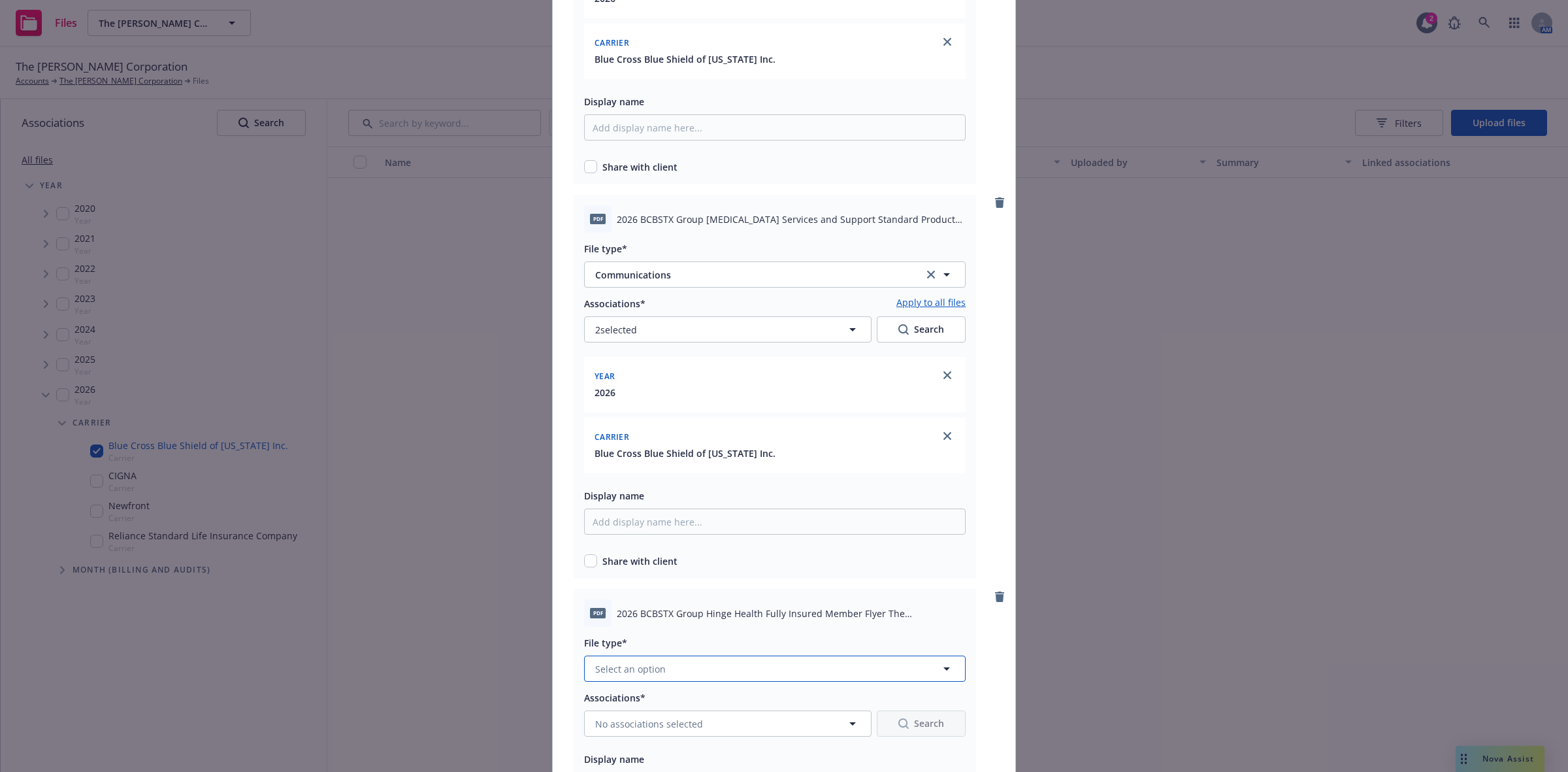
click at [769, 664] on button "Select an option" at bounding box center [774, 669] width 382 height 26
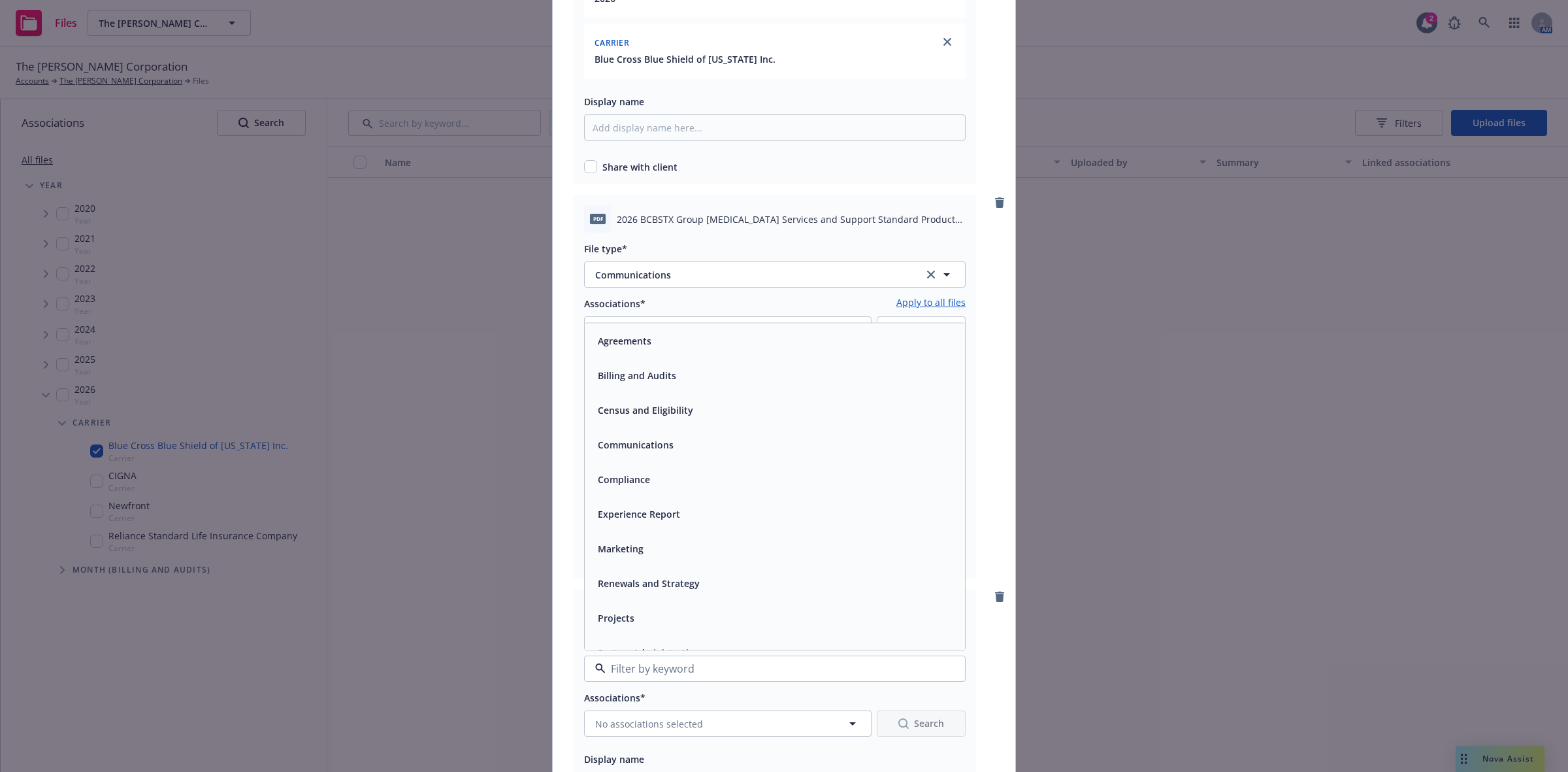
click at [676, 446] on div "Communications" at bounding box center [774, 445] width 364 height 19
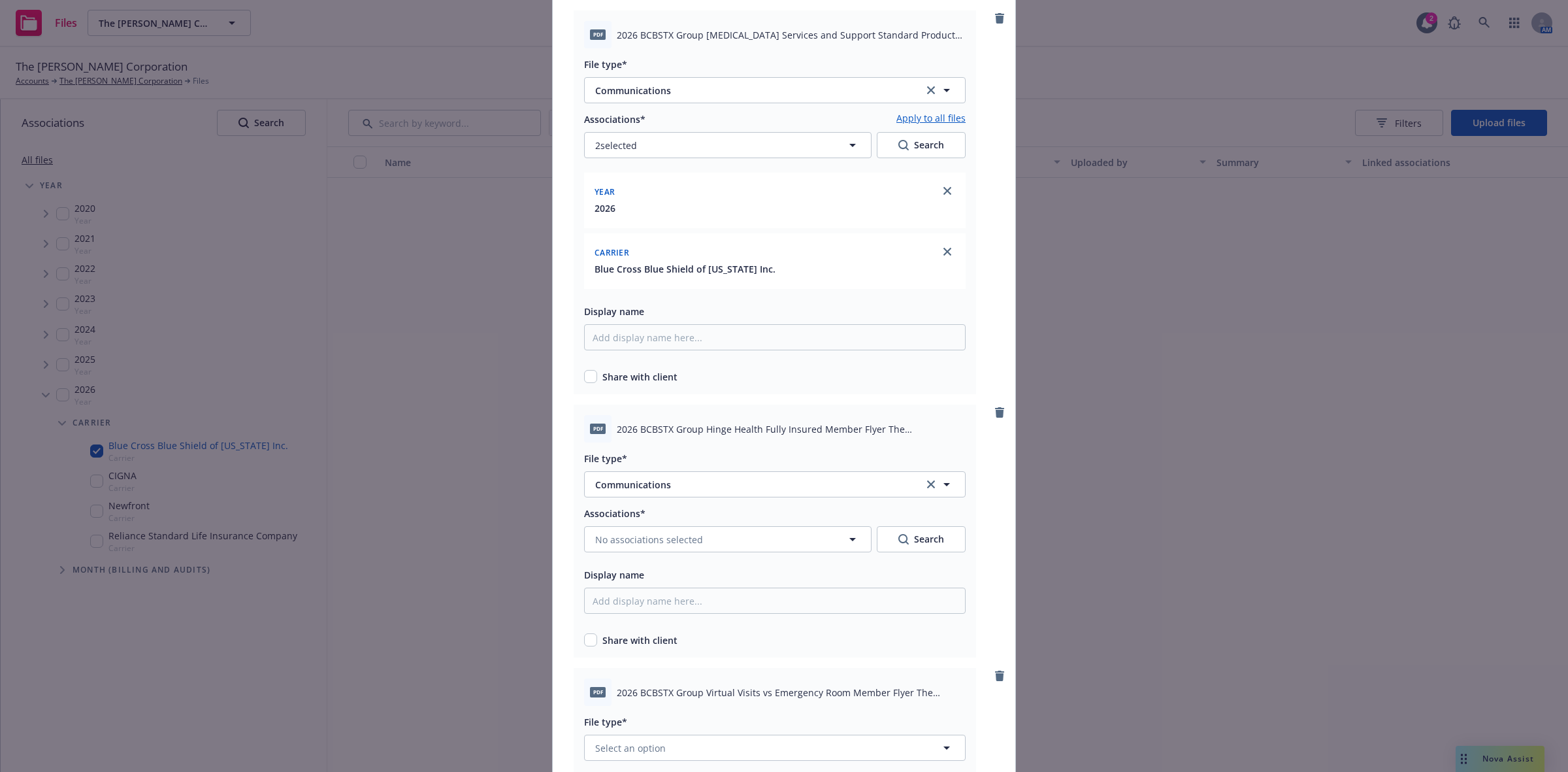
scroll to position [1712, 0]
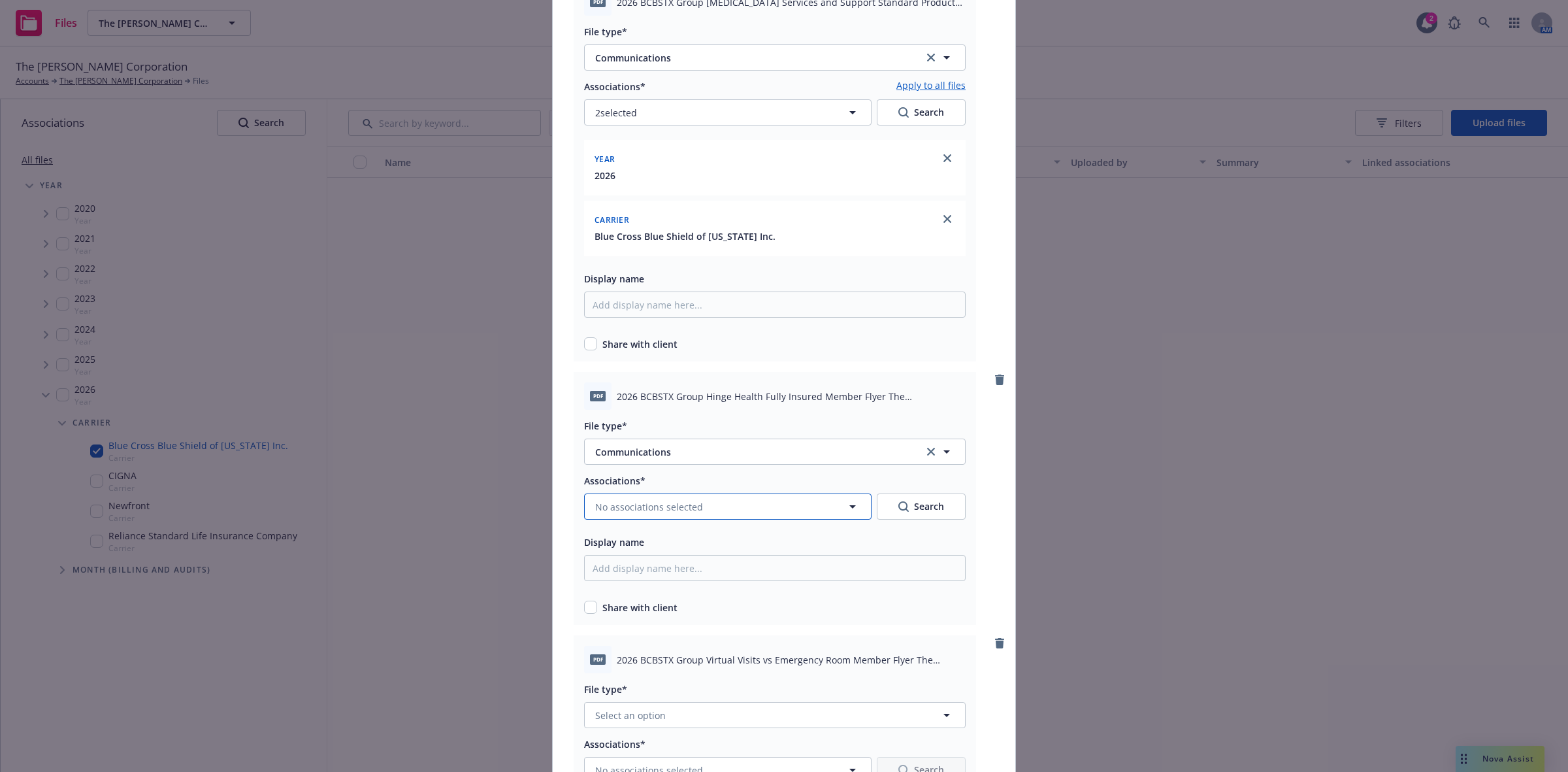
click at [845, 502] on icon "button" at bounding box center [852, 507] width 16 height 16
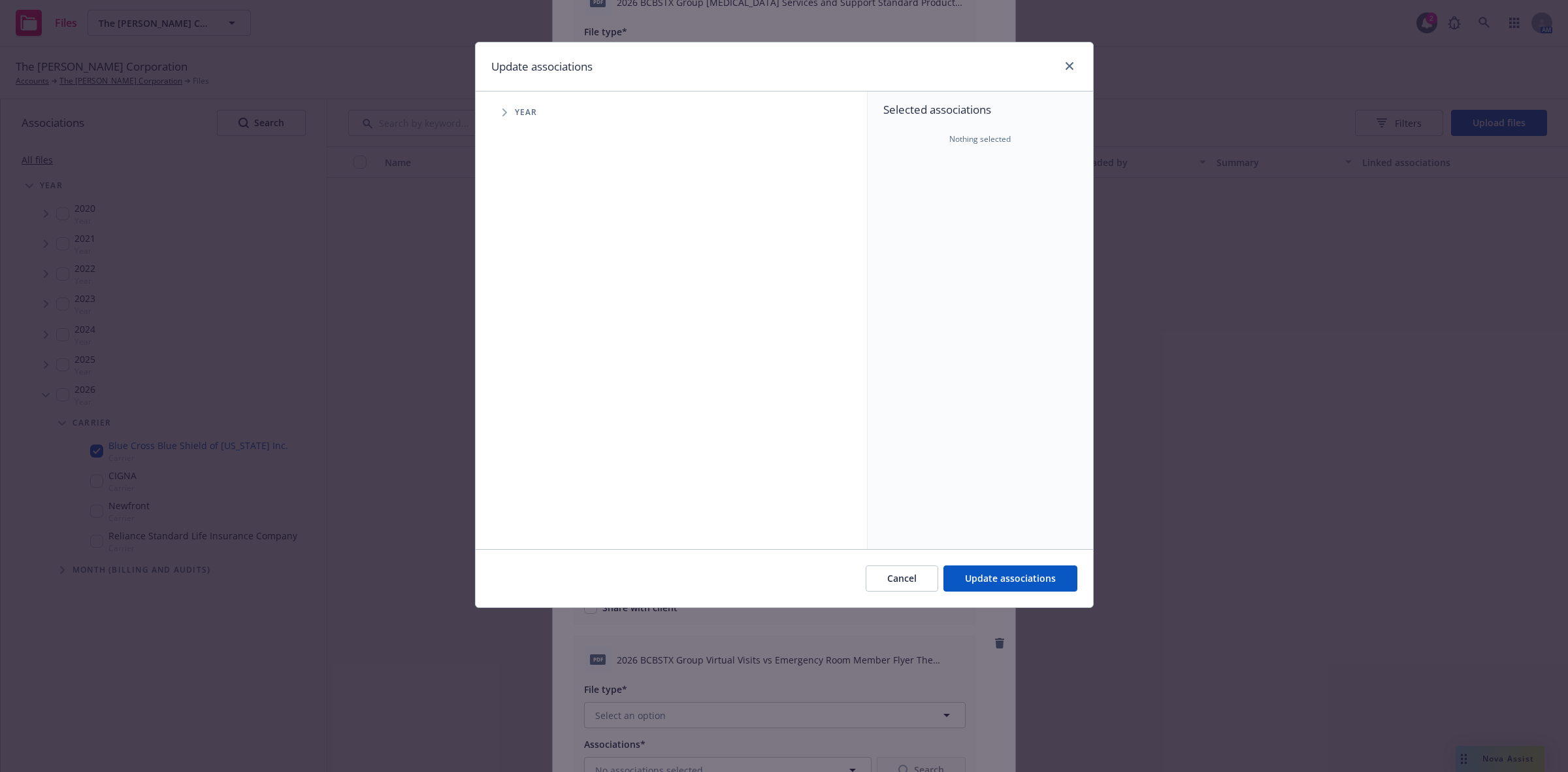
click at [503, 112] on icon "Tree Example" at bounding box center [505, 112] width 5 height 8
click at [517, 325] on span "Tree Example" at bounding box center [521, 321] width 21 height 21
click at [535, 322] on input "Tree Example" at bounding box center [537, 321] width 13 height 13
checkbox input "true"
click at [539, 357] on span "Tree Example" at bounding box center [537, 350] width 21 height 21
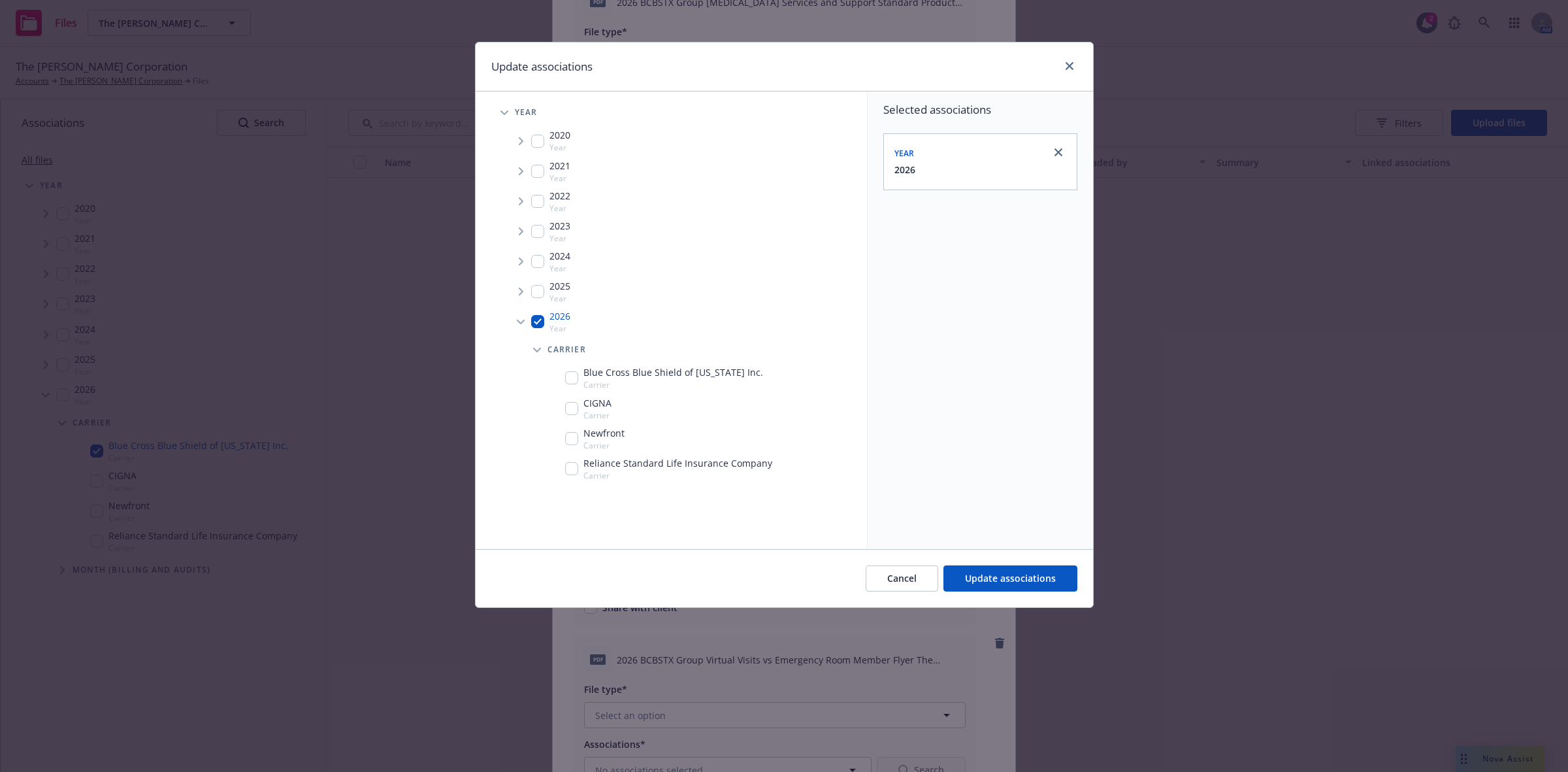
click at [577, 380] on input "Tree Example" at bounding box center [572, 378] width 13 height 13
checkbox input "true"
click at [998, 582] on span "Update associations" at bounding box center [1010, 578] width 90 height 12
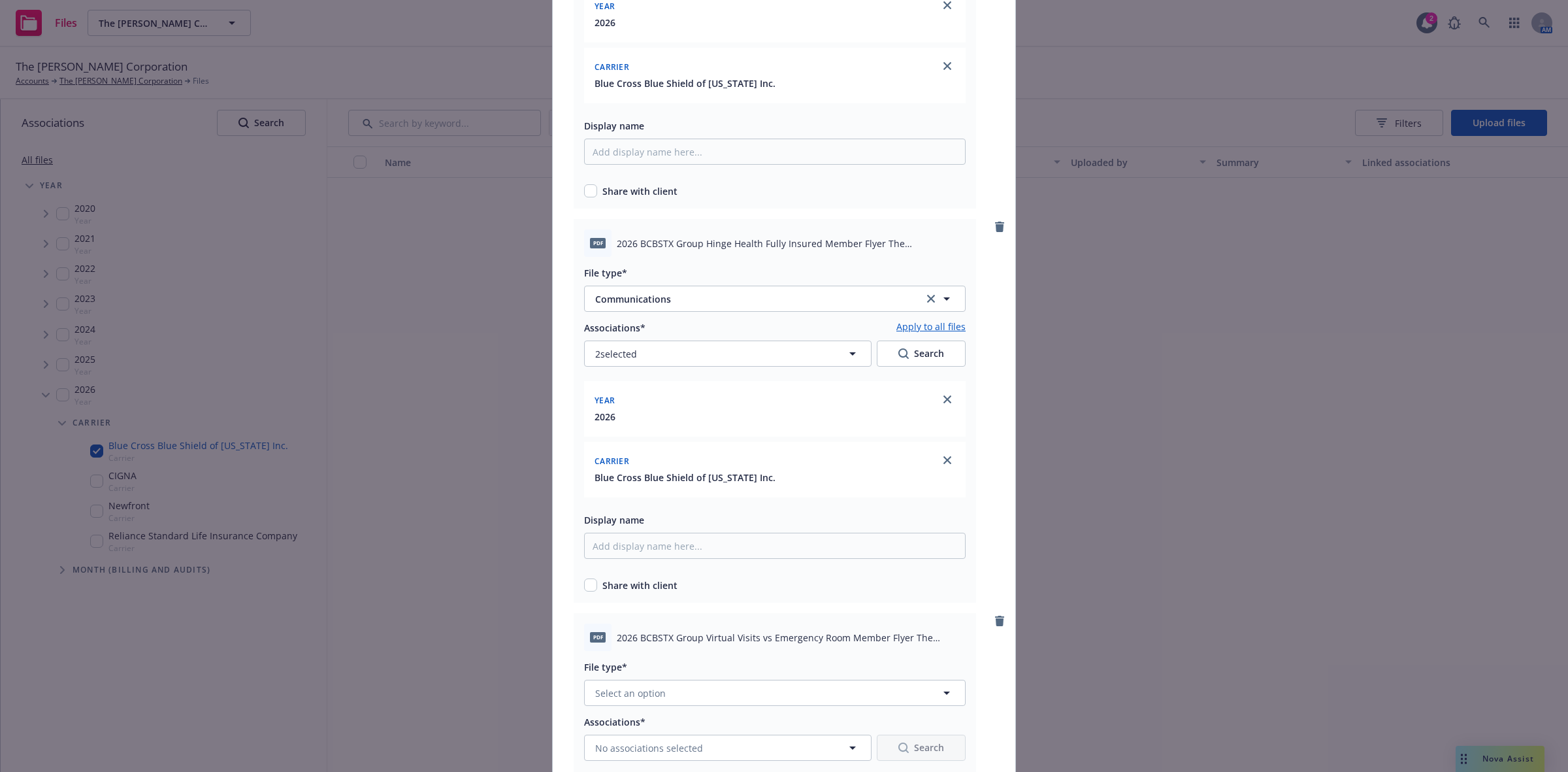
scroll to position [1952, 0]
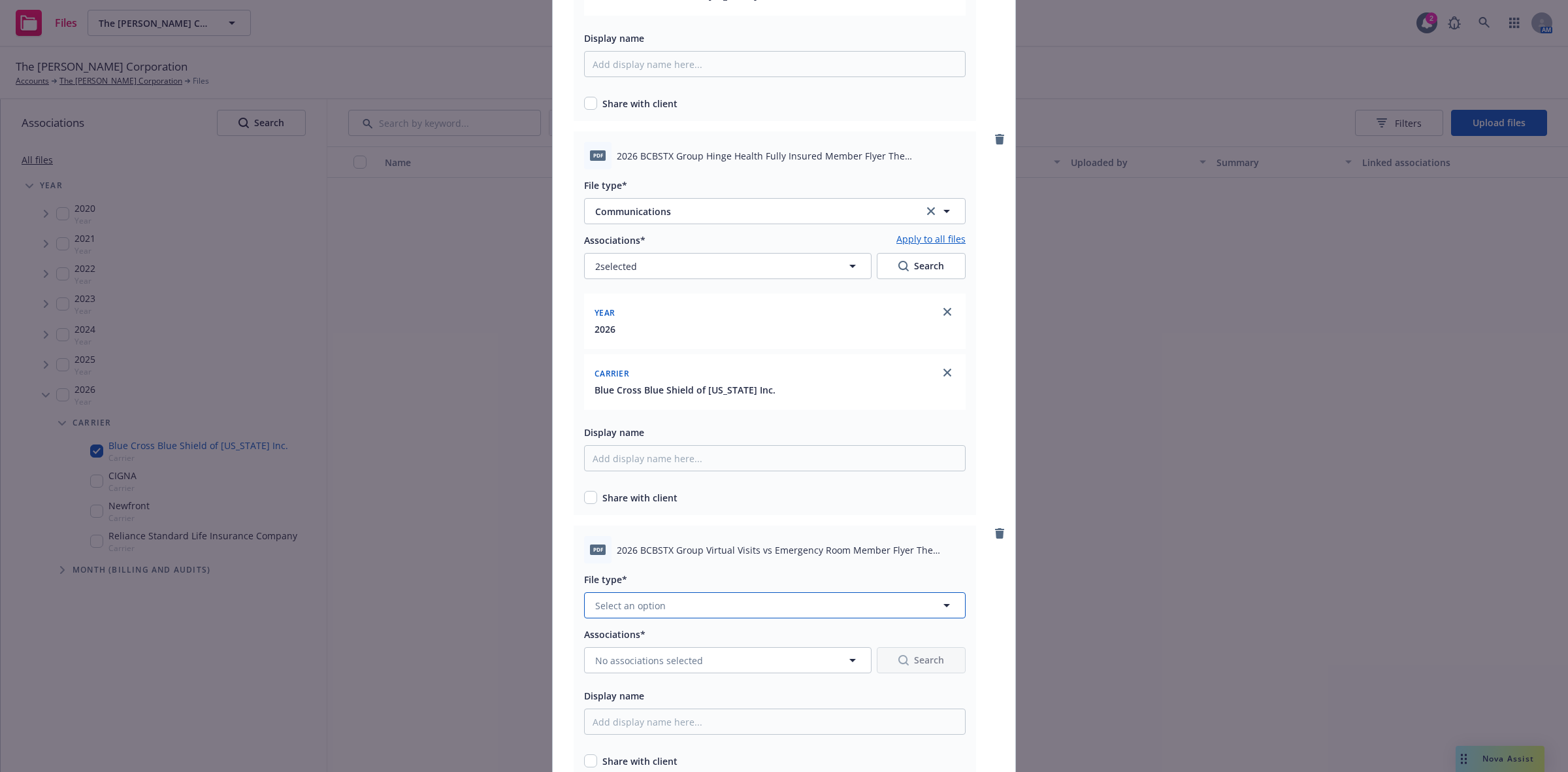
click at [909, 607] on button "Select an option" at bounding box center [774, 605] width 382 height 26
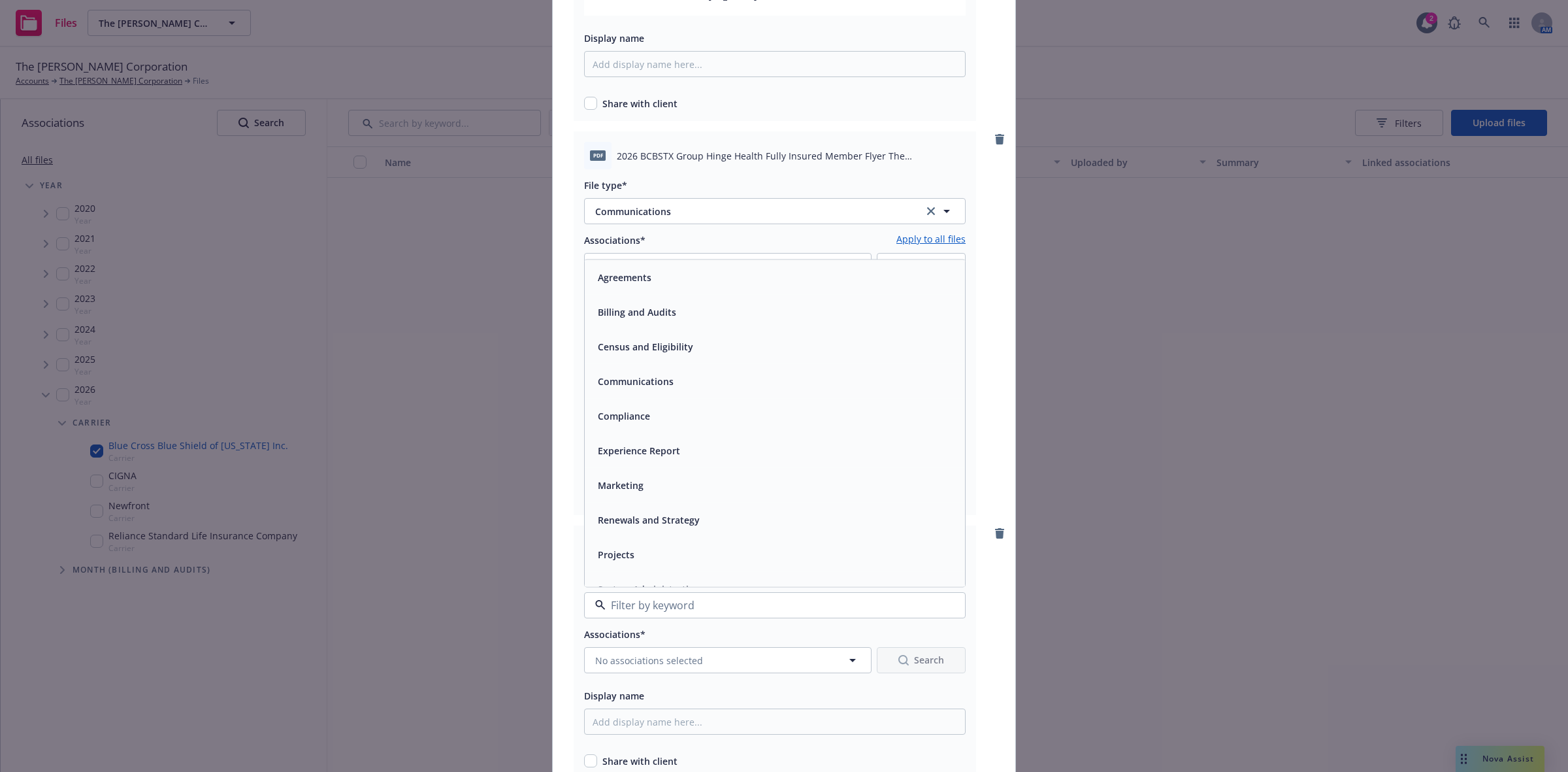
click at [743, 375] on div "Communications" at bounding box center [774, 382] width 364 height 19
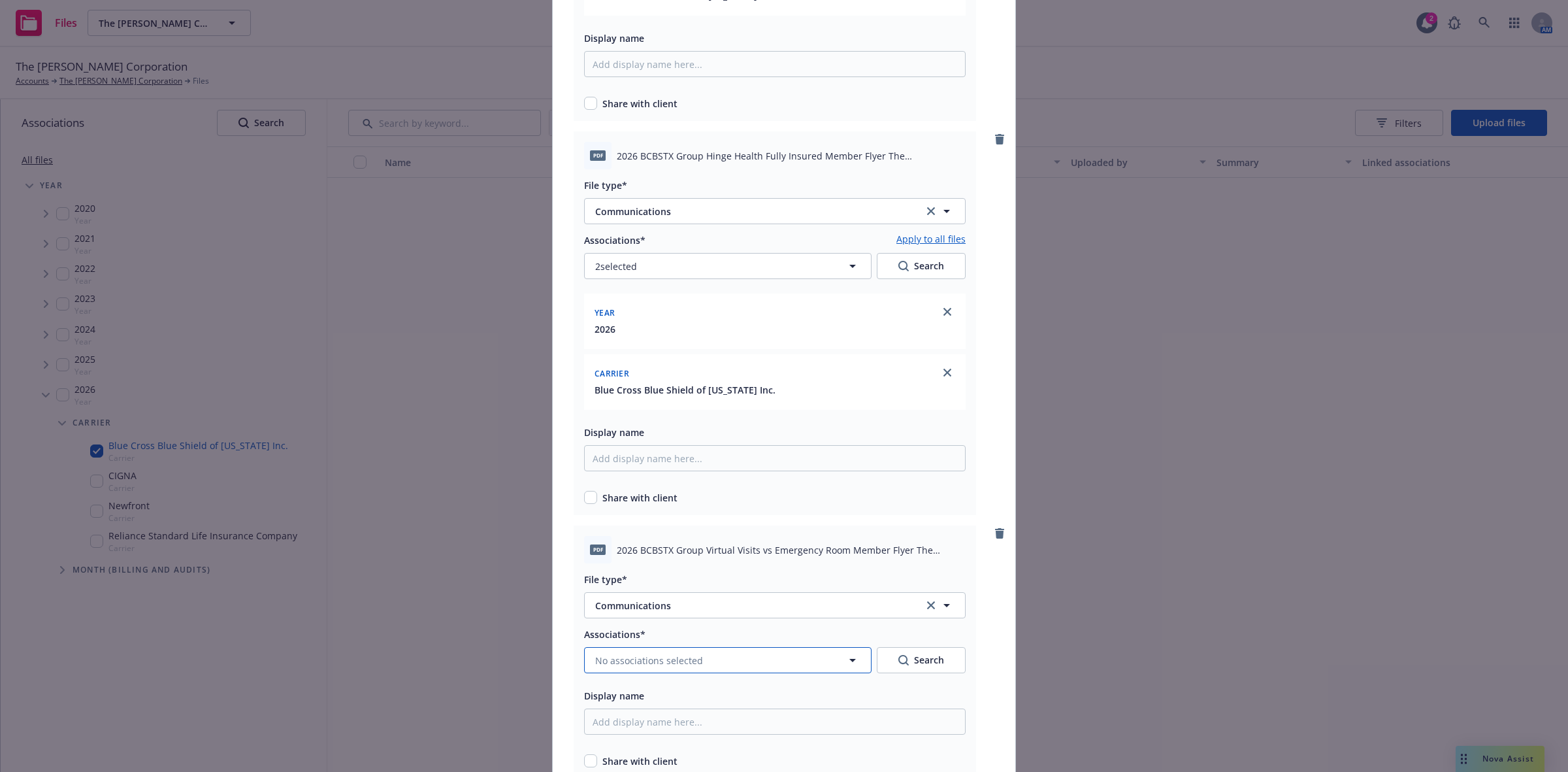
click at [850, 661] on icon "button" at bounding box center [852, 660] width 16 height 16
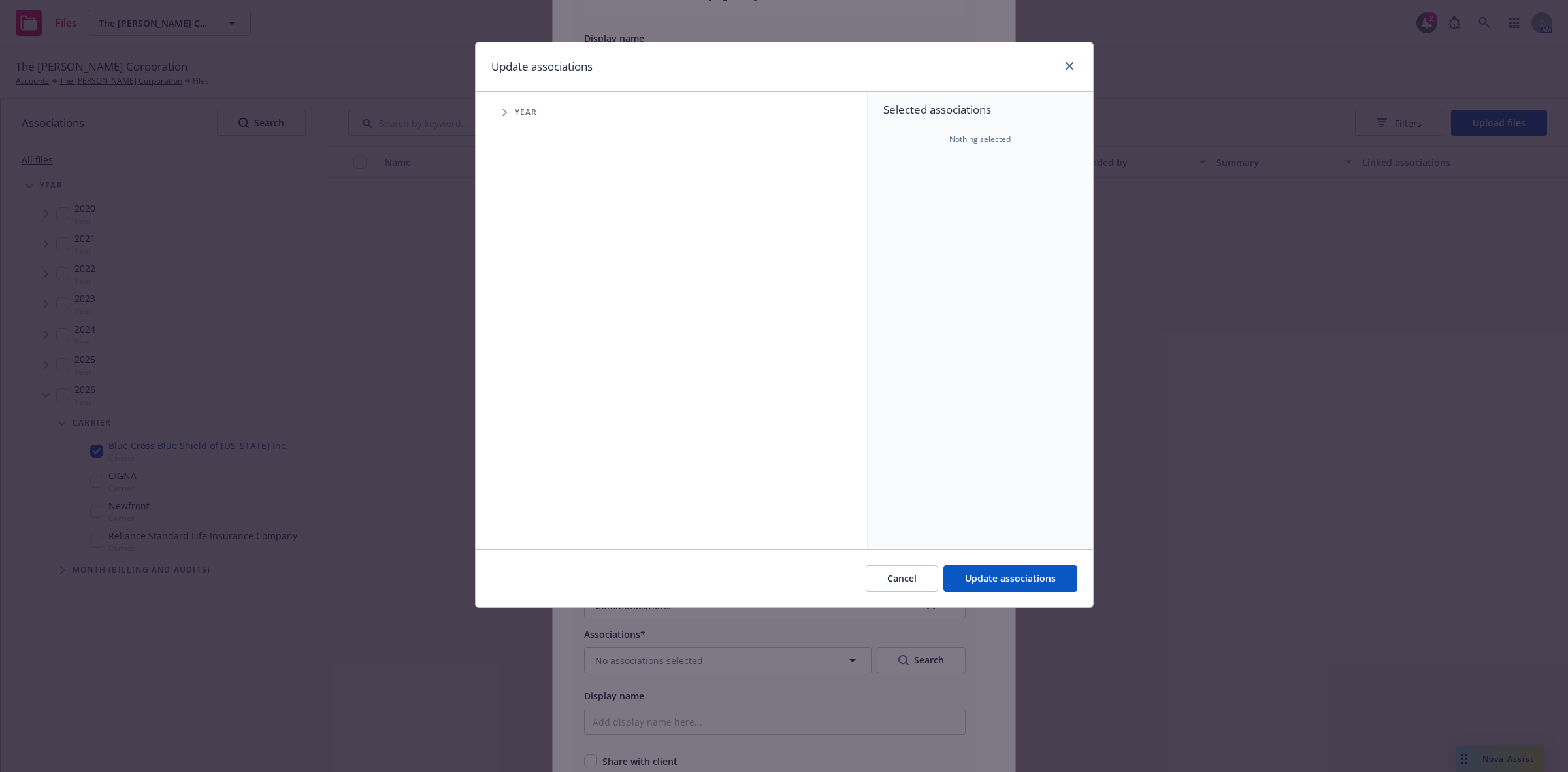
click at [505, 112] on icon "Tree Example" at bounding box center [504, 112] width 4 height 8
click at [537, 321] on input "Tree Example" at bounding box center [537, 321] width 13 height 13
checkbox input "true"
click at [521, 321] on icon "Tree Example" at bounding box center [521, 321] width 5 height 8
click at [536, 350] on icon "Tree Example" at bounding box center [538, 350] width 5 height 8
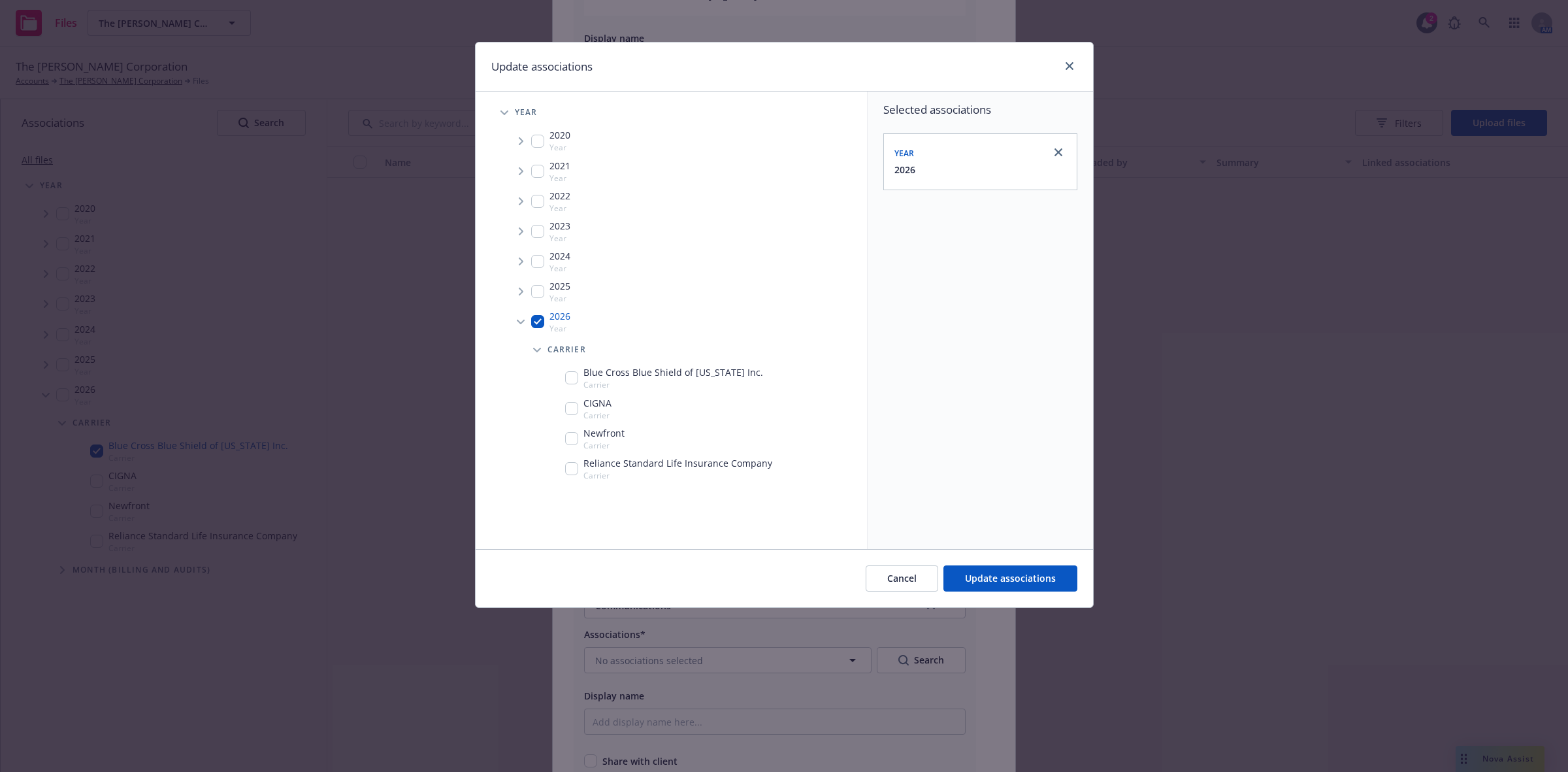
click at [569, 382] on input "Tree Example" at bounding box center [572, 378] width 13 height 13
checkbox input "true"
click at [996, 577] on span "Update associations" at bounding box center [1010, 578] width 90 height 12
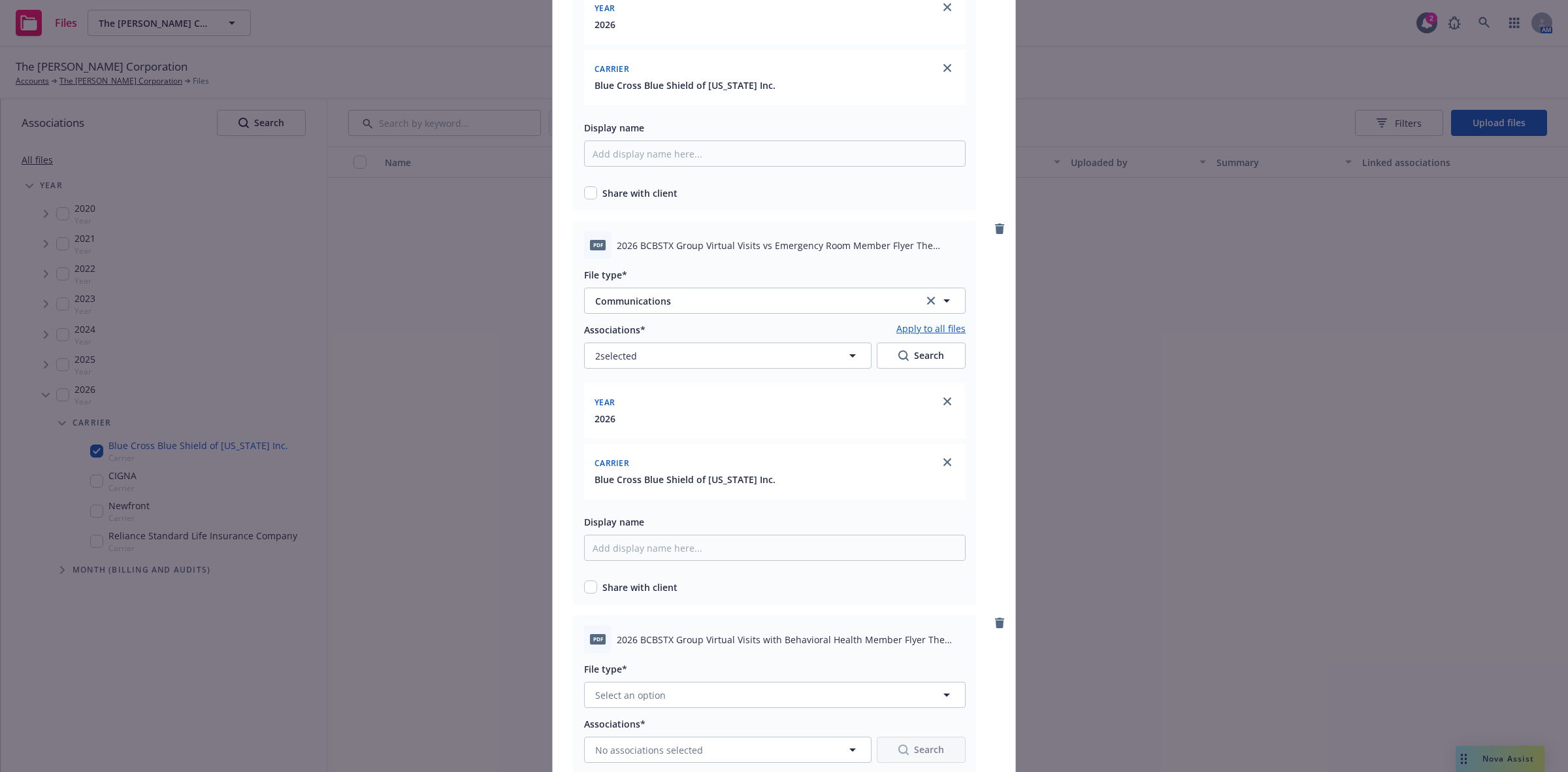
scroll to position [2398, 0]
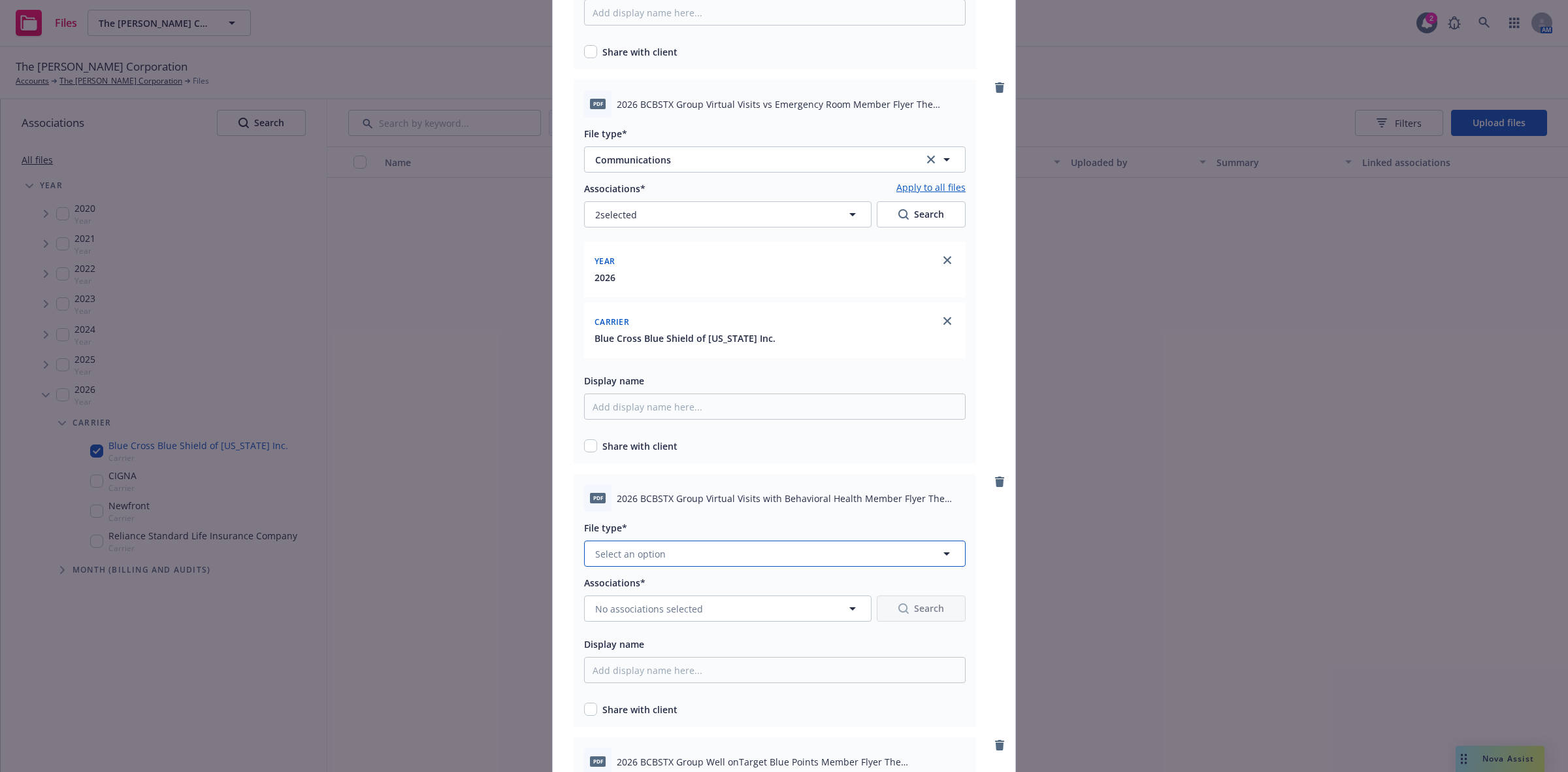
click at [939, 554] on icon "button" at bounding box center [947, 554] width 16 height 16
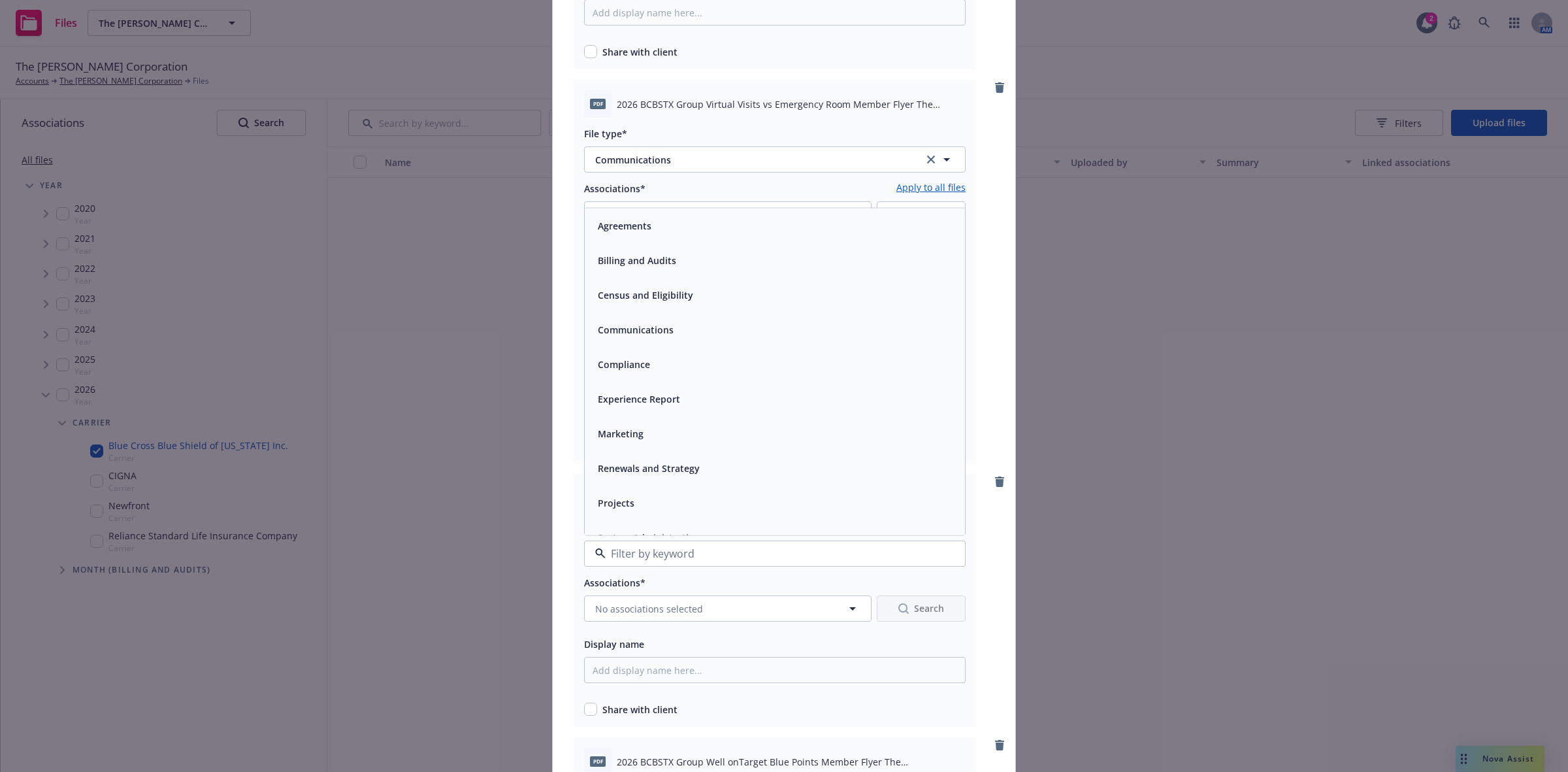
click at [622, 324] on span "Communications" at bounding box center [636, 330] width 76 height 14
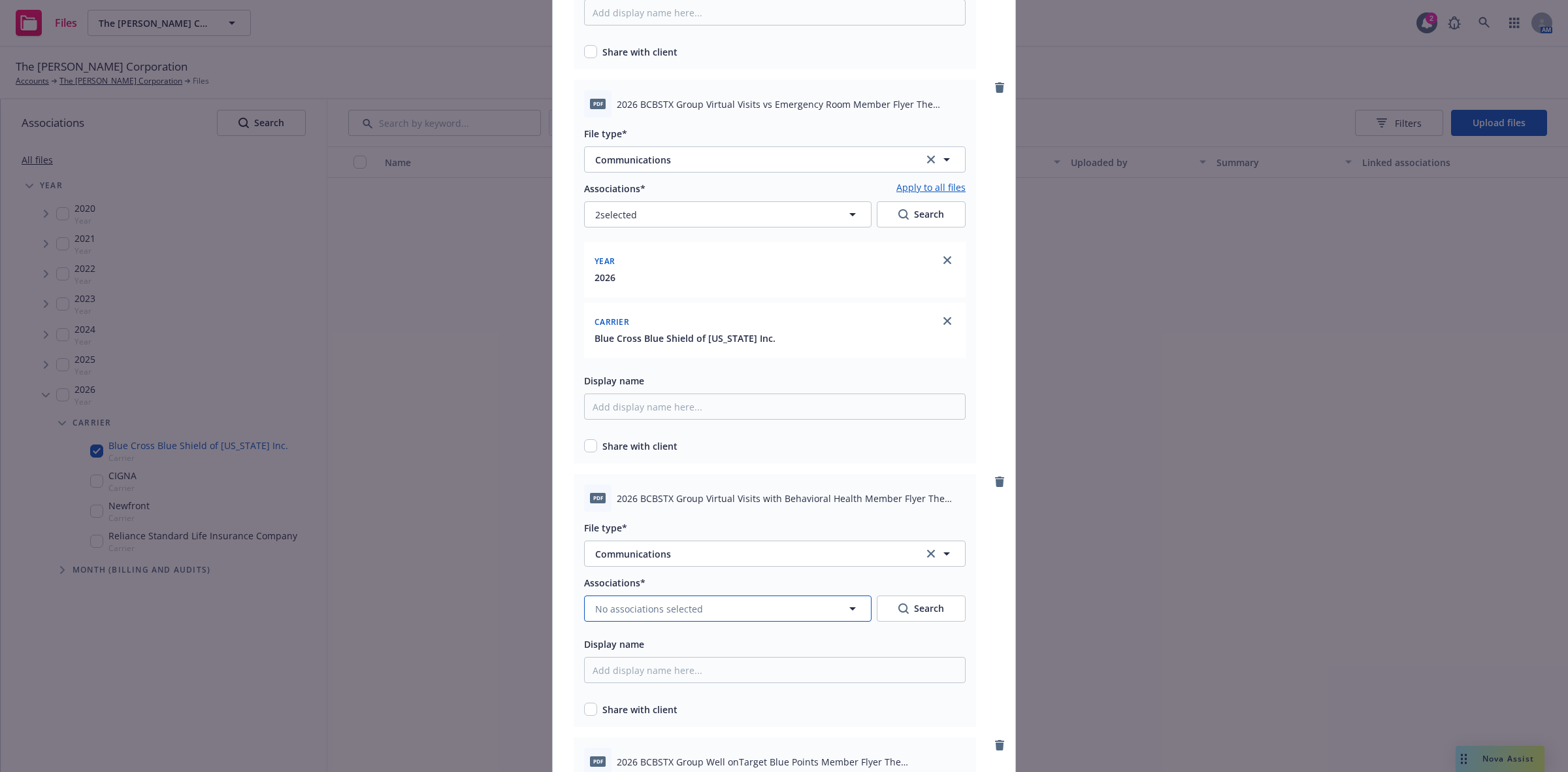
click at [845, 605] on icon "button" at bounding box center [852, 609] width 16 height 16
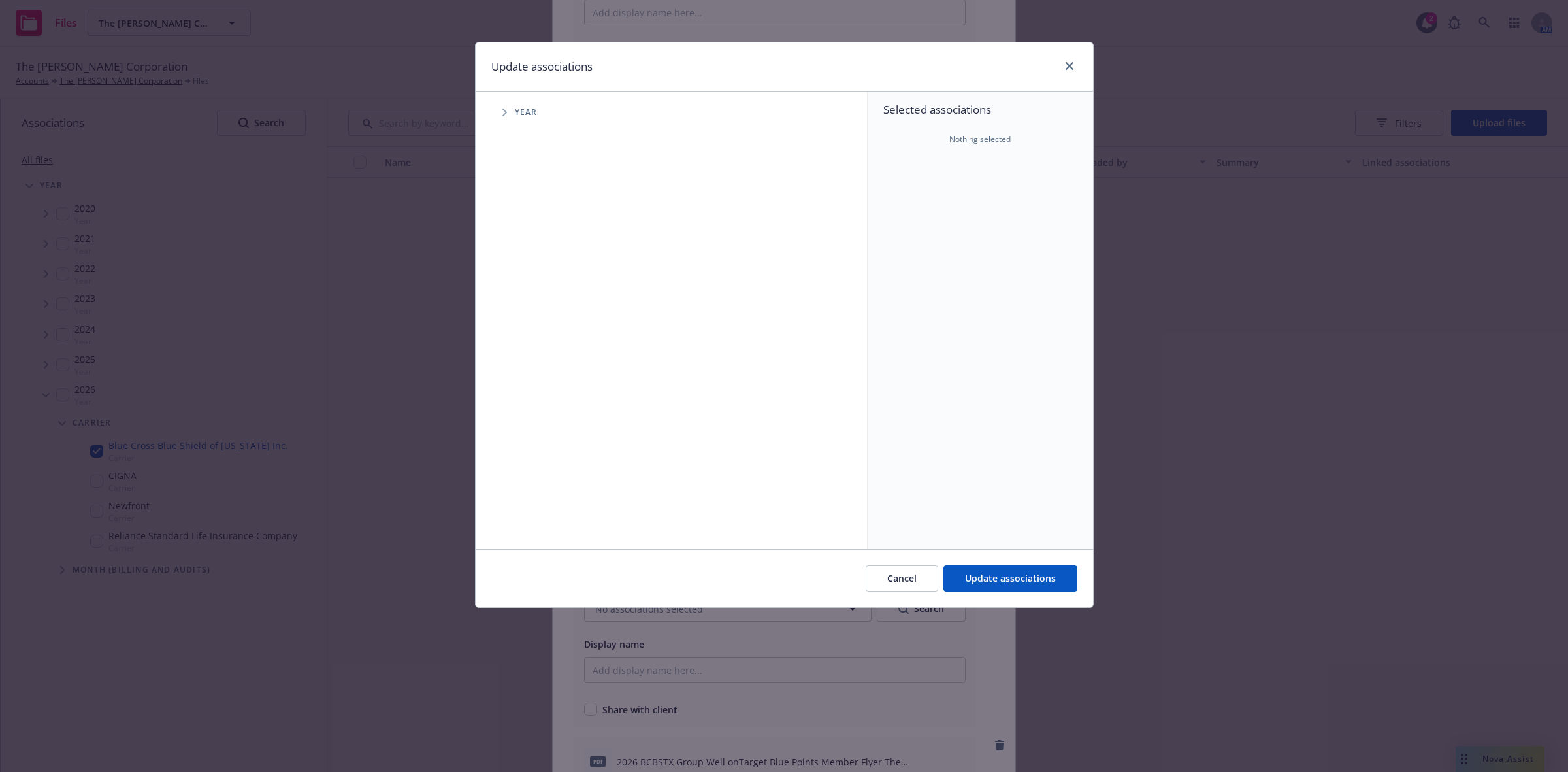
click at [501, 112] on span "Tree Example" at bounding box center [505, 112] width 21 height 21
click at [544, 322] on div "2026 Year" at bounding box center [550, 321] width 40 height 25
checkbox input "true"
click at [526, 324] on span "Tree Example" at bounding box center [521, 321] width 21 height 21
click at [536, 350] on icon "Tree Example" at bounding box center [538, 350] width 5 height 8
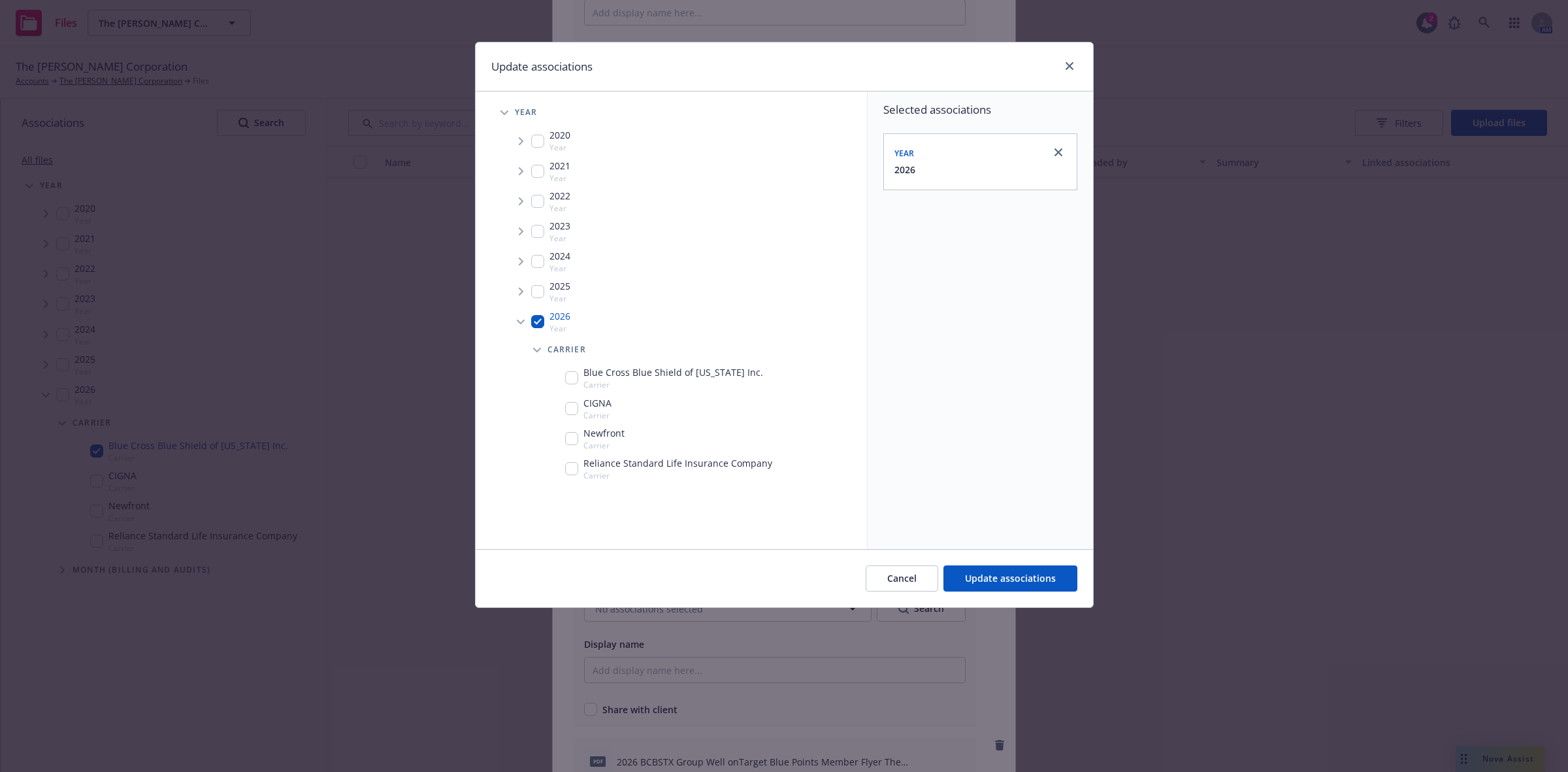
click at [566, 379] on input "Tree Example" at bounding box center [572, 378] width 13 height 13
checkbox input "true"
click at [1010, 577] on span "Update associations" at bounding box center [1010, 578] width 90 height 12
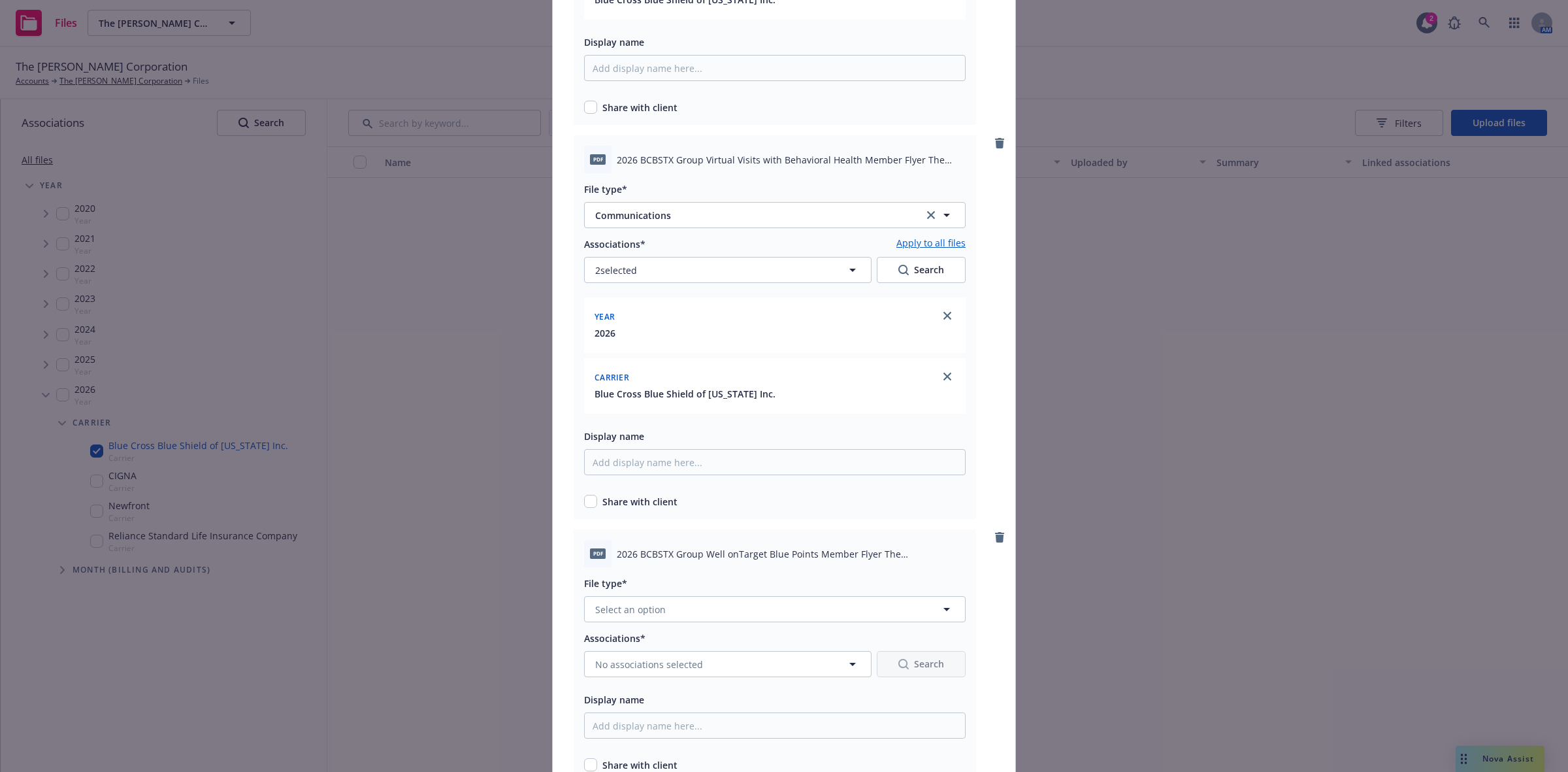
scroll to position [2802, 0]
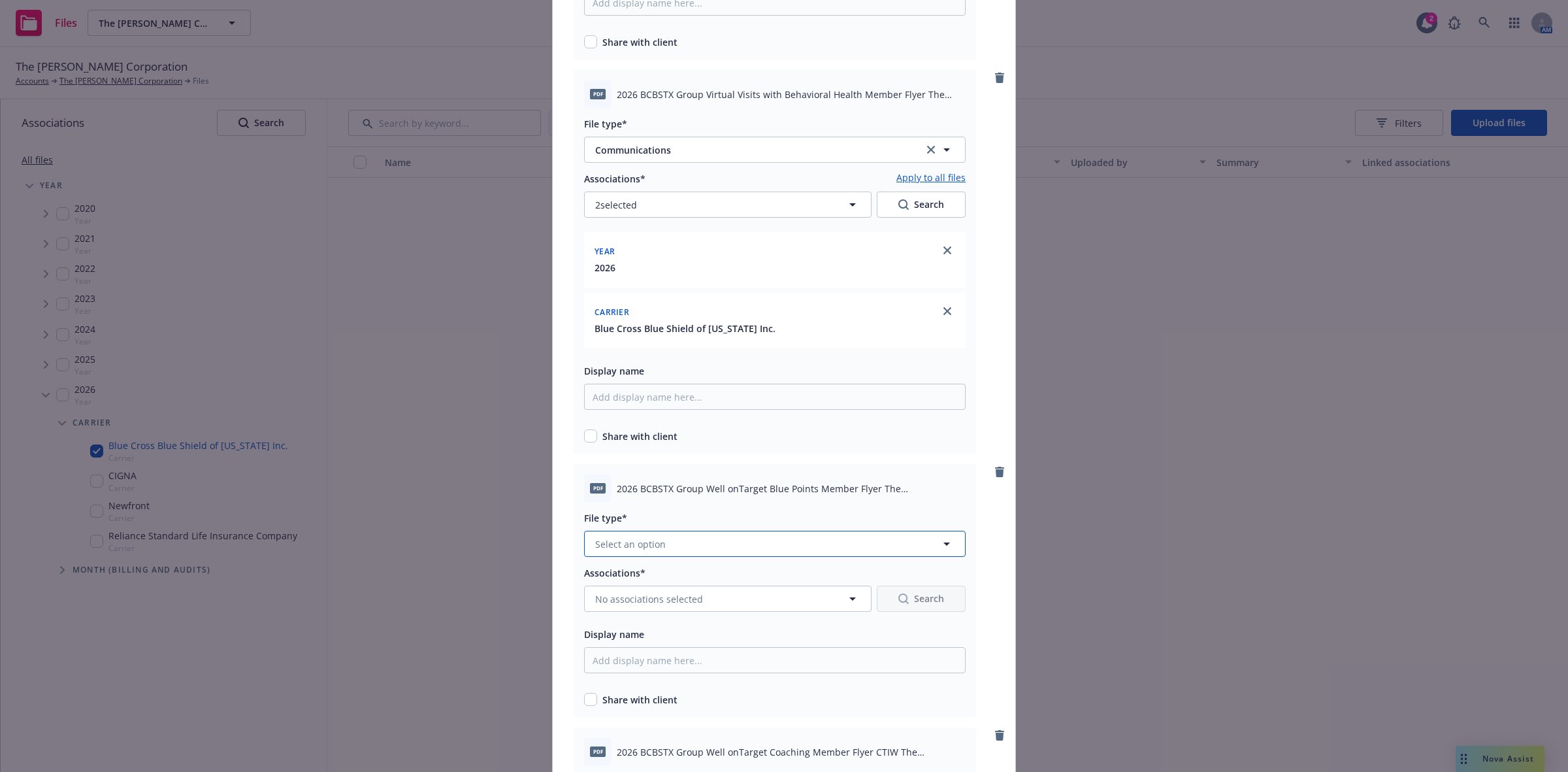
click at [939, 541] on icon "button" at bounding box center [947, 544] width 16 height 16
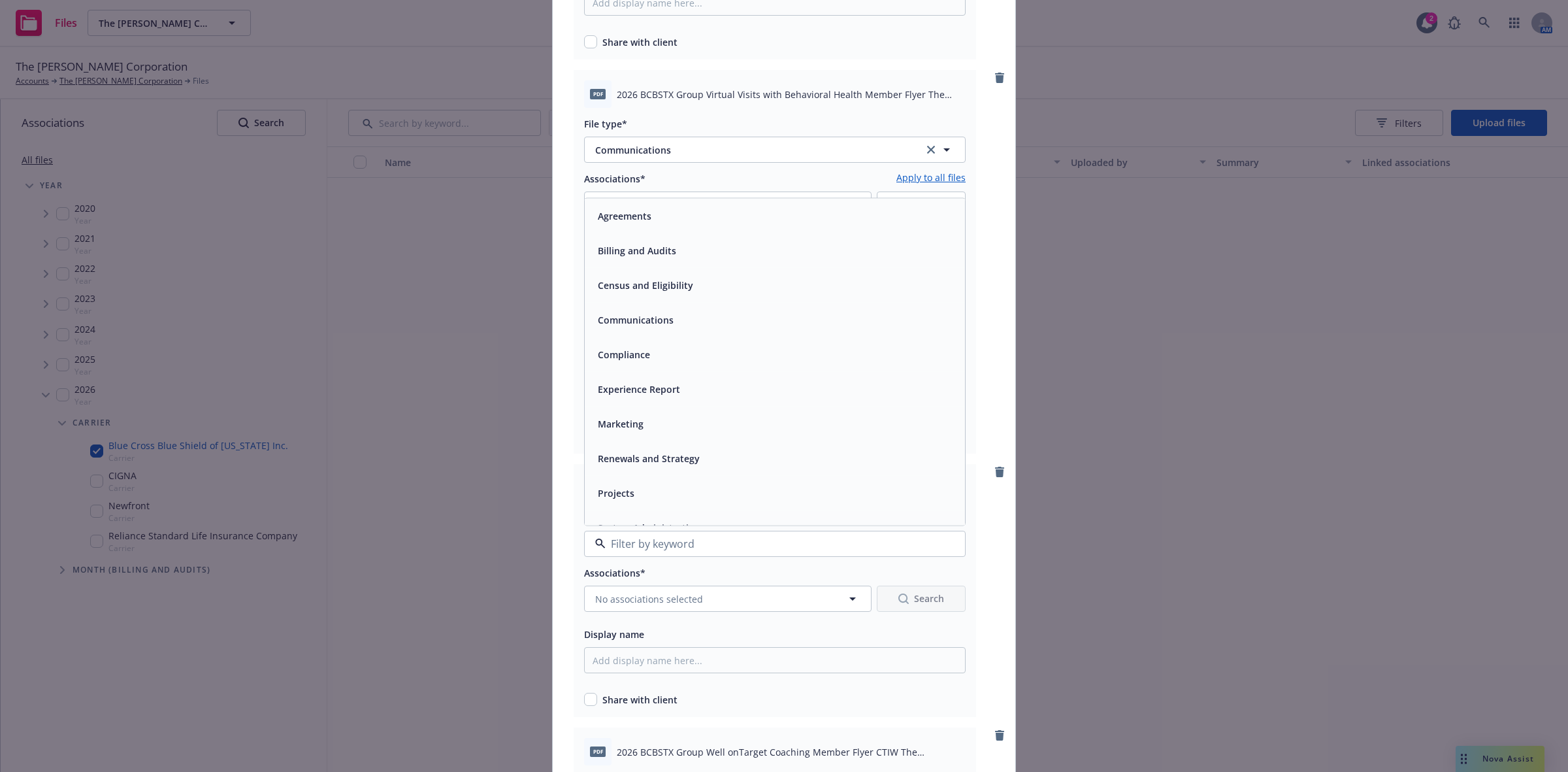
click at [622, 316] on span "Communications" at bounding box center [636, 321] width 76 height 14
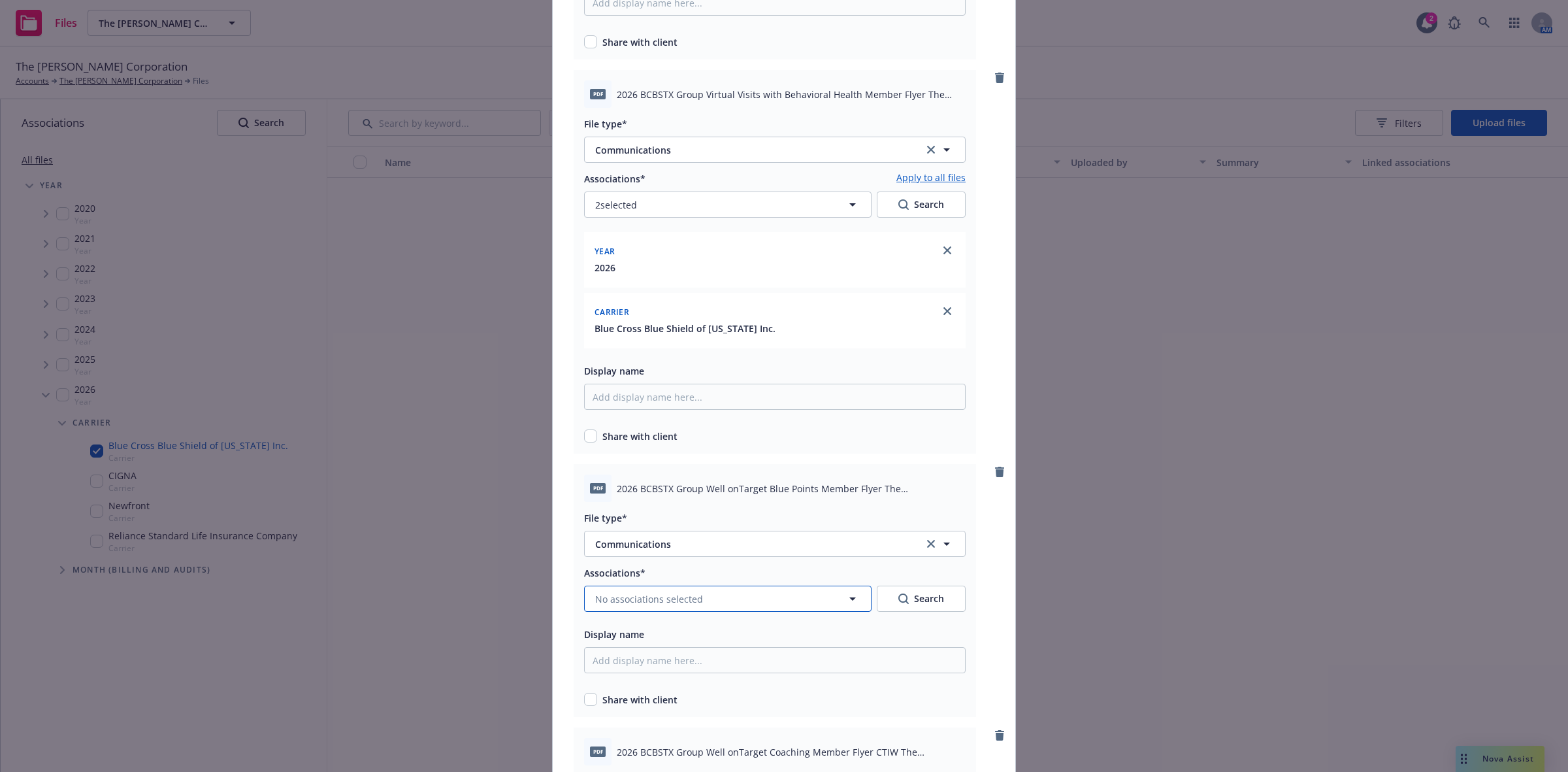
click at [661, 602] on span "No associations selected" at bounding box center [649, 599] width 108 height 14
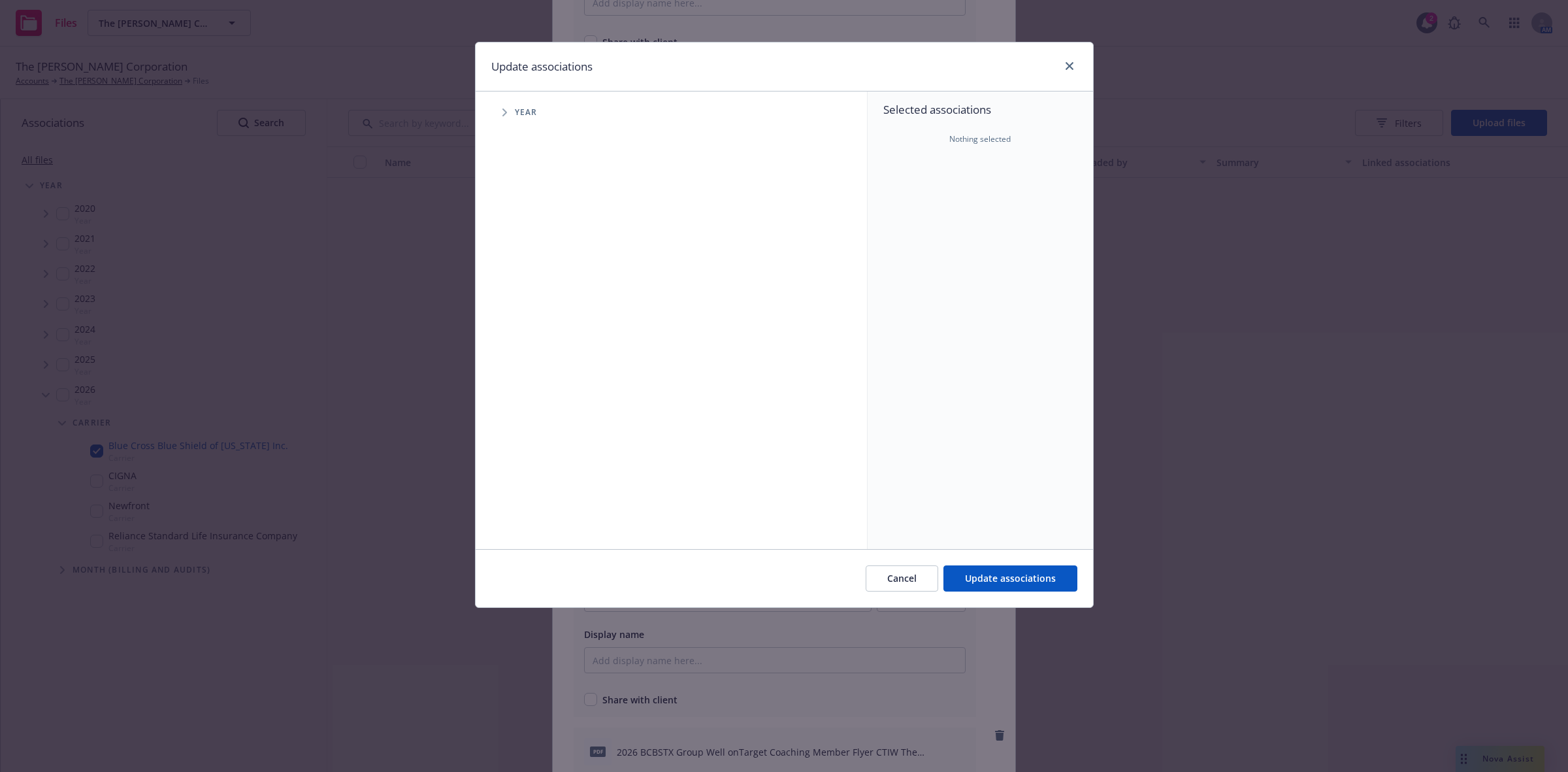
click at [503, 112] on icon "Tree Example" at bounding box center [505, 112] width 5 height 8
click at [536, 321] on input "Tree Example" at bounding box center [537, 321] width 13 height 13
checkbox input "true"
click at [523, 321] on icon "Tree Example" at bounding box center [521, 321] width 5 height 8
click at [538, 349] on icon "Tree Example" at bounding box center [537, 350] width 4 height 8
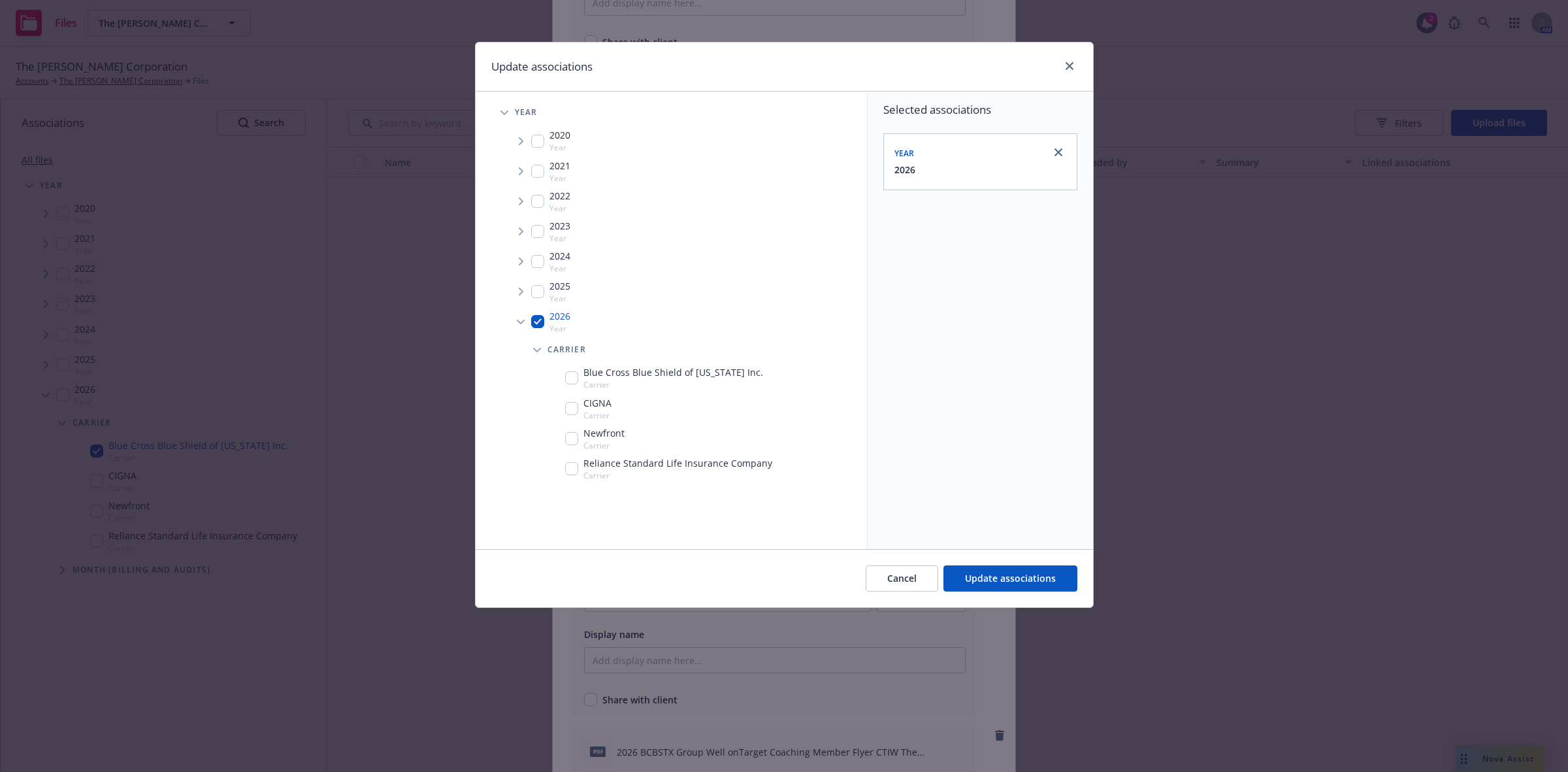
click at [574, 379] on input "Tree Example" at bounding box center [572, 378] width 13 height 13
checkbox input "true"
click at [1001, 573] on span "Update associations" at bounding box center [1010, 578] width 90 height 12
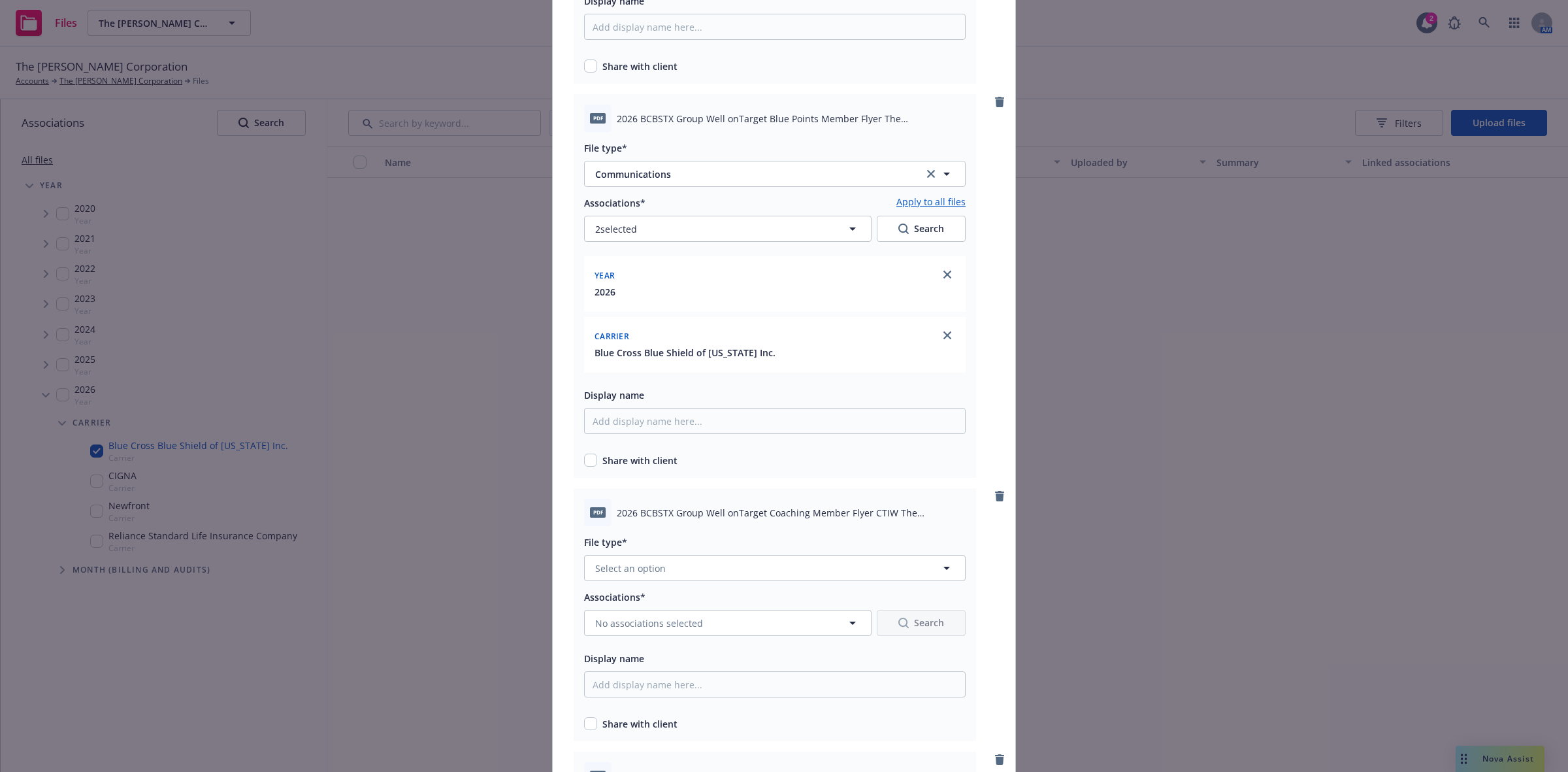
scroll to position [3259, 0]
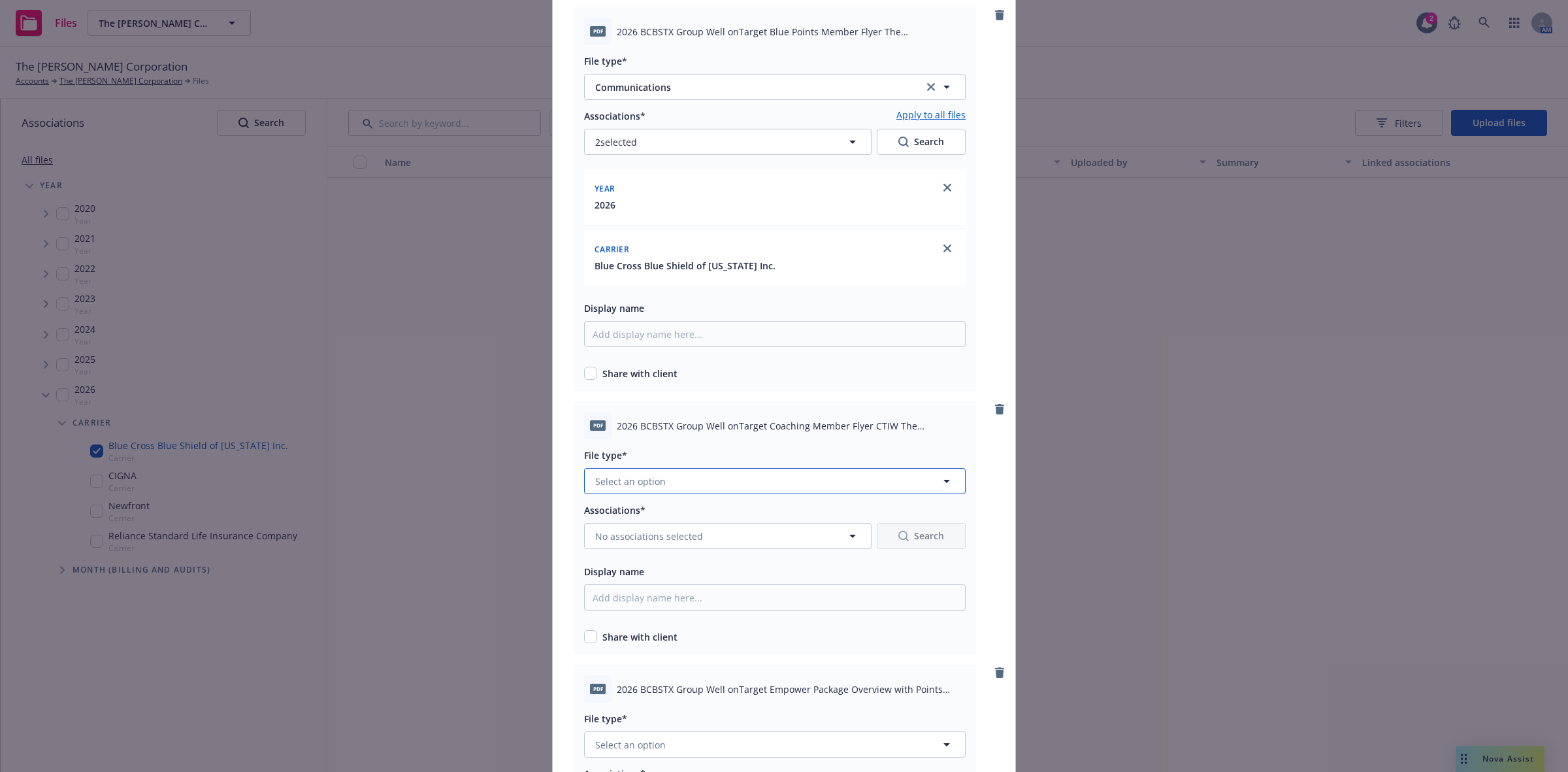
click at [925, 480] on button "Select an option" at bounding box center [774, 481] width 382 height 26
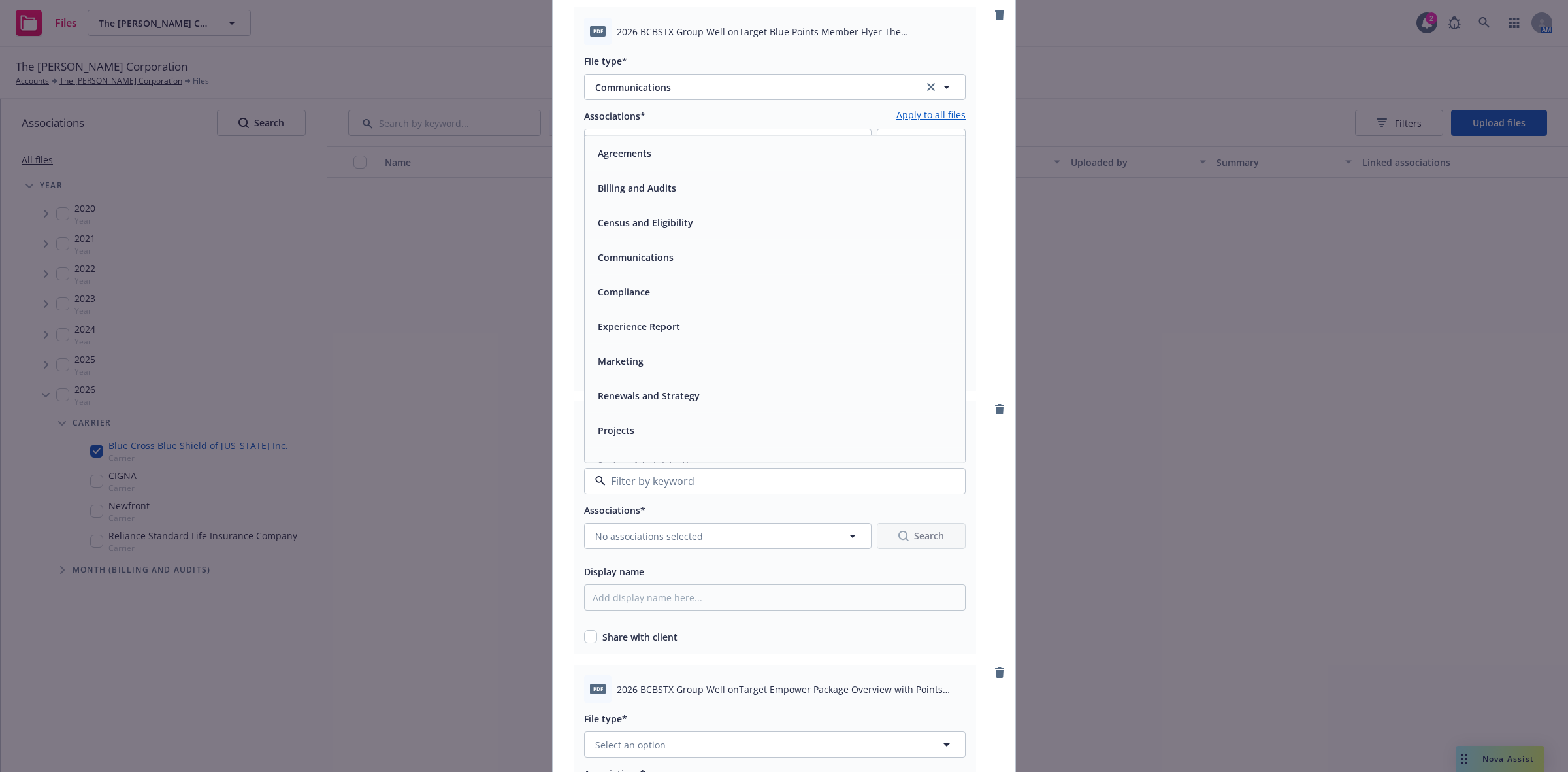
click at [629, 250] on span "Communications" at bounding box center [636, 257] width 76 height 14
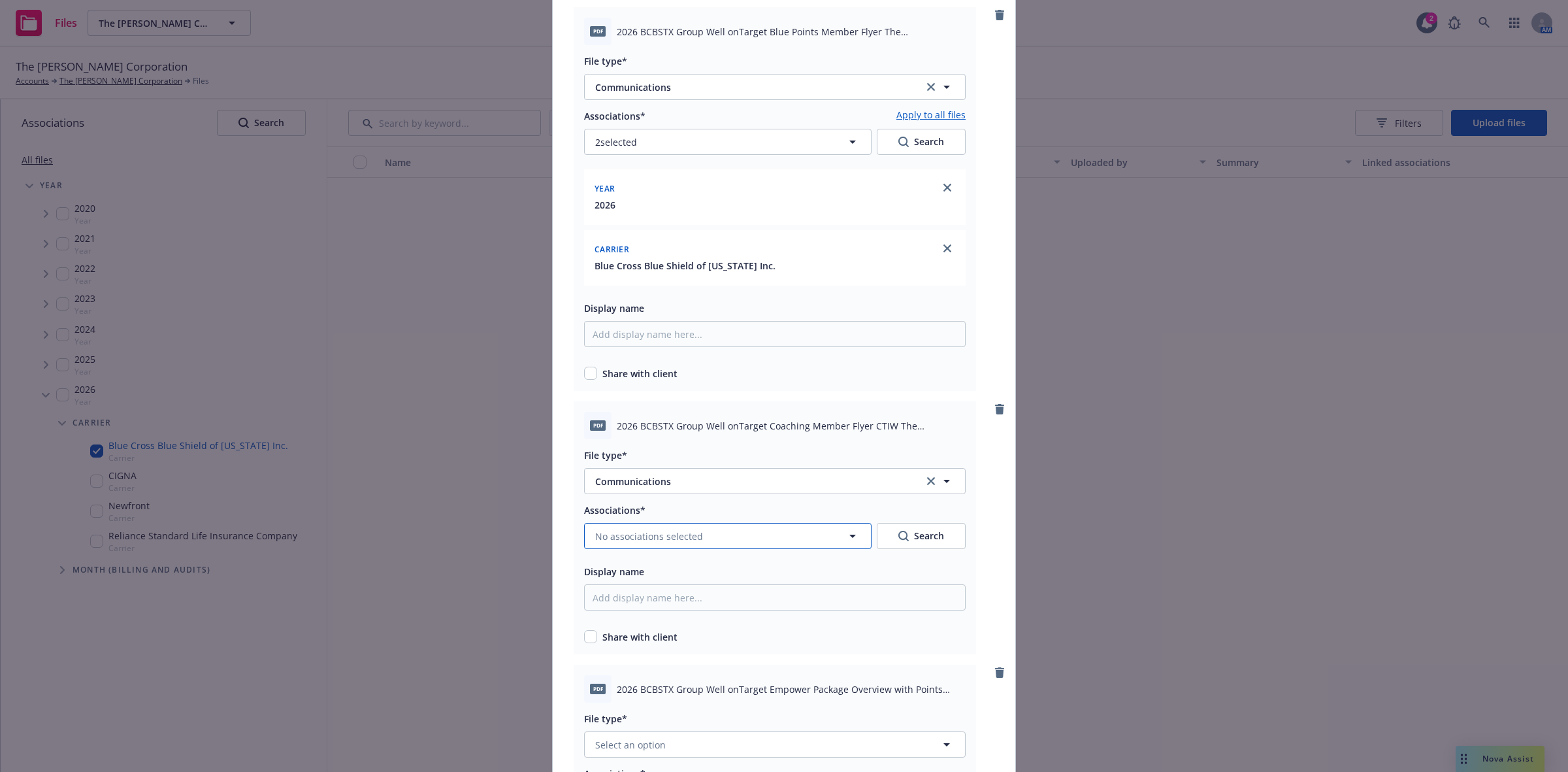
click at [757, 536] on button "No associations selected" at bounding box center [728, 536] width 288 height 26
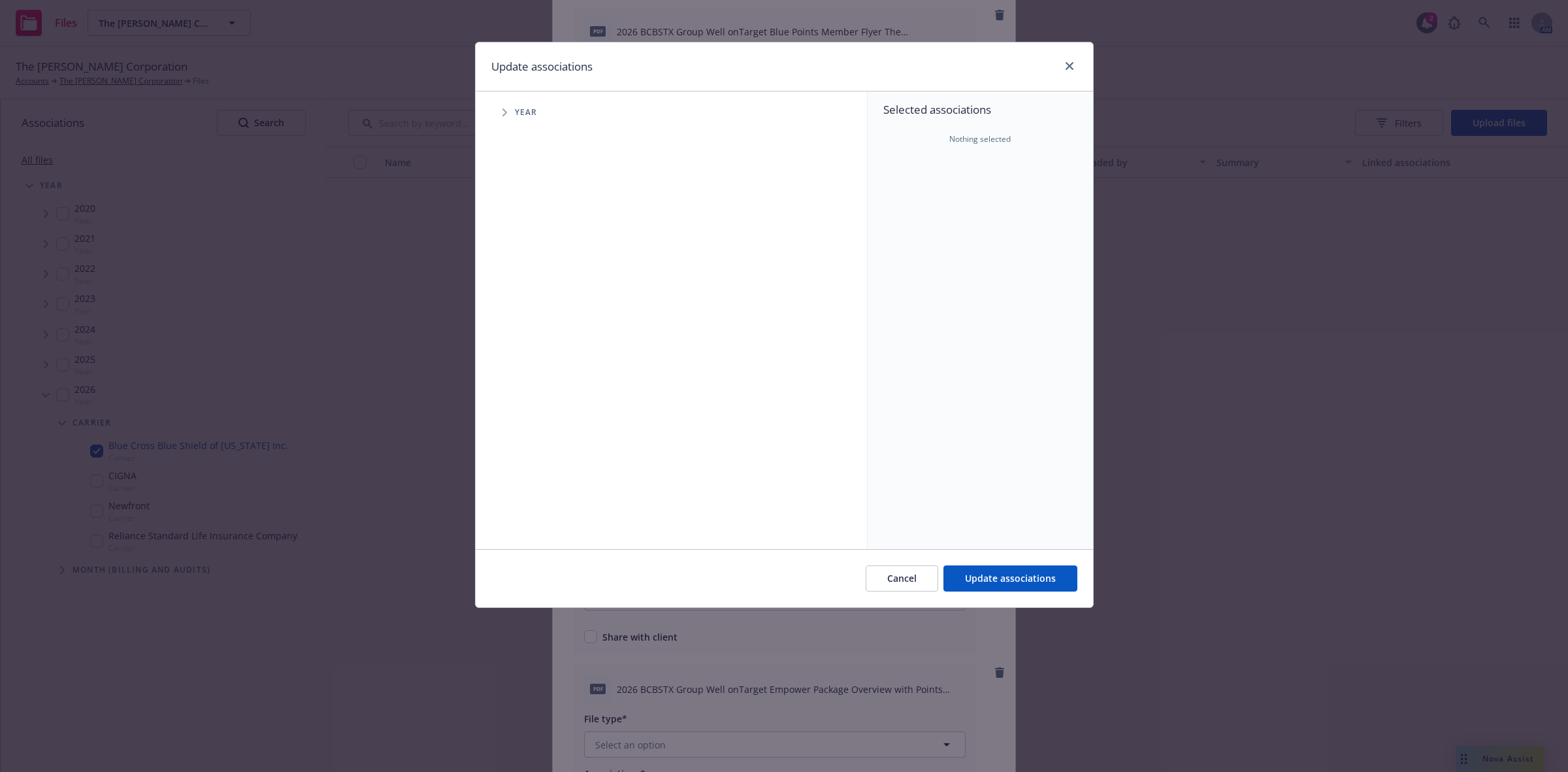
click at [500, 112] on span "Tree Example" at bounding box center [505, 112] width 21 height 21
click at [536, 319] on input "Tree Example" at bounding box center [537, 321] width 13 height 13
checkbox input "true"
click at [523, 324] on icon "Tree Example" at bounding box center [521, 321] width 5 height 8
click at [538, 348] on icon "Tree Example" at bounding box center [538, 350] width 5 height 8
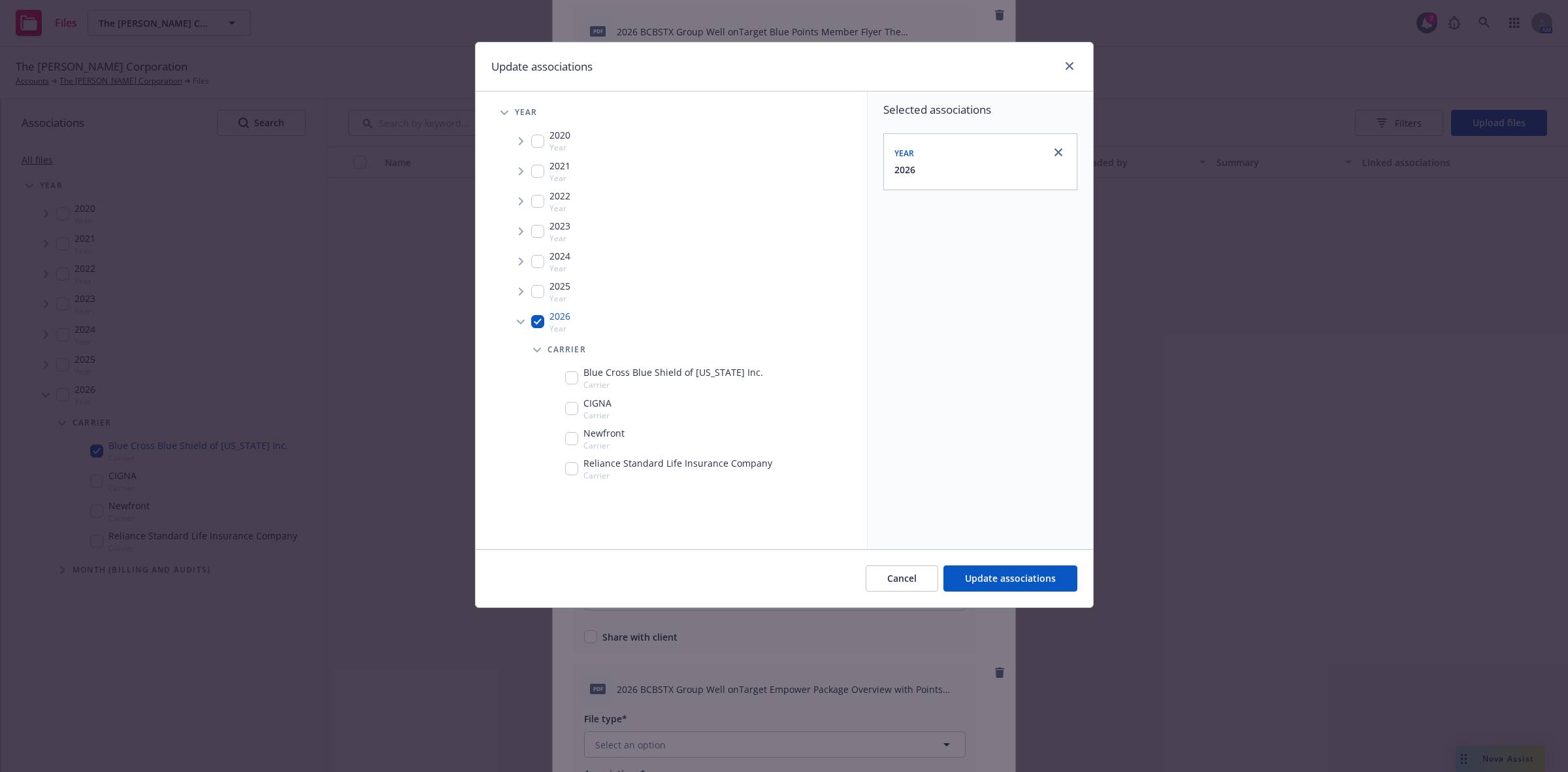
click at [566, 380] on div "Blue Cross Blue Shield of Texas Inc. Carrier" at bounding box center [702, 378] width 329 height 30
checkbox input "true"
click at [983, 579] on span "Update associations" at bounding box center [1010, 578] width 90 height 12
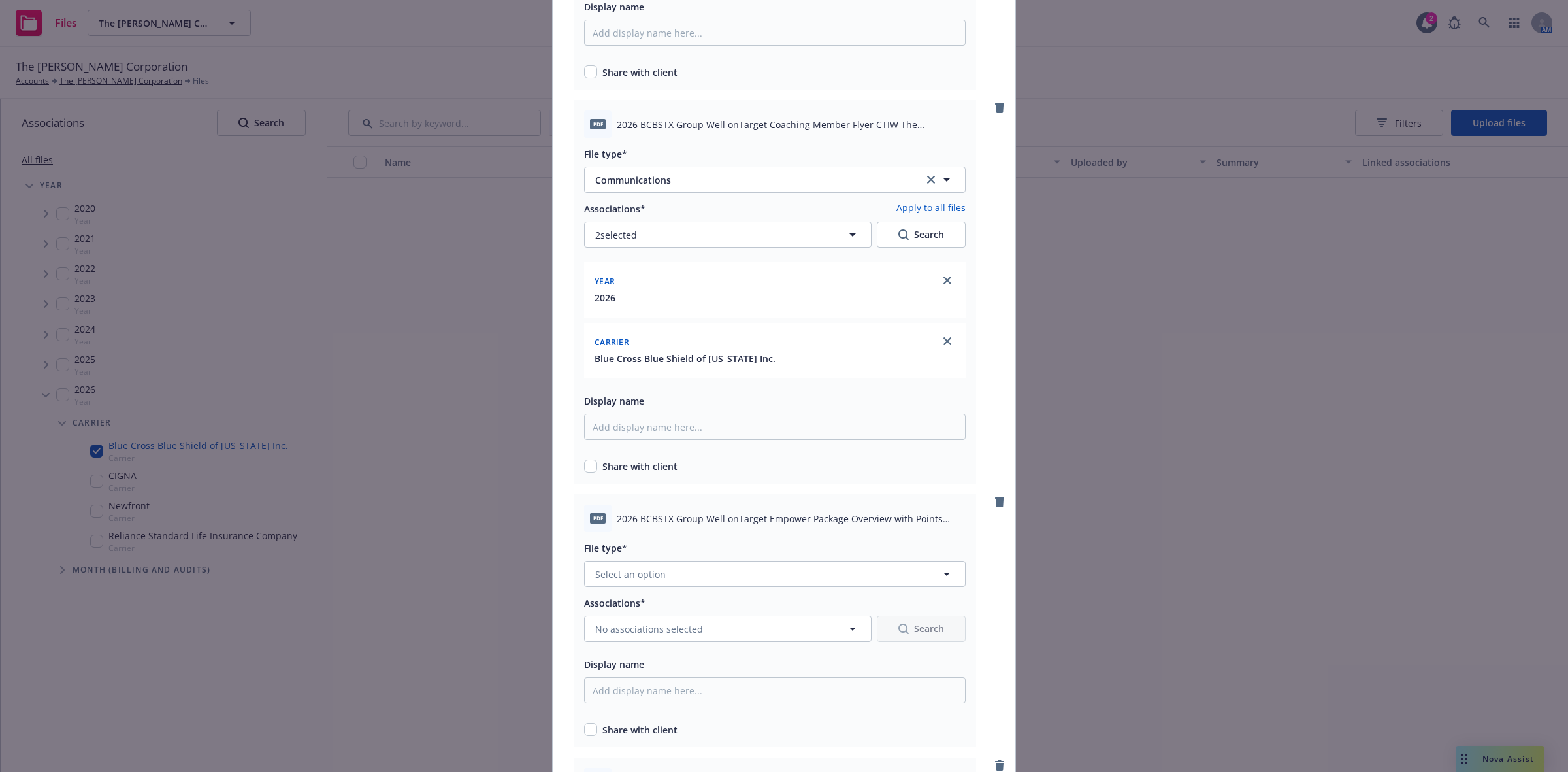
scroll to position [3606, 0]
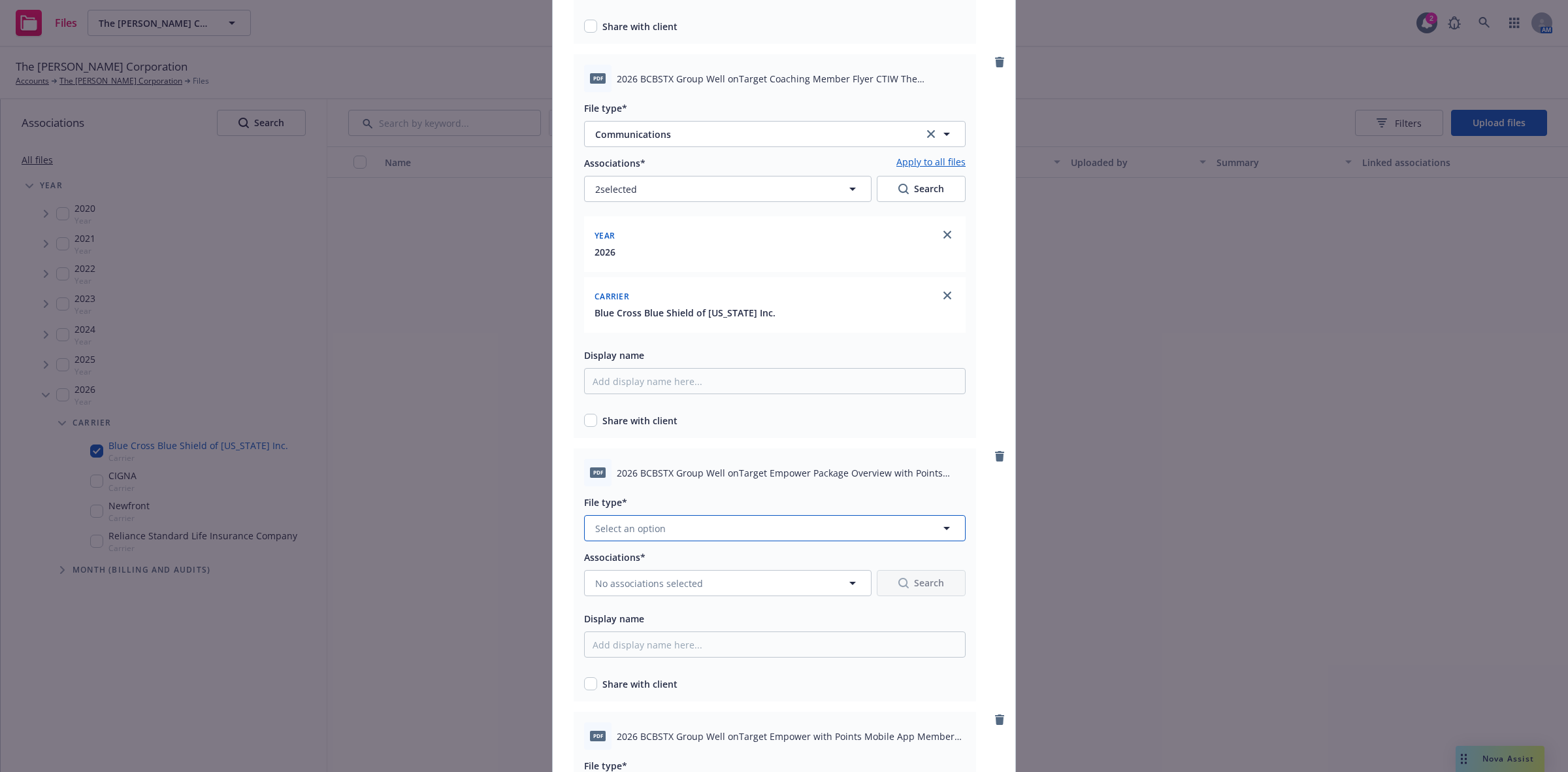
click at [857, 526] on button "Select an option" at bounding box center [774, 529] width 382 height 26
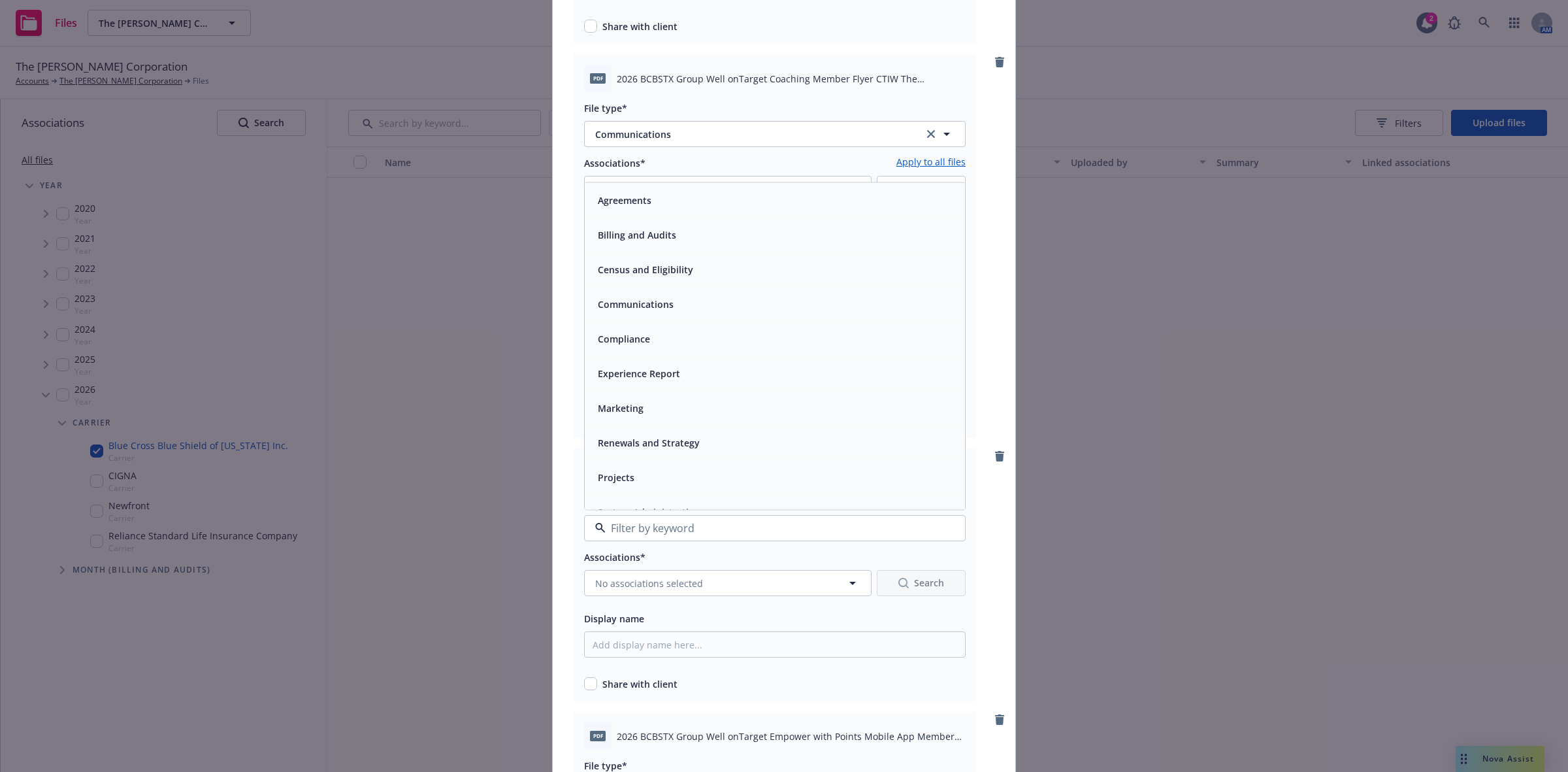
click at [662, 295] on div "Communications" at bounding box center [634, 305] width 83 height 19
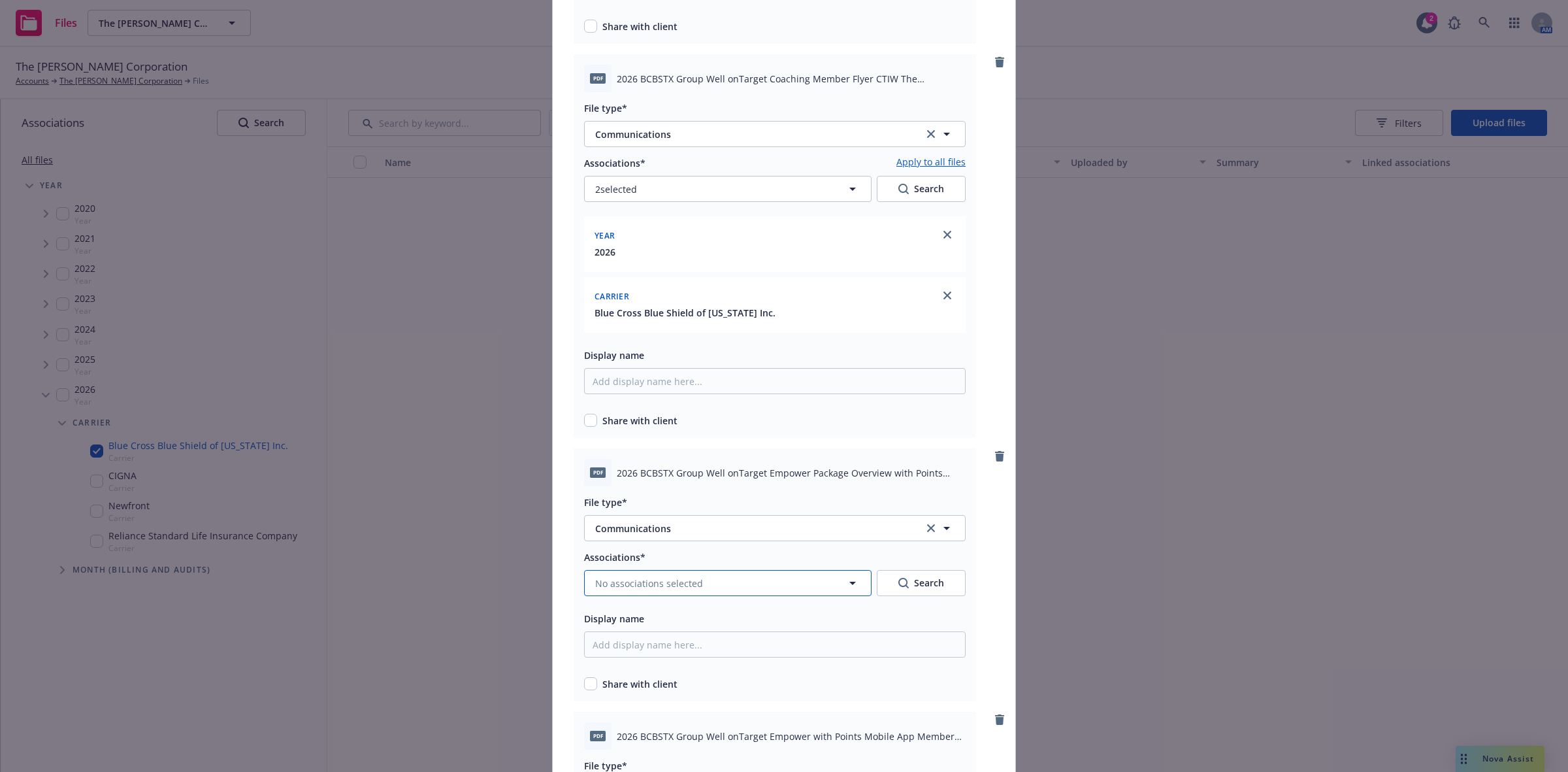
click at [683, 577] on span "No associations selected" at bounding box center [649, 584] width 108 height 14
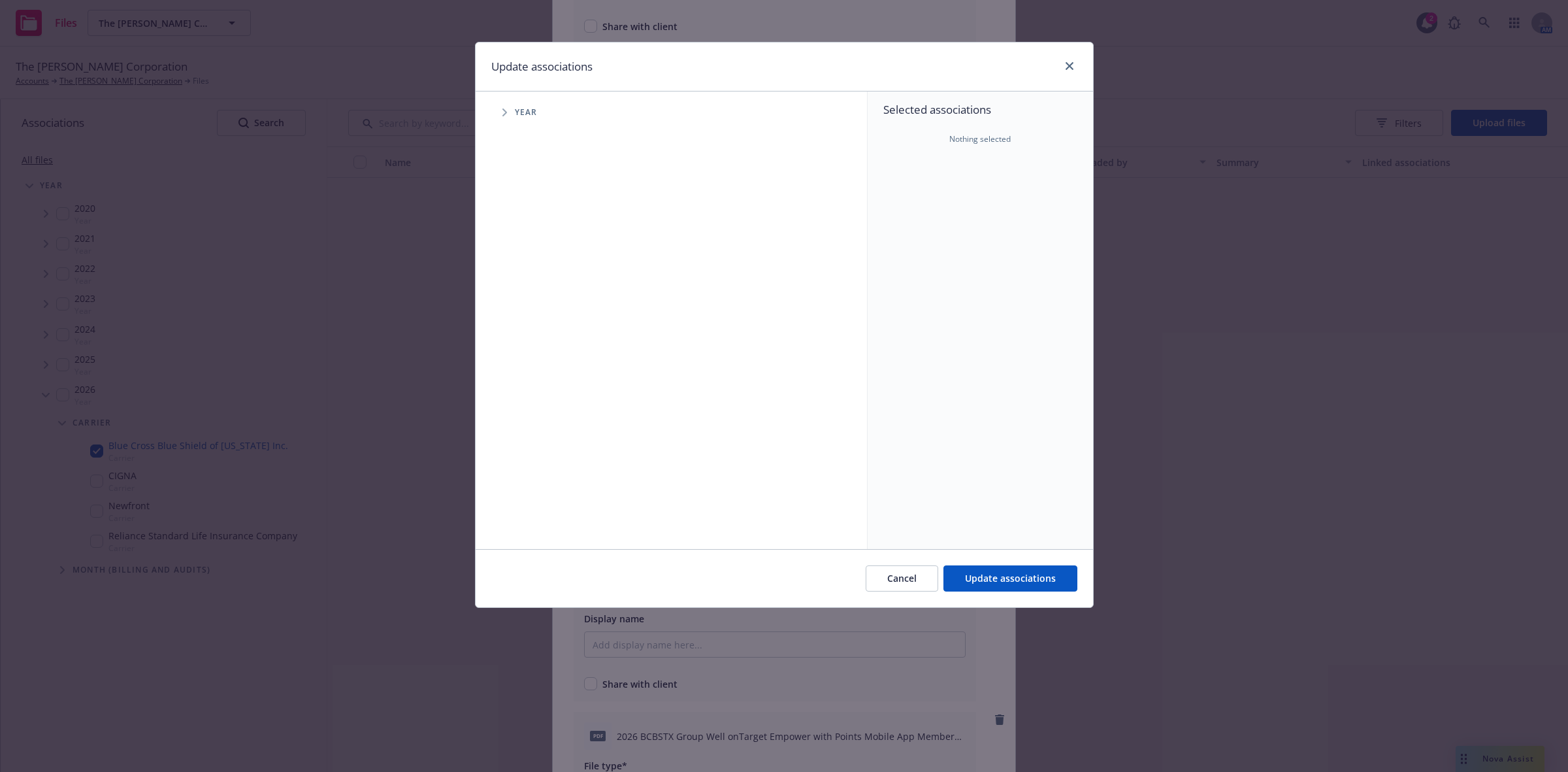
click at [501, 109] on span "Tree Example" at bounding box center [505, 112] width 21 height 21
click at [521, 323] on icon "Tree Example" at bounding box center [521, 321] width 4 height 8
click at [536, 324] on input "Tree Example" at bounding box center [537, 321] width 13 height 13
checkbox input "true"
click at [537, 351] on icon "Tree Example" at bounding box center [537, 350] width 4 height 8
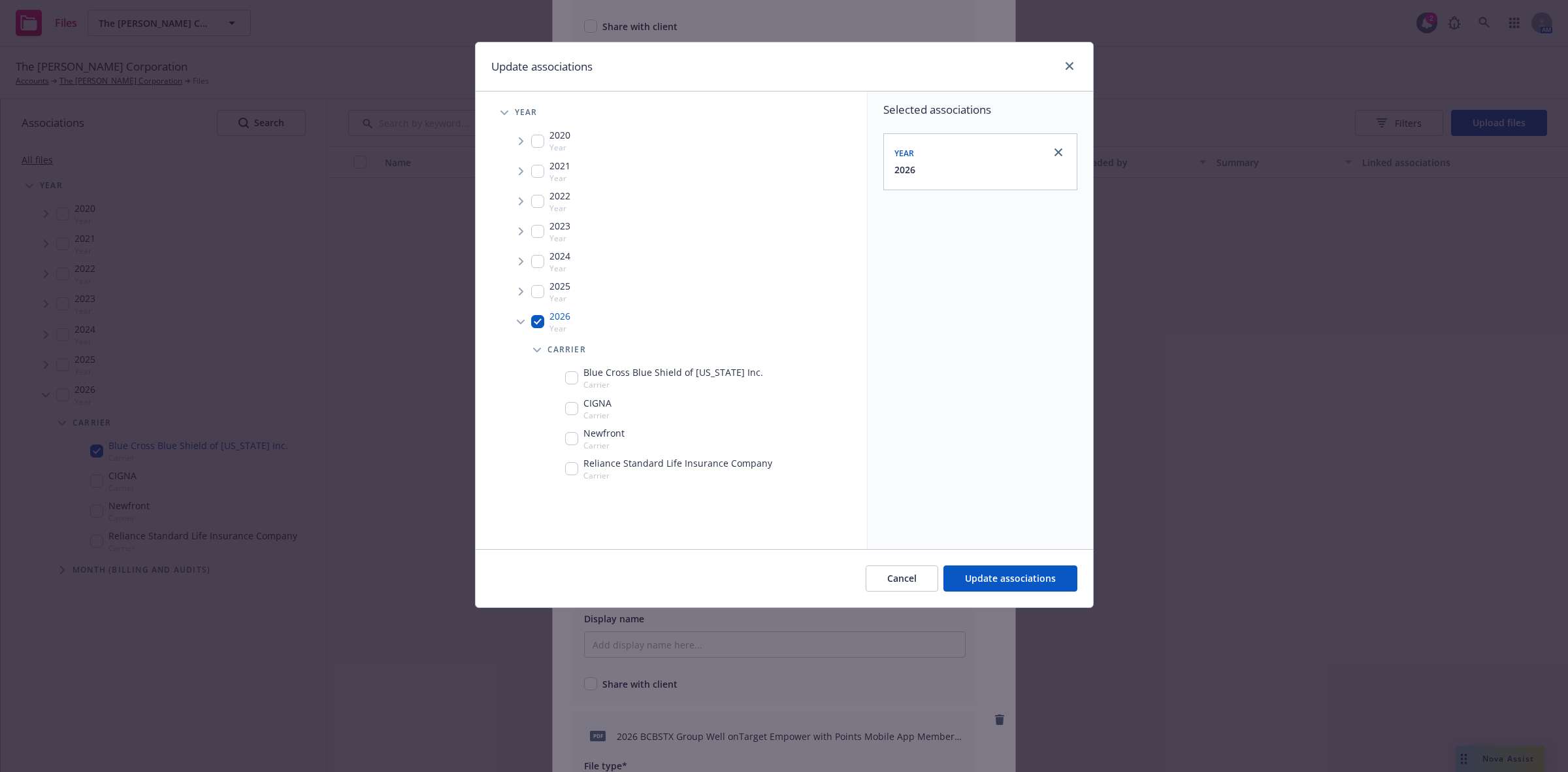
click at [569, 379] on input "Tree Example" at bounding box center [572, 378] width 13 height 13
checkbox input "true"
click at [1011, 576] on span "Update associations" at bounding box center [1010, 578] width 90 height 12
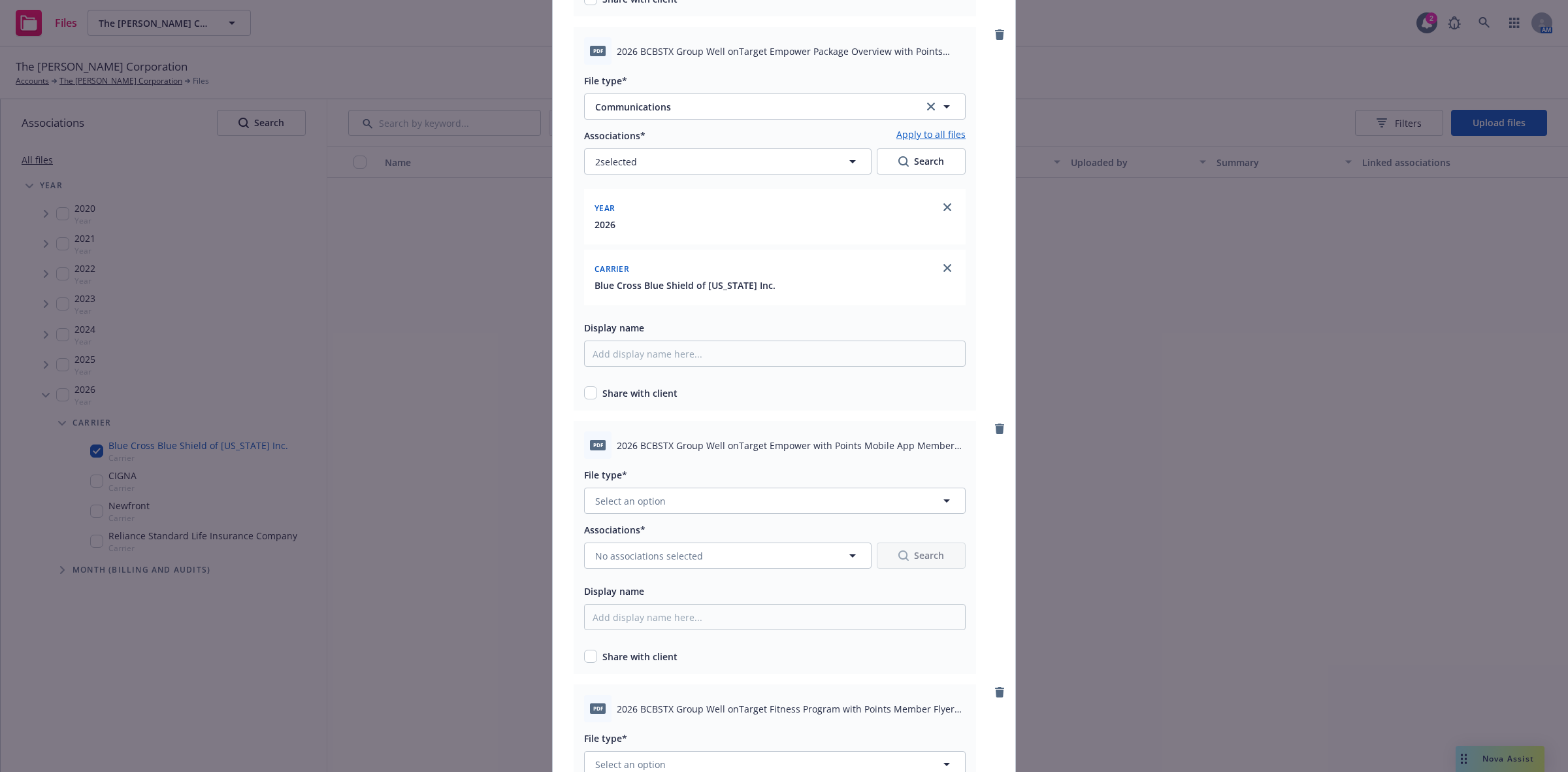
scroll to position [4036, 0]
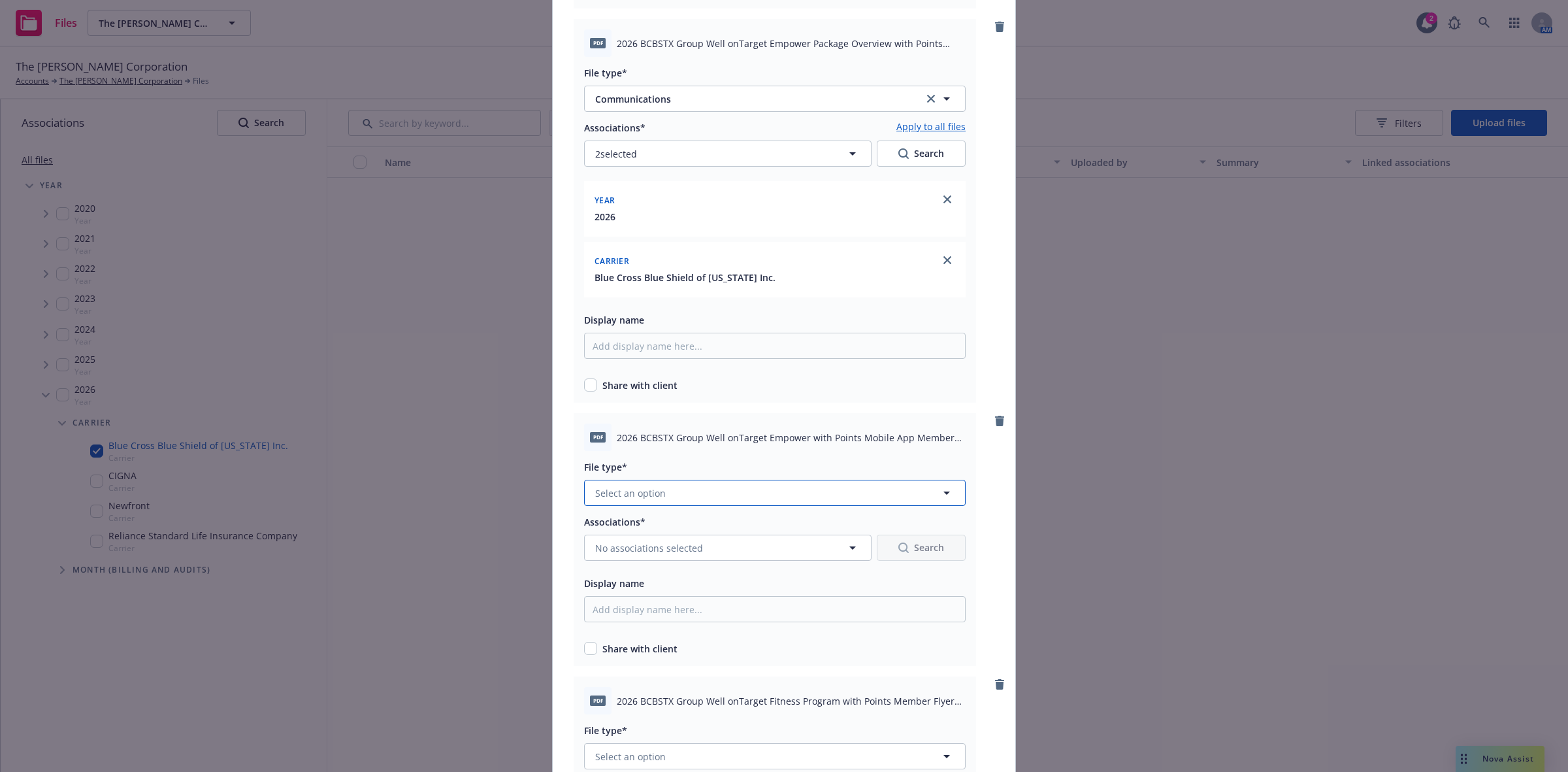
click at [868, 489] on button "Select an option" at bounding box center [774, 493] width 382 height 26
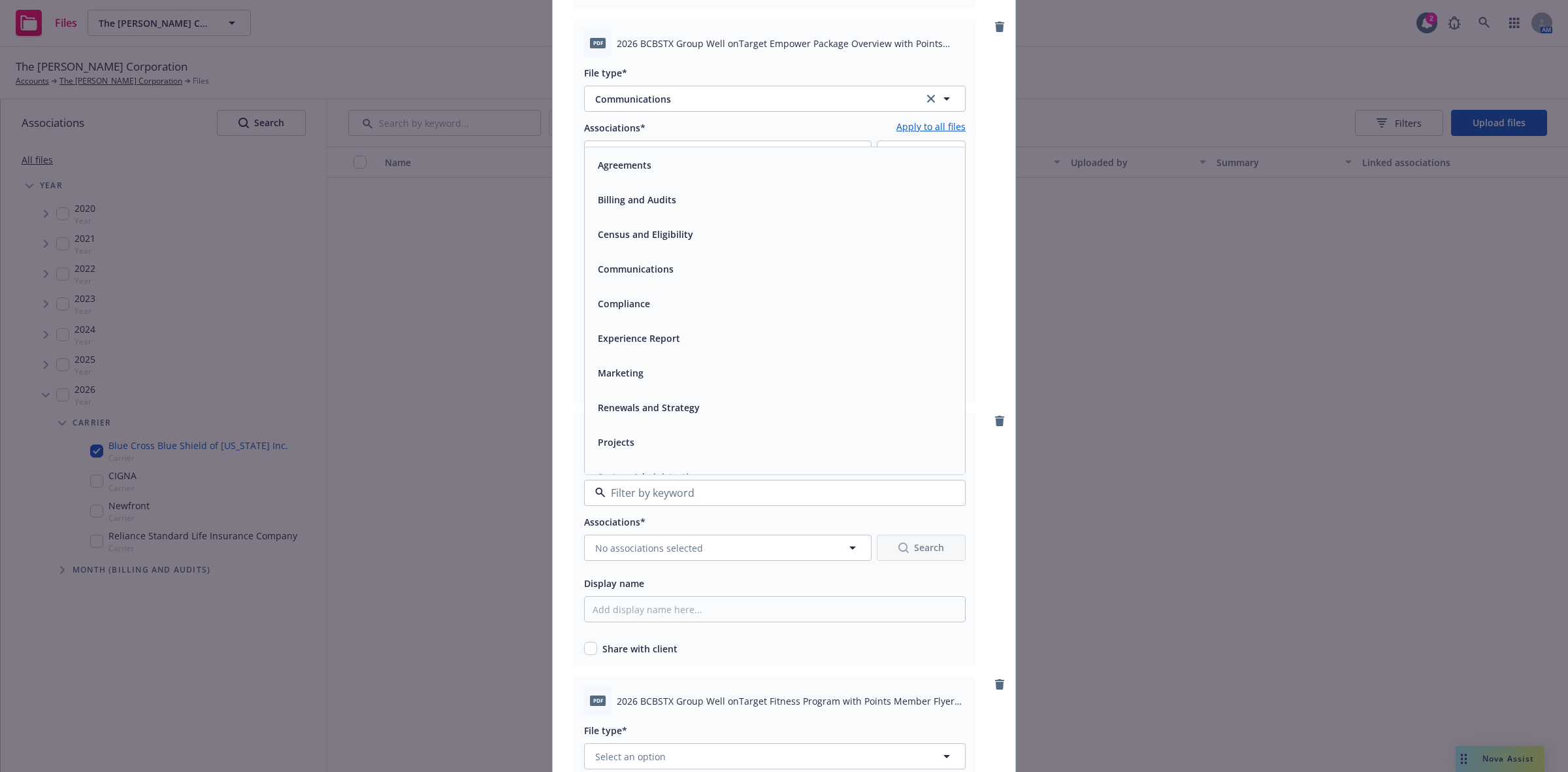
click at [667, 270] on div "Communications" at bounding box center [634, 270] width 83 height 19
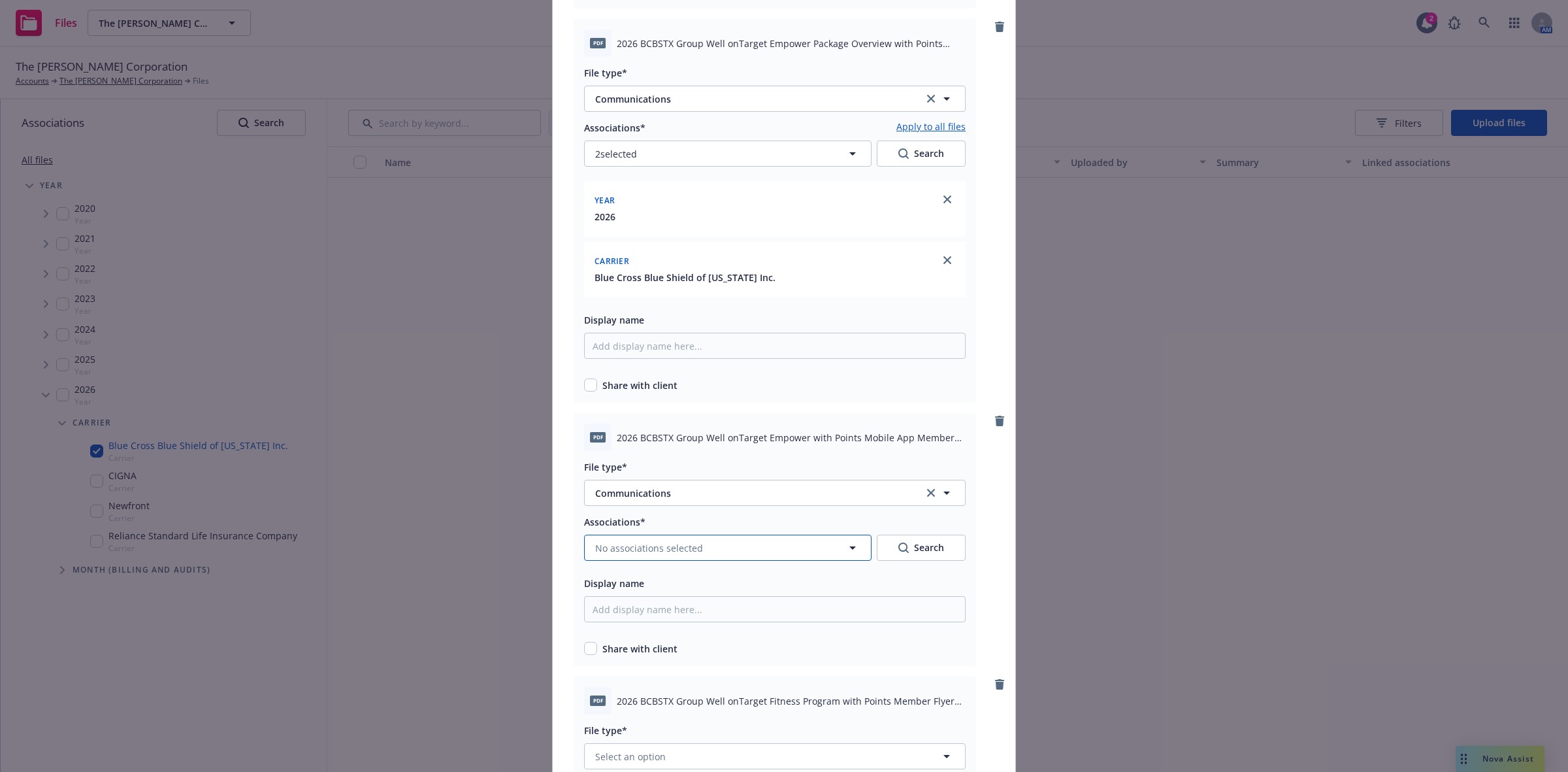
click at [643, 546] on span "No associations selected" at bounding box center [649, 548] width 108 height 14
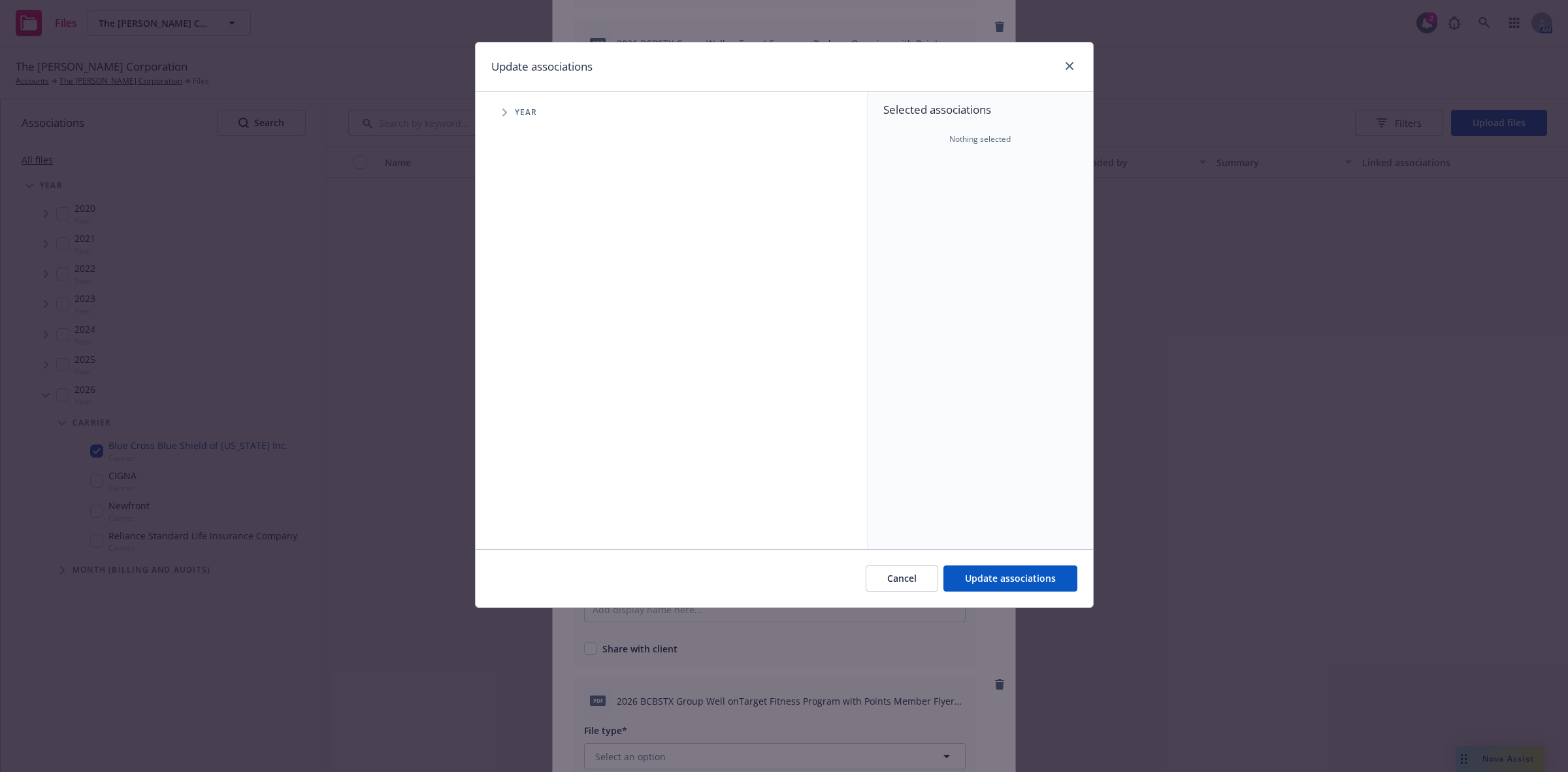
click at [507, 112] on icon "Tree Example" at bounding box center [505, 112] width 5 height 8
click at [537, 321] on input "Tree Example" at bounding box center [537, 321] width 13 height 13
checkbox input "true"
click at [520, 321] on icon "Tree Example" at bounding box center [521, 321] width 5 height 8
click at [536, 349] on icon "Tree Example" at bounding box center [538, 350] width 5 height 8
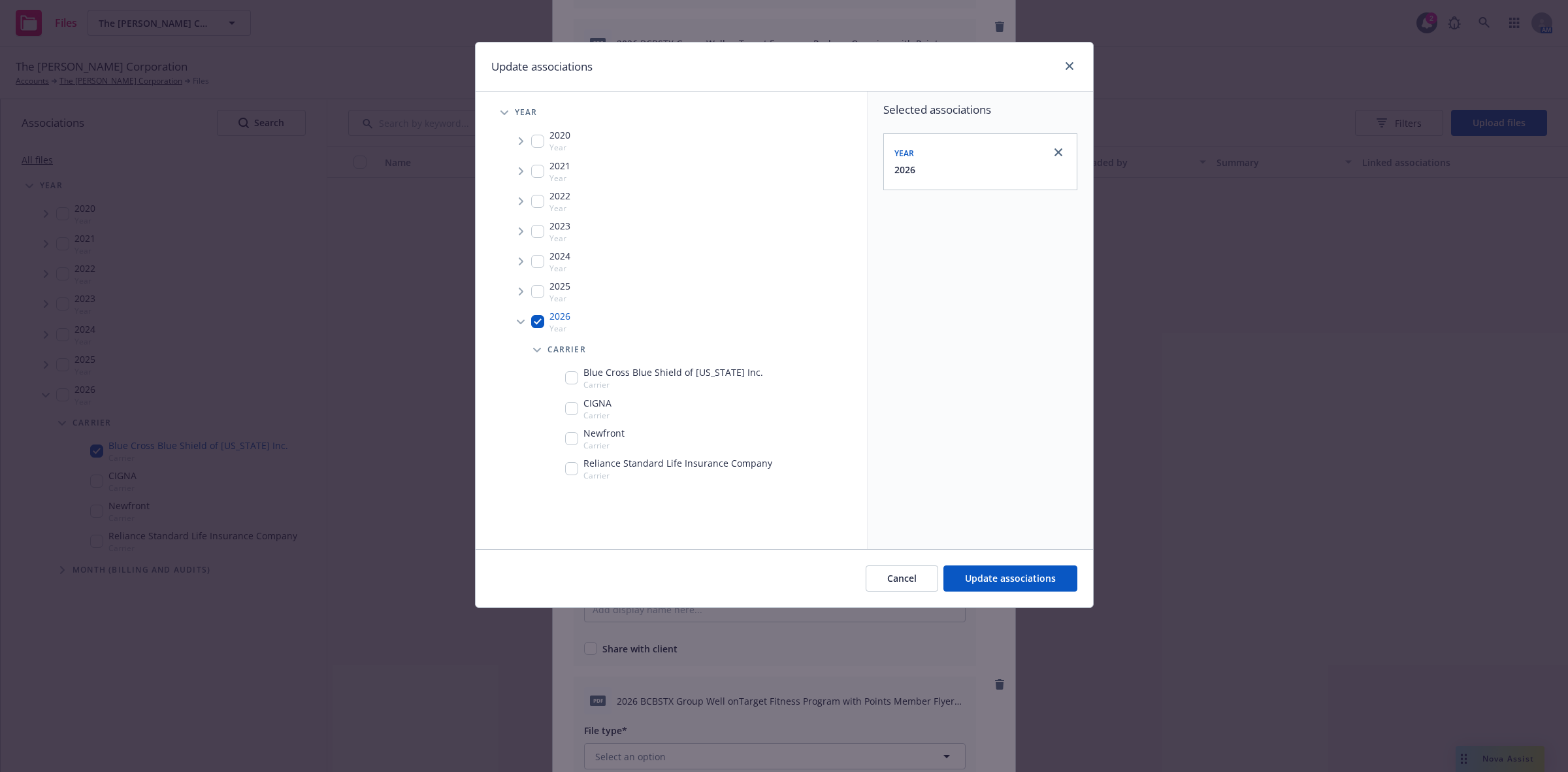
click at [571, 379] on input "Tree Example" at bounding box center [572, 378] width 13 height 13
checkbox input "true"
click at [1023, 580] on span "Update associations" at bounding box center [1010, 578] width 90 height 12
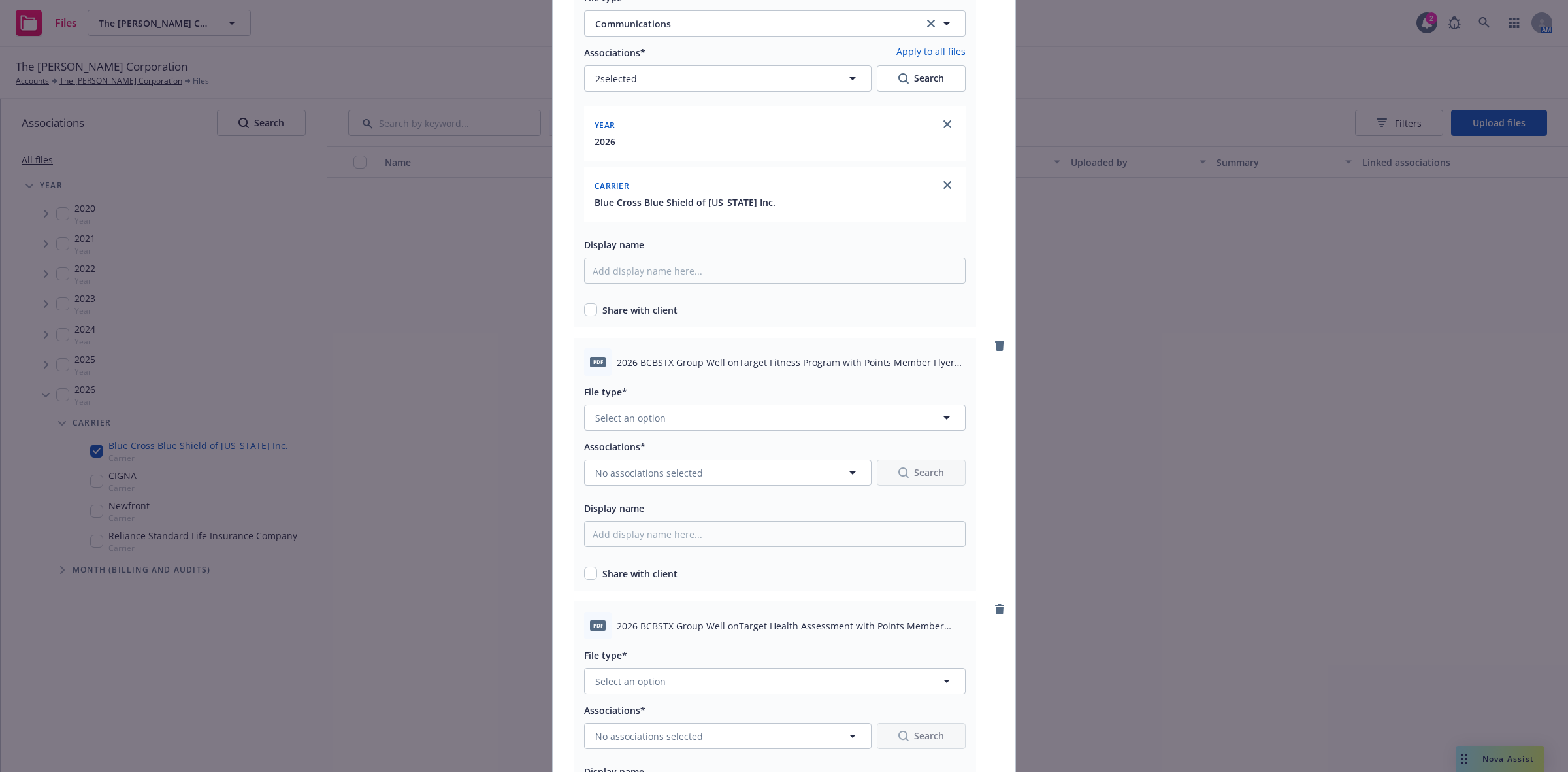
scroll to position [4513, 0]
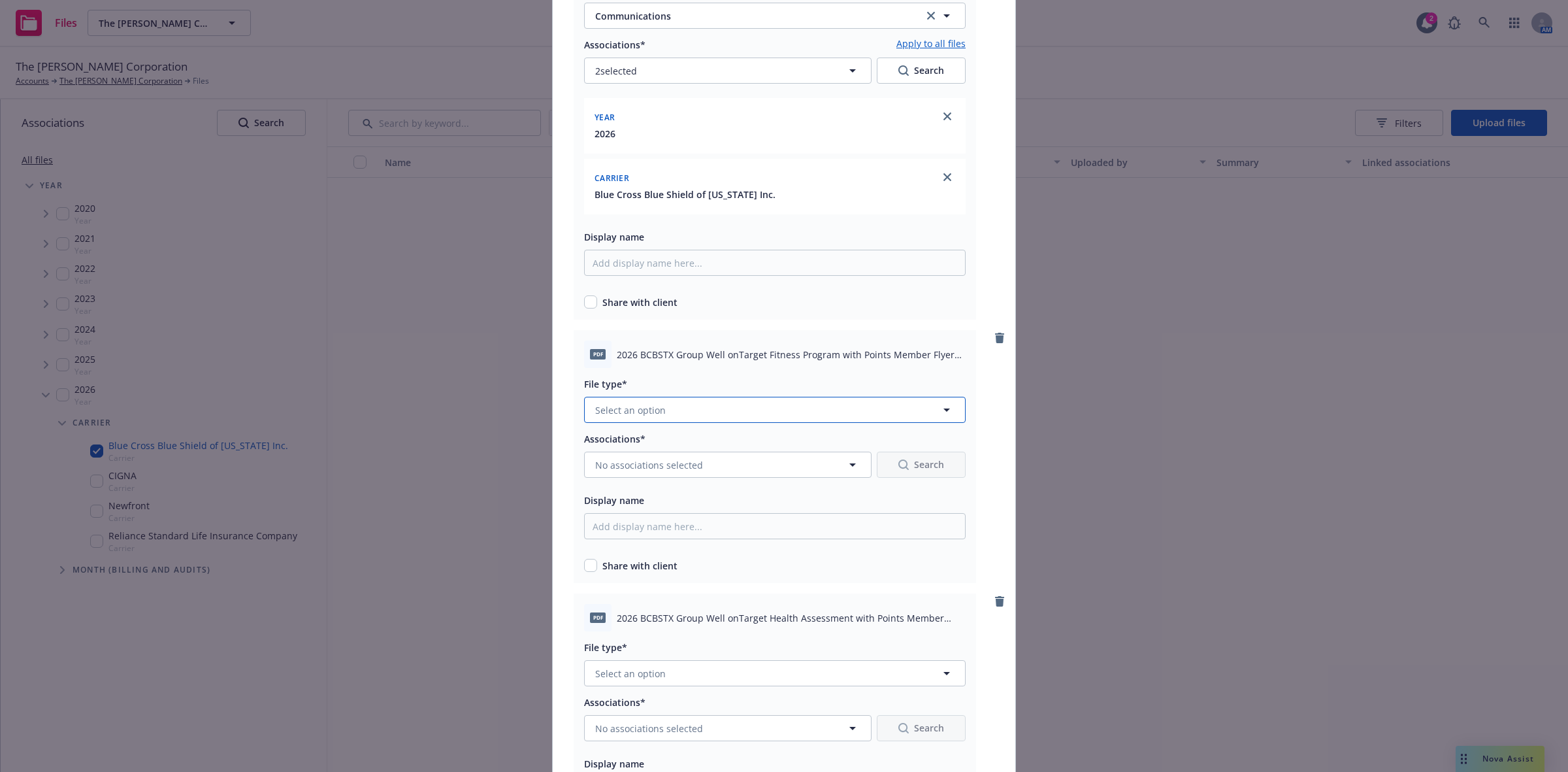
click at [744, 403] on button "Select an option" at bounding box center [774, 410] width 382 height 26
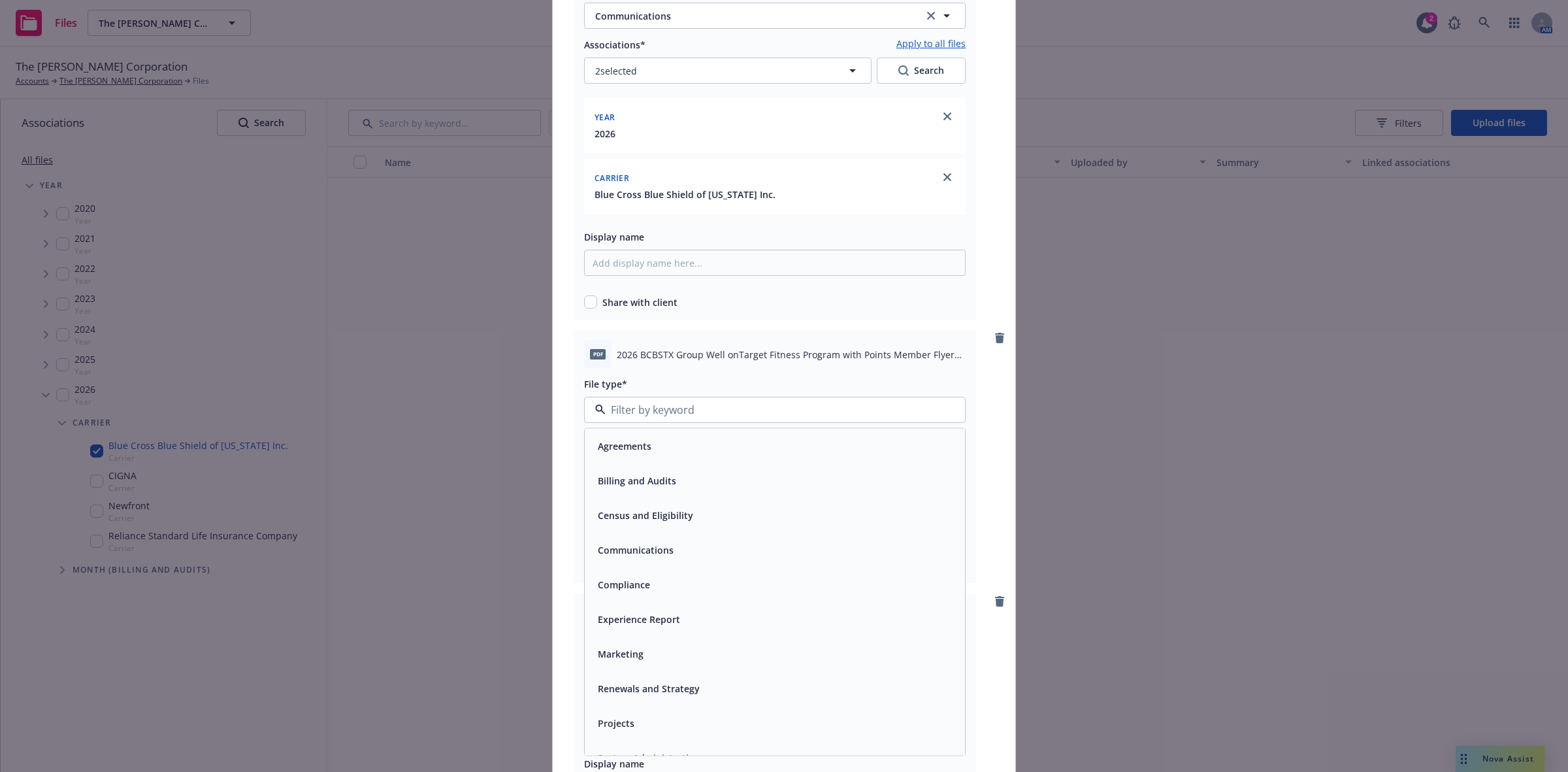
click at [658, 546] on span "Communications" at bounding box center [636, 551] width 76 height 14
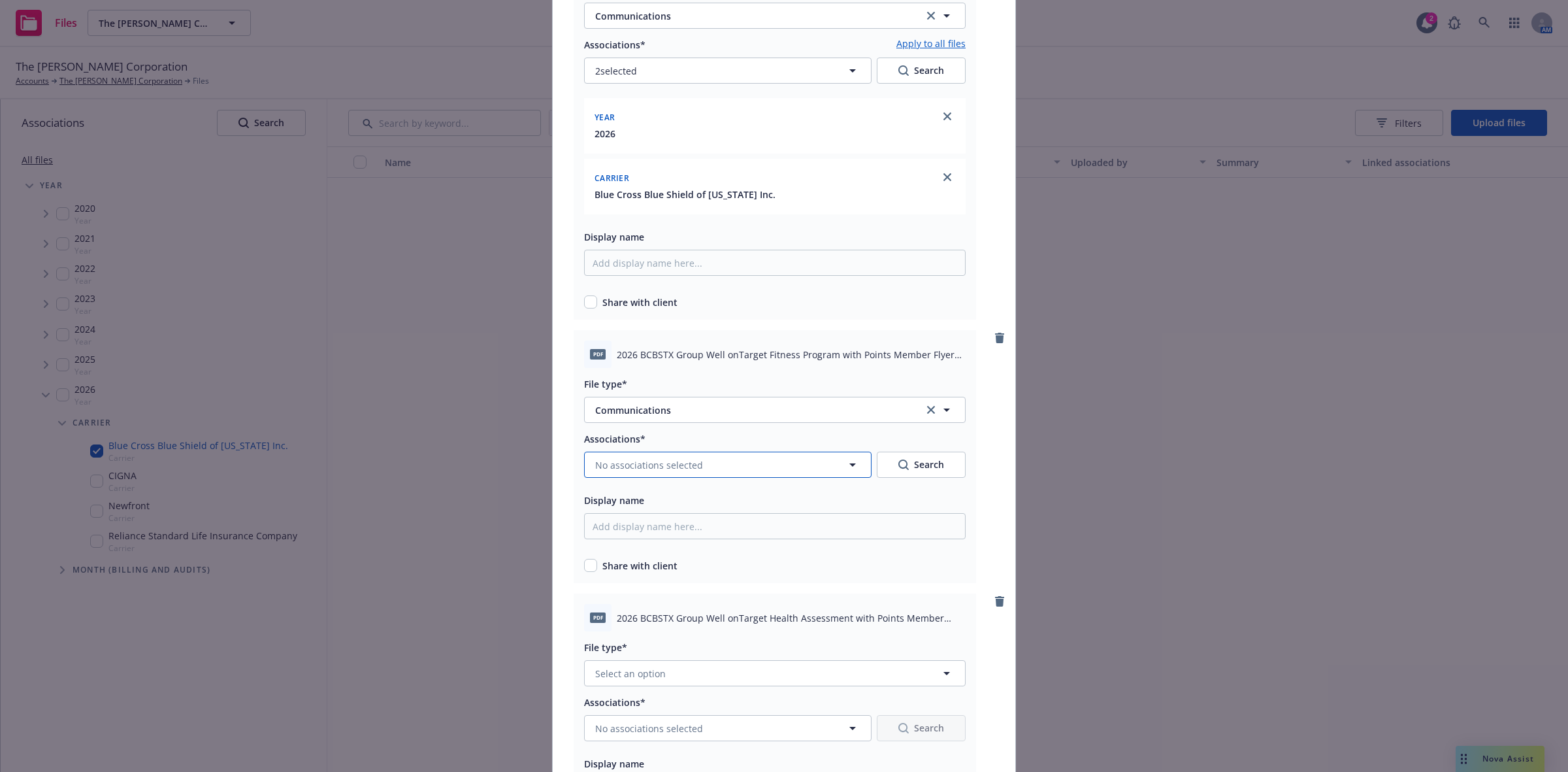
click at [597, 459] on span "No associations selected" at bounding box center [649, 465] width 108 height 14
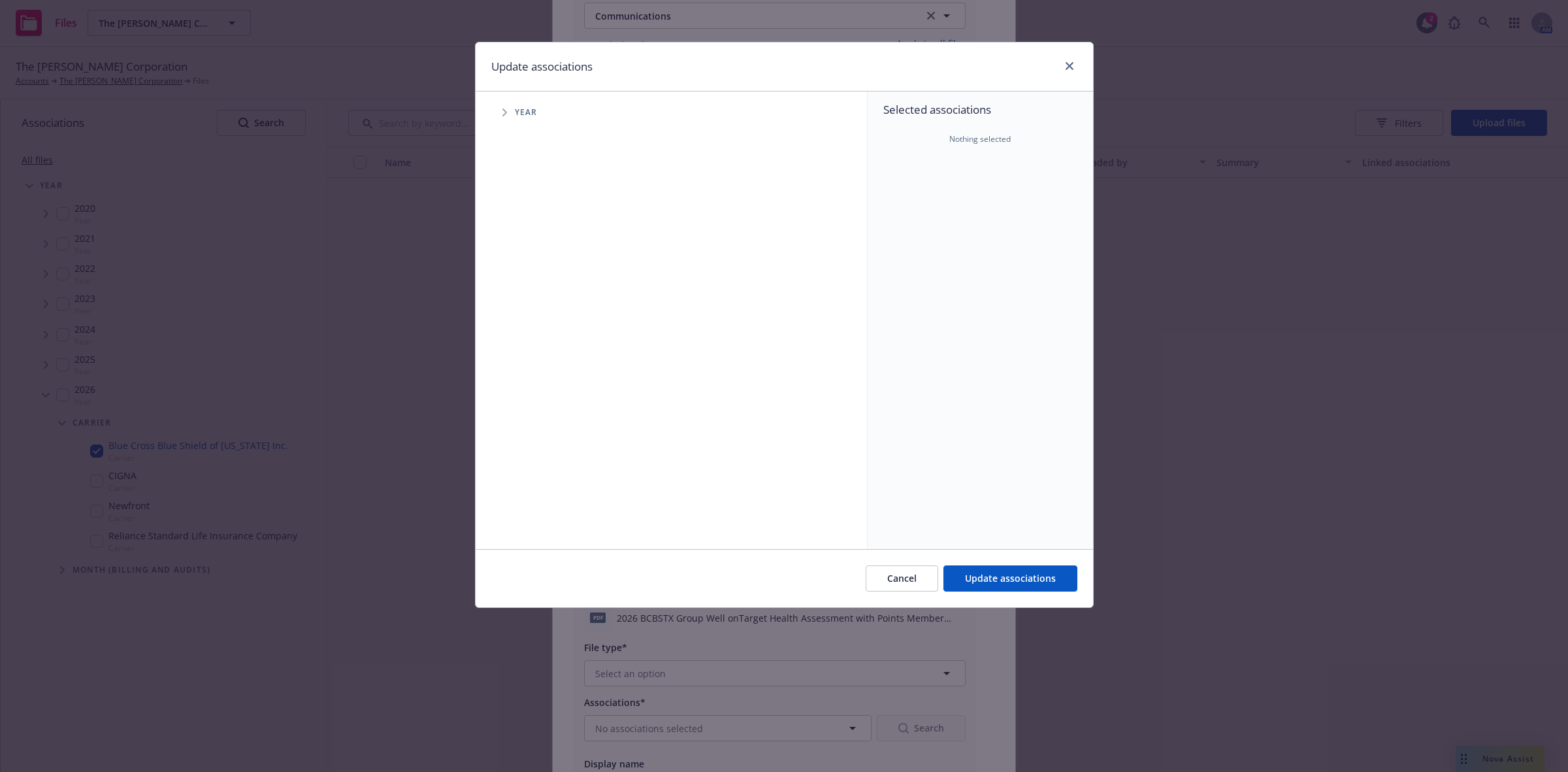
click at [504, 112] on icon "Tree Example" at bounding box center [505, 112] width 5 height 8
click at [536, 321] on input "Tree Example" at bounding box center [537, 321] width 13 height 13
checkbox input "true"
click at [521, 322] on icon "Tree Example" at bounding box center [521, 321] width 4 height 8
click at [540, 353] on icon "Tree Example" at bounding box center [538, 350] width 5 height 8
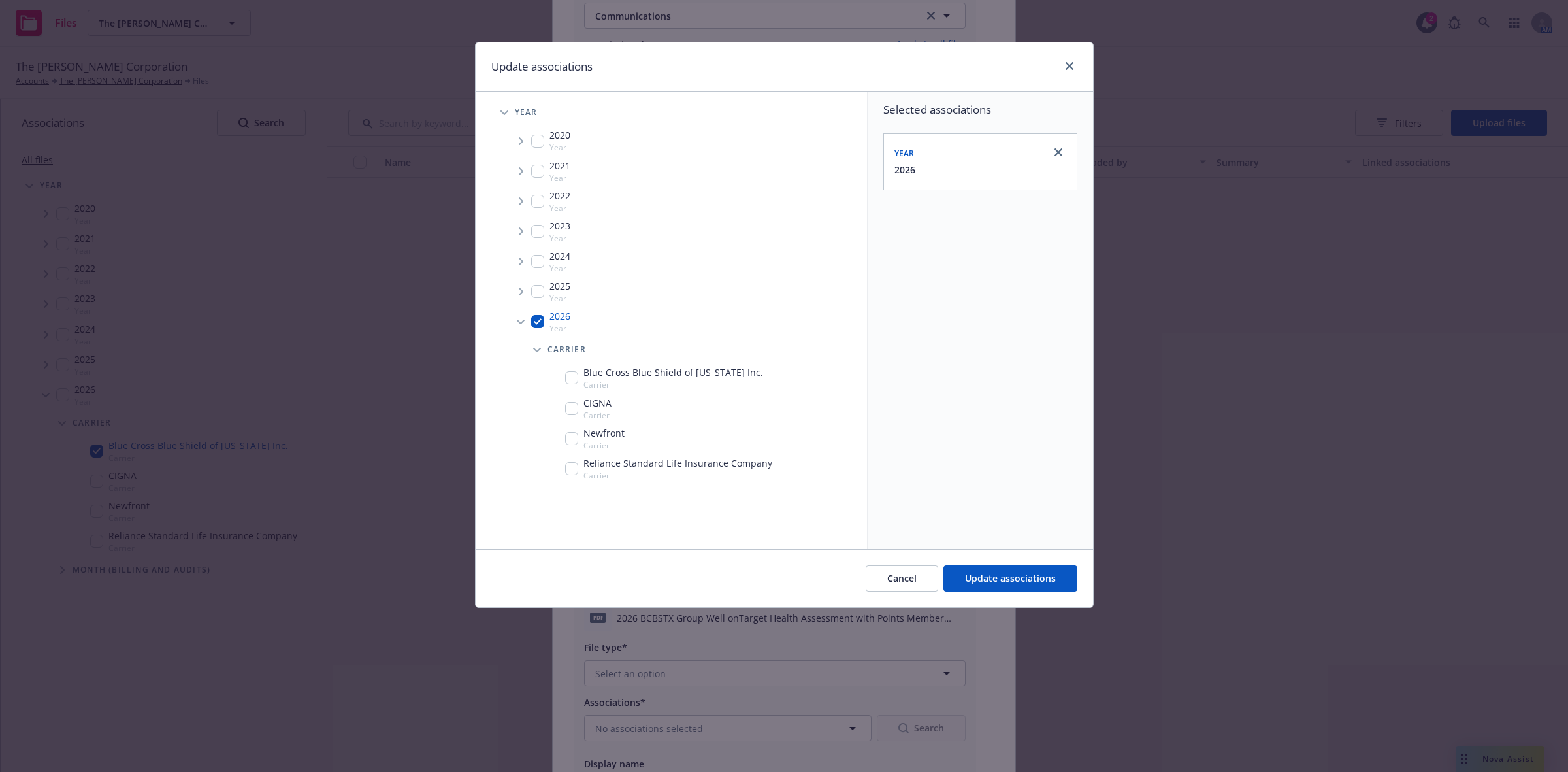
click at [571, 379] on input "Tree Example" at bounding box center [572, 378] width 13 height 13
checkbox input "true"
click at [1002, 580] on span "Update associations" at bounding box center [1010, 578] width 90 height 12
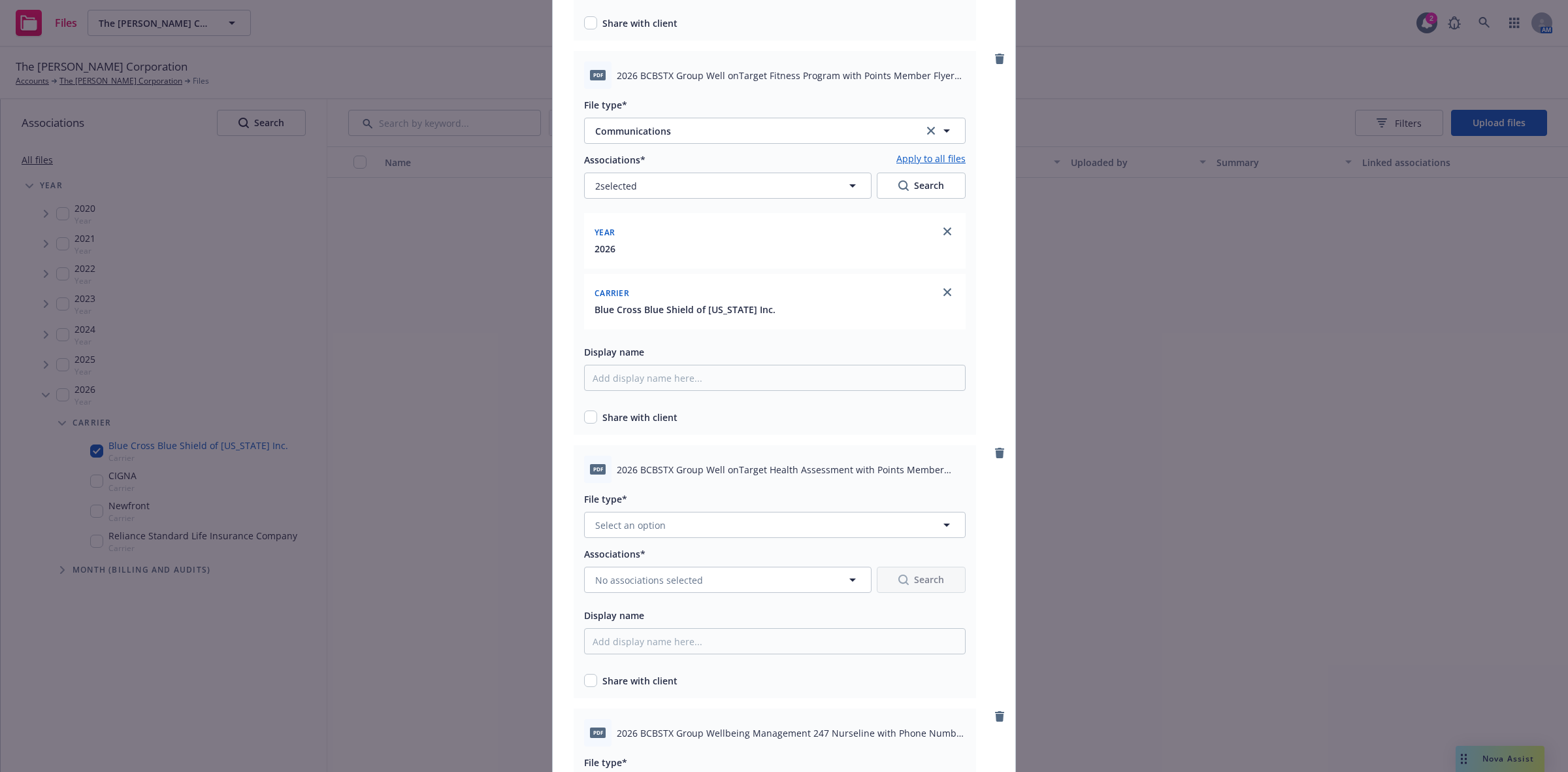
scroll to position [4807, 0]
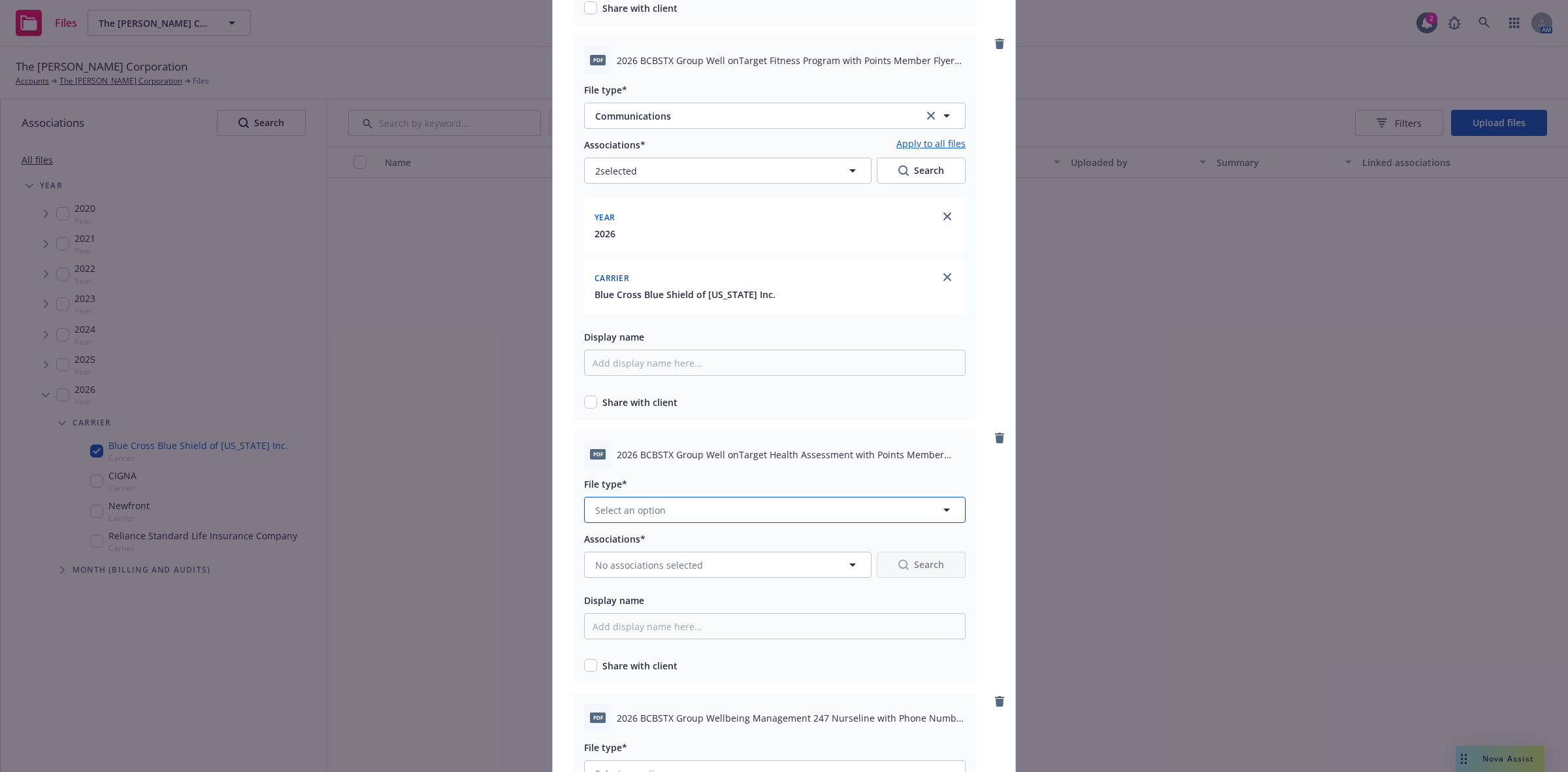
click at [906, 508] on button "Select an option" at bounding box center [774, 510] width 382 height 26
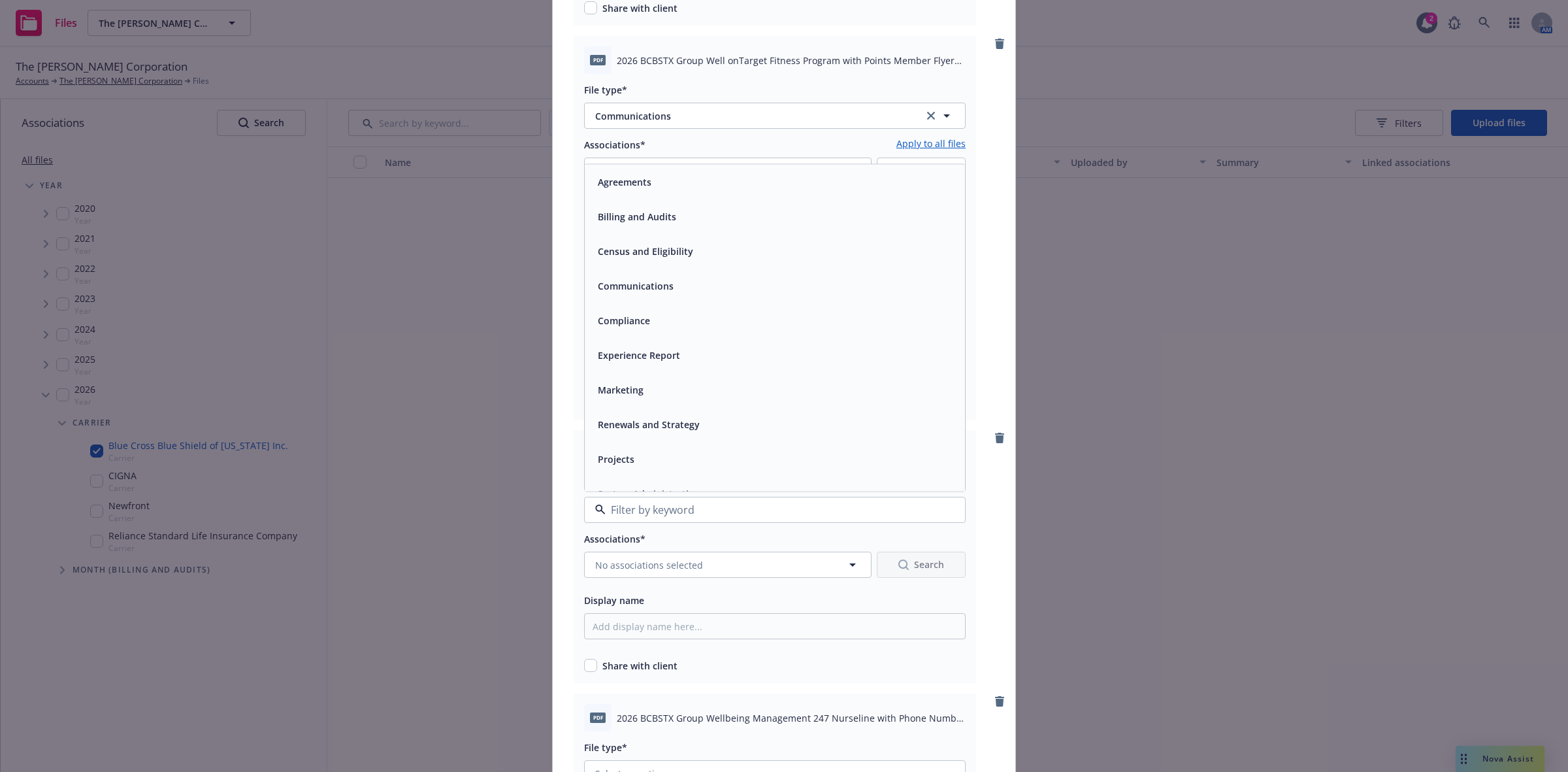
click at [647, 292] on div "Communications" at bounding box center [634, 286] width 83 height 19
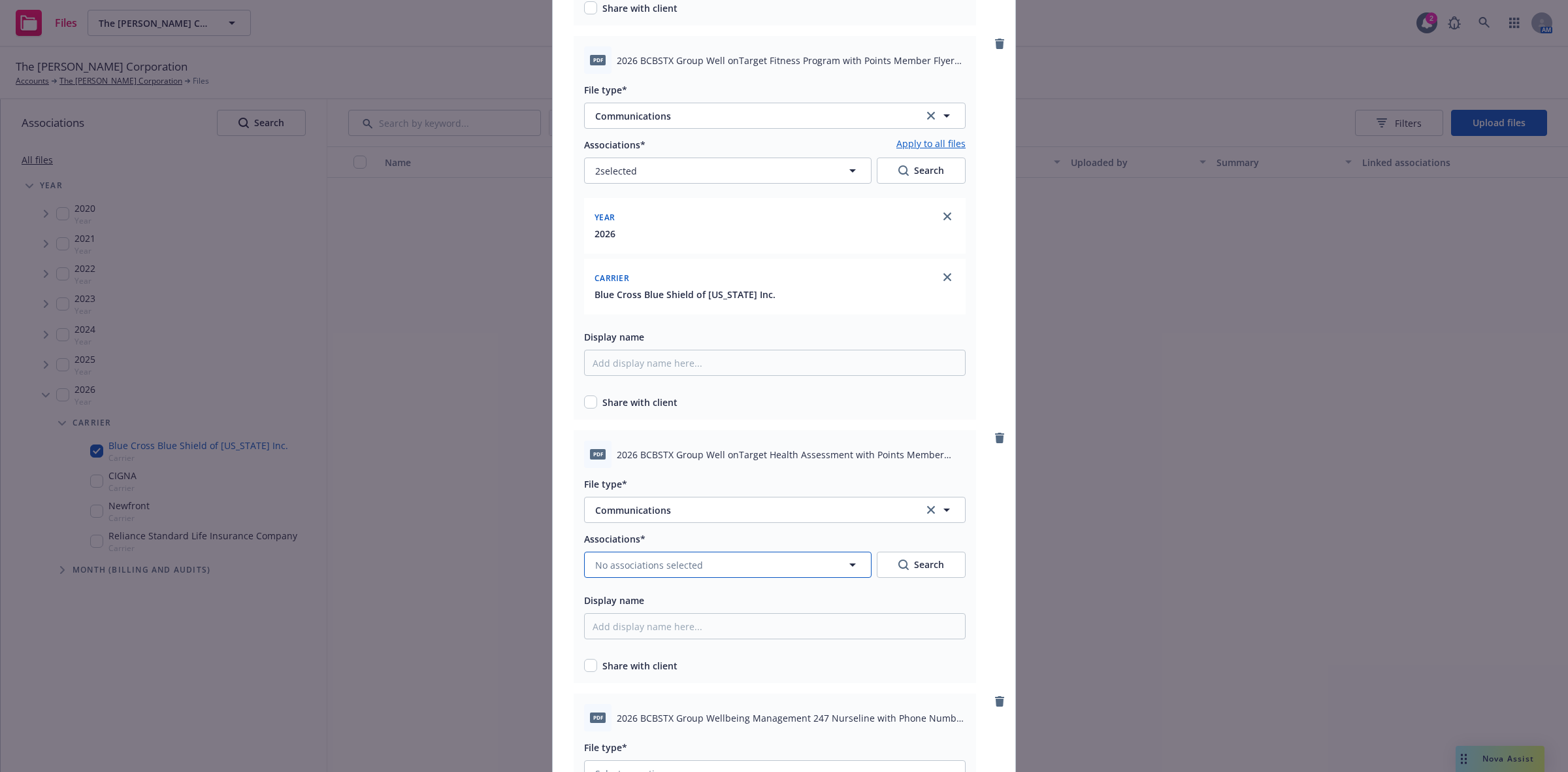
click at [743, 559] on button "No associations selected" at bounding box center [728, 565] width 288 height 26
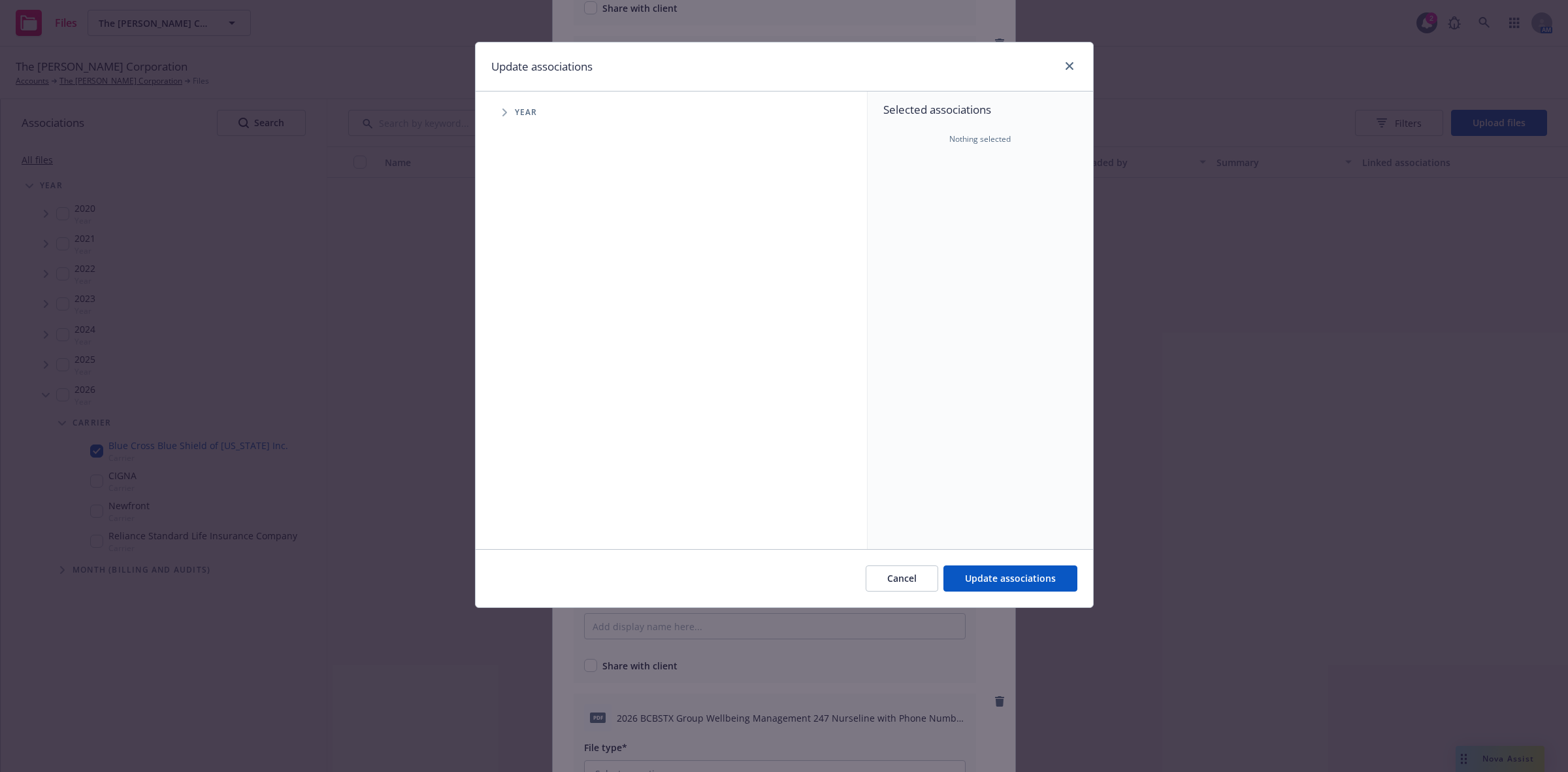
click at [500, 109] on span "Tree Example" at bounding box center [505, 112] width 21 height 21
click at [536, 321] on input "Tree Example" at bounding box center [537, 321] width 13 height 13
checkbox input "true"
click at [521, 321] on icon "Tree Example" at bounding box center [521, 321] width 5 height 8
click at [540, 350] on icon "Tree Example" at bounding box center [538, 350] width 5 height 8
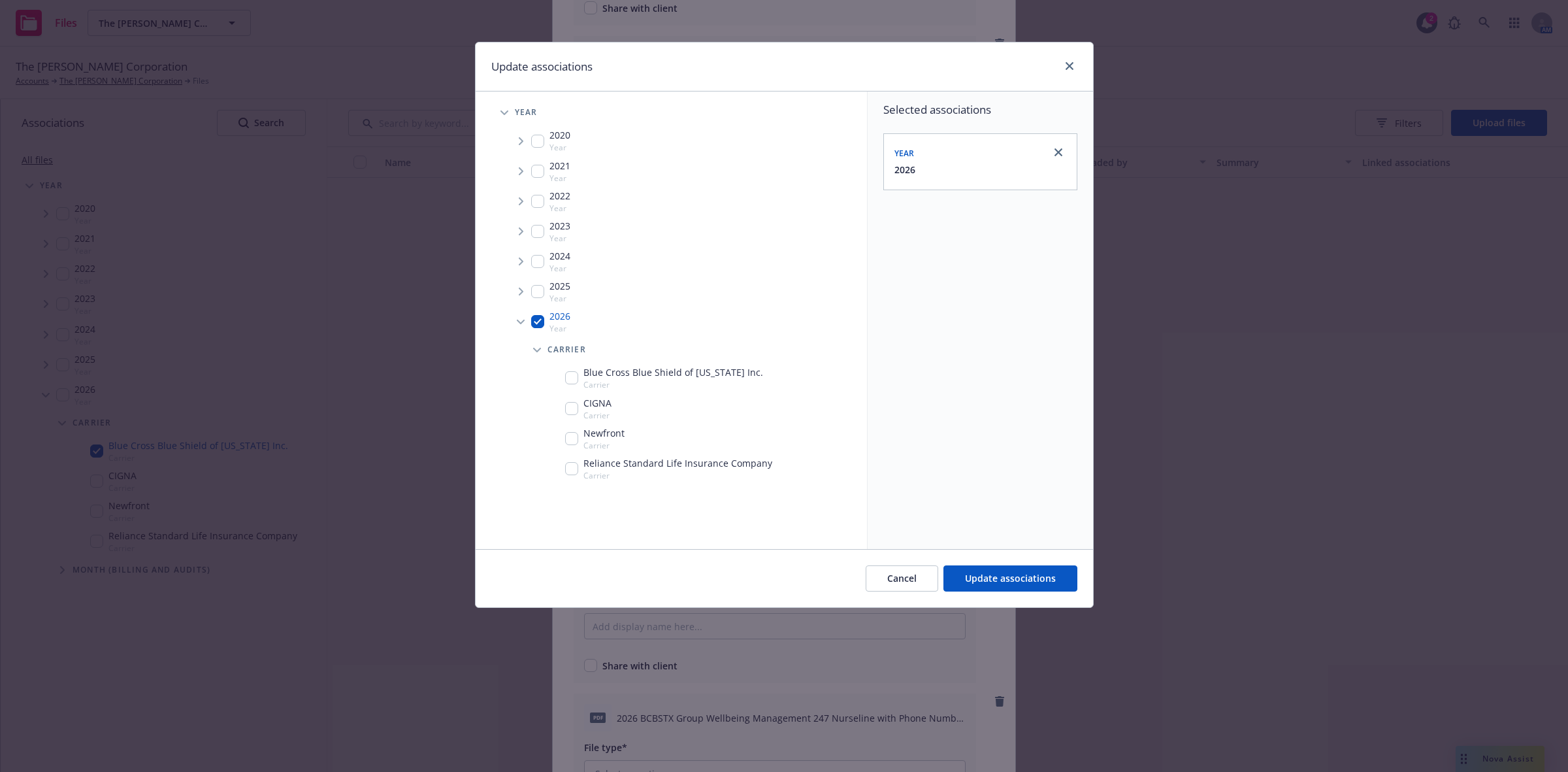
click at [566, 375] on input "Tree Example" at bounding box center [572, 378] width 13 height 13
checkbox input "true"
click at [989, 584] on span "Update associations" at bounding box center [1010, 578] width 90 height 12
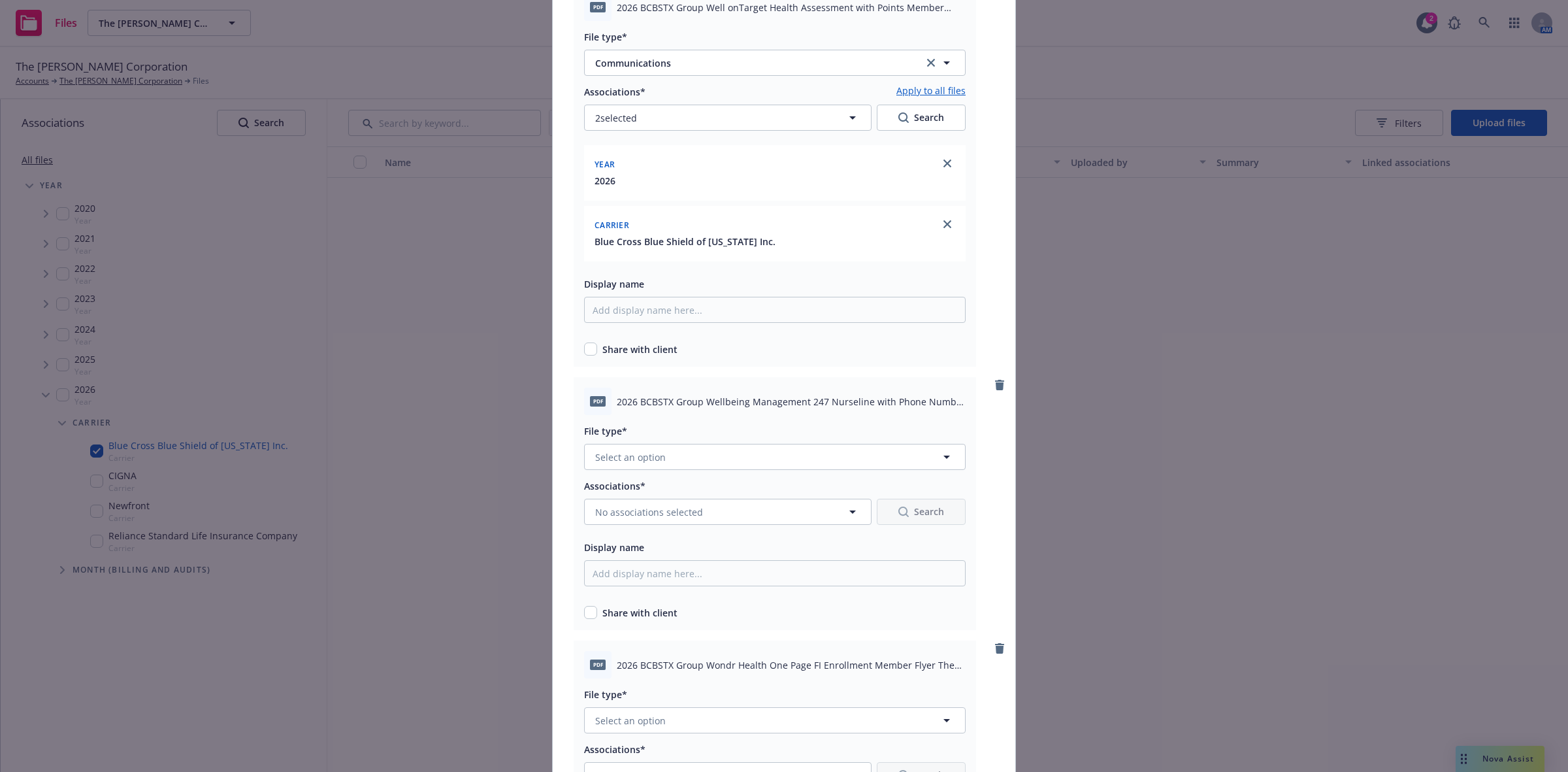
scroll to position [5298, 0]
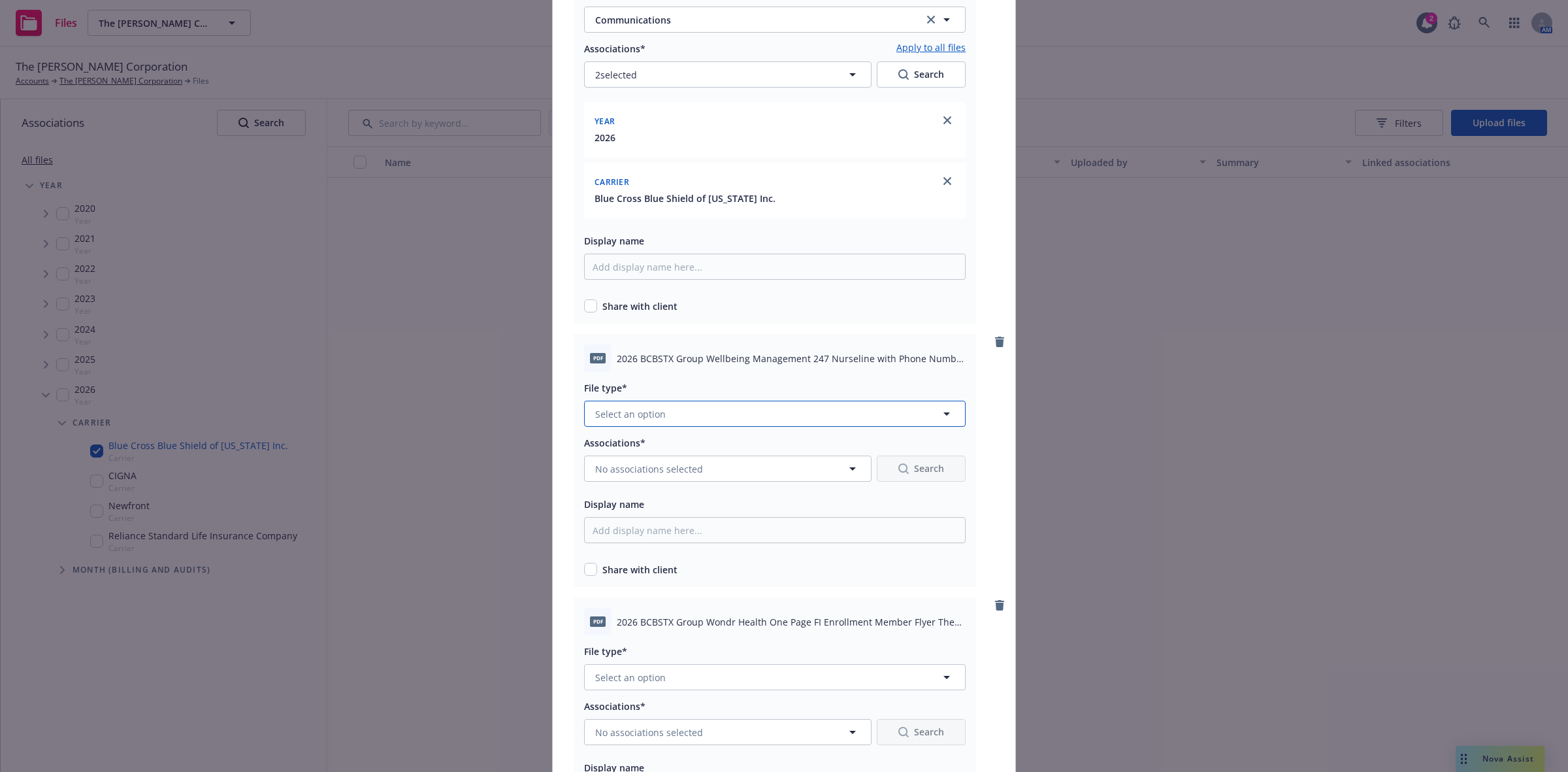
click at [939, 406] on icon "button" at bounding box center [947, 414] width 16 height 16
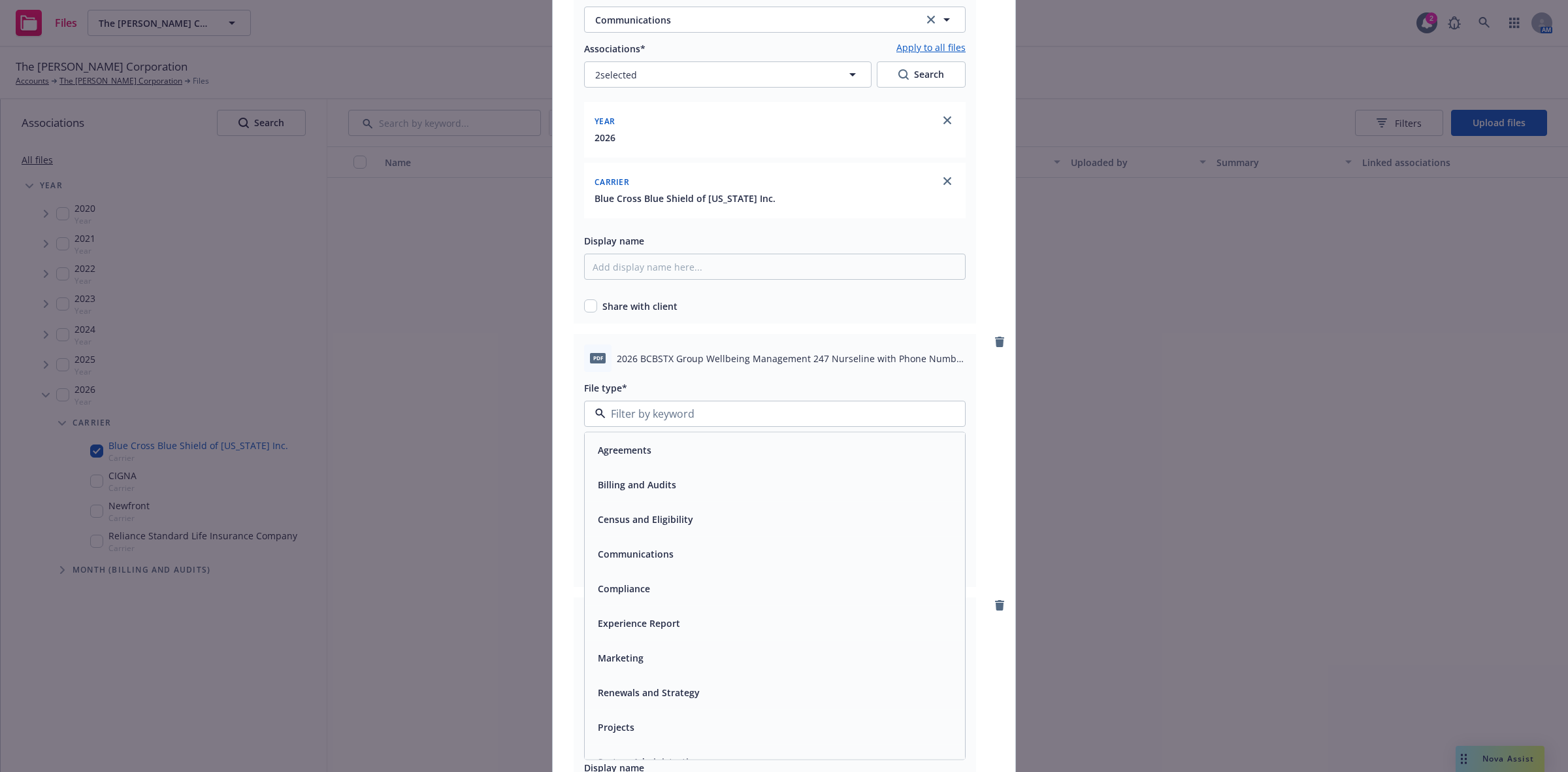
click at [661, 552] on span "Communications" at bounding box center [636, 554] width 76 height 14
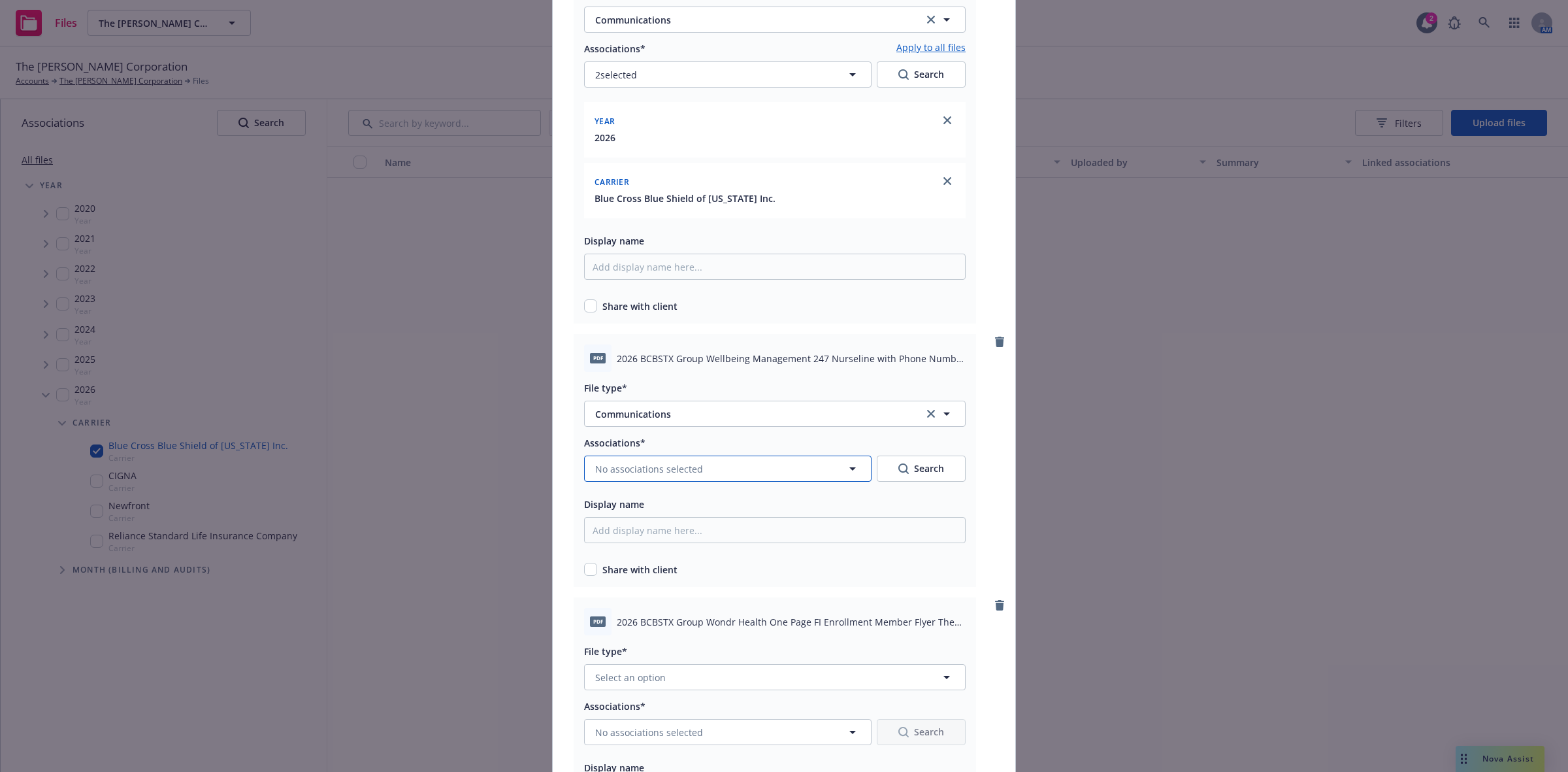
click at [660, 465] on span "No associations selected" at bounding box center [649, 469] width 108 height 14
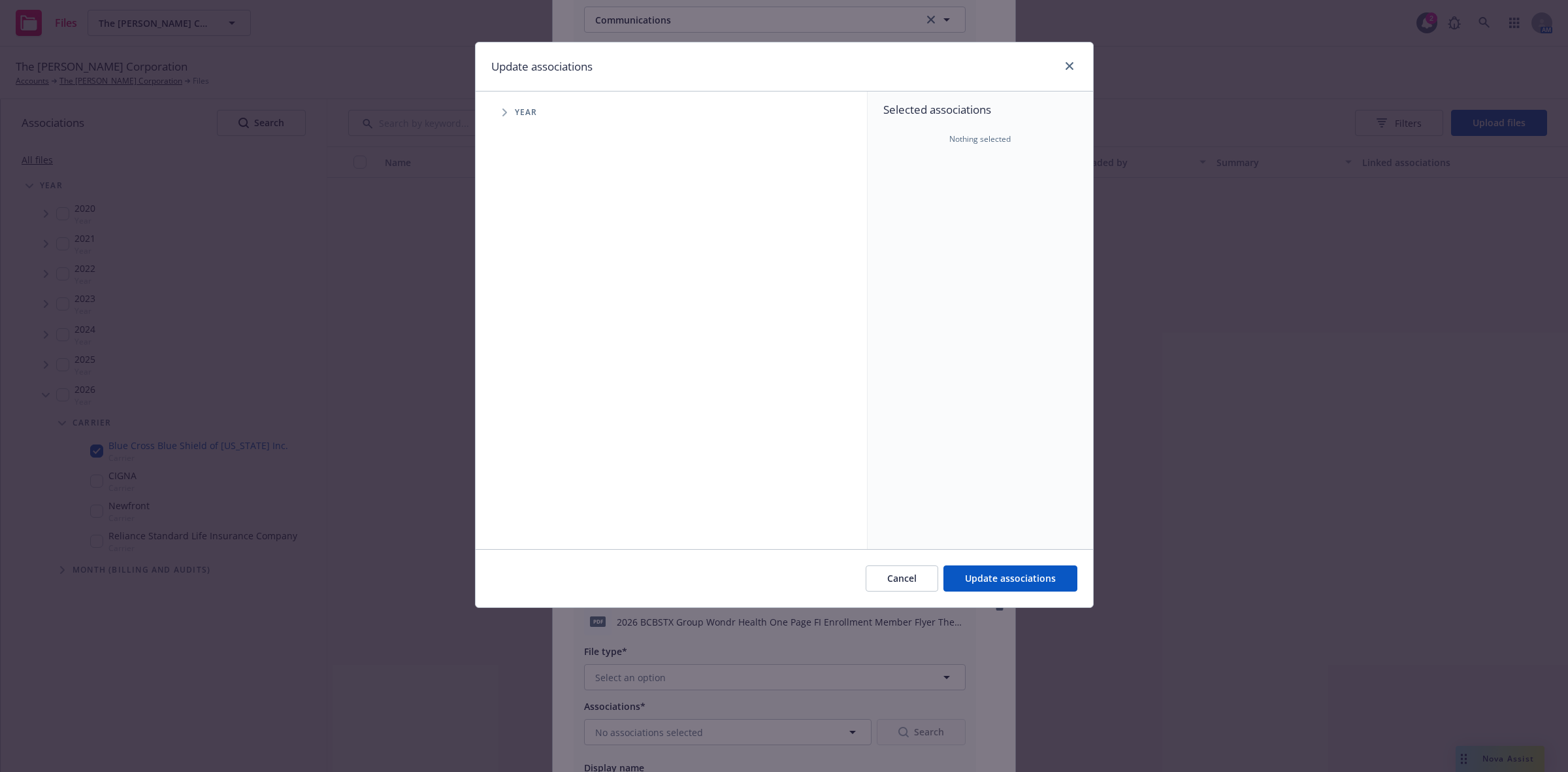
click at [505, 112] on icon "Tree Example" at bounding box center [505, 112] width 5 height 8
click at [531, 319] on input "Tree Example" at bounding box center [537, 321] width 13 height 13
checkbox input "true"
click at [521, 321] on icon "Tree Example" at bounding box center [521, 321] width 5 height 8
click at [538, 350] on icon "Tree Example" at bounding box center [538, 350] width 5 height 8
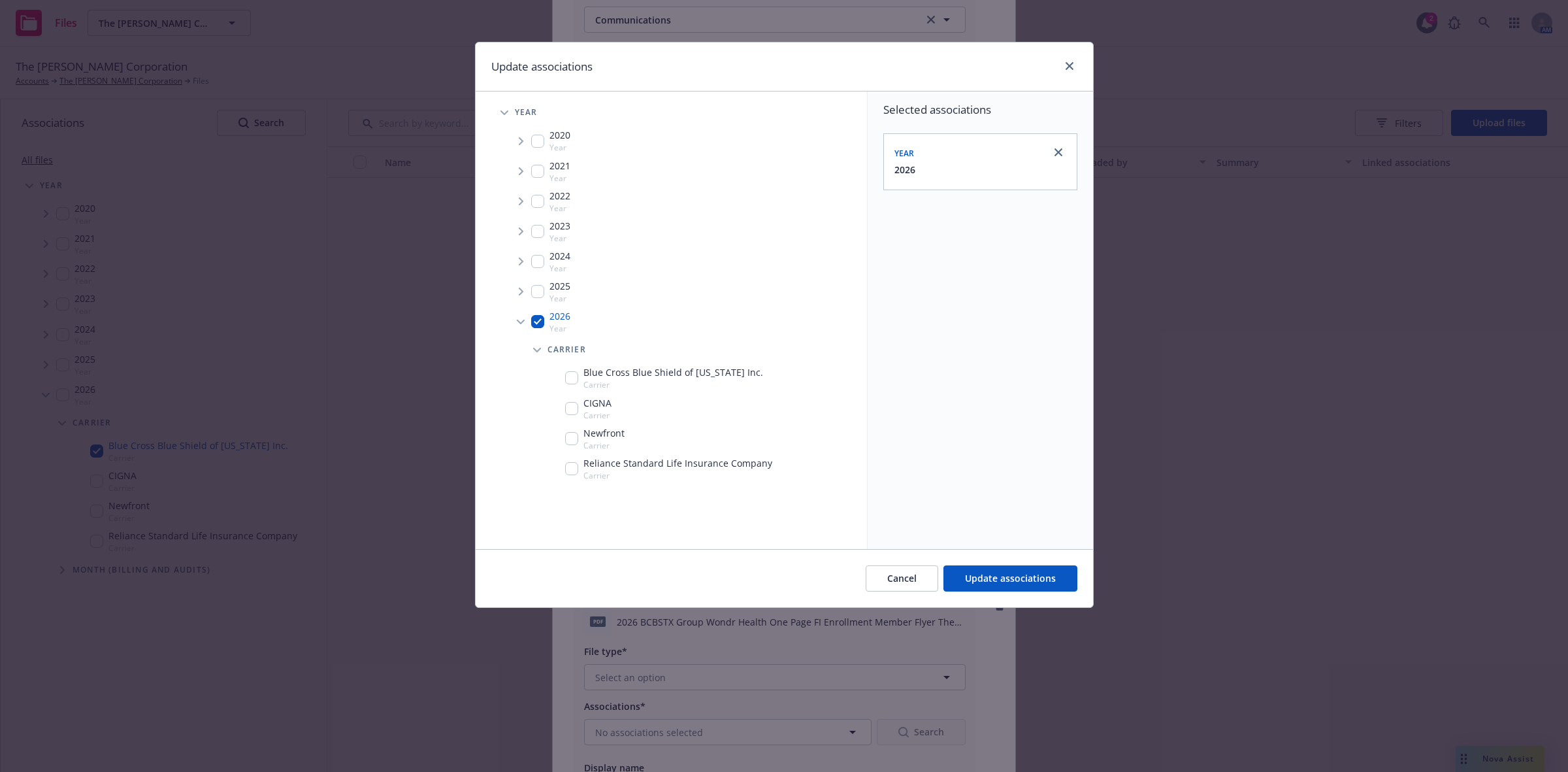
click at [566, 377] on input "Tree Example" at bounding box center [572, 378] width 13 height 13
checkbox input "true"
click at [984, 577] on span "Update associations" at bounding box center [1010, 578] width 90 height 12
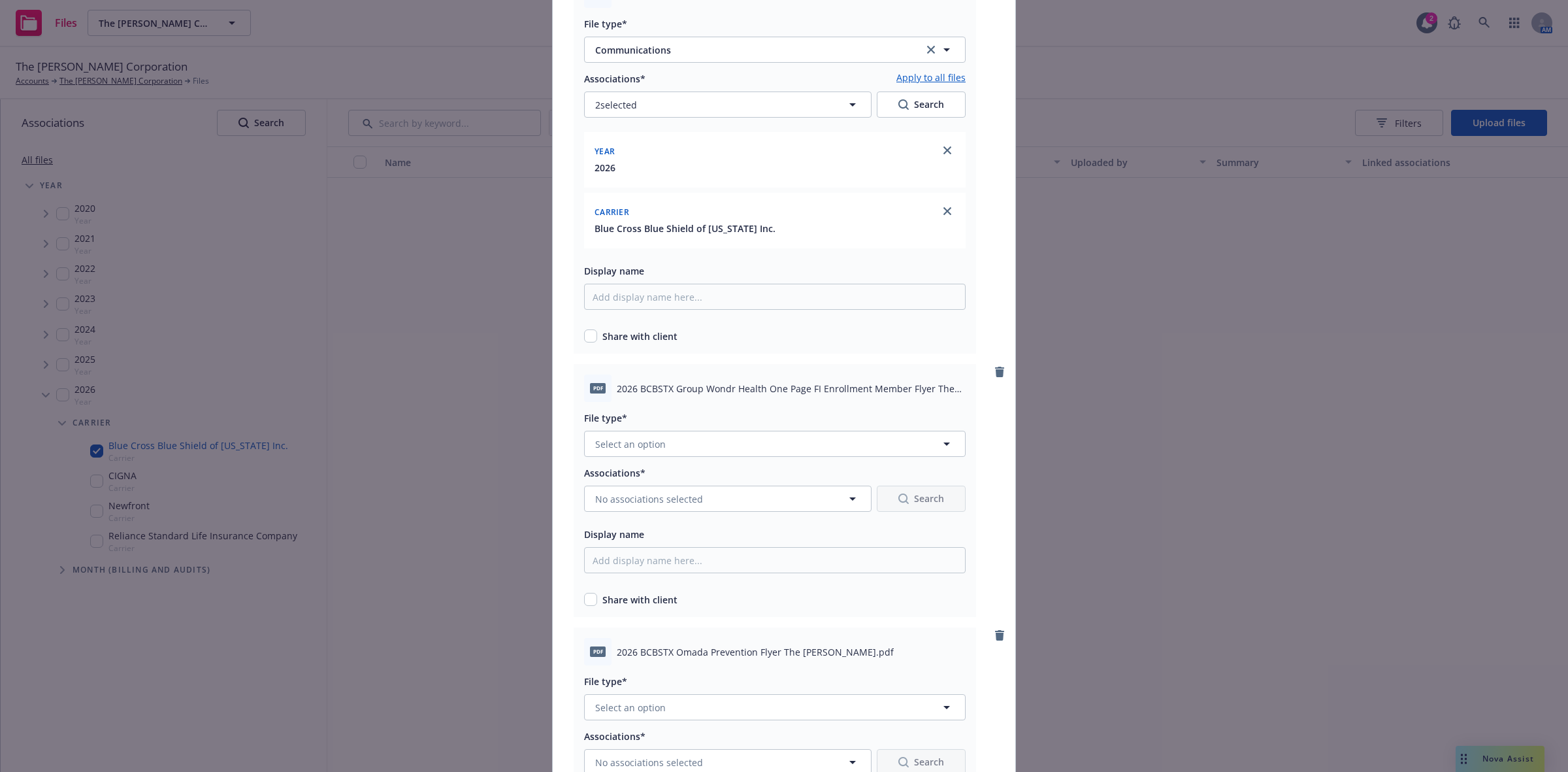
scroll to position [5686, 0]
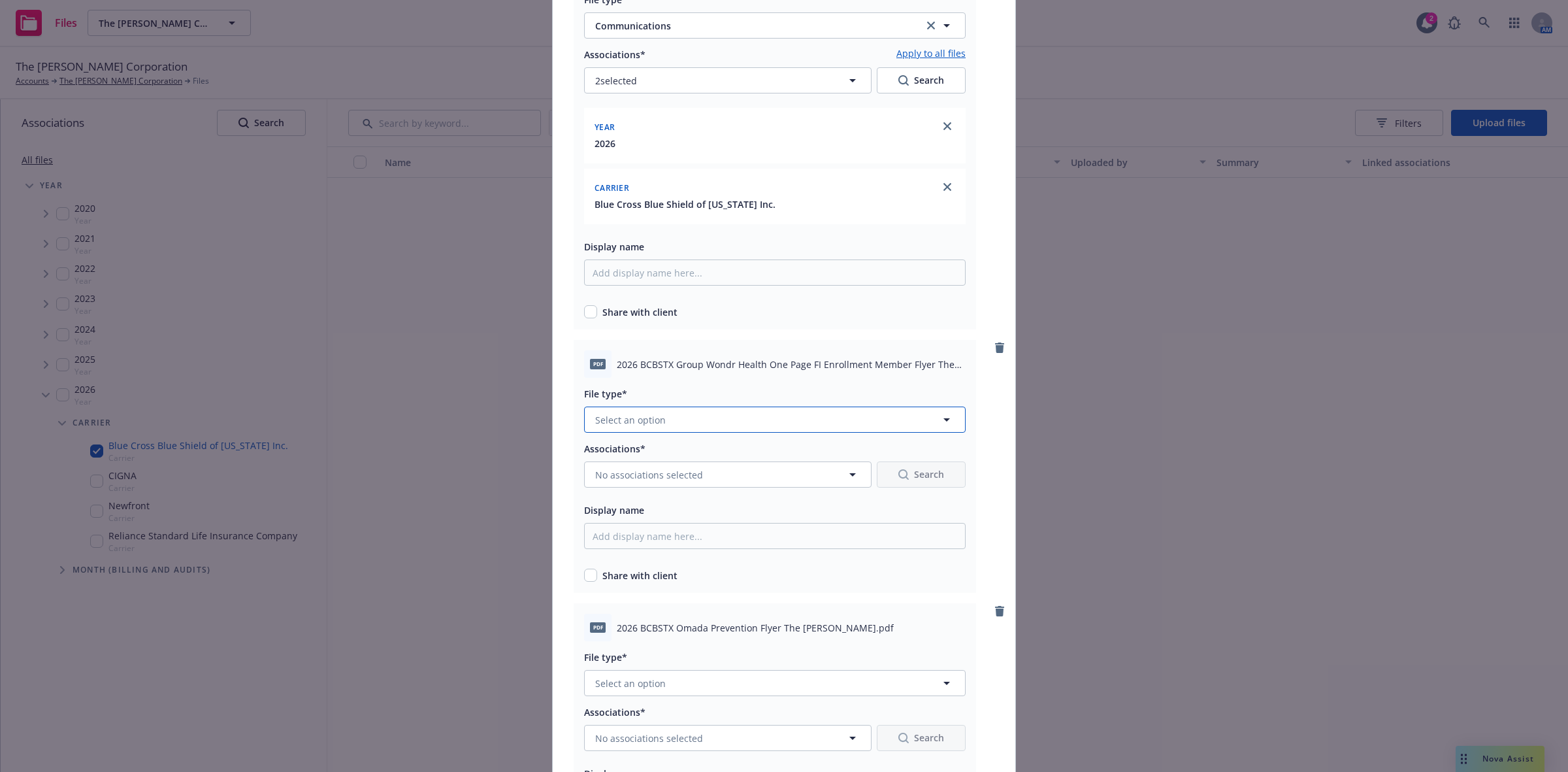
click at [778, 413] on button "Select an option" at bounding box center [774, 420] width 382 height 26
click at [651, 554] on span "Communications" at bounding box center [636, 560] width 76 height 14
click at [665, 468] on span "No associations selected" at bounding box center [649, 475] width 108 height 14
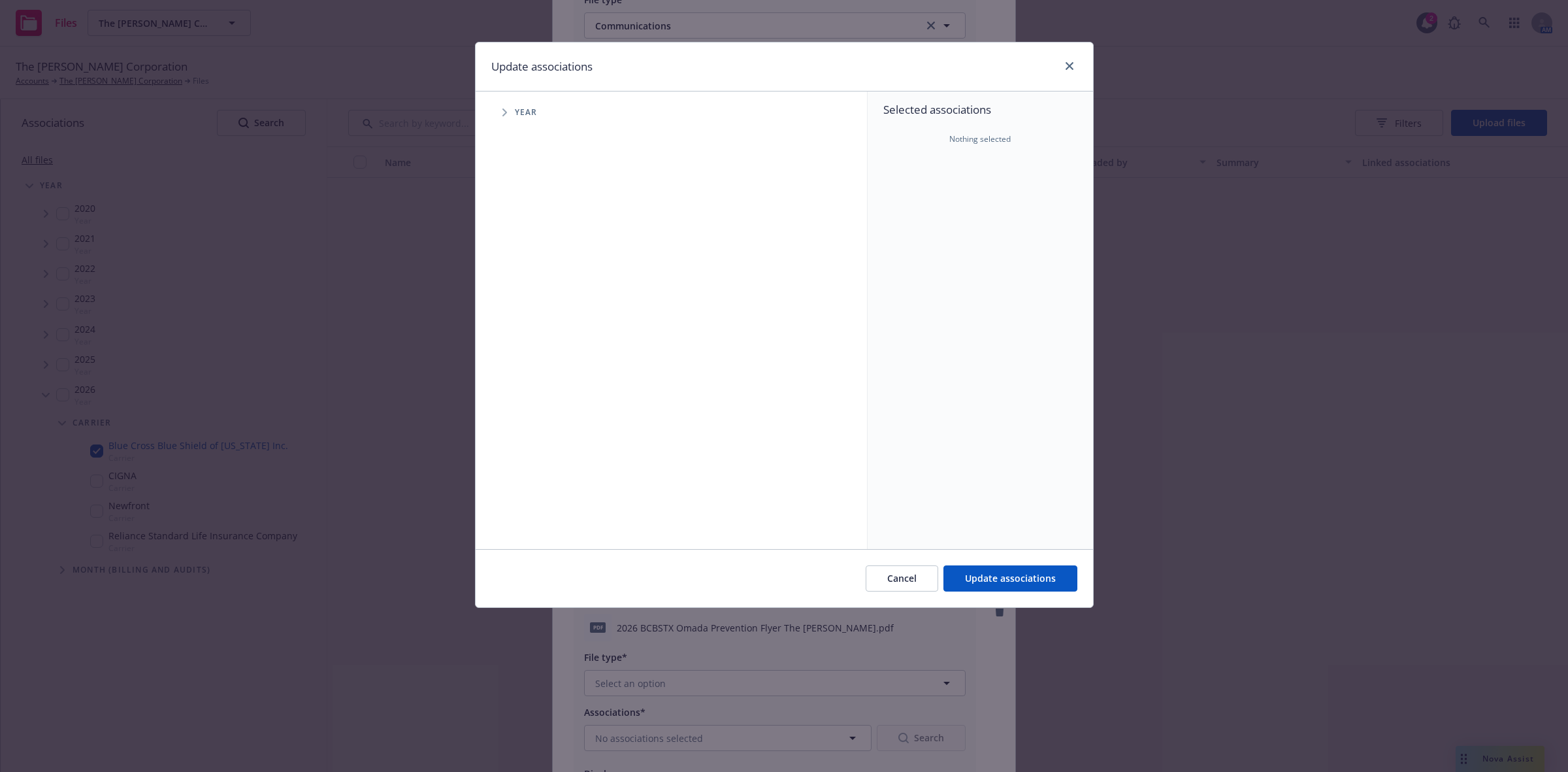
click at [504, 114] on icon "Tree Example" at bounding box center [504, 112] width 4 height 8
click at [539, 319] on input "Tree Example" at bounding box center [537, 321] width 13 height 13
checkbox input "true"
click at [522, 319] on icon "Tree Example" at bounding box center [521, 321] width 5 height 8
click at [538, 353] on icon "Tree Example" at bounding box center [538, 350] width 5 height 8
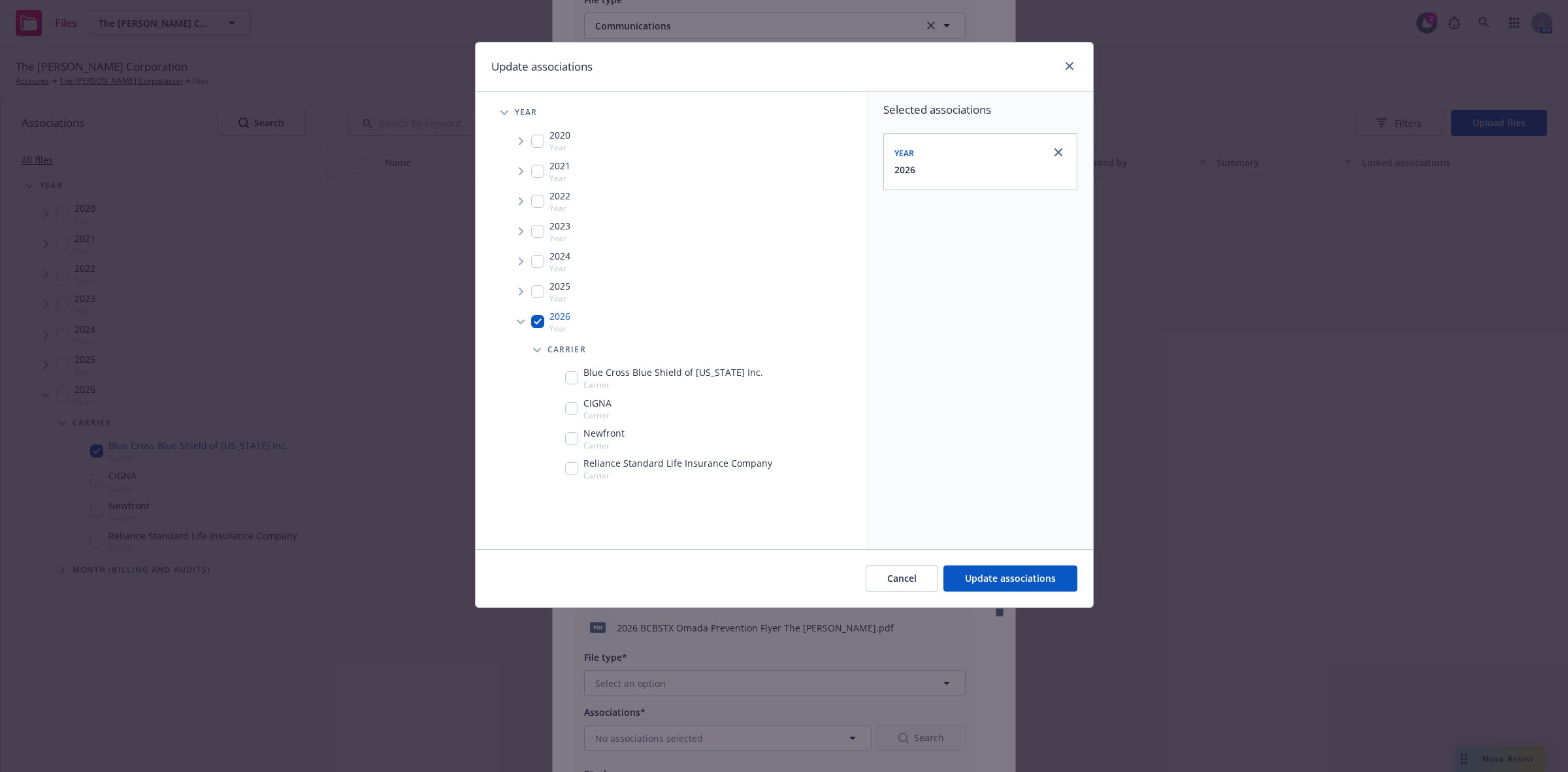
click at [569, 386] on div "Blue Cross Blue Shield of Texas Inc. Carrier" at bounding box center [665, 378] width 198 height 25
checkbox input "true"
click at [993, 577] on span "Update associations" at bounding box center [1010, 578] width 90 height 12
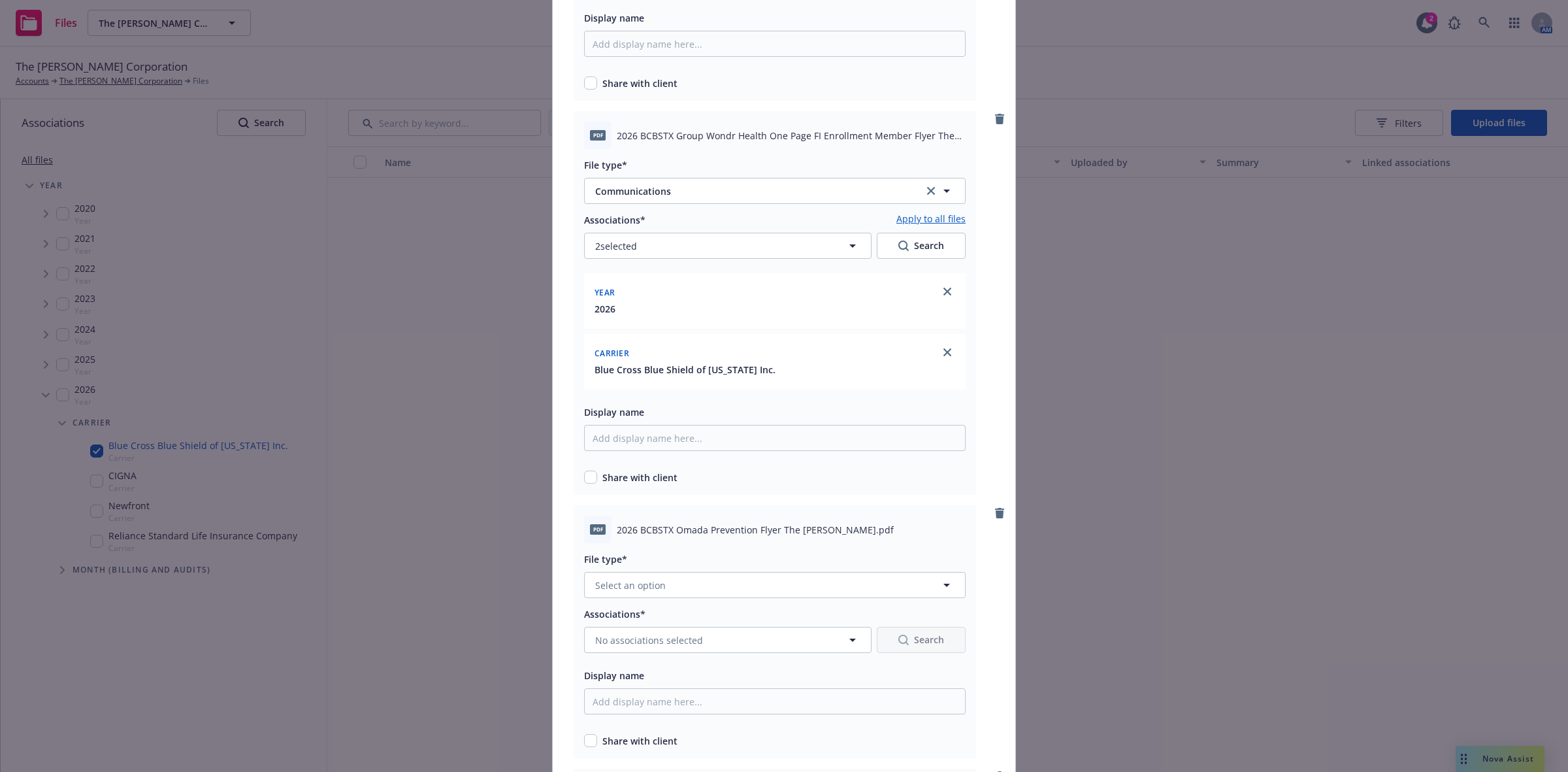
scroll to position [5969, 0]
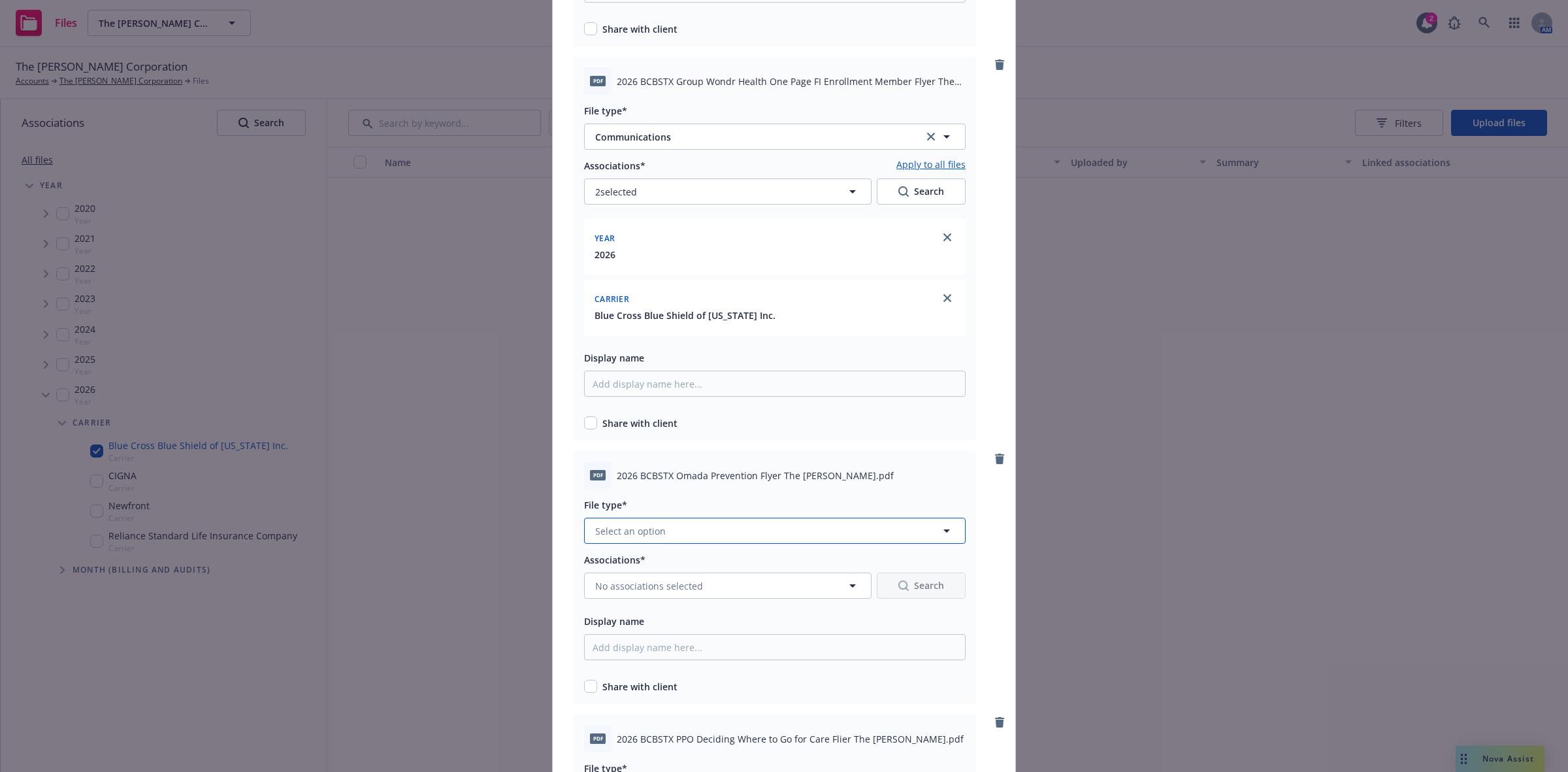
click at [915, 527] on button "Select an option" at bounding box center [774, 531] width 382 height 26
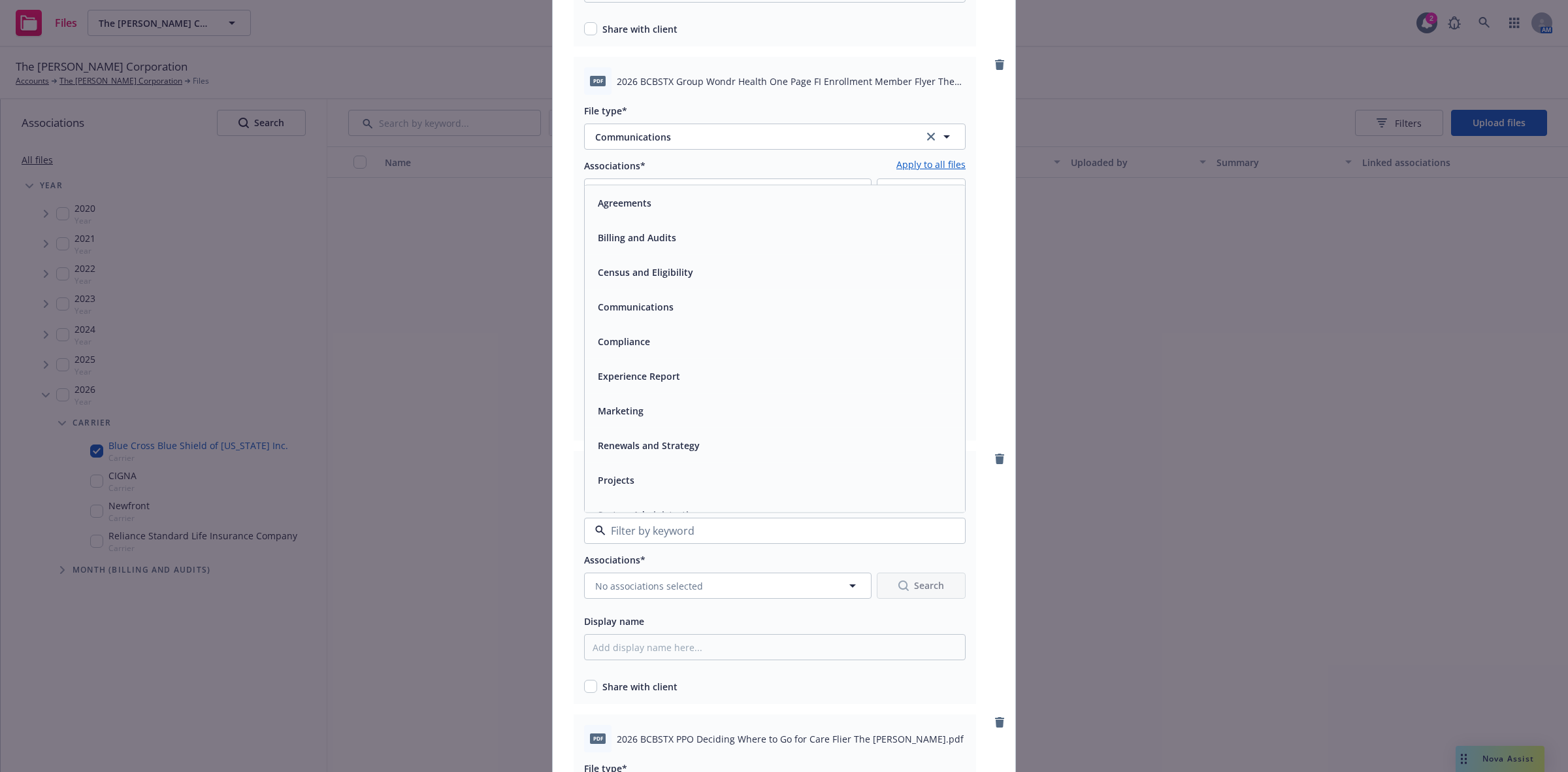
click at [628, 313] on div "Communications" at bounding box center [774, 307] width 380 height 34
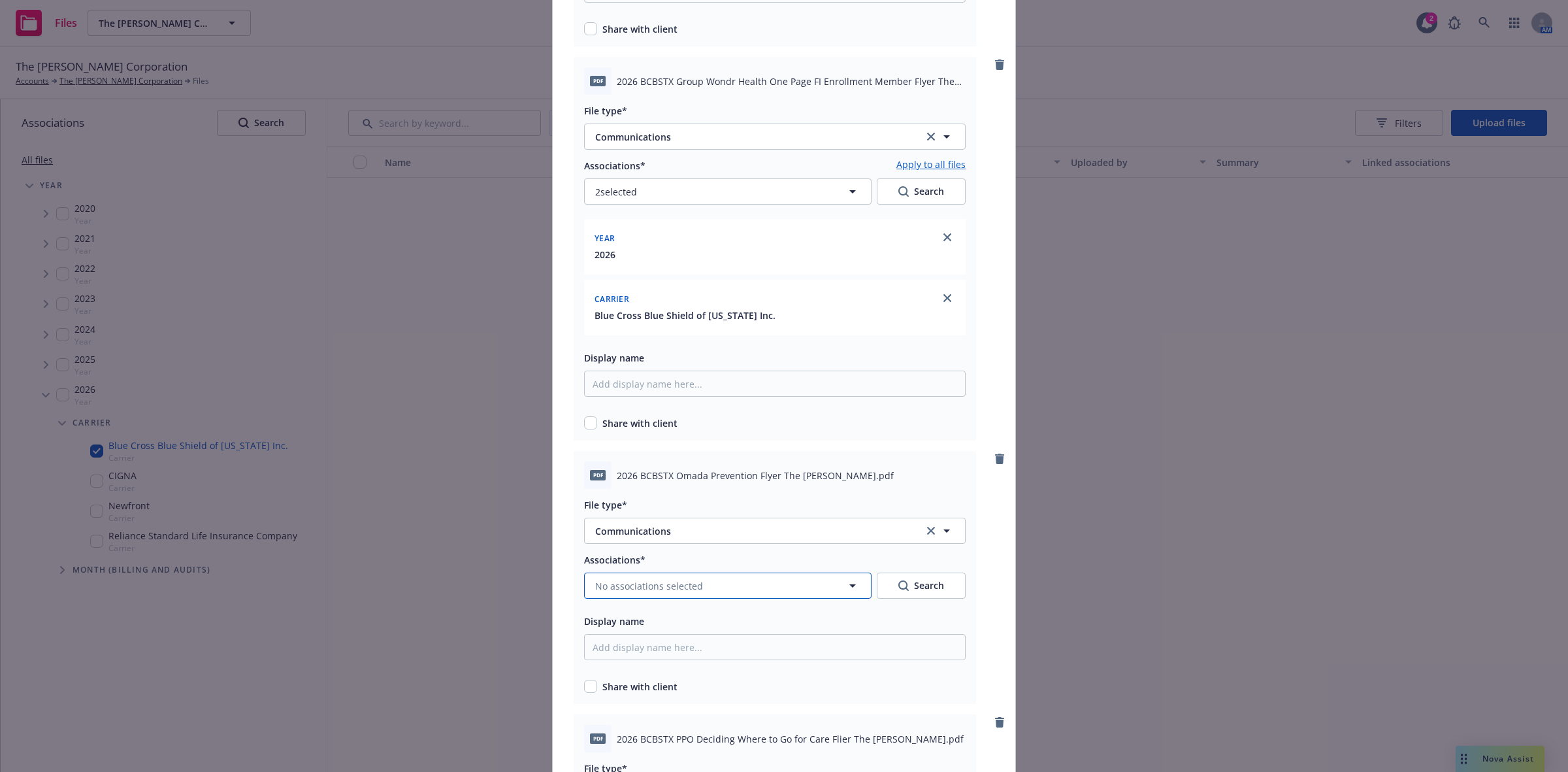
click at [730, 582] on button "No associations selected" at bounding box center [728, 586] width 288 height 26
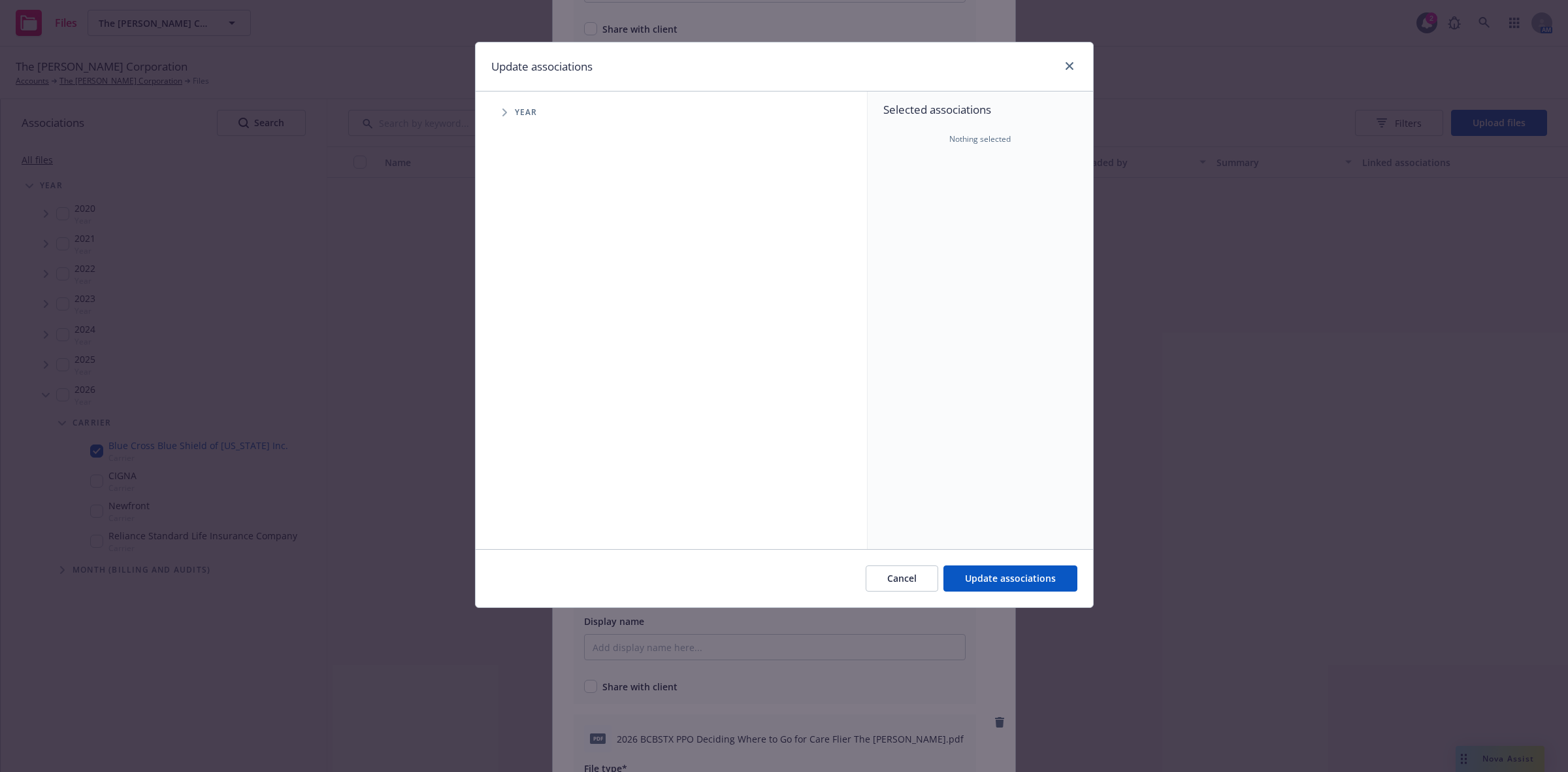
click at [500, 109] on span "Tree Example" at bounding box center [505, 112] width 21 height 21
click at [541, 318] on input "Tree Example" at bounding box center [537, 321] width 13 height 13
checkbox input "true"
click at [518, 321] on span "Tree Example" at bounding box center [521, 321] width 21 height 21
click at [536, 351] on icon "Tree Example" at bounding box center [538, 350] width 5 height 8
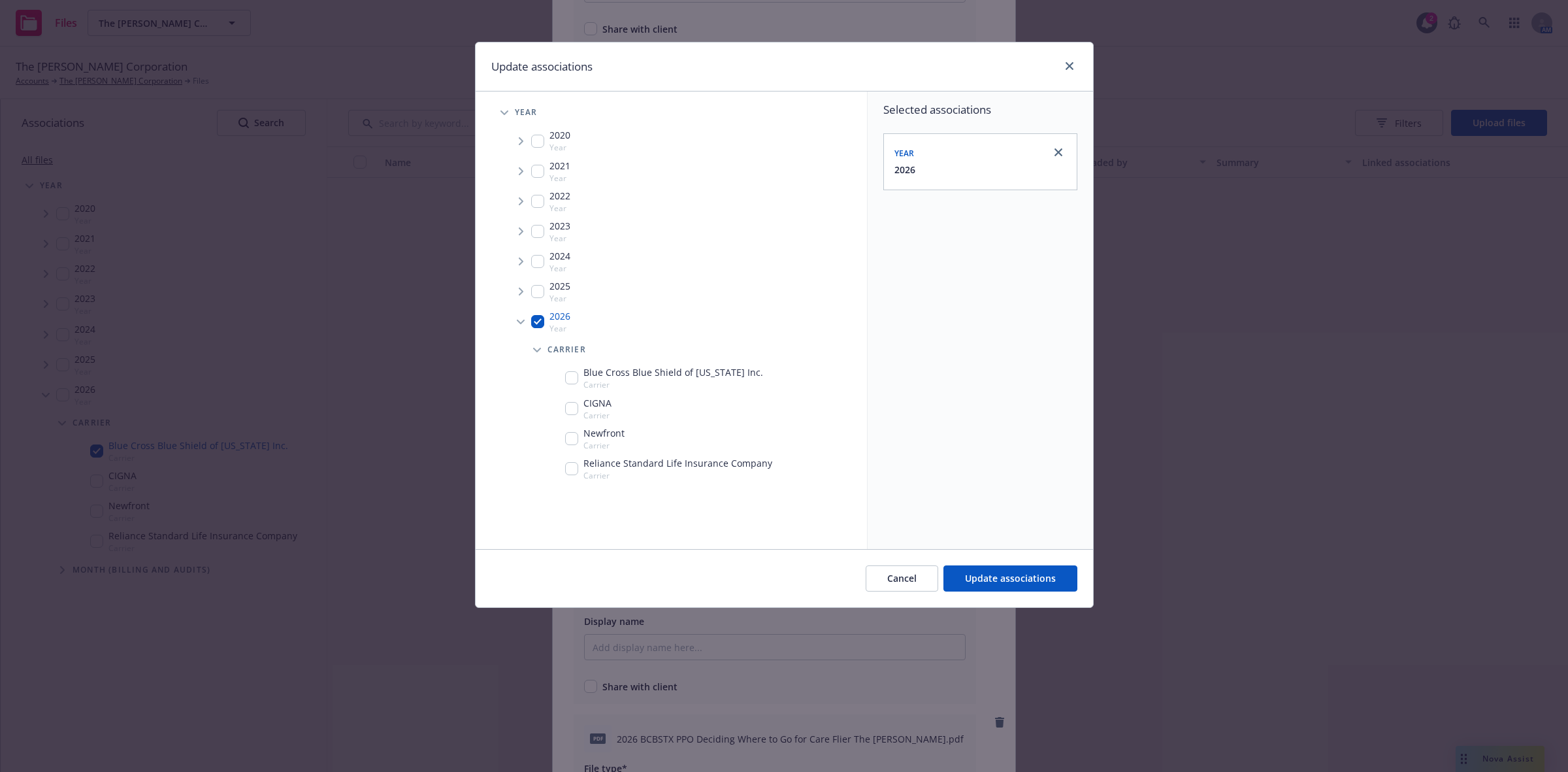
click at [569, 377] on input "Tree Example" at bounding box center [572, 378] width 13 height 13
checkbox input "true"
click at [992, 581] on span "Update associations" at bounding box center [1010, 578] width 90 height 12
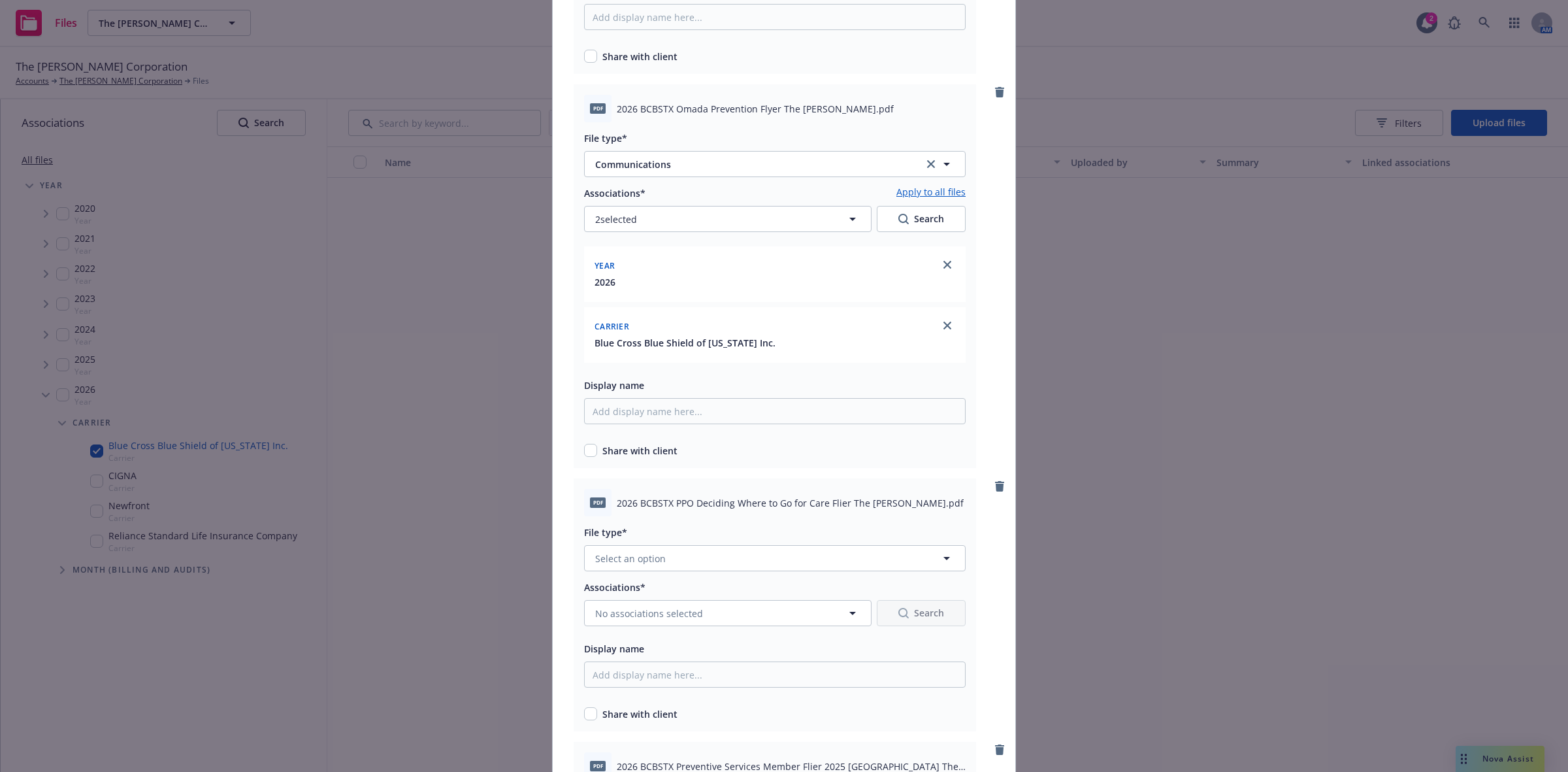
scroll to position [6318, 0]
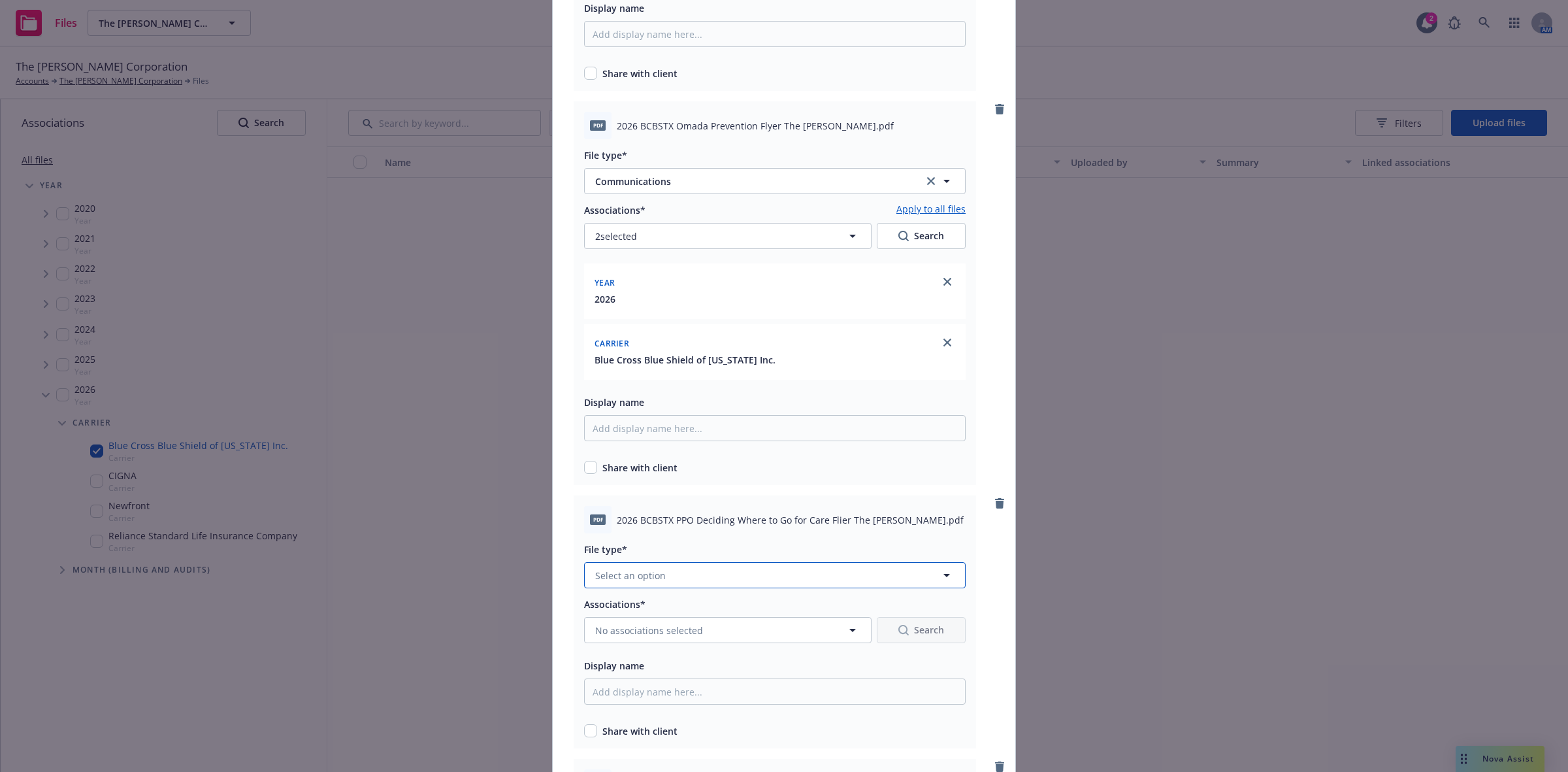
click at [850, 569] on button "Select an option" at bounding box center [774, 575] width 382 height 26
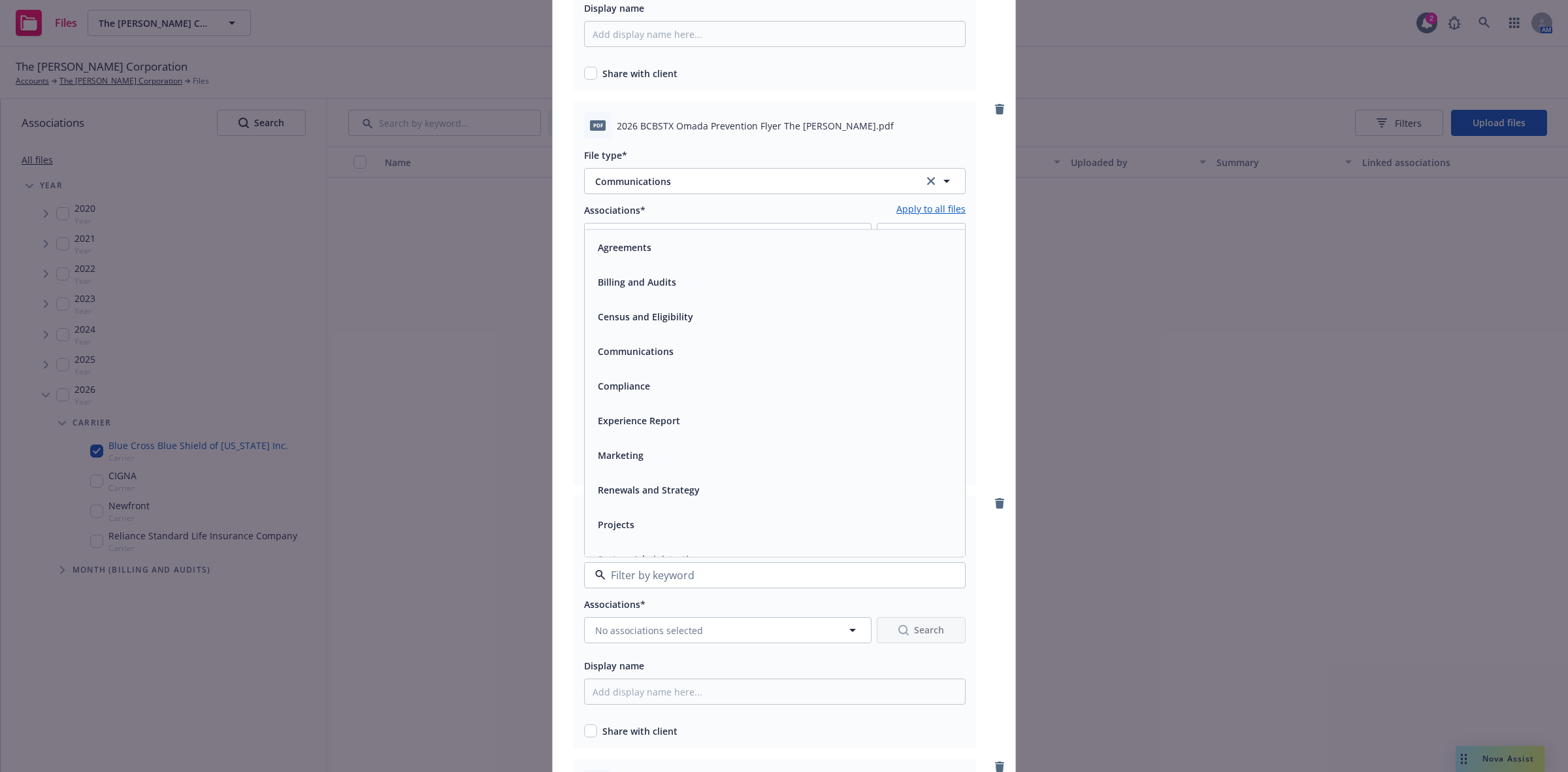
click at [643, 351] on span "Communications" at bounding box center [636, 351] width 76 height 14
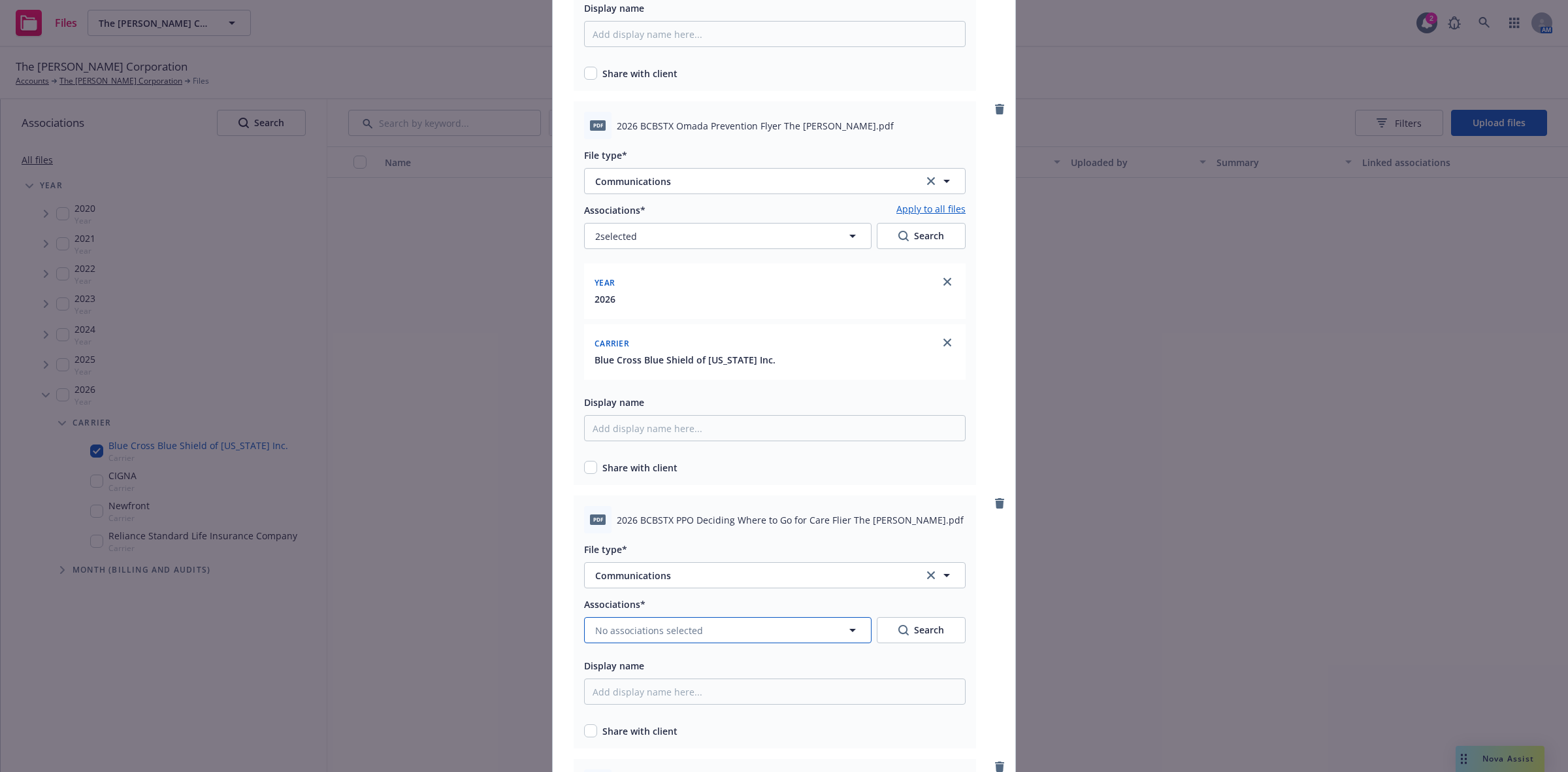
click at [658, 628] on span "No associations selected" at bounding box center [649, 631] width 108 height 14
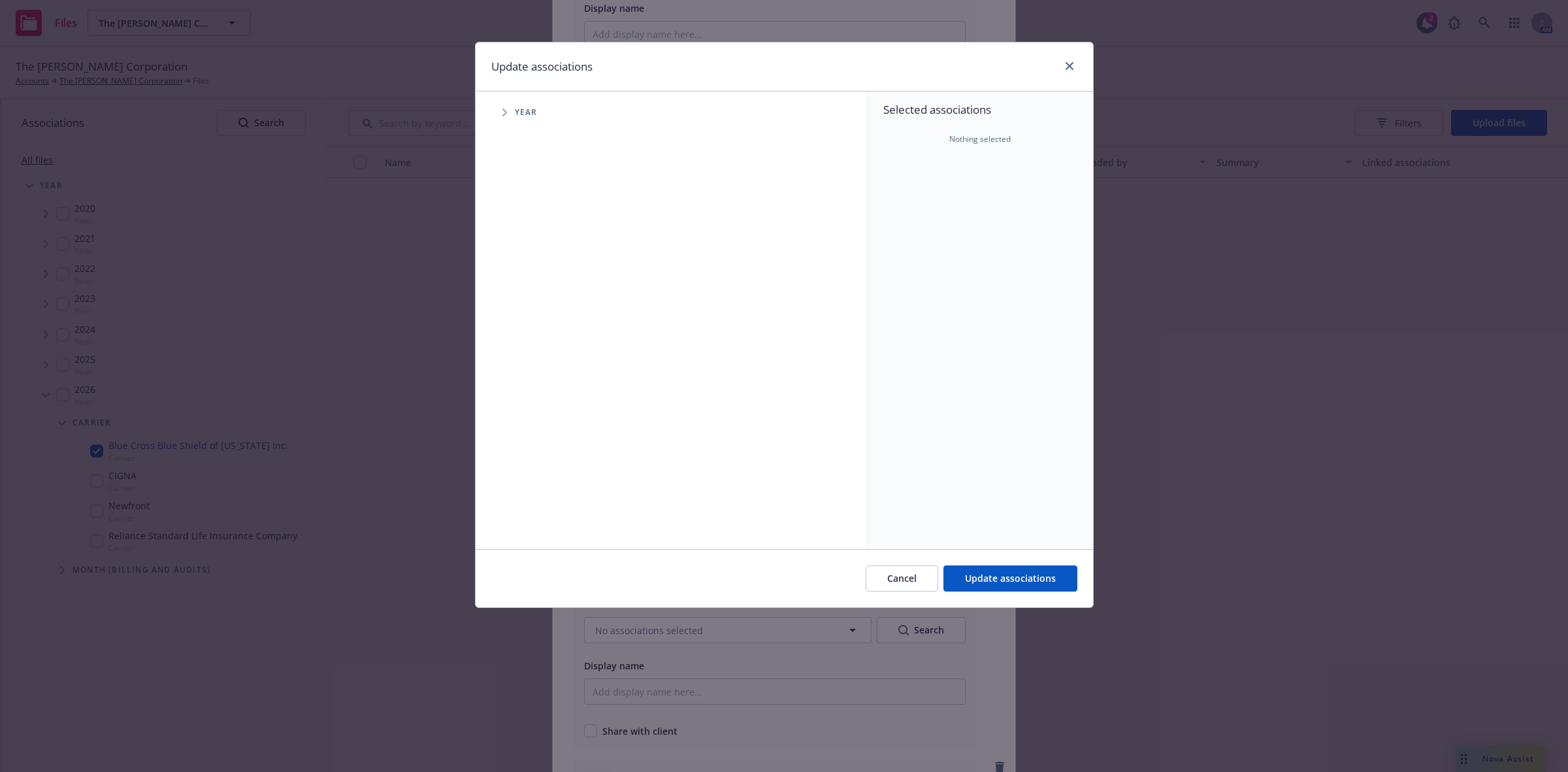
click at [504, 116] on span "Tree Example" at bounding box center [505, 112] width 21 height 21
click at [536, 323] on input "Tree Example" at bounding box center [537, 321] width 13 height 13
checkbox input "true"
click at [522, 322] on icon "Tree Example" at bounding box center [521, 321] width 5 height 8
click at [538, 351] on icon "Tree Example" at bounding box center [537, 350] width 4 height 8
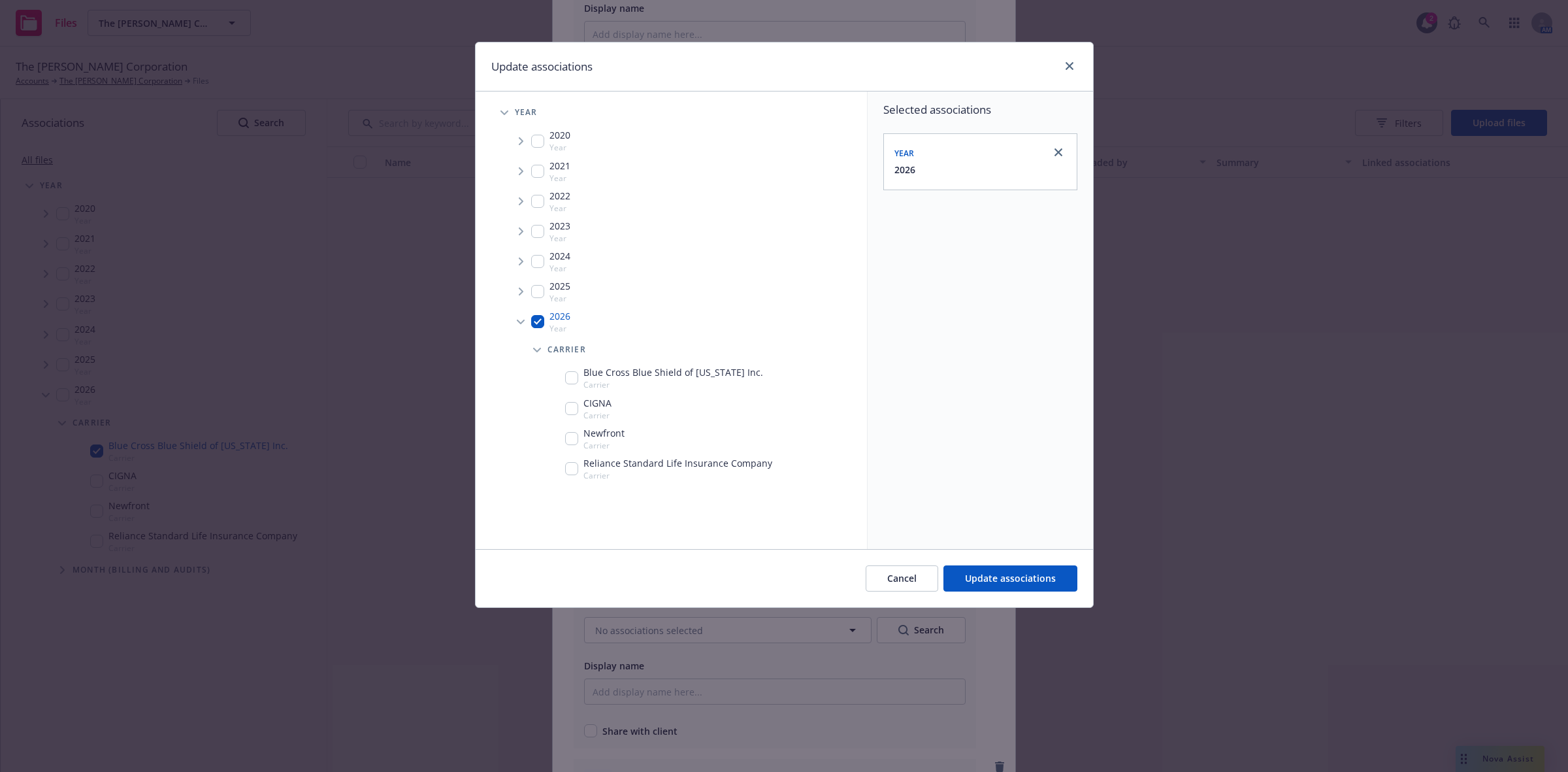
click at [573, 377] on input "Tree Example" at bounding box center [572, 378] width 13 height 13
checkbox input "true"
click at [1006, 577] on span "Update associations" at bounding box center [1010, 578] width 90 height 12
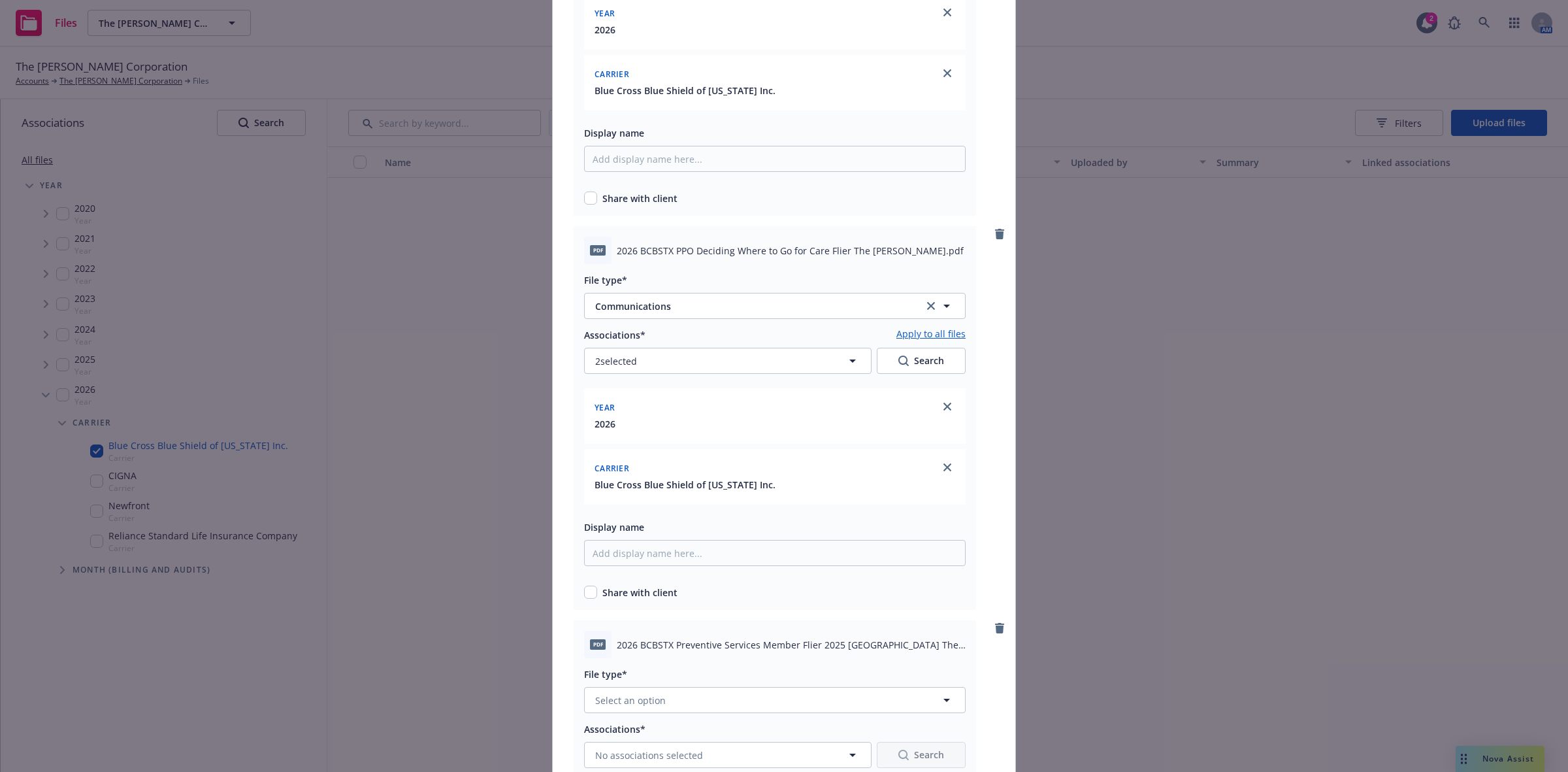
scroll to position [6683, 0]
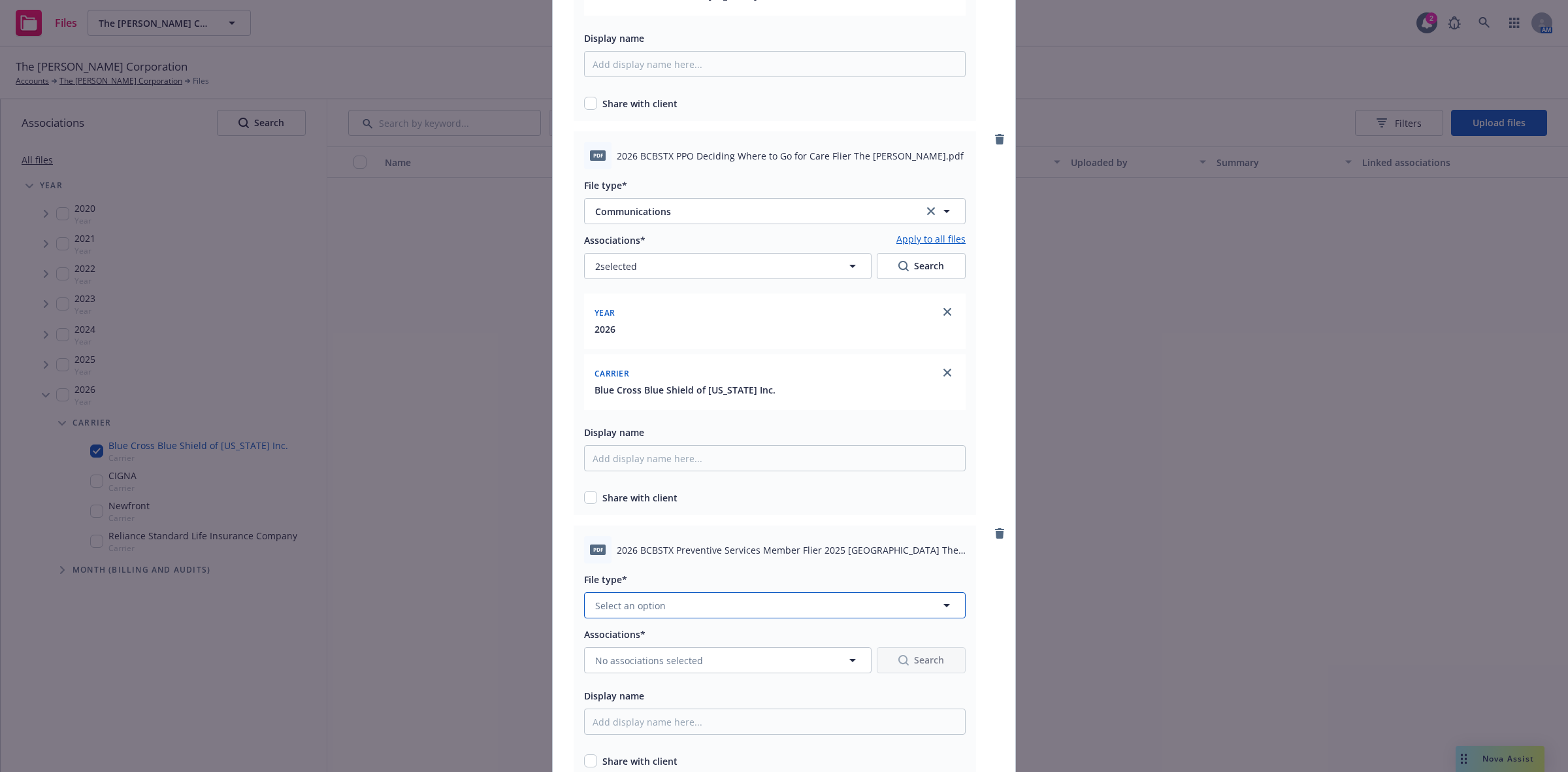
click at [716, 600] on button "Select an option" at bounding box center [774, 605] width 382 height 26
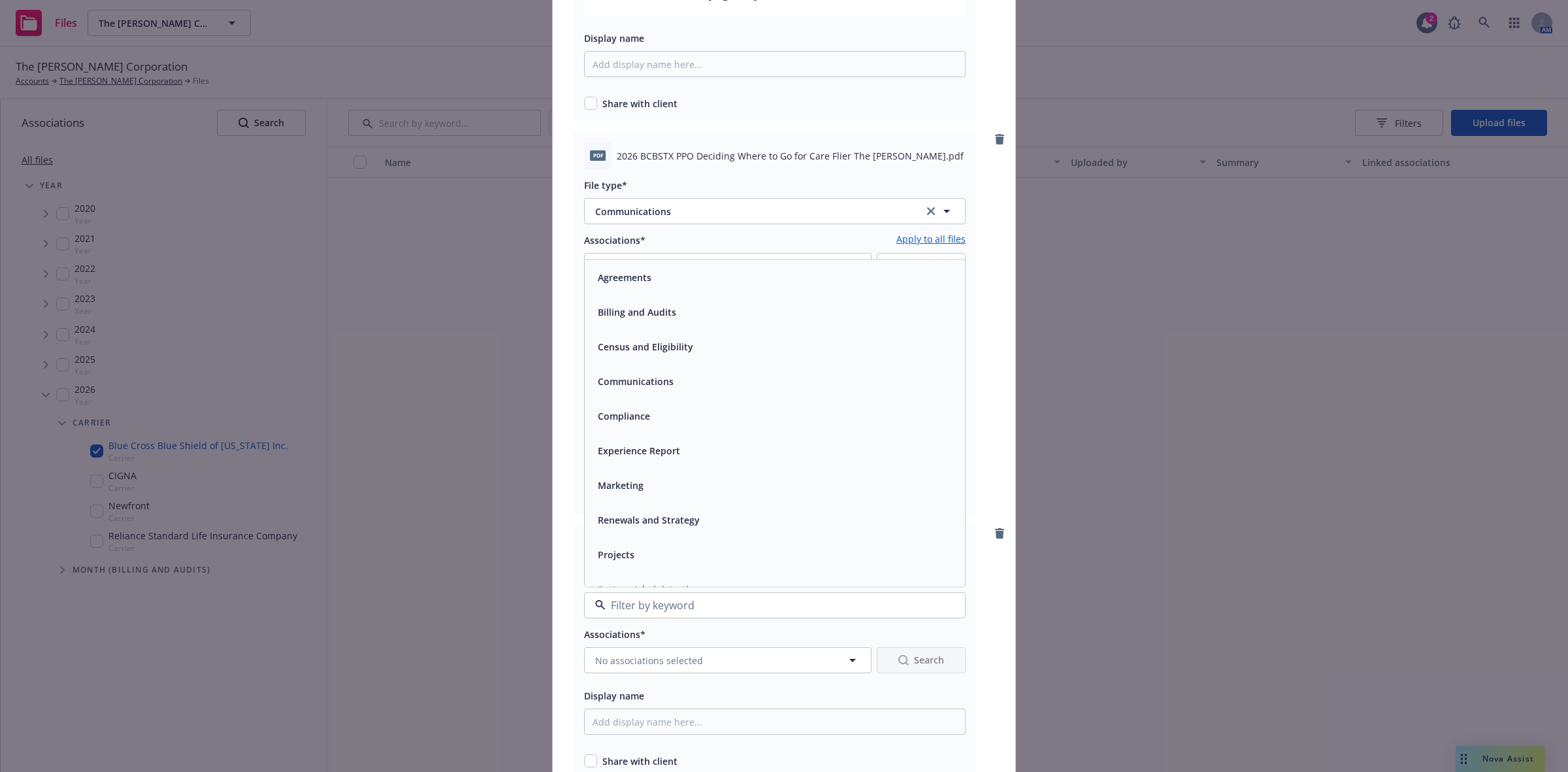
click at [673, 373] on div "Communications" at bounding box center [774, 382] width 364 height 19
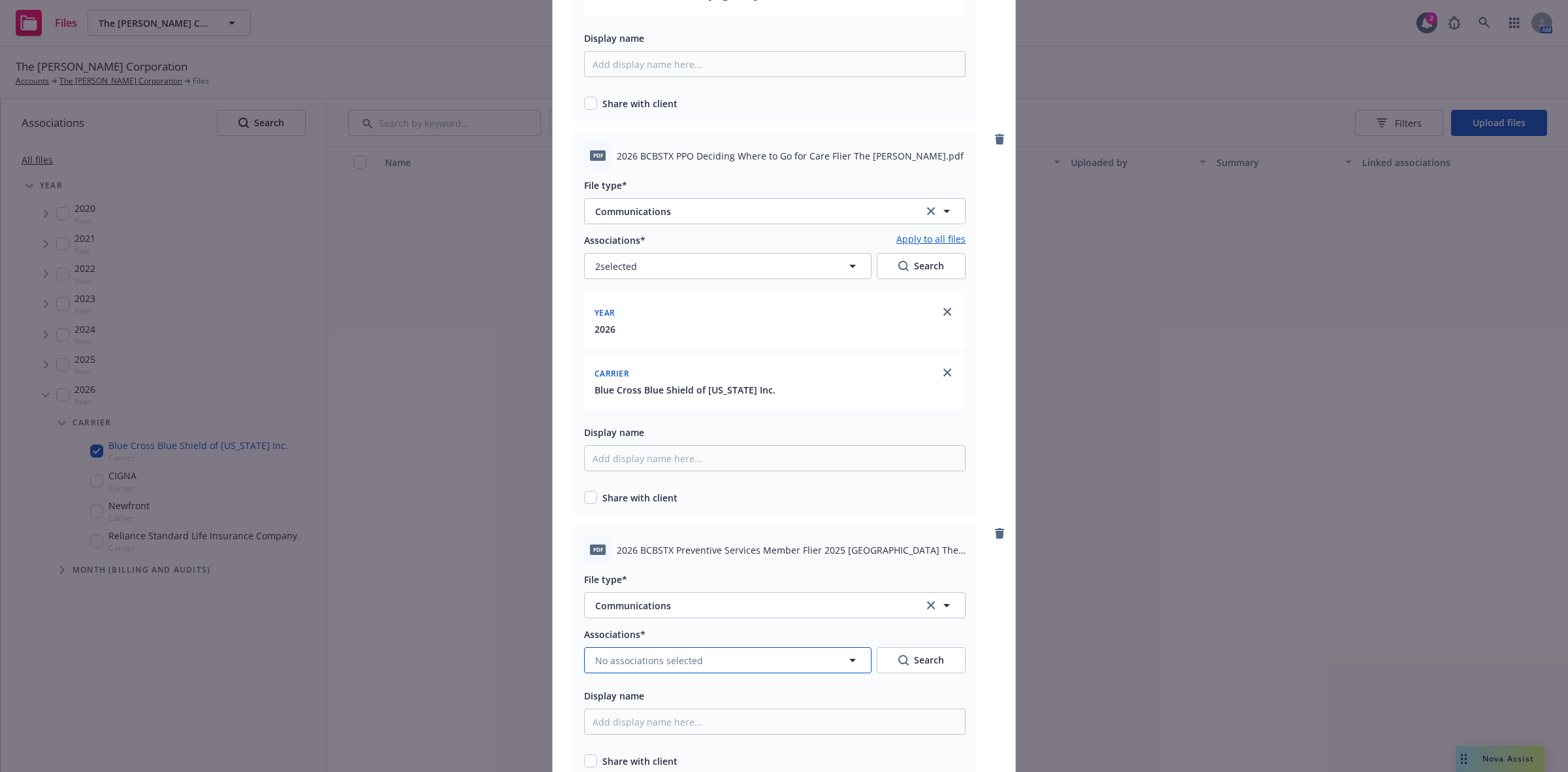
click at [684, 654] on span "No associations selected" at bounding box center [649, 660] width 108 height 14
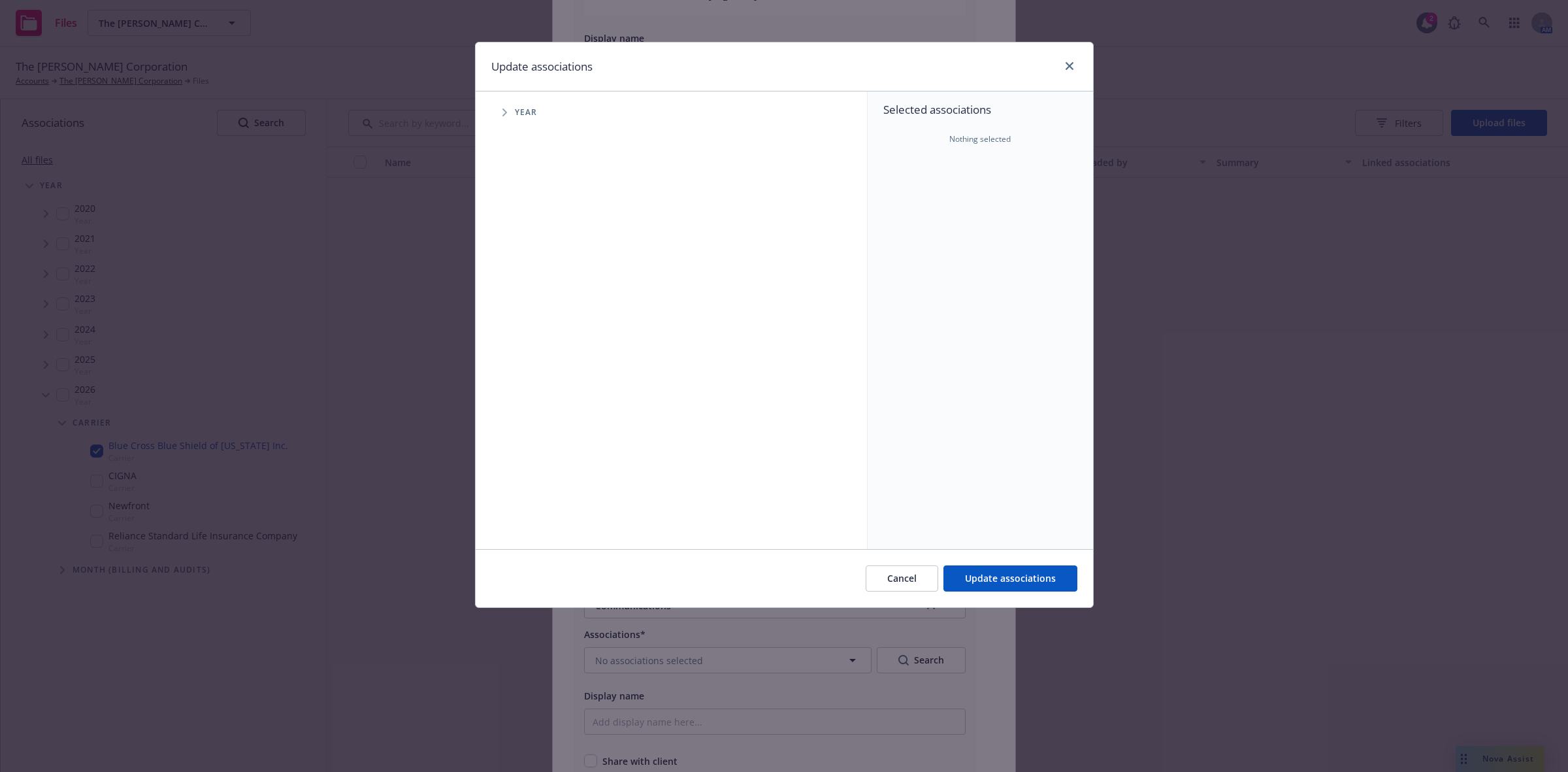
click at [500, 114] on span "Tree Example" at bounding box center [505, 112] width 21 height 21
click at [536, 322] on input "Tree Example" at bounding box center [537, 321] width 13 height 13
checkbox input "true"
click at [521, 324] on icon "Tree Example" at bounding box center [521, 321] width 5 height 8
click at [538, 351] on icon "Tree Example" at bounding box center [537, 350] width 4 height 8
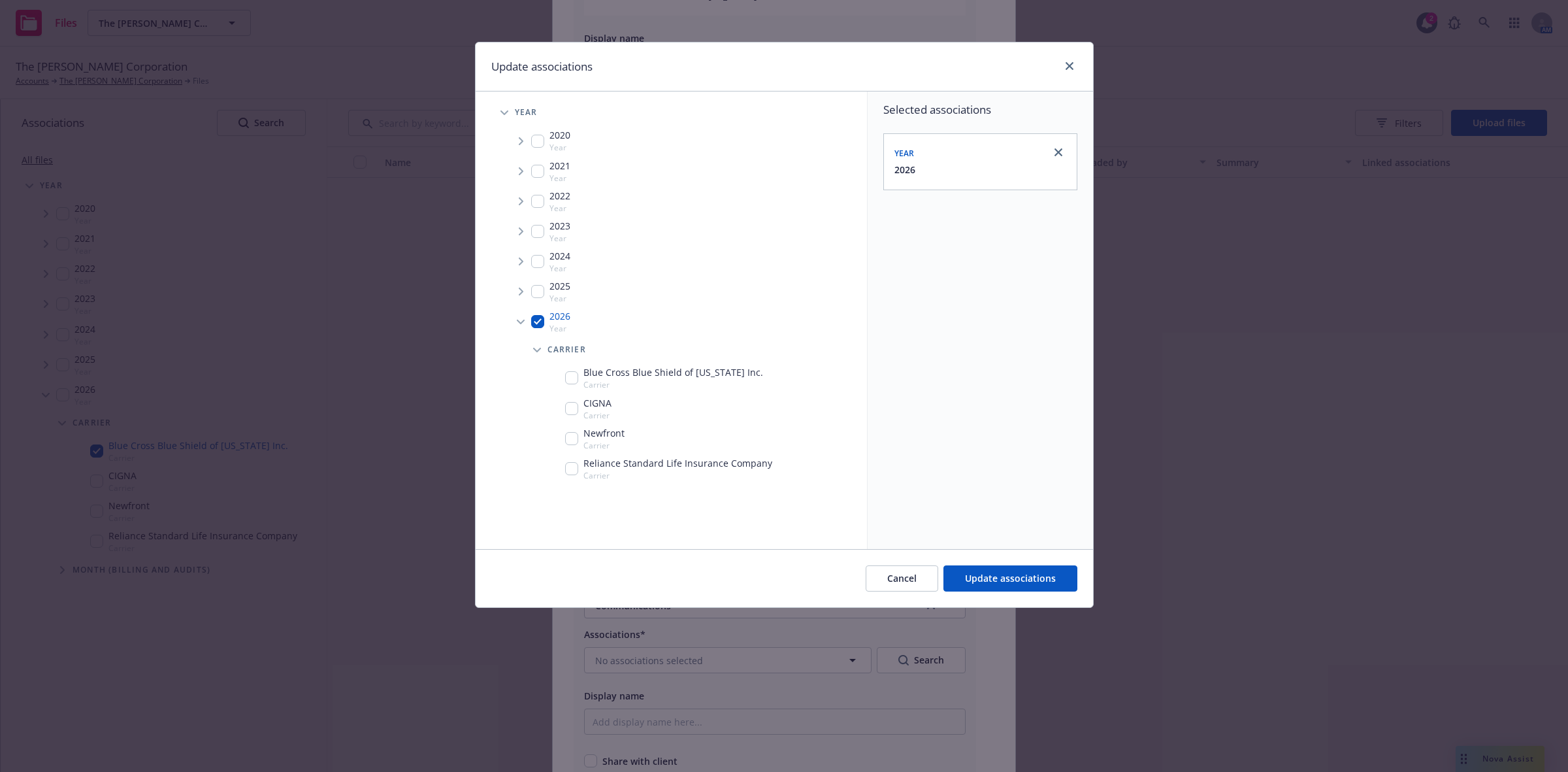
click at [573, 379] on input "Tree Example" at bounding box center [572, 378] width 13 height 13
checkbox input "true"
click at [981, 580] on span "Update associations" at bounding box center [1010, 578] width 90 height 12
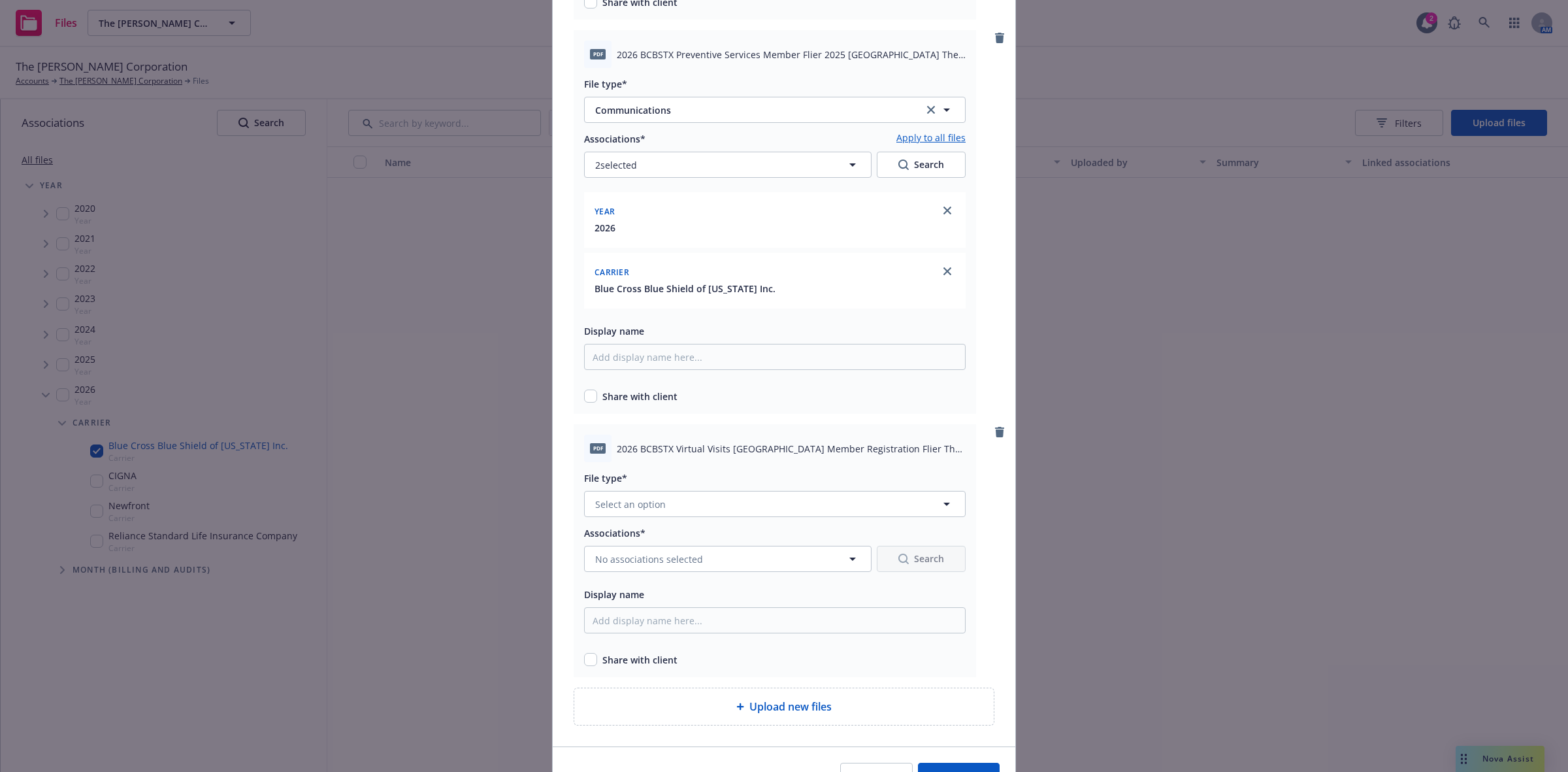
scroll to position [7204, 0]
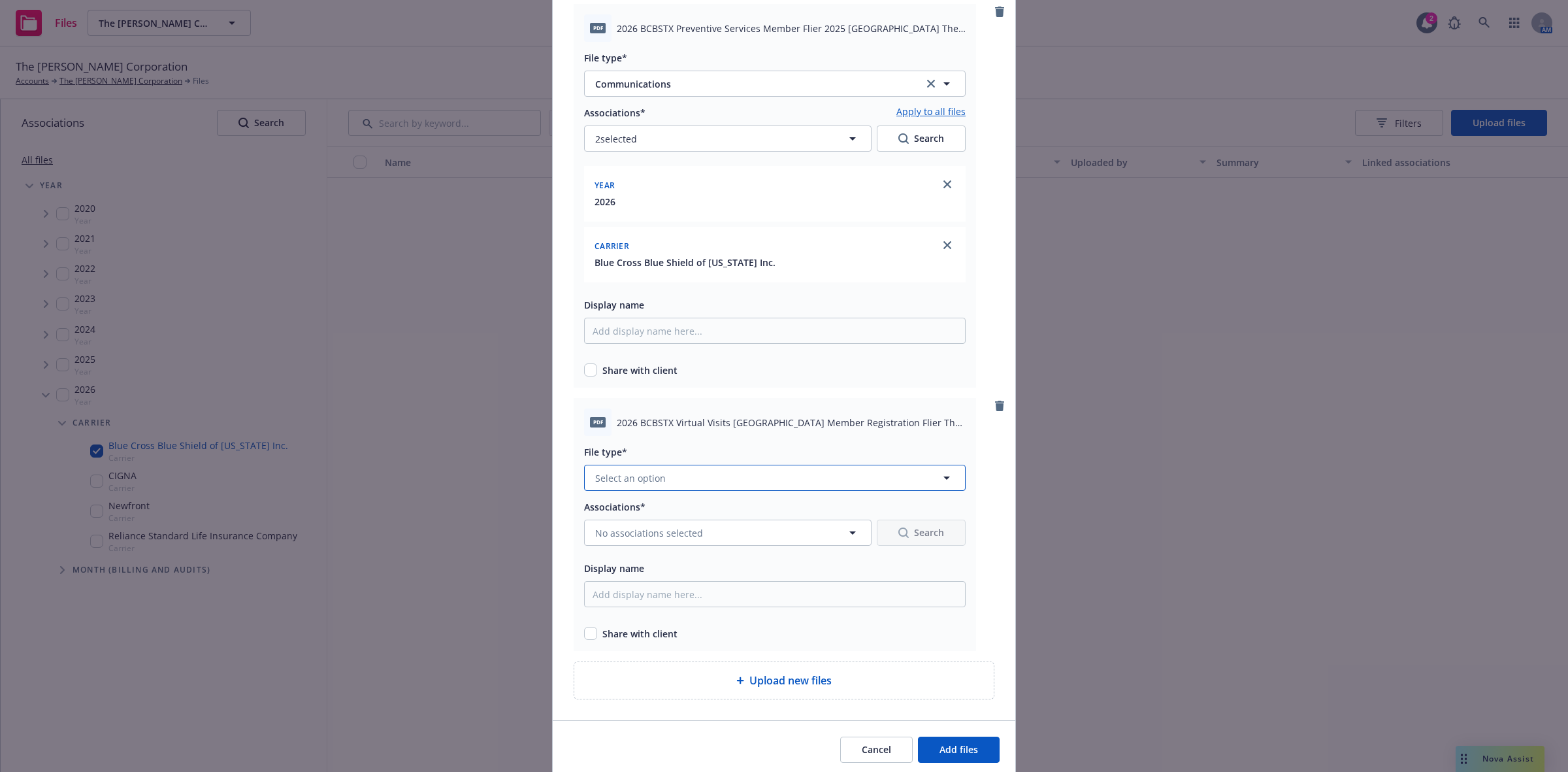
click at [816, 469] on button "Select an option" at bounding box center [774, 478] width 382 height 26
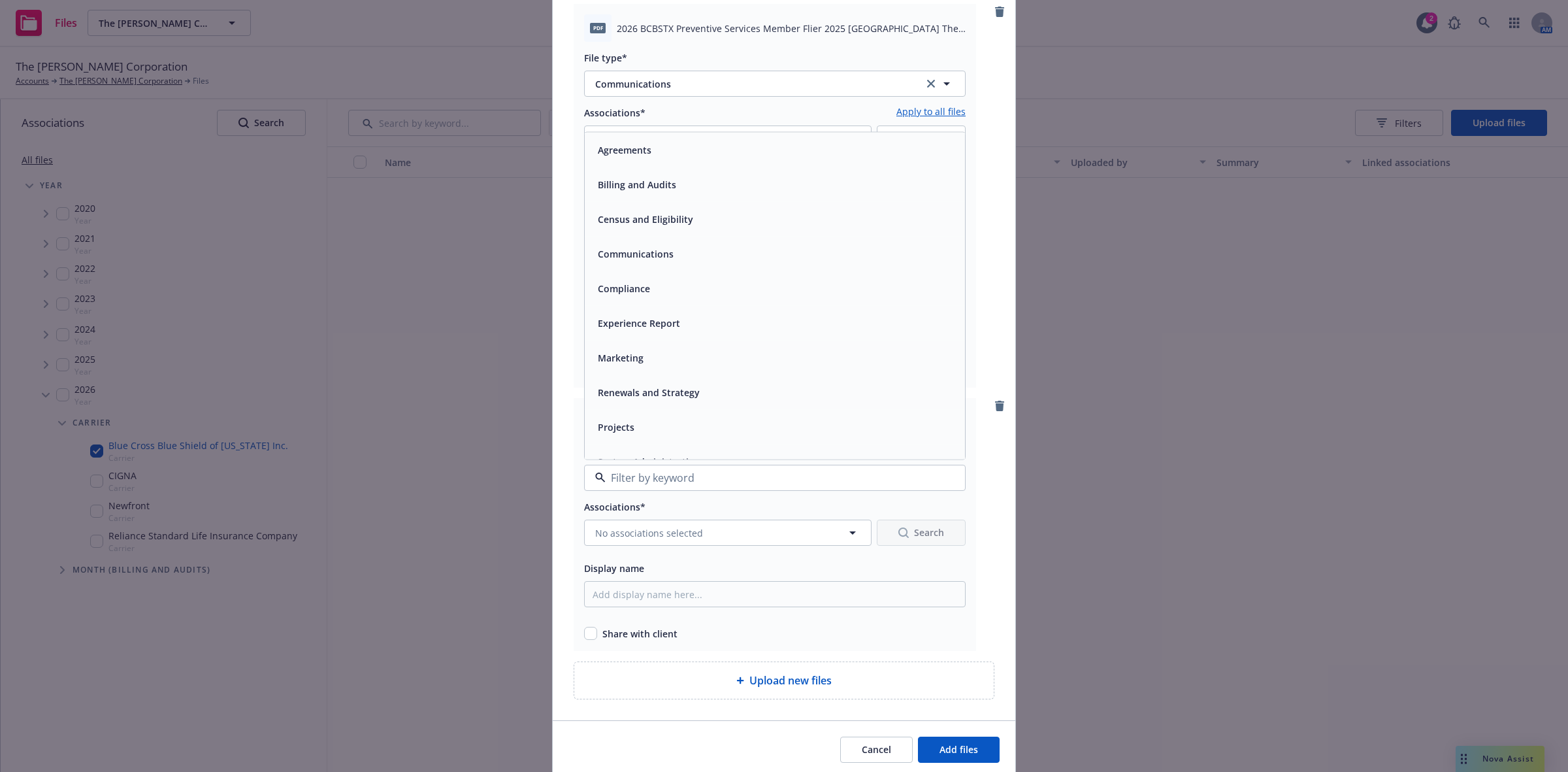
click at [638, 256] on span "Communications" at bounding box center [636, 254] width 76 height 14
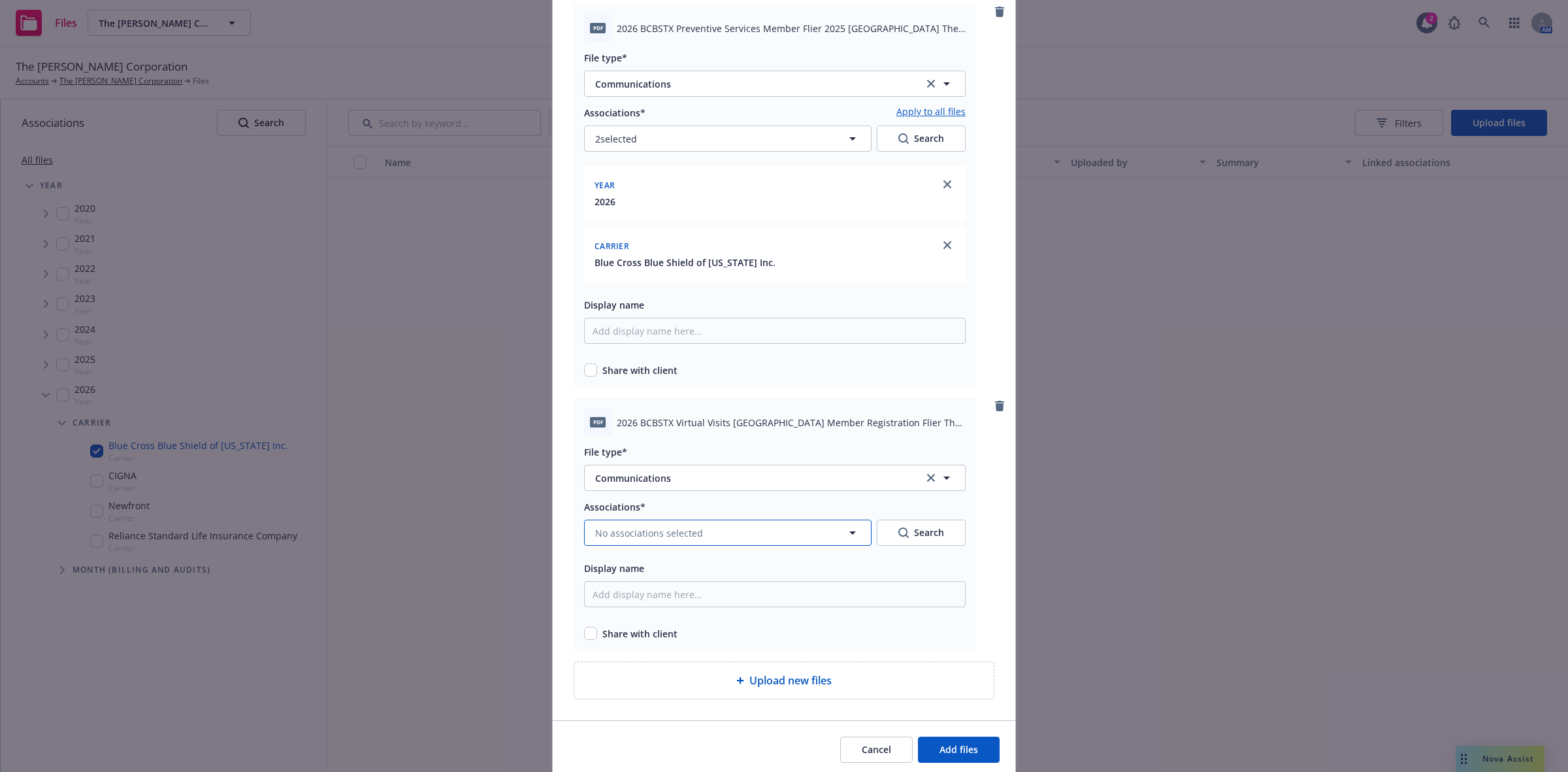
click at [645, 526] on span "No associations selected" at bounding box center [649, 533] width 108 height 14
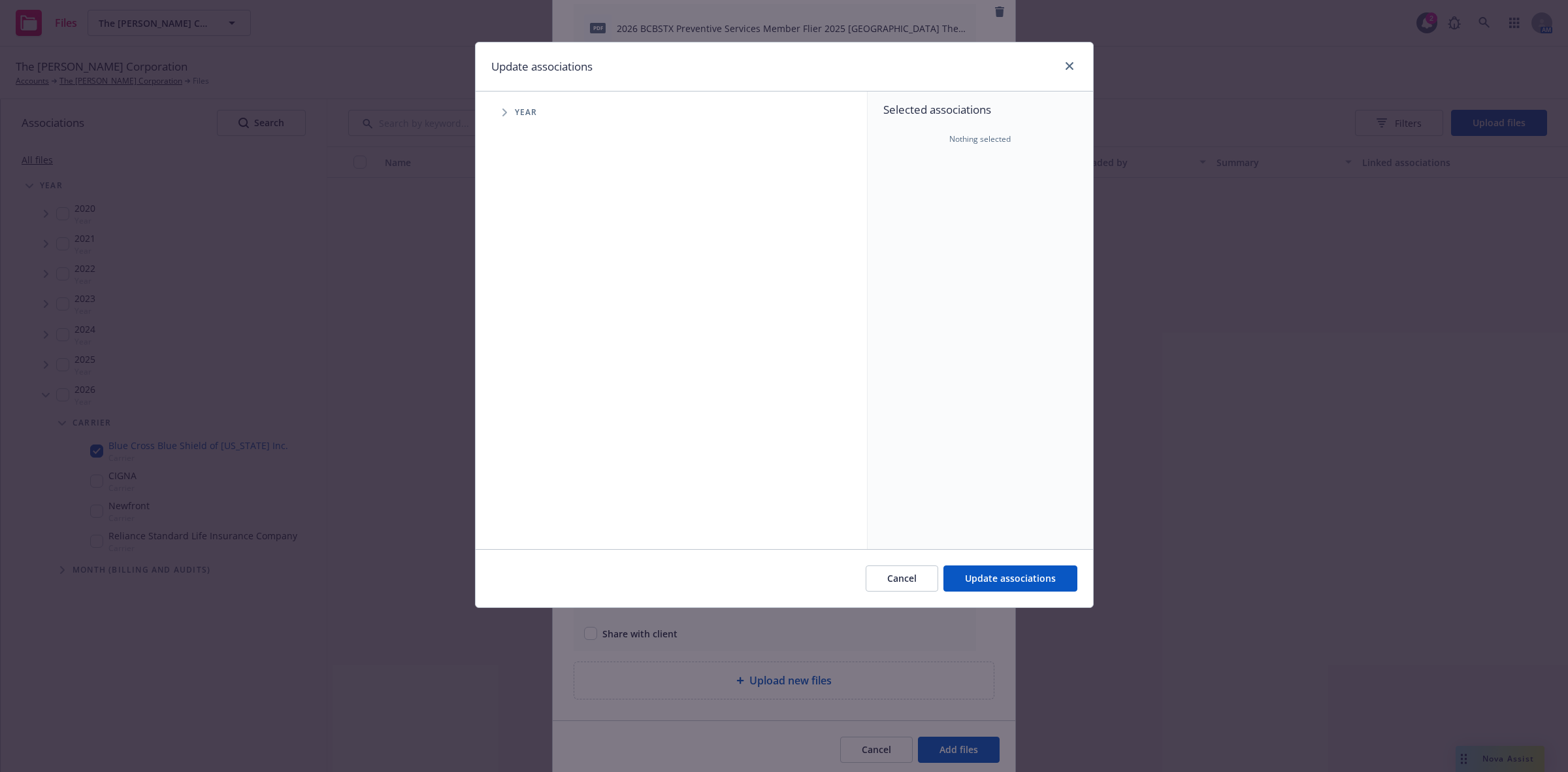
click at [500, 112] on span "Tree Example" at bounding box center [505, 112] width 21 height 21
click at [535, 326] on input "Tree Example" at bounding box center [537, 321] width 13 height 13
checkbox input "true"
click at [518, 321] on span "Tree Example" at bounding box center [521, 321] width 21 height 21
click at [534, 351] on span "Tree Example" at bounding box center [537, 350] width 21 height 21
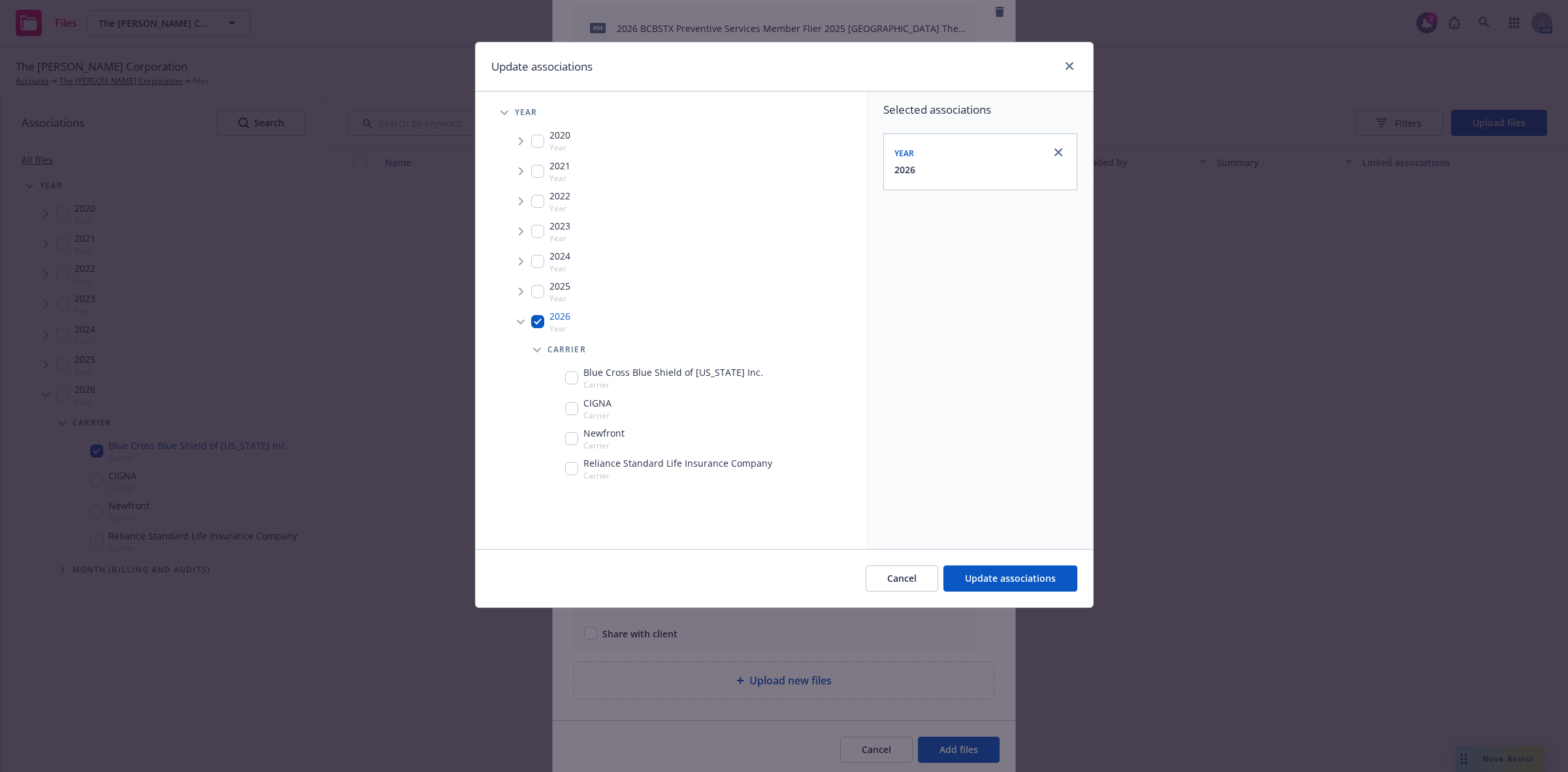
click at [569, 379] on input "Tree Example" at bounding box center [572, 378] width 13 height 13
checkbox input "true"
click at [998, 576] on span "Update associations" at bounding box center [1010, 578] width 90 height 12
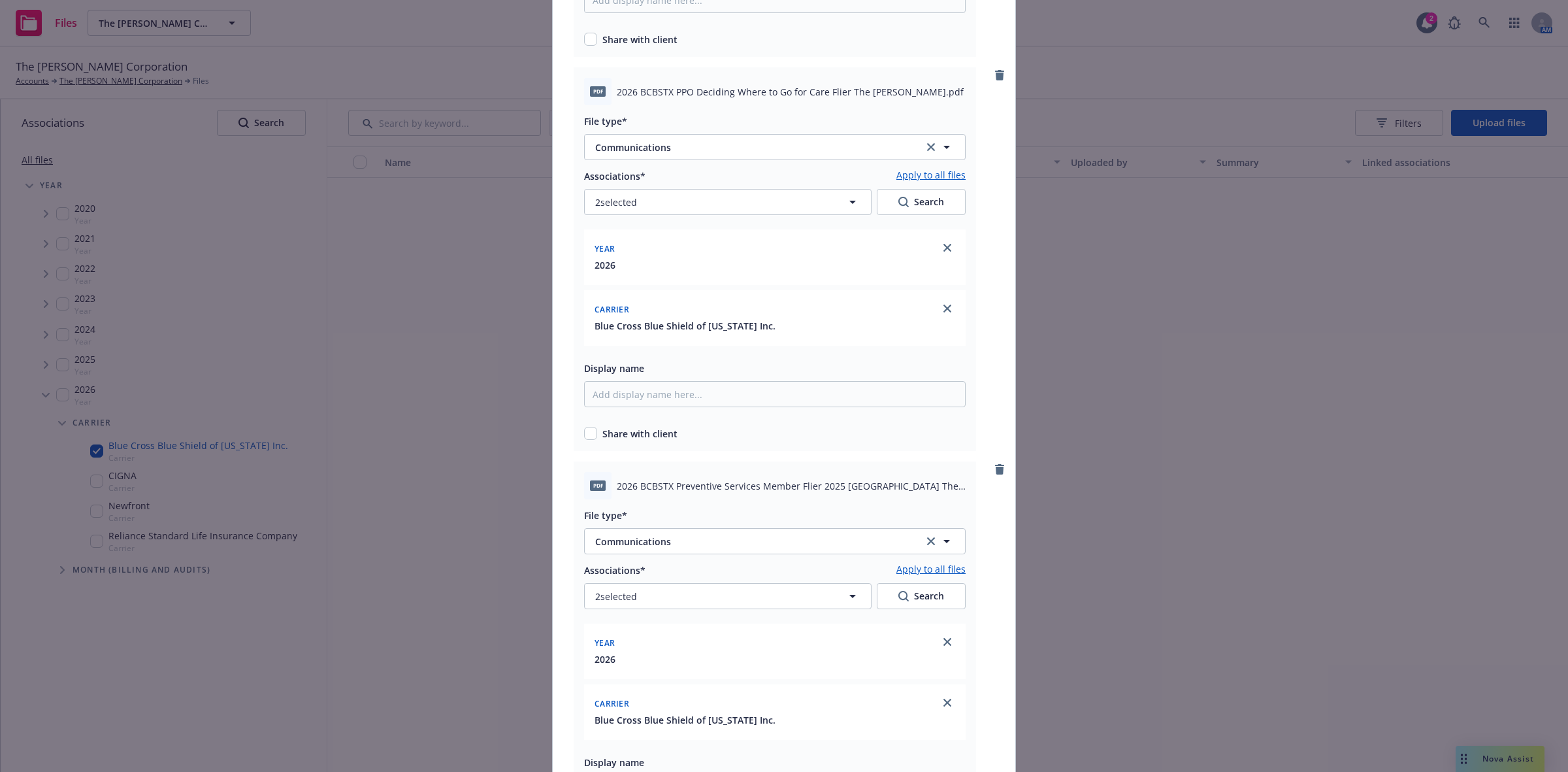
scroll to position [7379, 0]
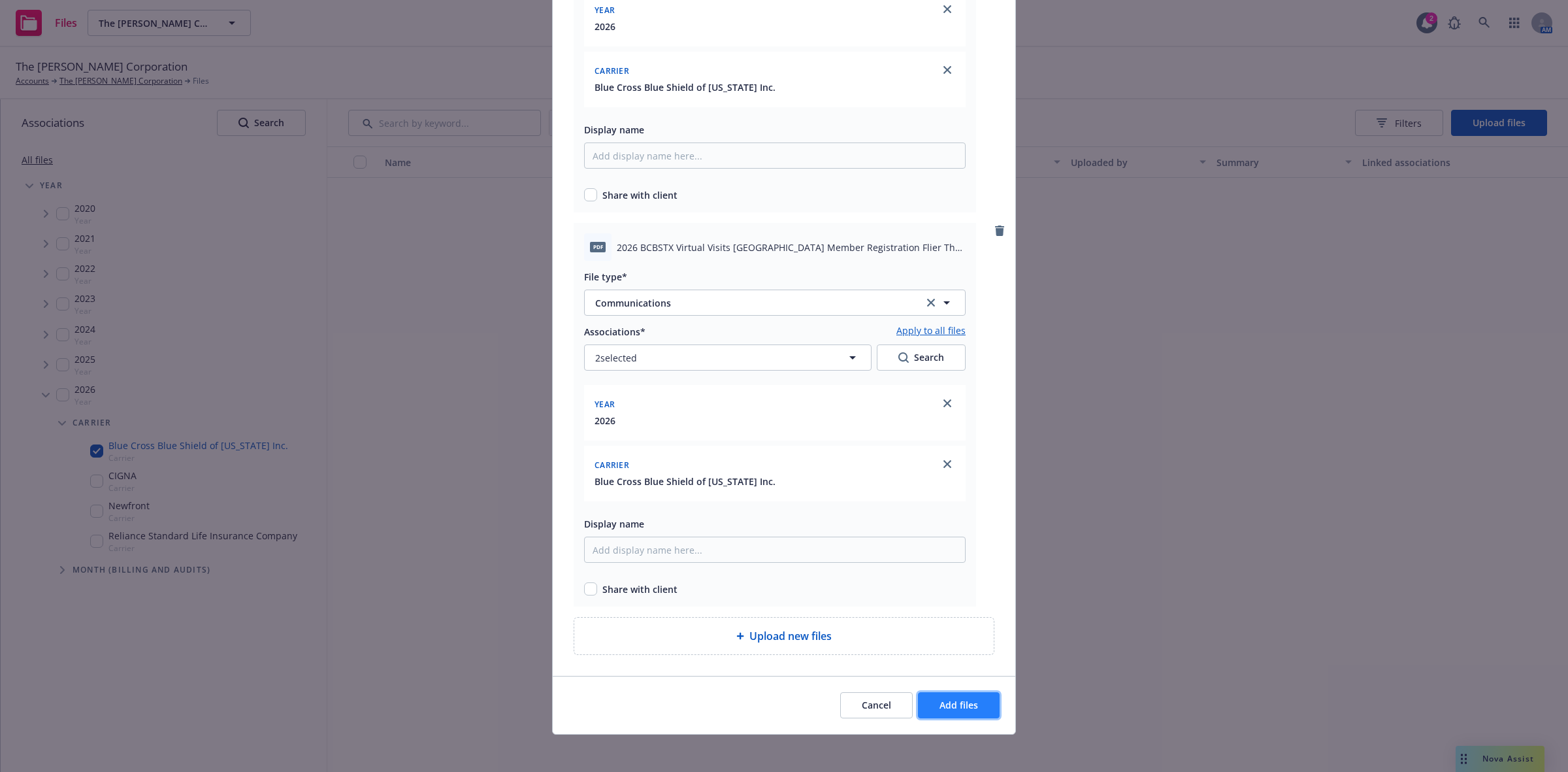
click at [945, 699] on span "Add files" at bounding box center [959, 705] width 39 height 12
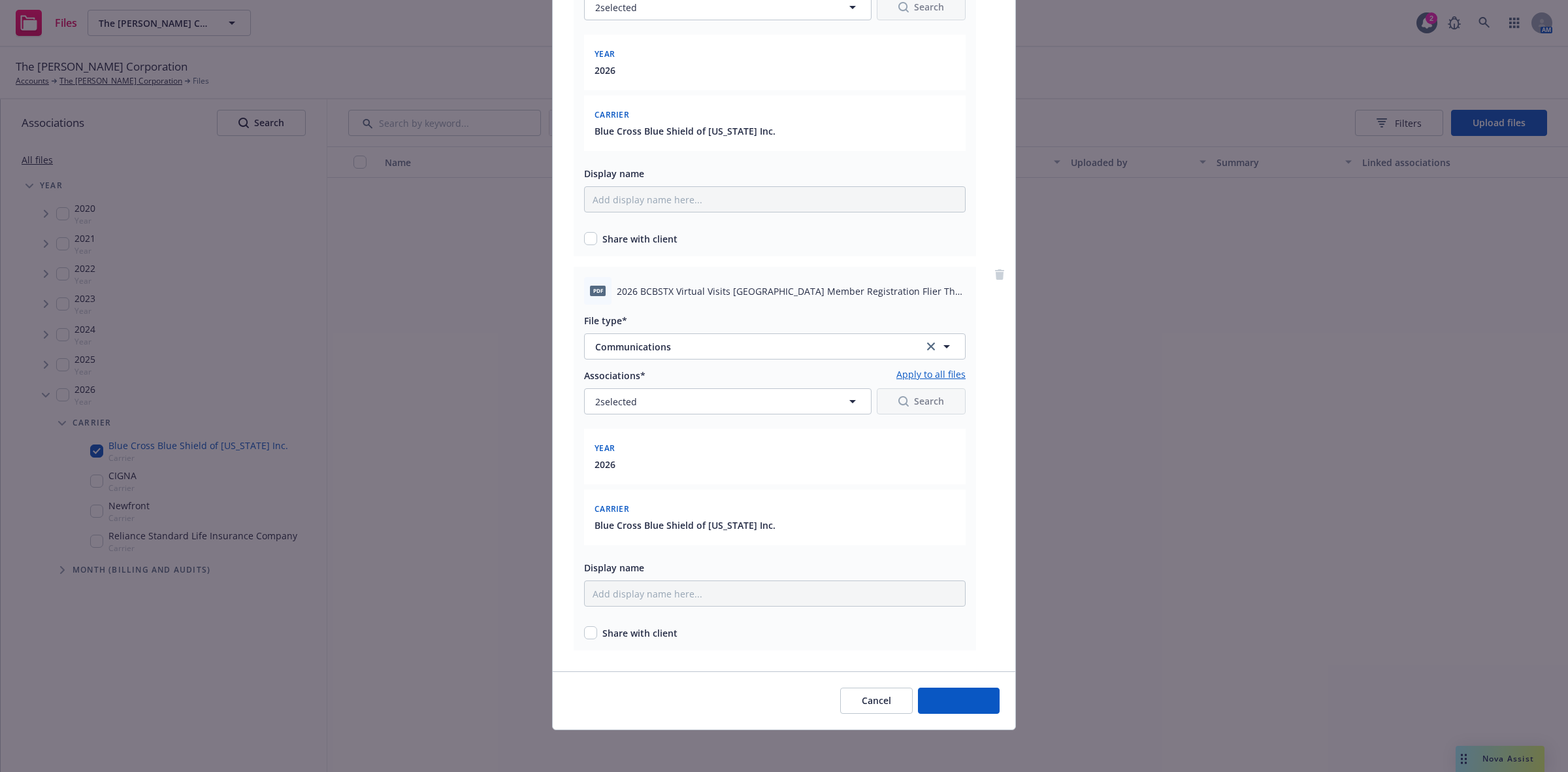
scroll to position [7332, 0]
